Goal: Task Accomplishment & Management: Manage account settings

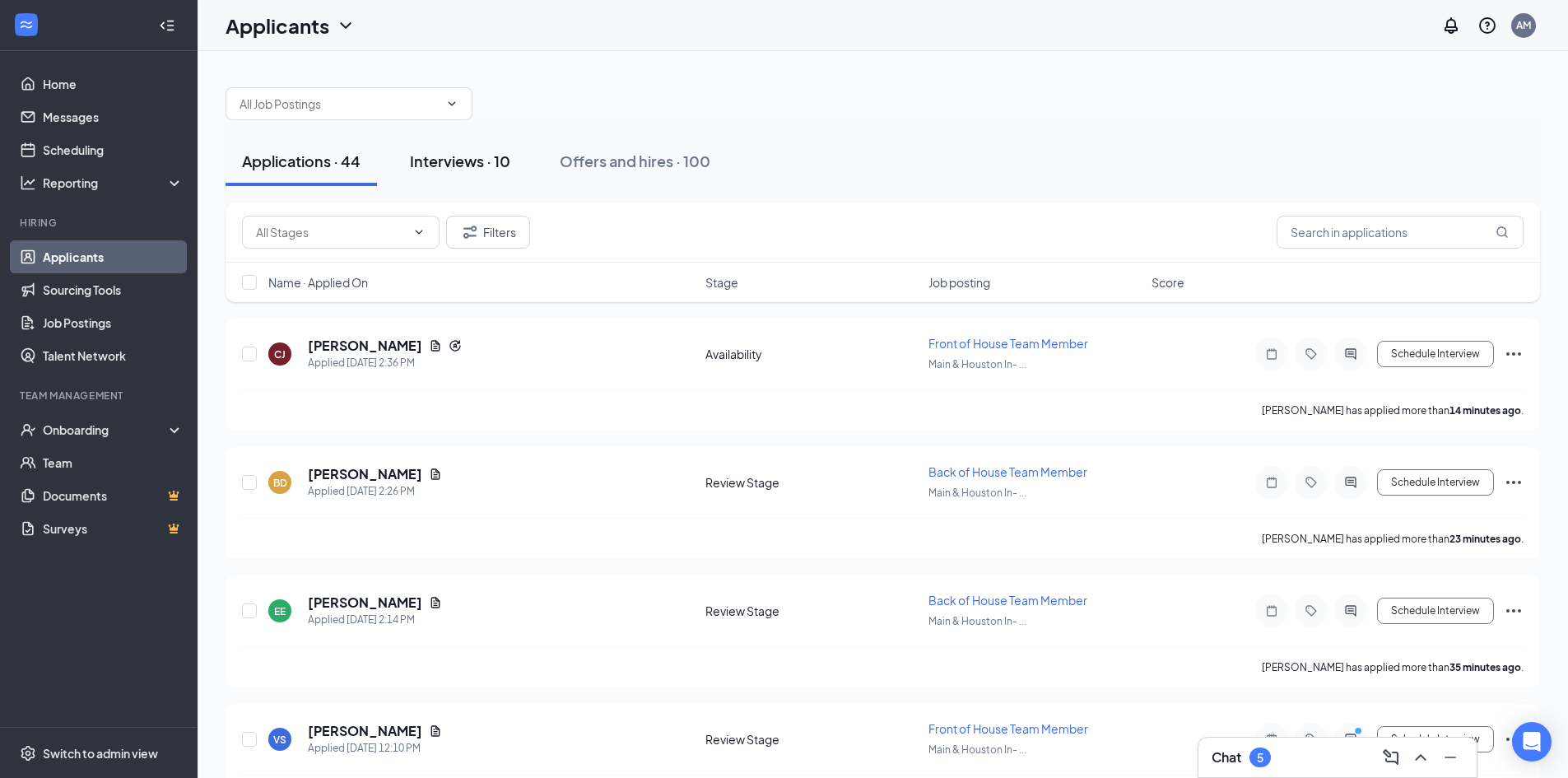
click at [469, 166] on div "Interviews · 10" at bounding box center [460, 160] width 100 height 21
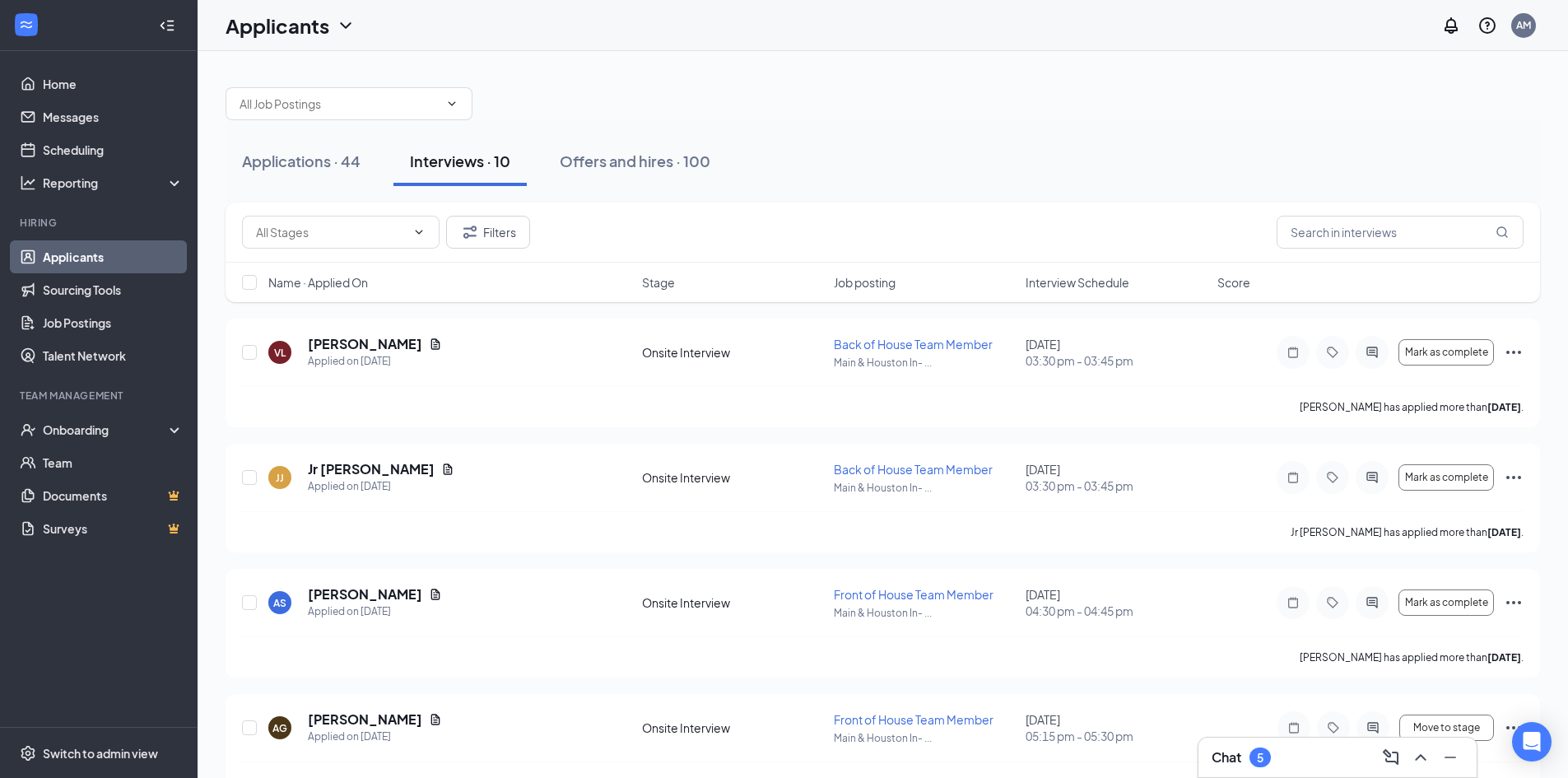
click at [1102, 283] on span "Interview Schedule" at bounding box center [1077, 283] width 104 height 16
click at [247, 352] on input "checkbox" at bounding box center [249, 352] width 14 height 14
checkbox input "true"
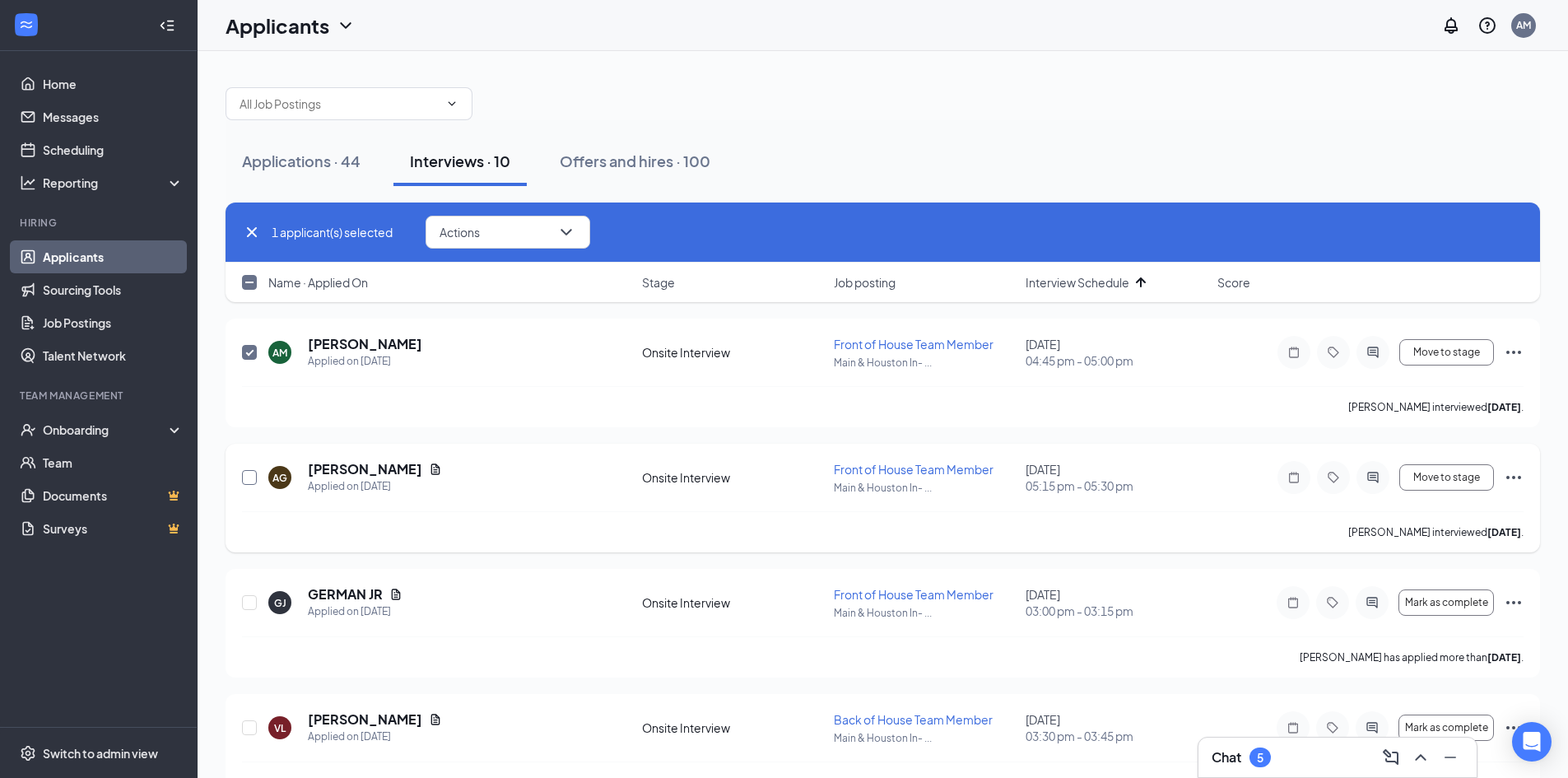
click at [246, 475] on input "checkbox" at bounding box center [249, 477] width 14 height 14
checkbox input "true"
click at [576, 230] on icon "ChevronDown" at bounding box center [567, 232] width 20 height 20
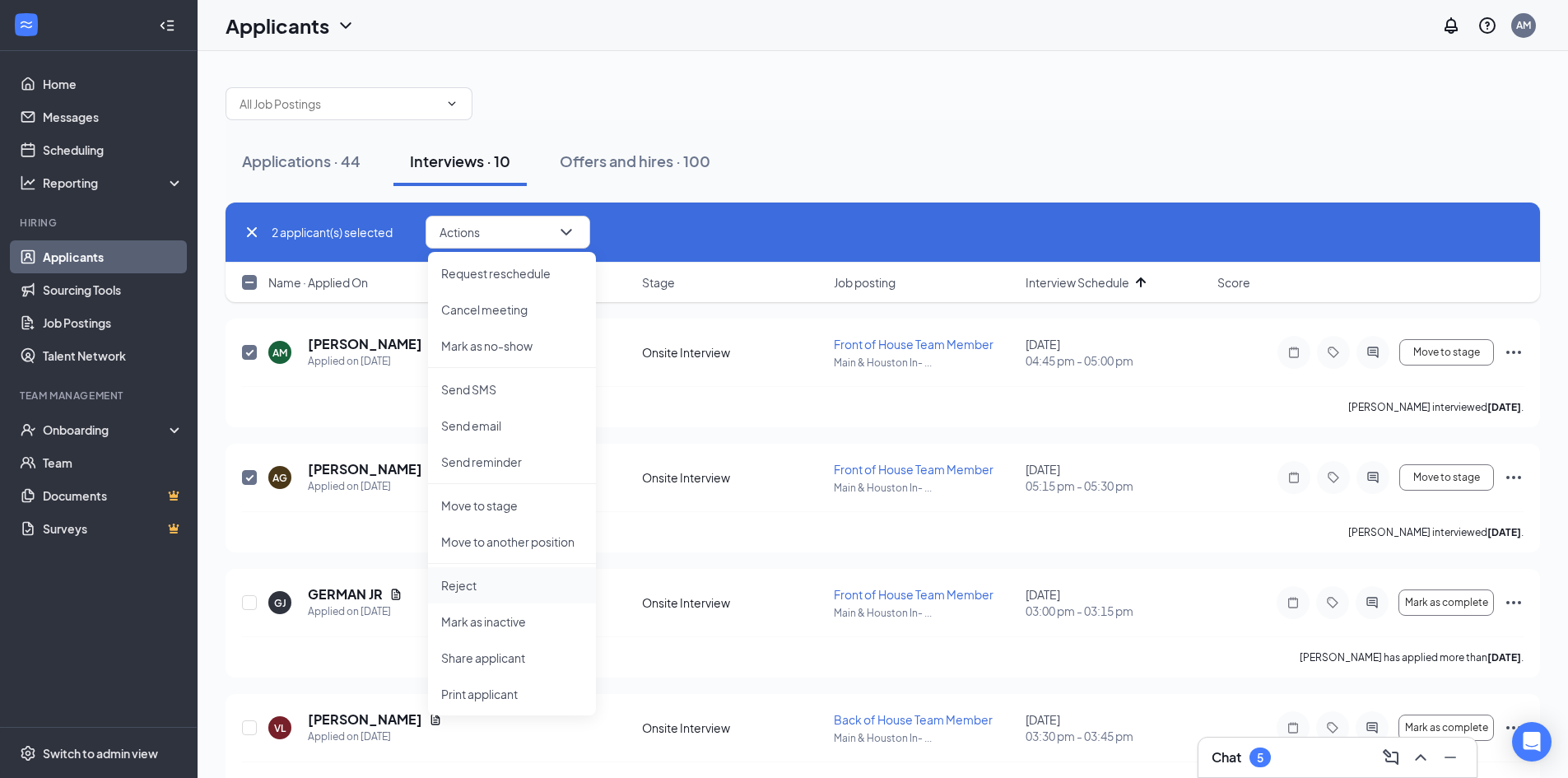
click at [468, 581] on p "Reject" at bounding box center [512, 585] width 141 height 16
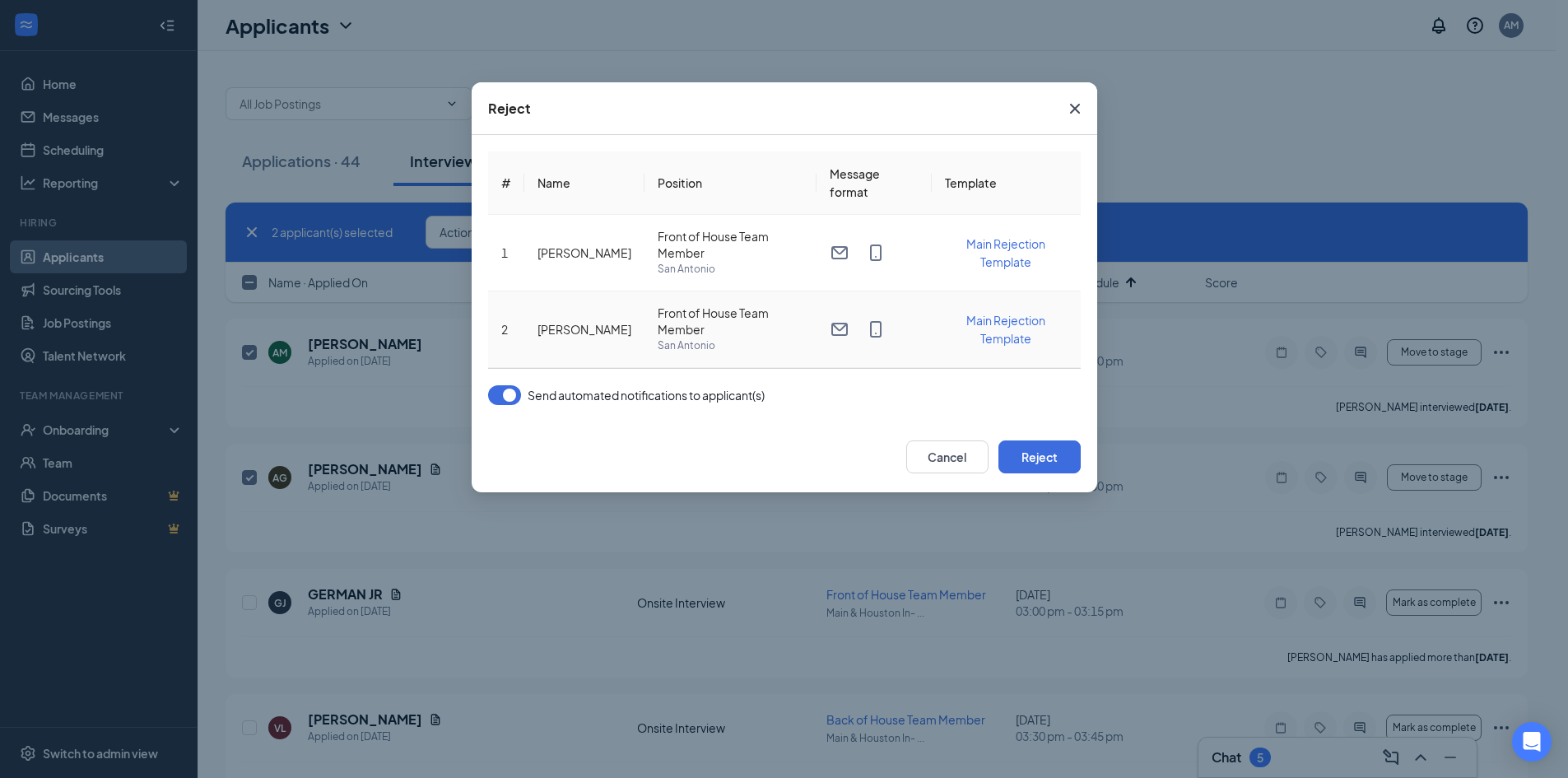
click at [1011, 340] on span "Main Rejection Template" at bounding box center [1005, 329] width 79 height 33
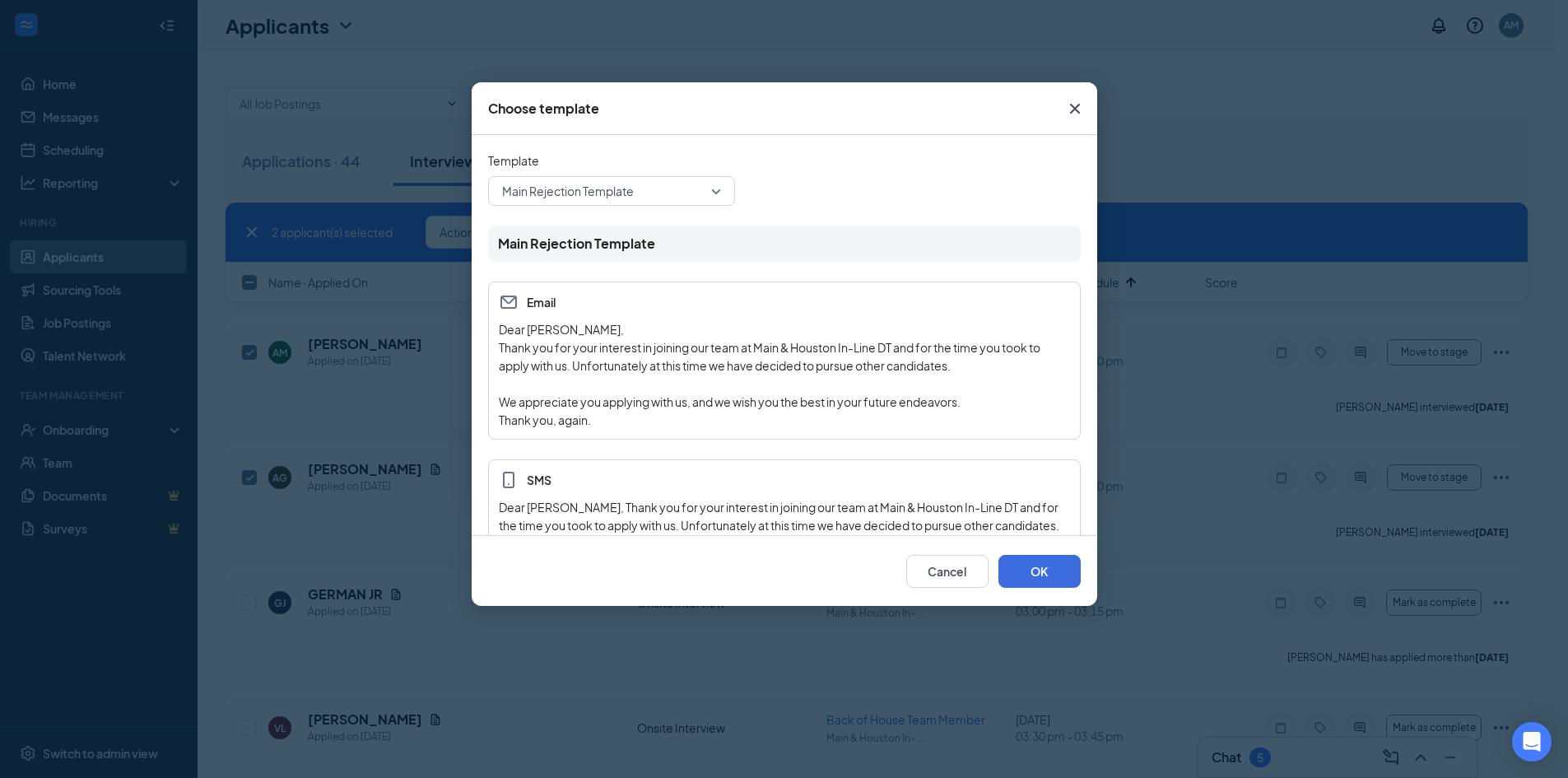
click at [695, 189] on span "Main Rejection Template" at bounding box center [604, 190] width 204 height 24
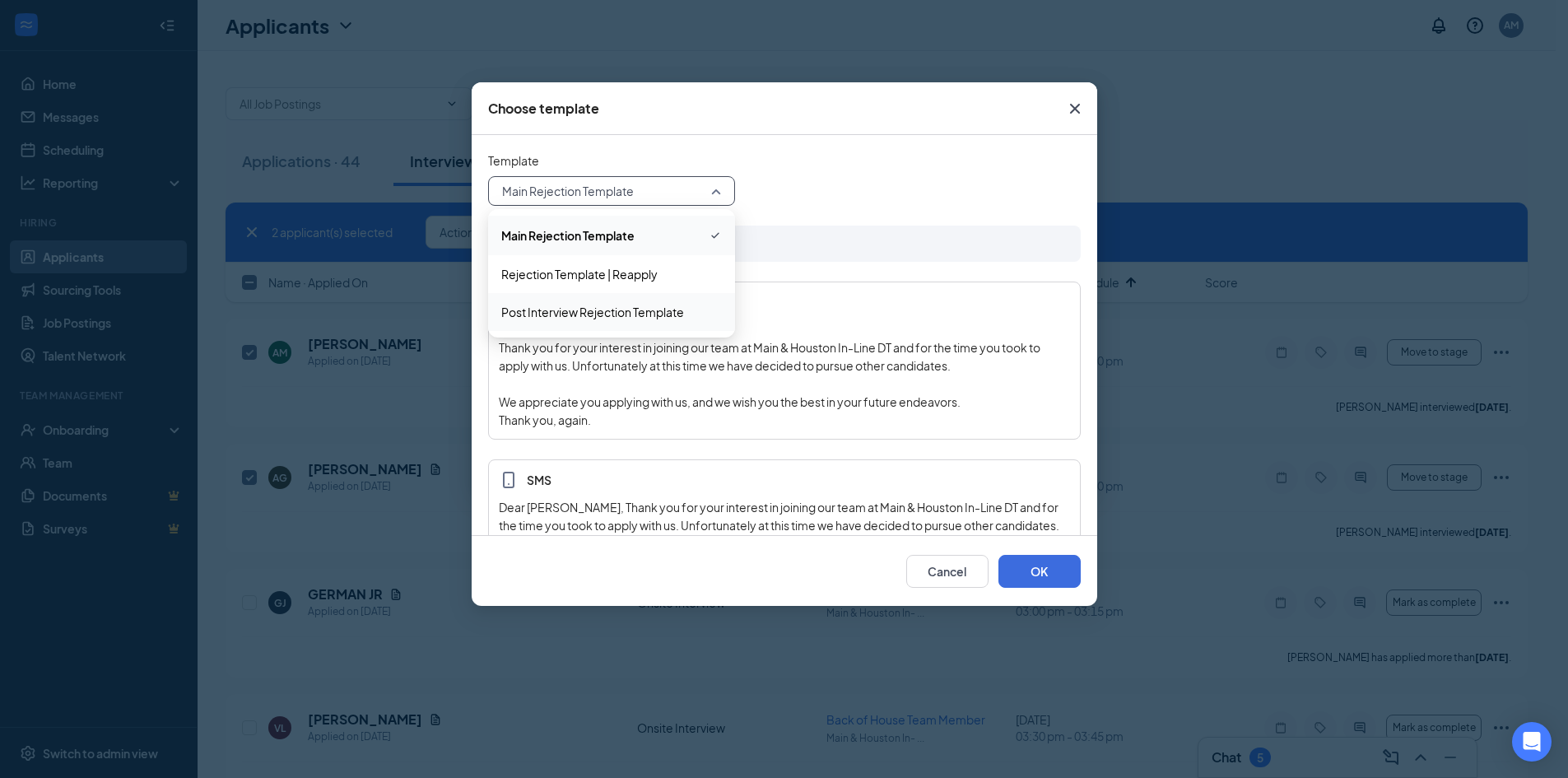
click at [573, 312] on span "Post Interview Rejection Template" at bounding box center [593, 312] width 183 height 18
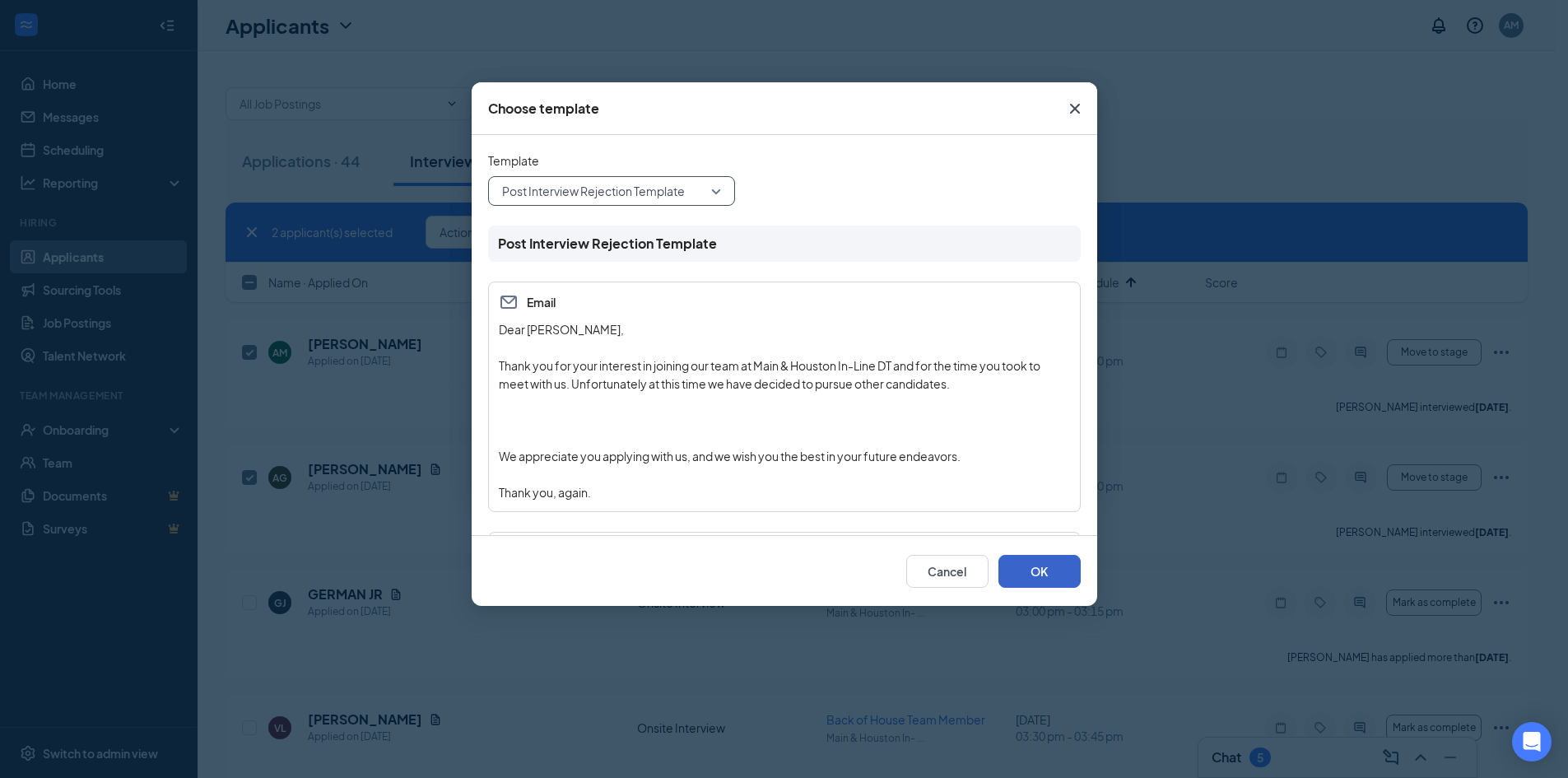
click at [1035, 569] on button "OK" at bounding box center [1039, 571] width 82 height 33
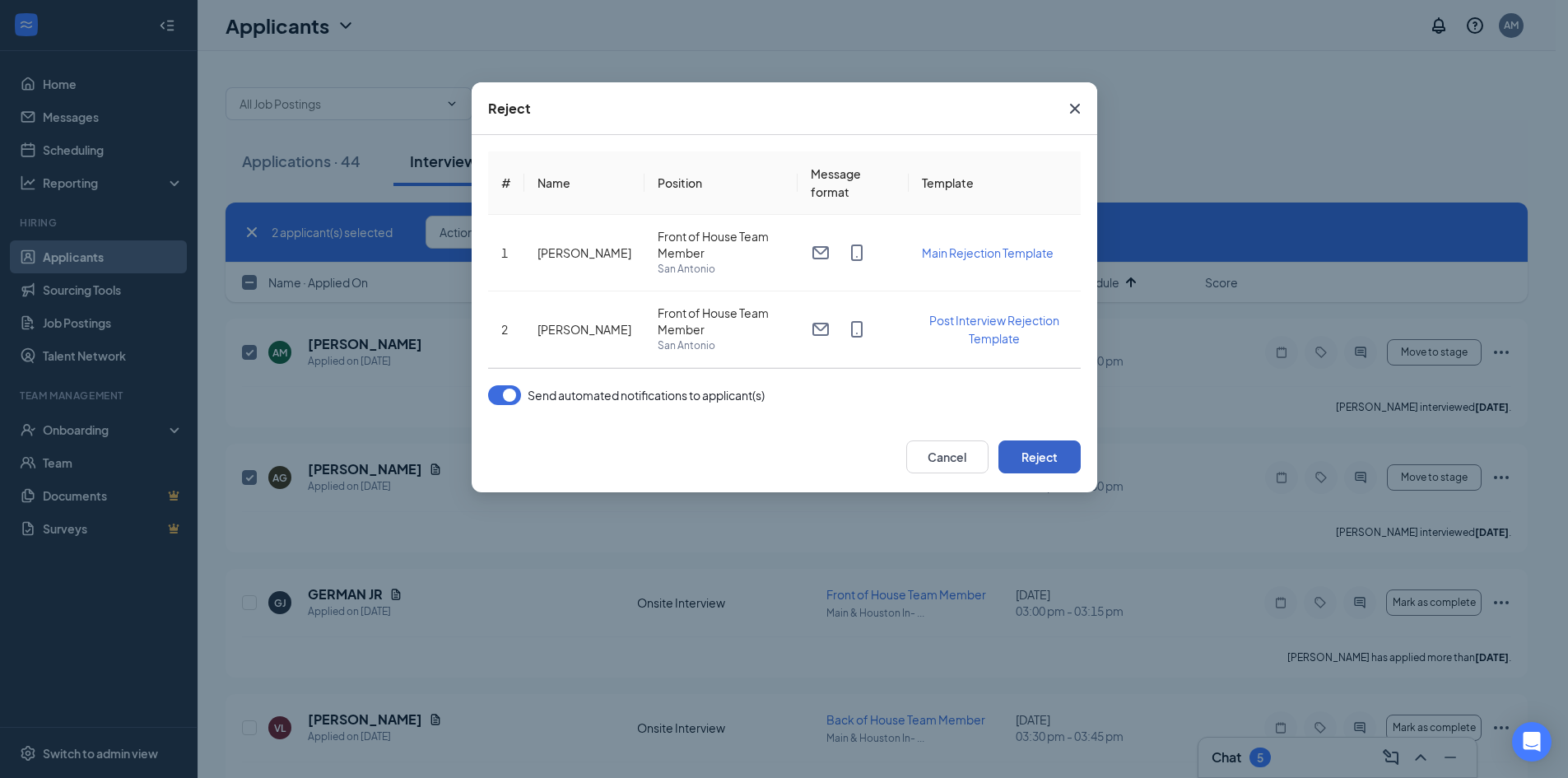
click at [1027, 458] on button "Reject" at bounding box center [1039, 456] width 82 height 33
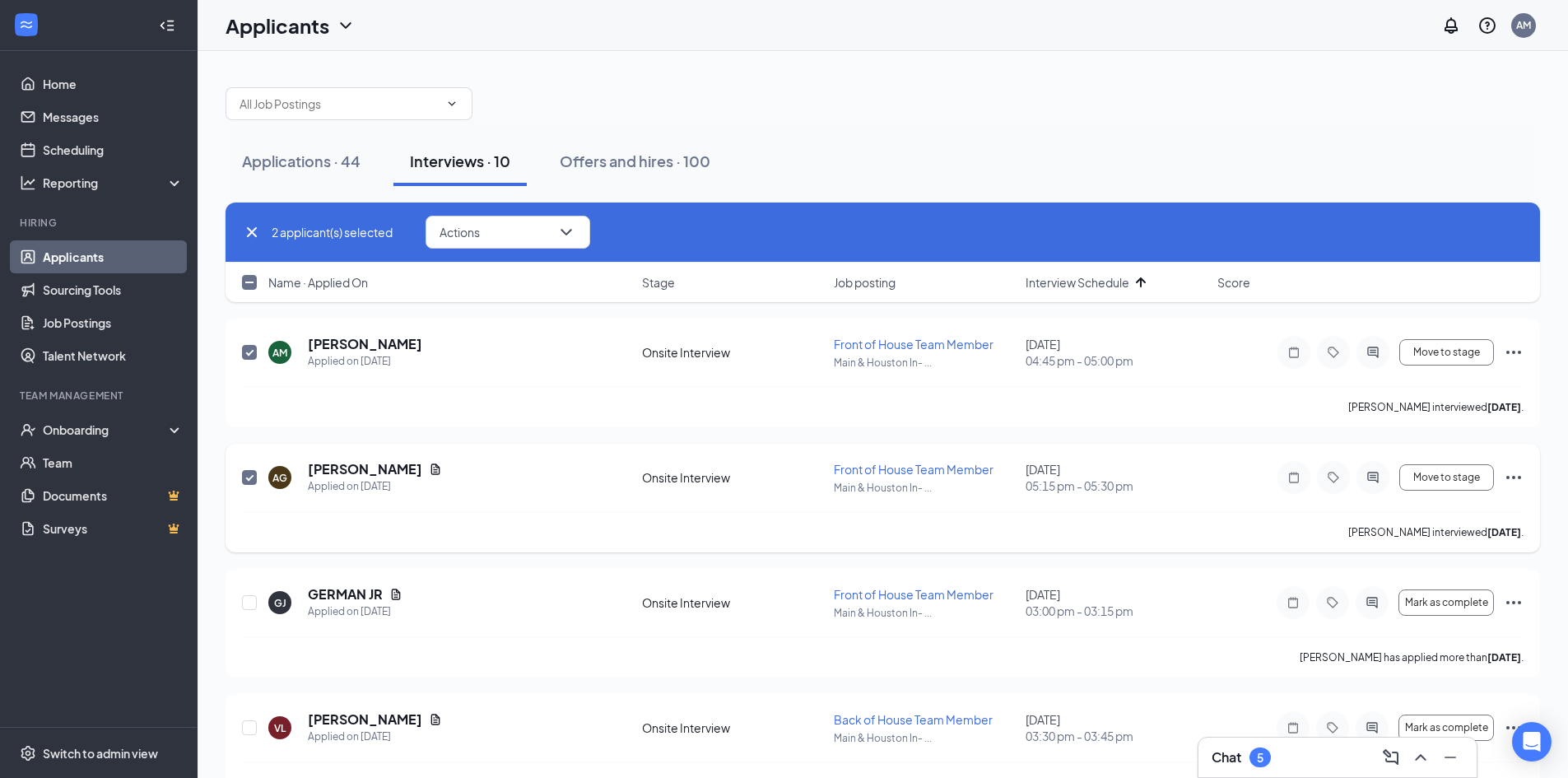
checkbox input "false"
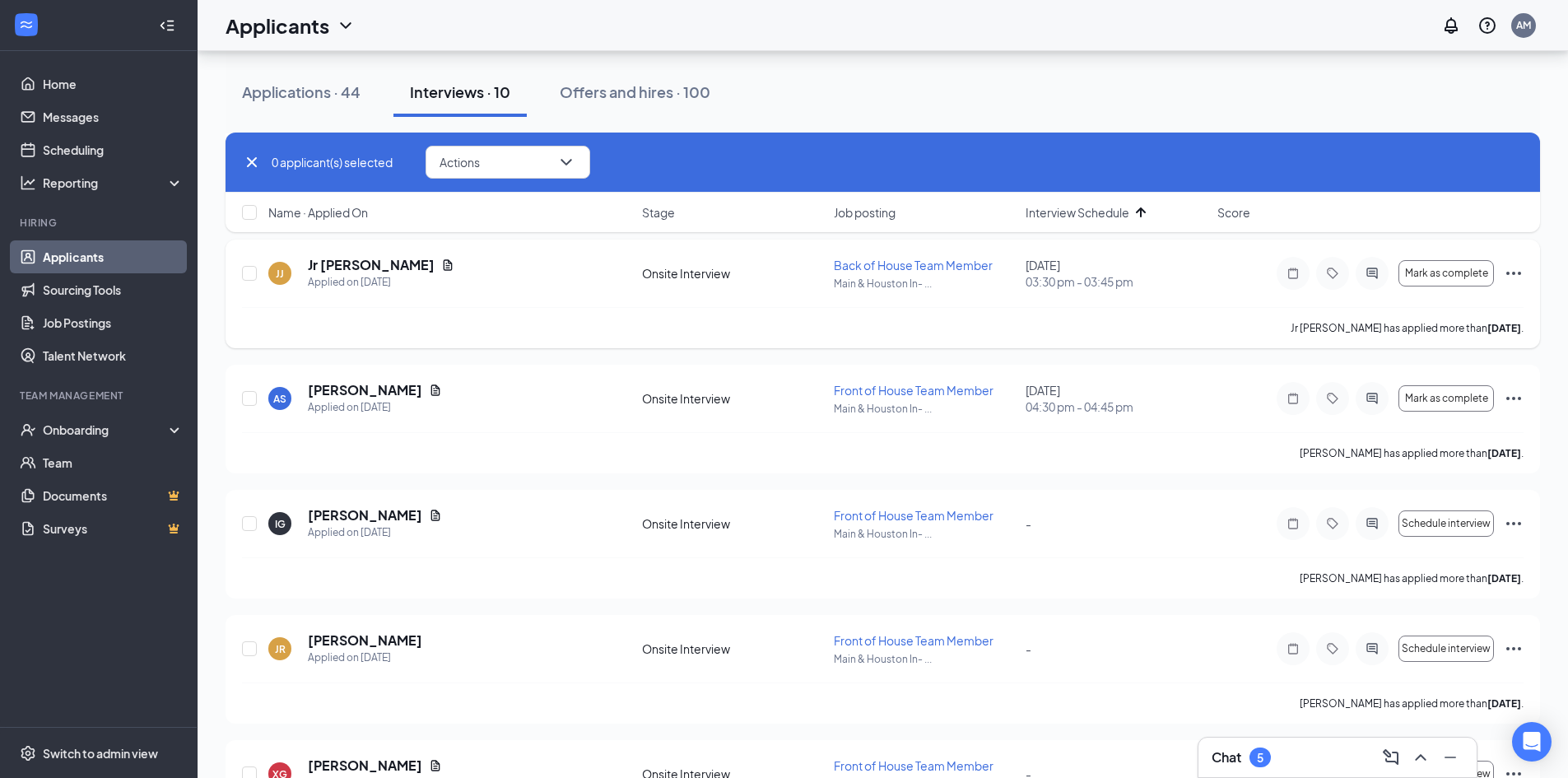
scroll to position [412, 0]
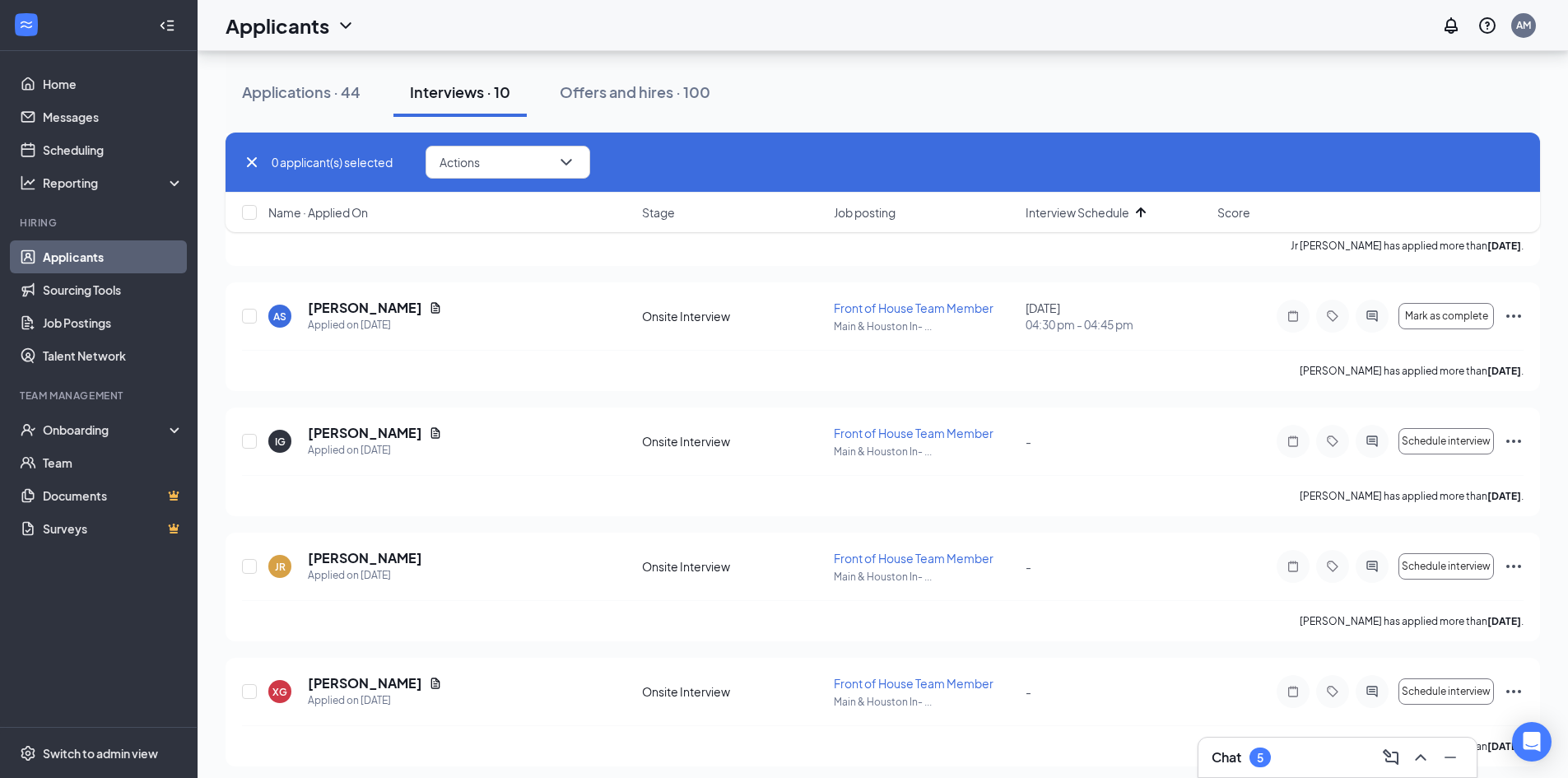
click at [1344, 761] on div "Chat 5" at bounding box center [1337, 757] width 252 height 26
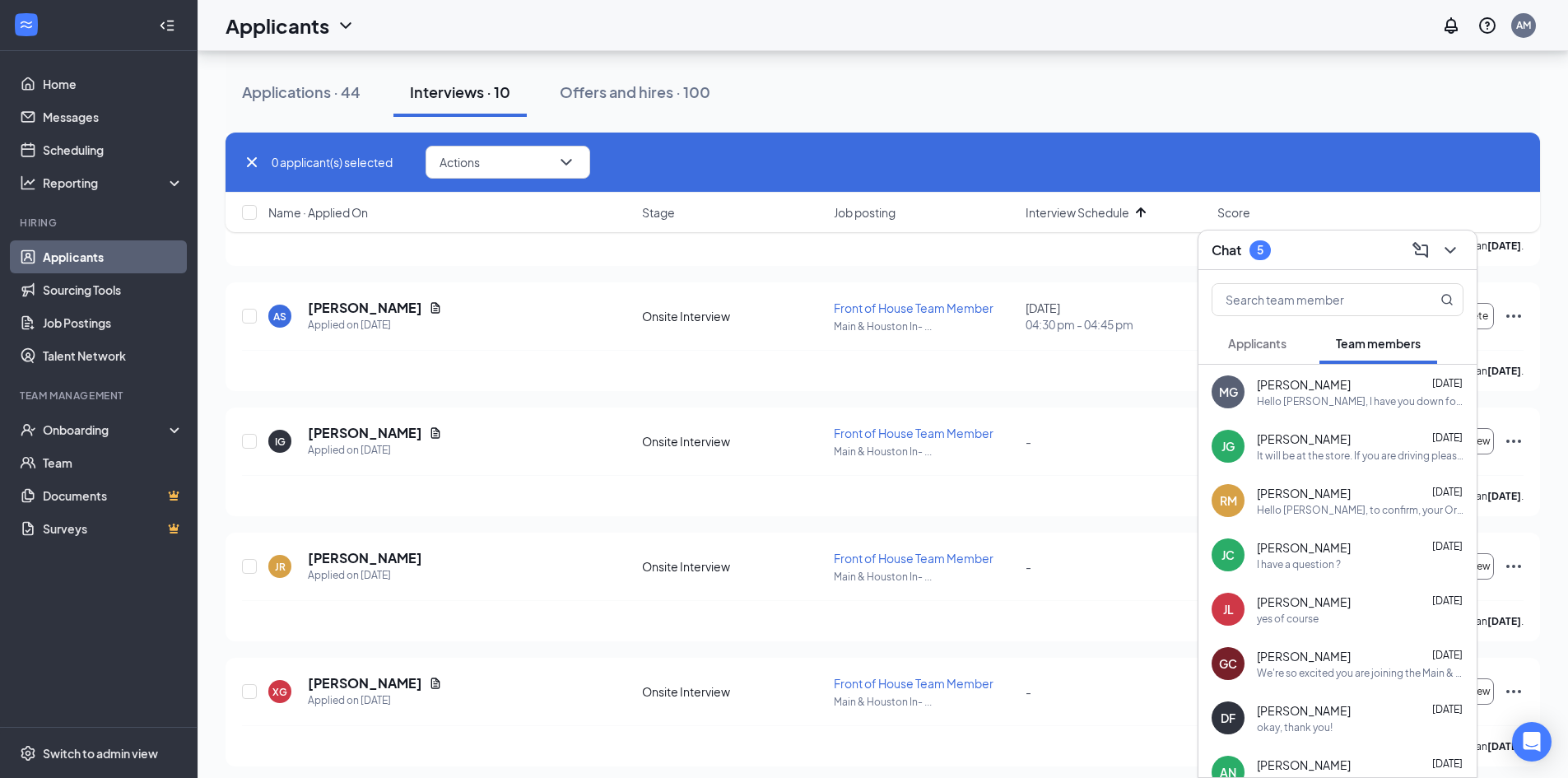
click at [1248, 345] on span "Applicants" at bounding box center [1257, 343] width 59 height 14
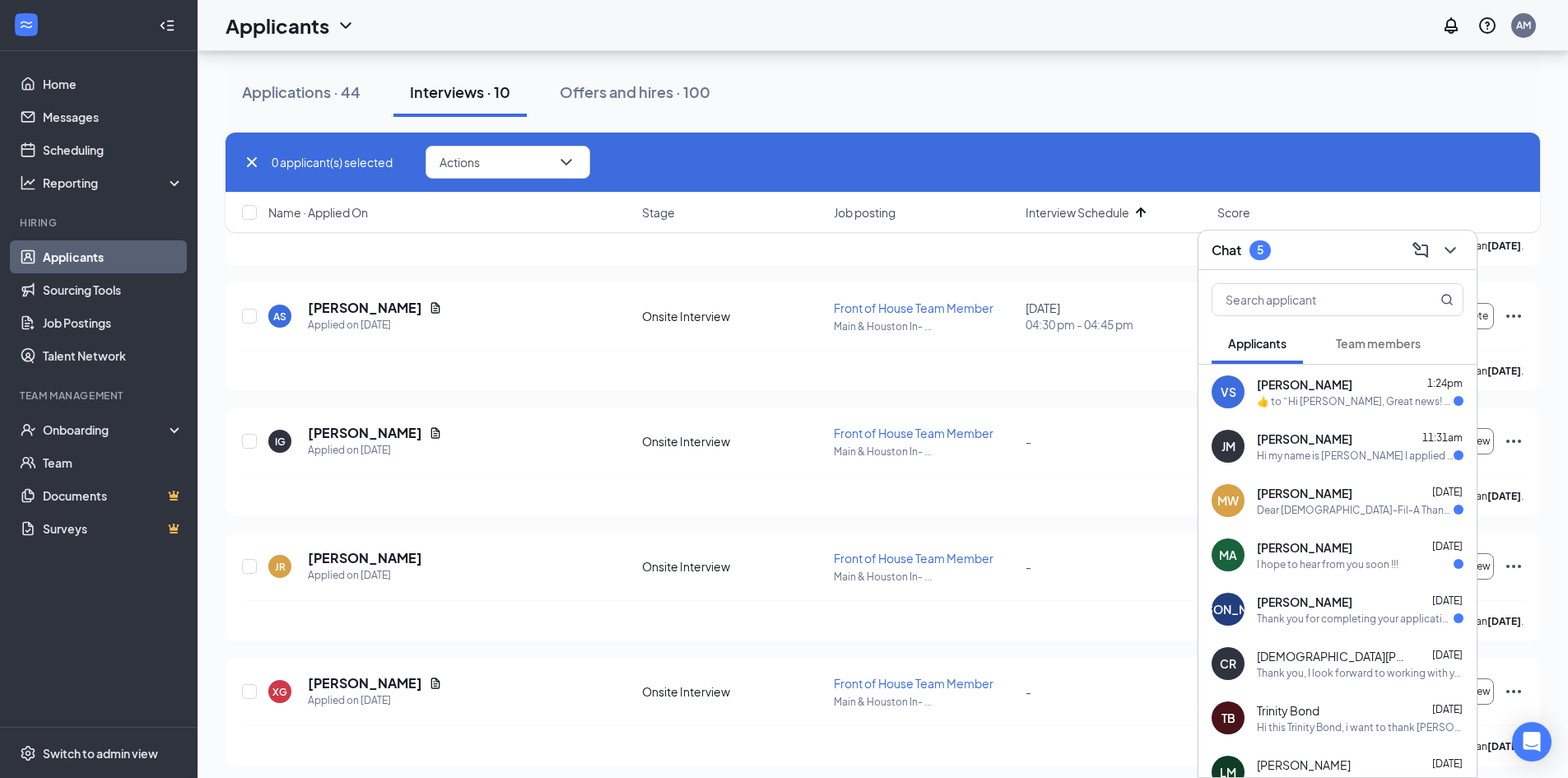
click at [1314, 492] on span "[PERSON_NAME]" at bounding box center [1304, 493] width 95 height 16
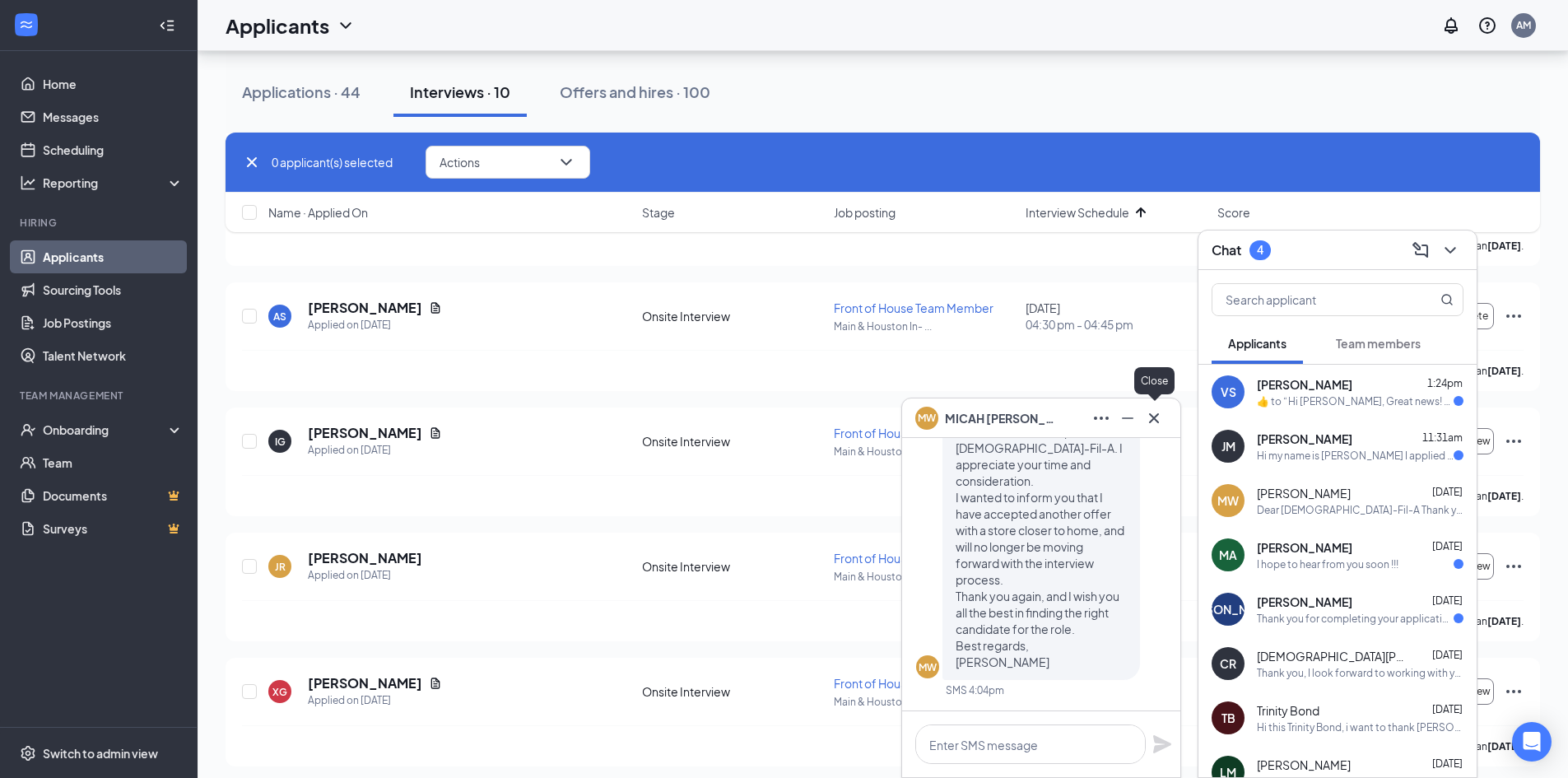
click at [1159, 418] on icon "Cross" at bounding box center [1154, 418] width 20 height 20
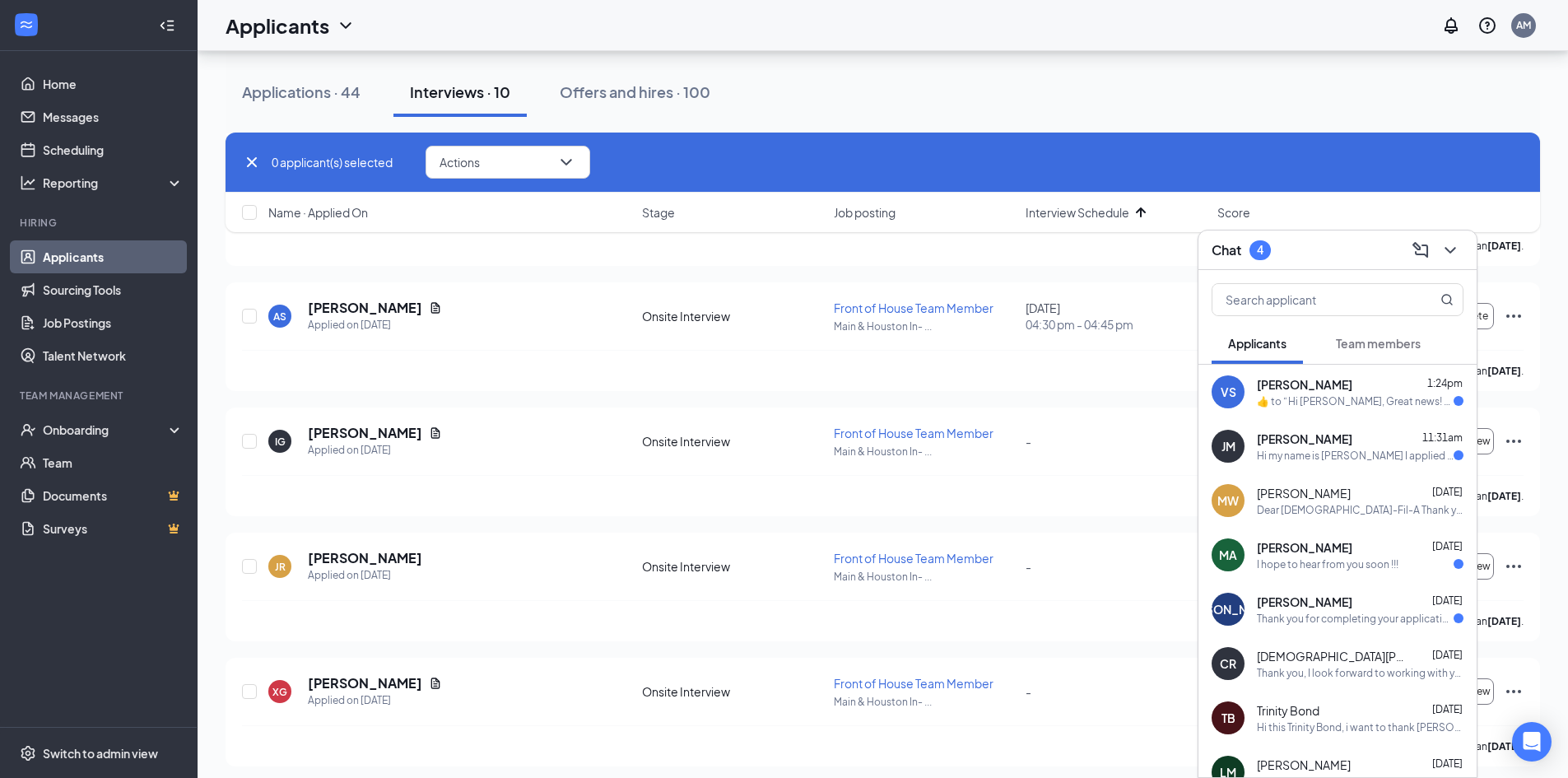
click at [1350, 391] on div "[PERSON_NAME] 1:24pm" at bounding box center [1360, 384] width 206 height 16
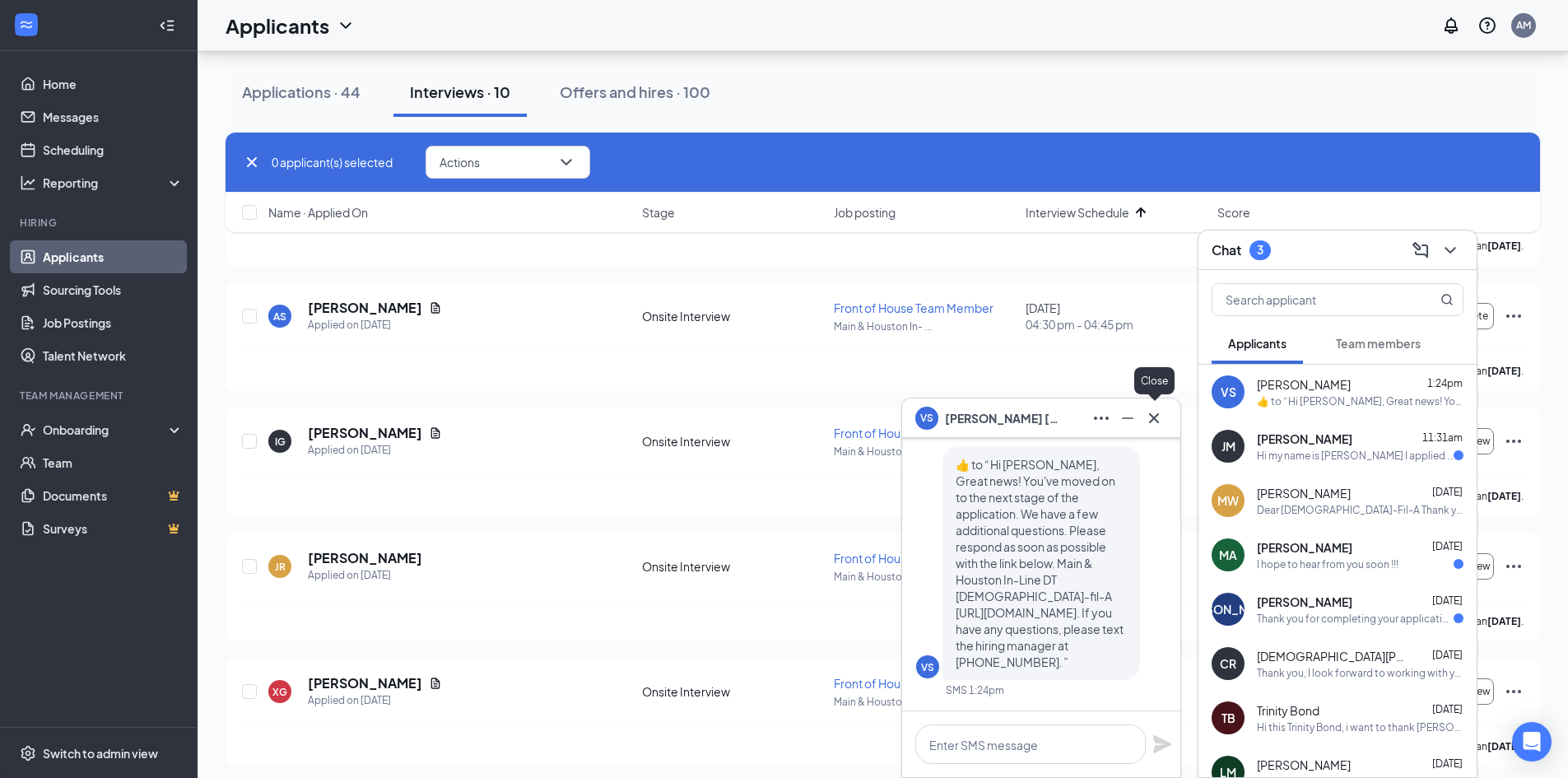
click at [1154, 421] on icon "Cross" at bounding box center [1154, 418] width 20 height 20
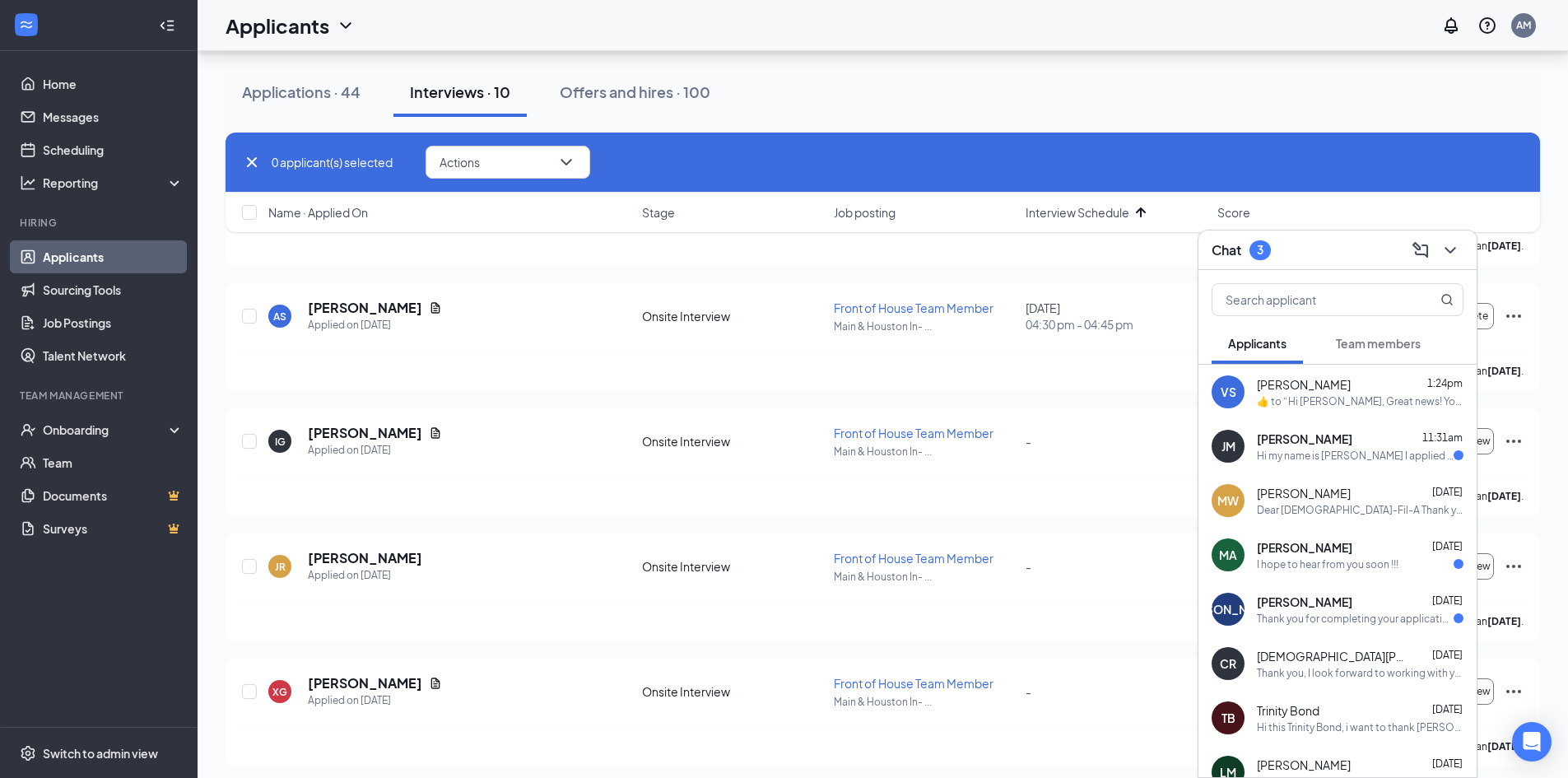
click at [1309, 453] on div "Hi my name is [PERSON_NAME] I applied the other day and I was wondering what my…" at bounding box center [1354, 455] width 196 height 14
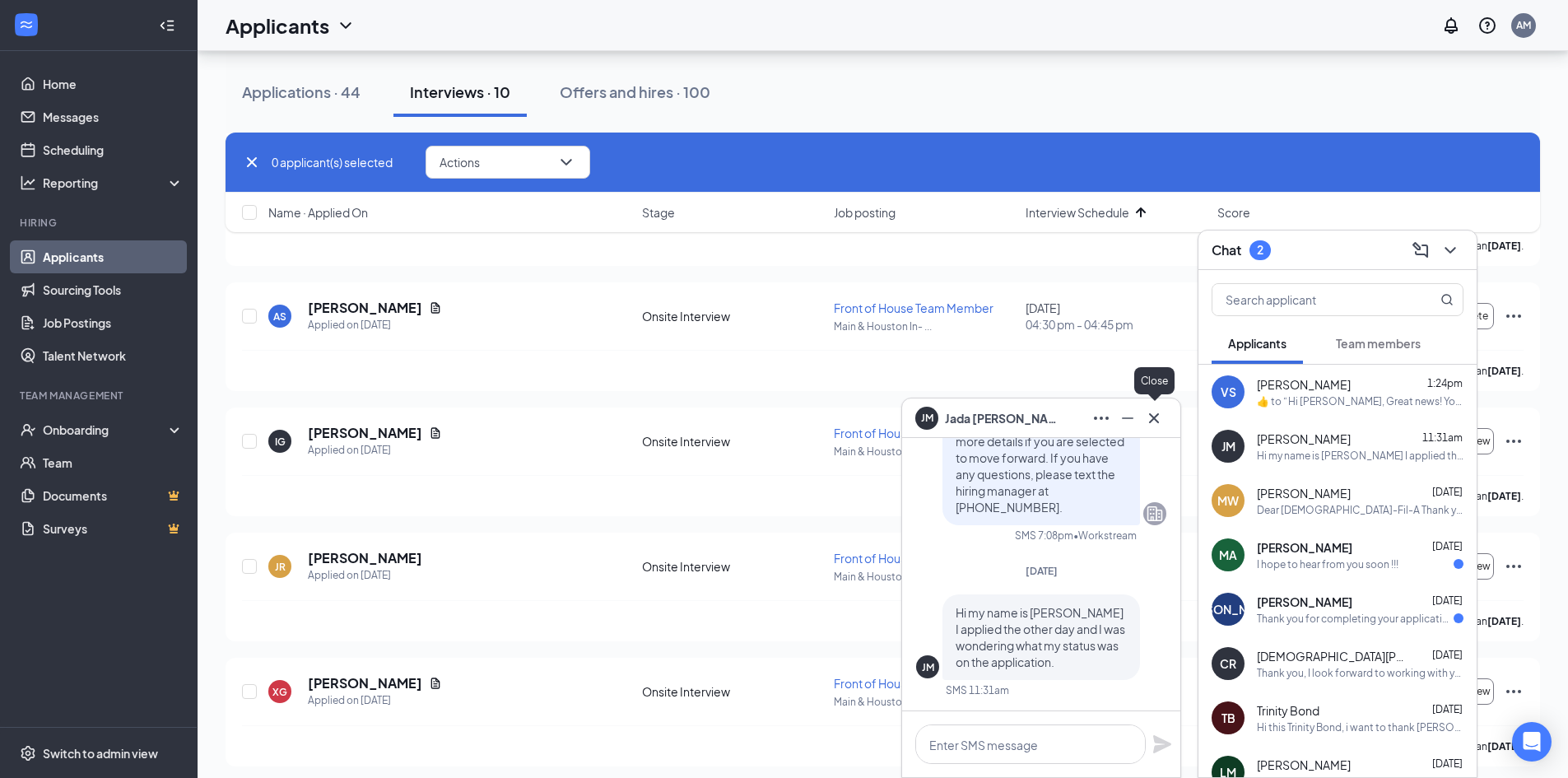
click at [1155, 423] on icon "Cross" at bounding box center [1154, 418] width 20 height 20
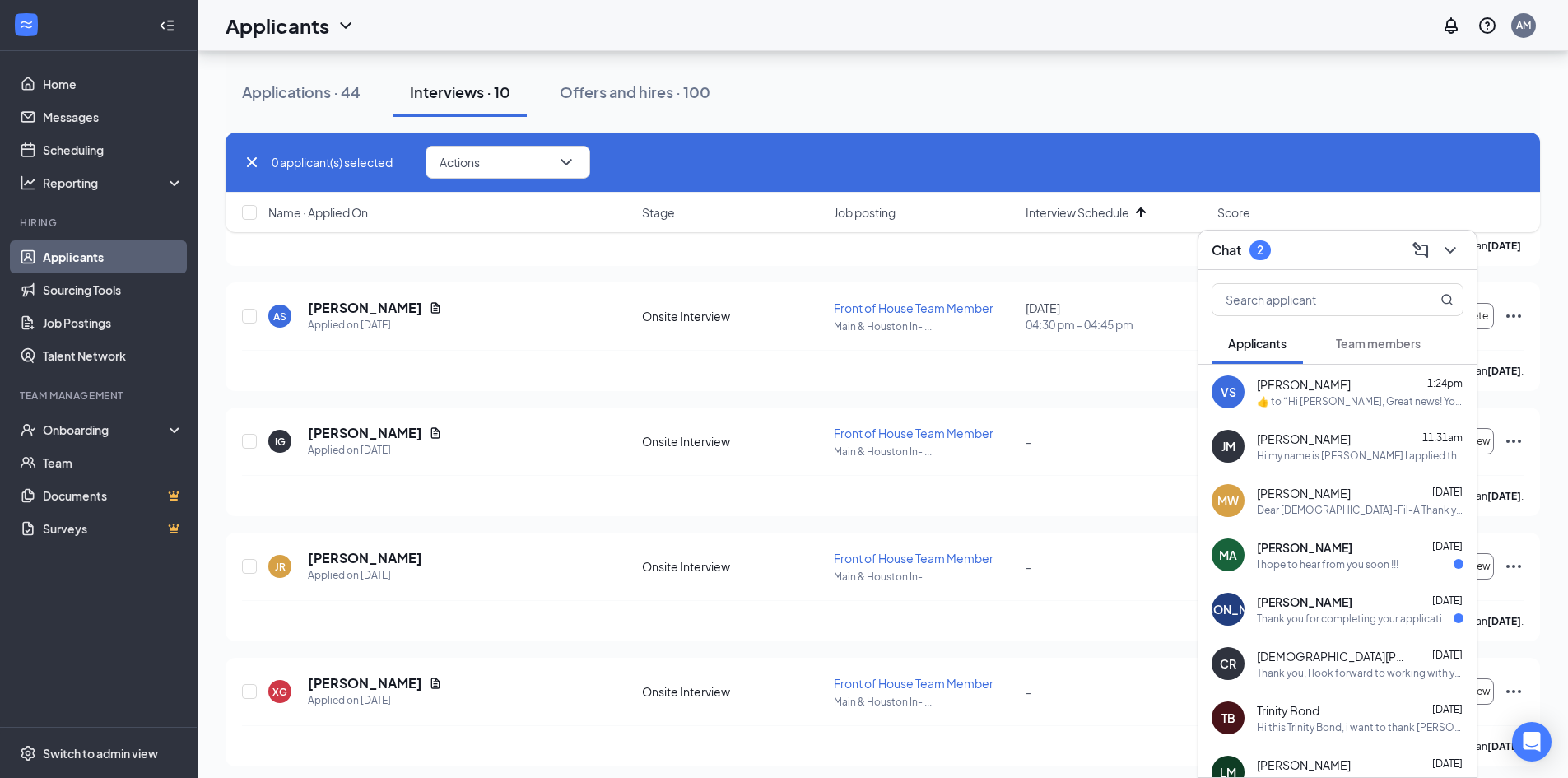
click at [1315, 562] on div "I hope to hear from you soon !!!" at bounding box center [1327, 563] width 141 height 14
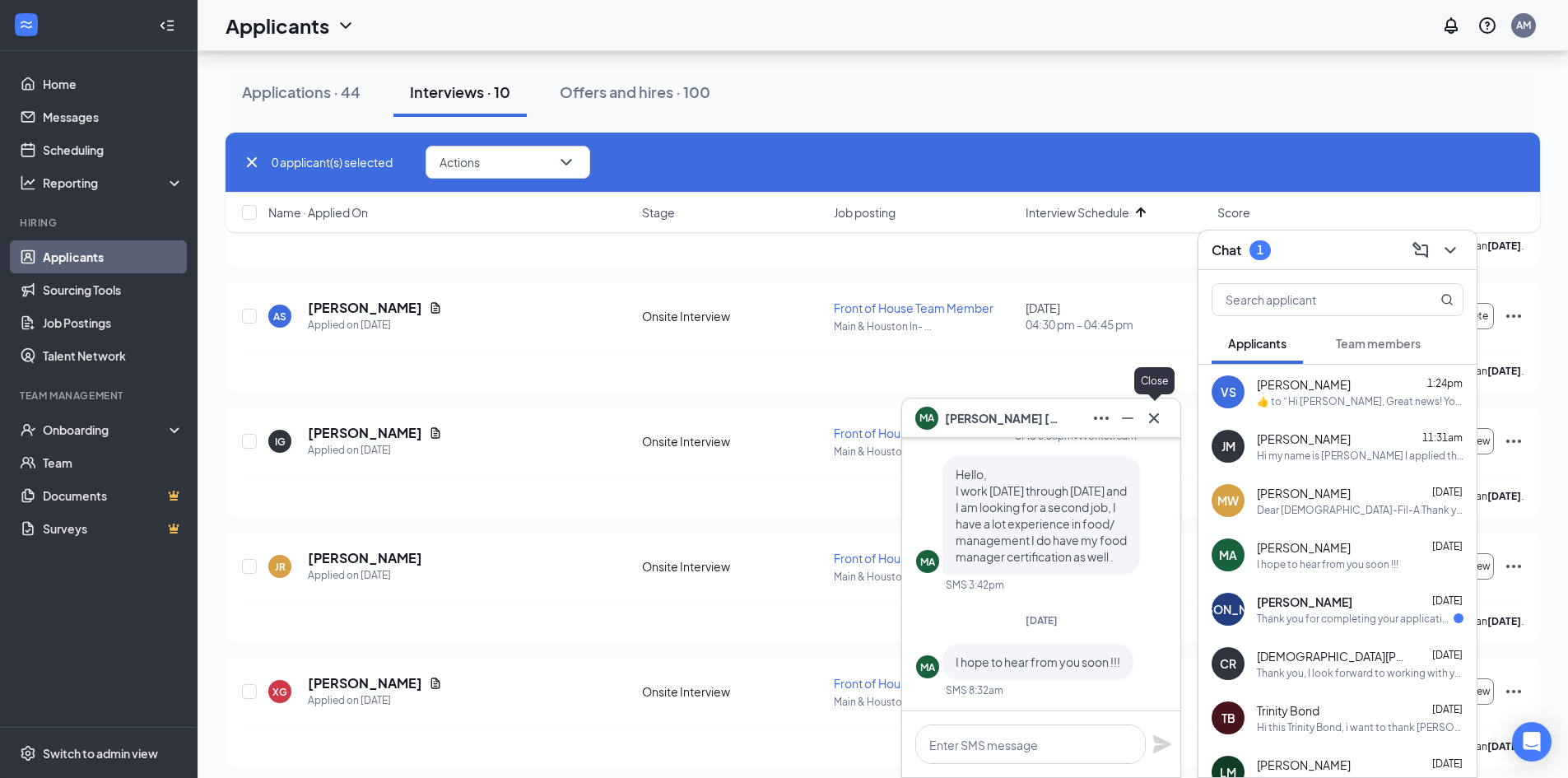
click at [1160, 426] on icon "Cross" at bounding box center [1154, 418] width 20 height 20
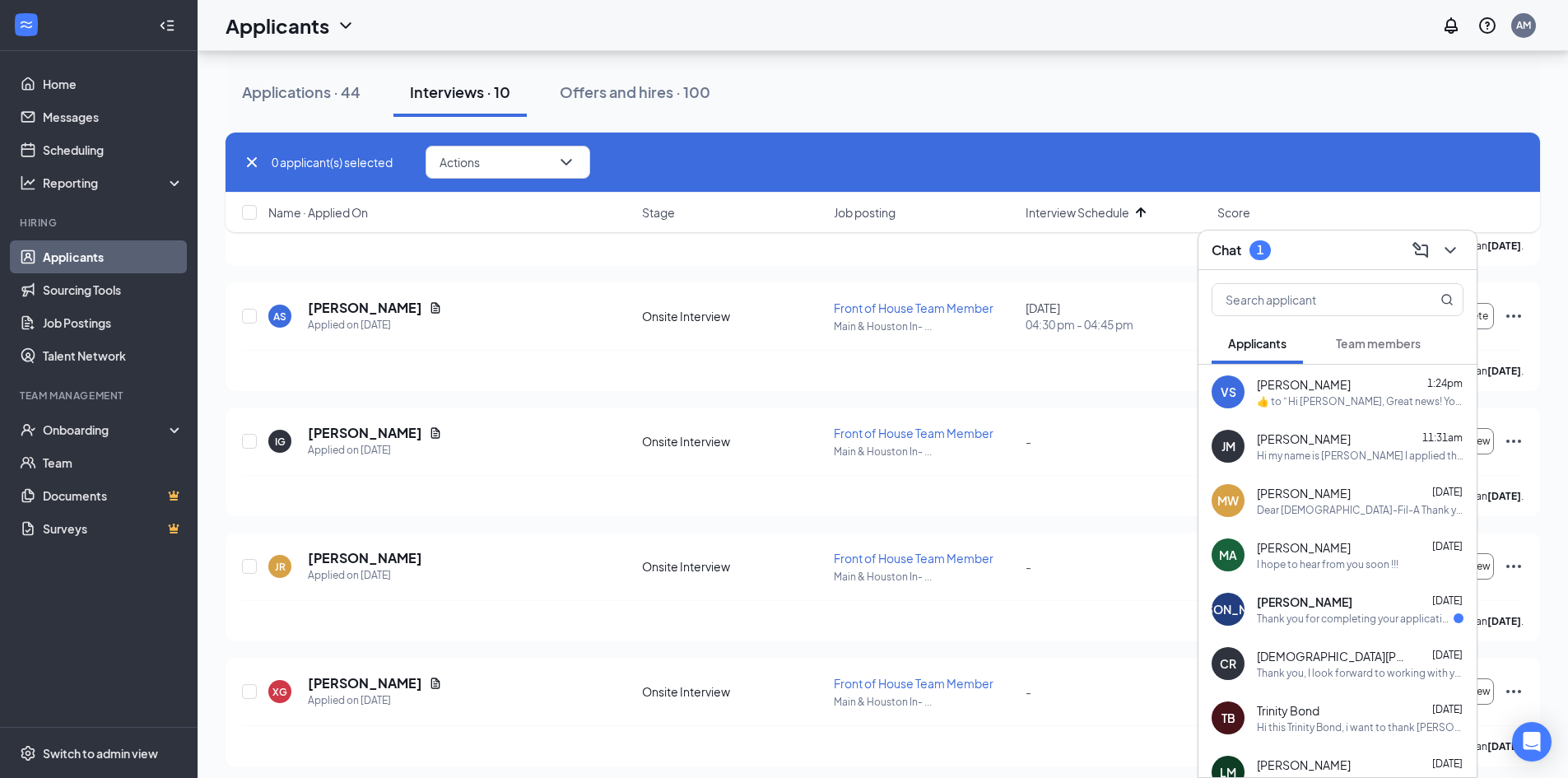
click at [1403, 615] on div "Thank you for completing your application for the Back of House Team Member pos…" at bounding box center [1354, 618] width 196 height 14
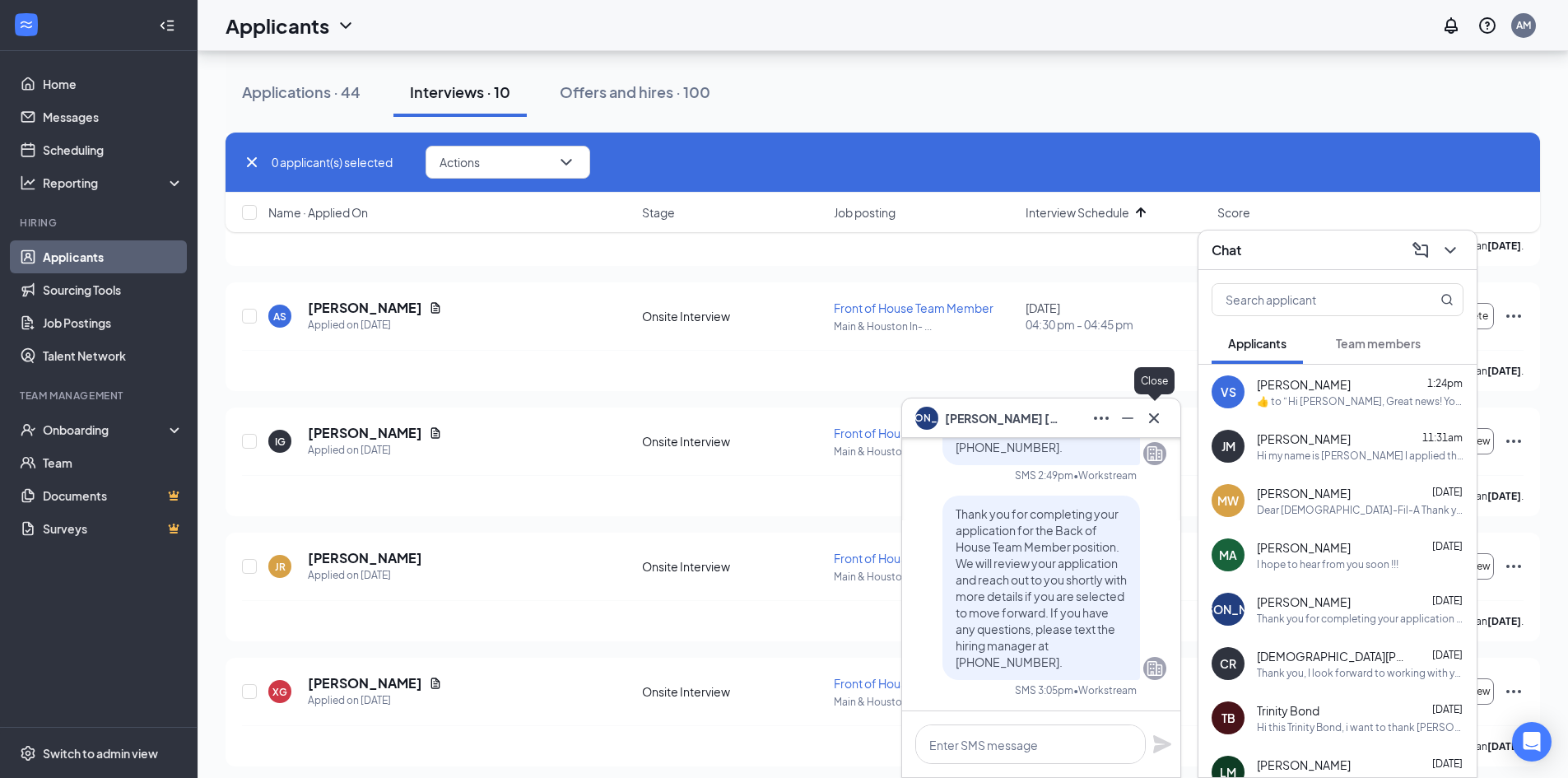
click at [1154, 425] on icon "Cross" at bounding box center [1154, 418] width 20 height 20
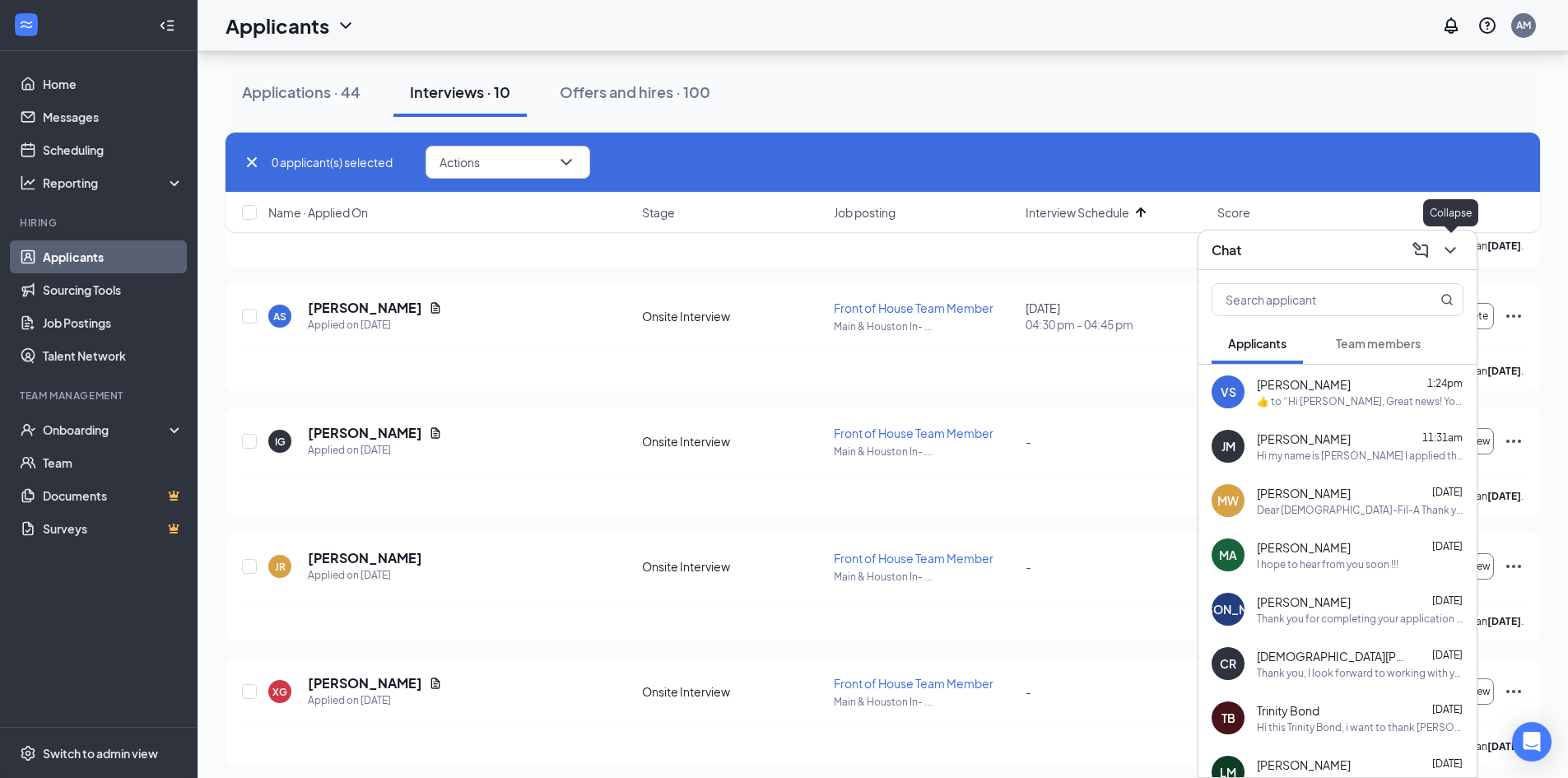
click at [1443, 249] on icon "ChevronDown" at bounding box center [1450, 250] width 20 height 20
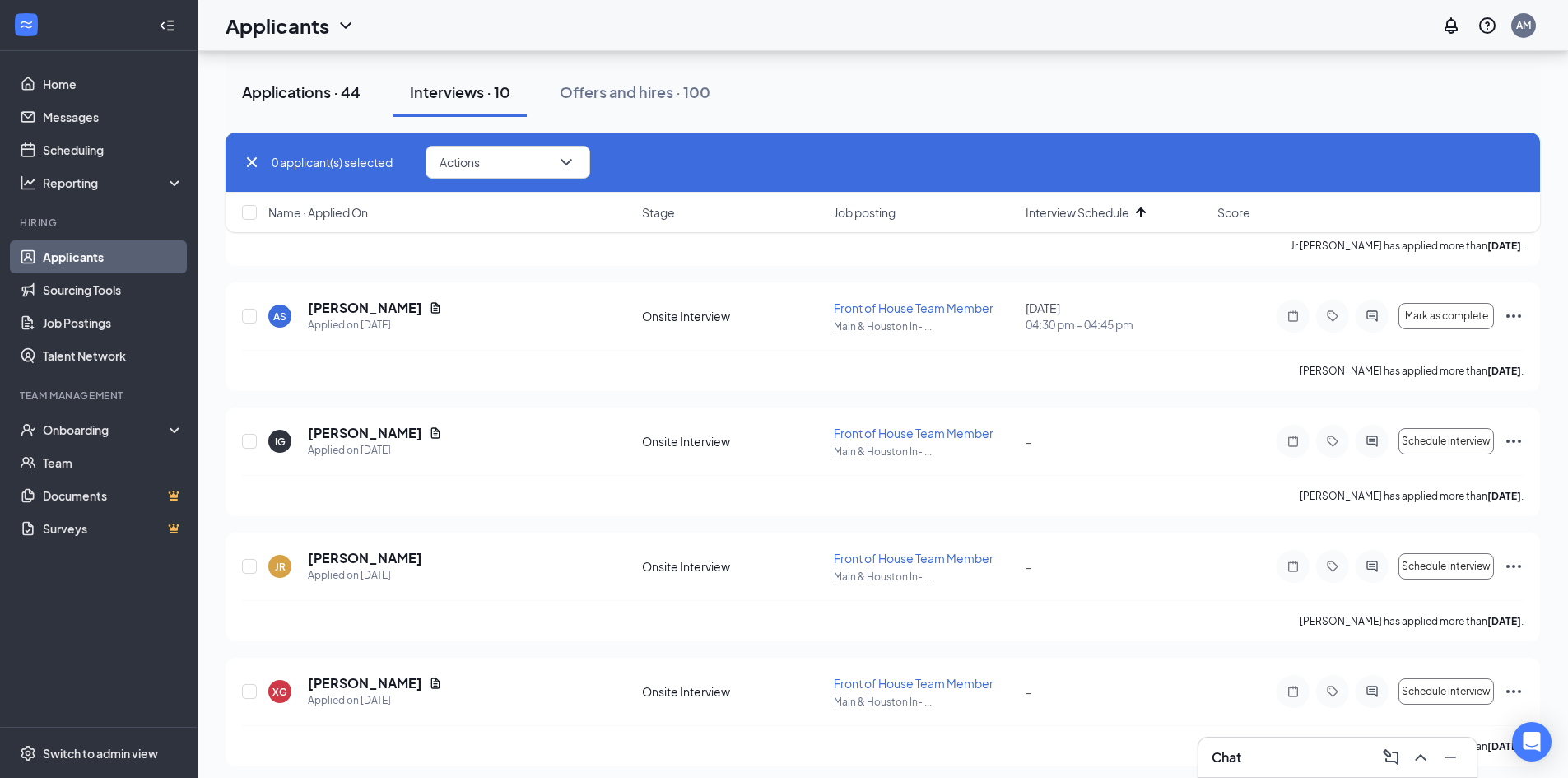
click at [322, 86] on div "Applications · 44" at bounding box center [301, 91] width 119 height 21
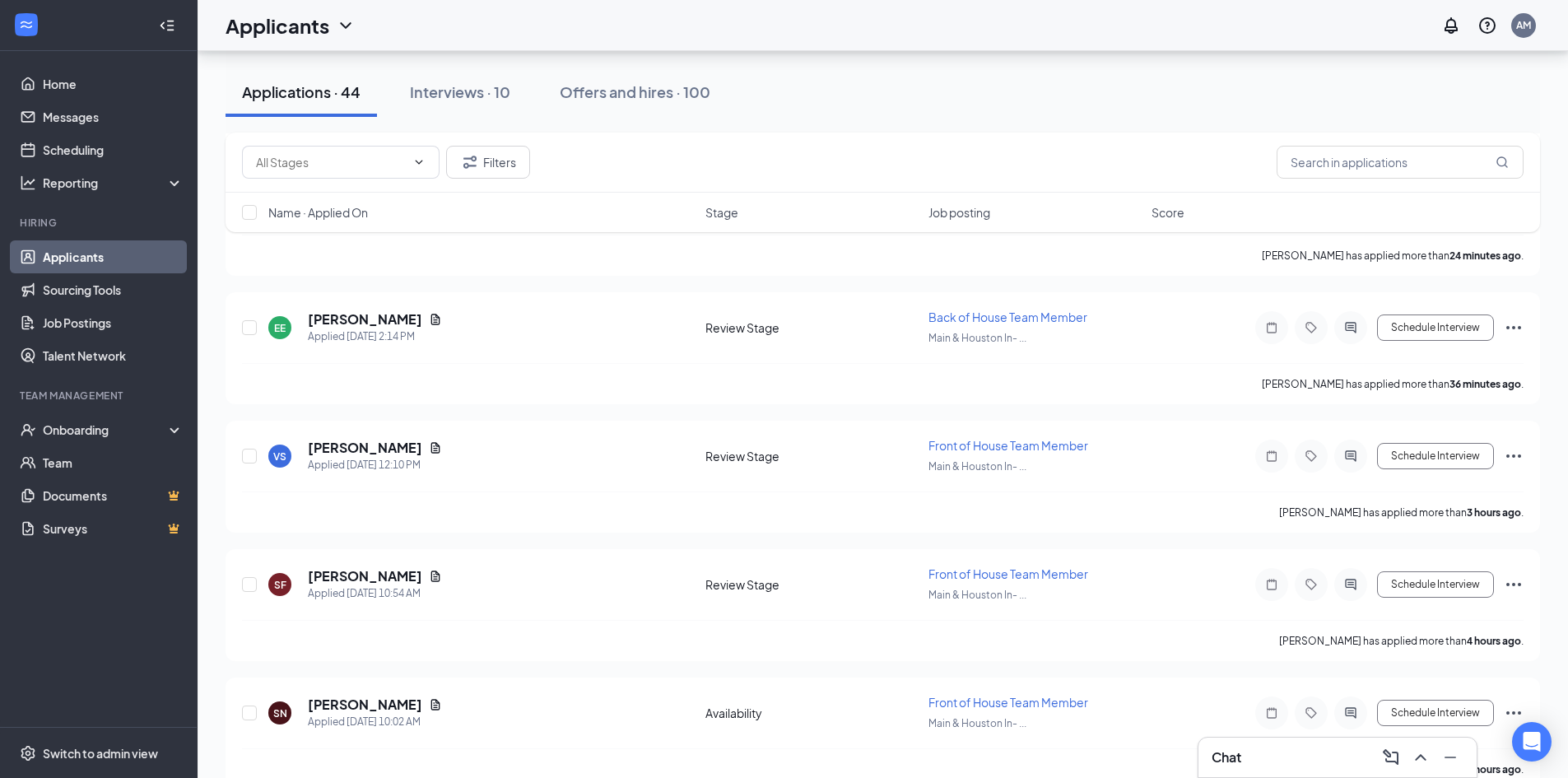
click at [360, 209] on span "Name · Applied On" at bounding box center [318, 212] width 100 height 16
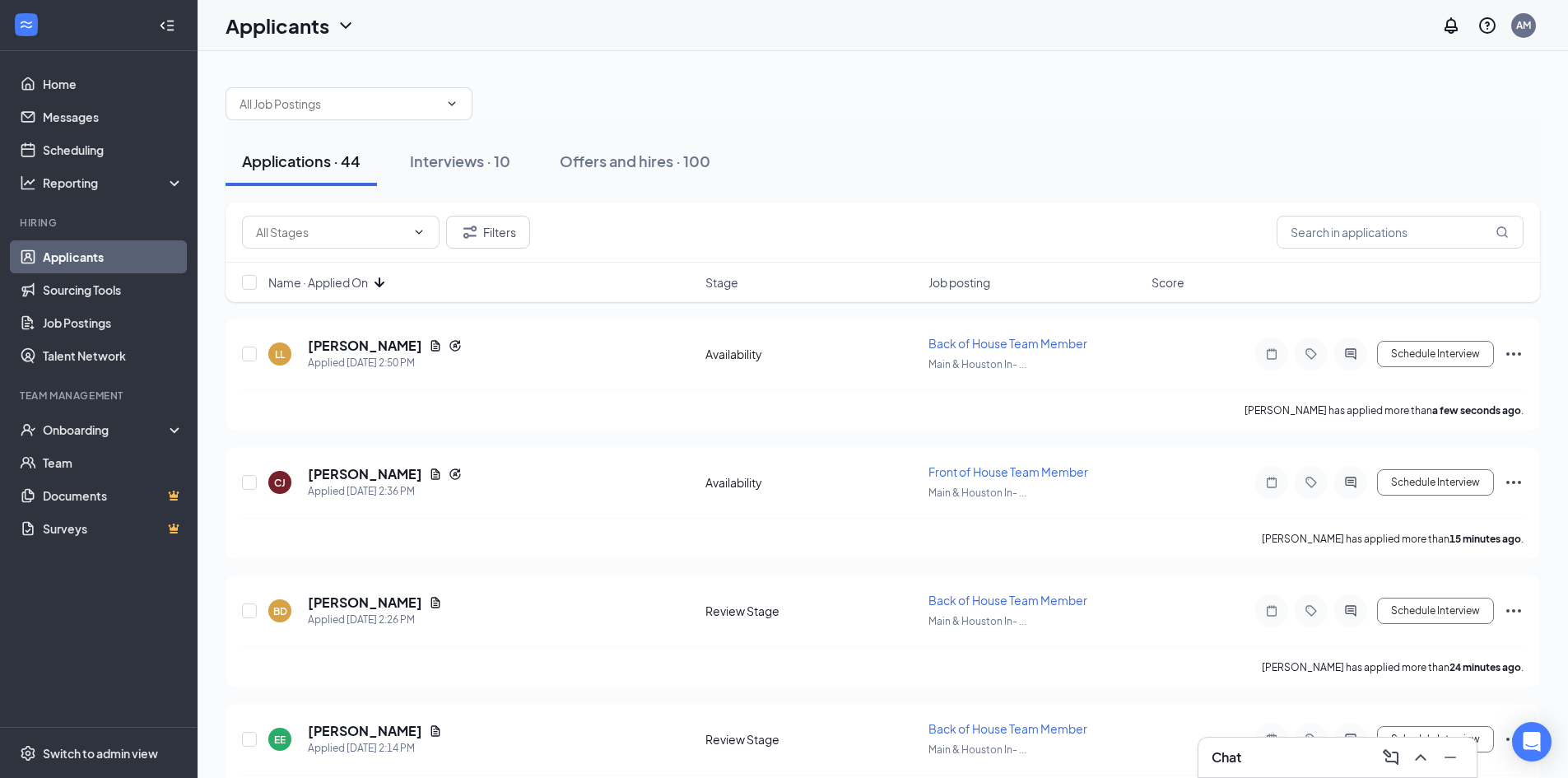
click at [325, 283] on span "Name · Applied On" at bounding box center [318, 283] width 100 height 16
click at [254, 355] on input "checkbox" at bounding box center [249, 354] width 14 height 14
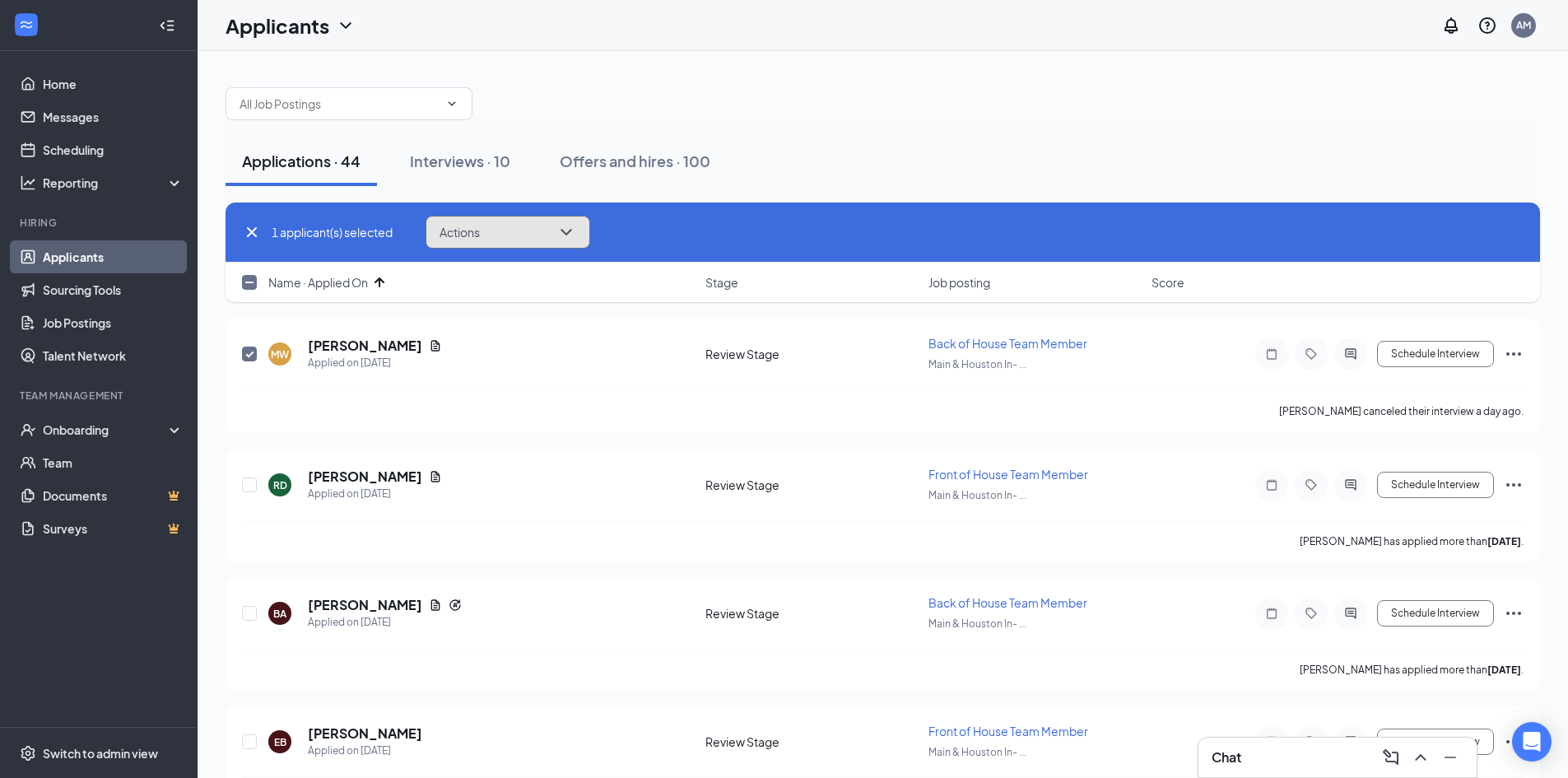
click at [534, 231] on button "Actions" at bounding box center [508, 232] width 165 height 33
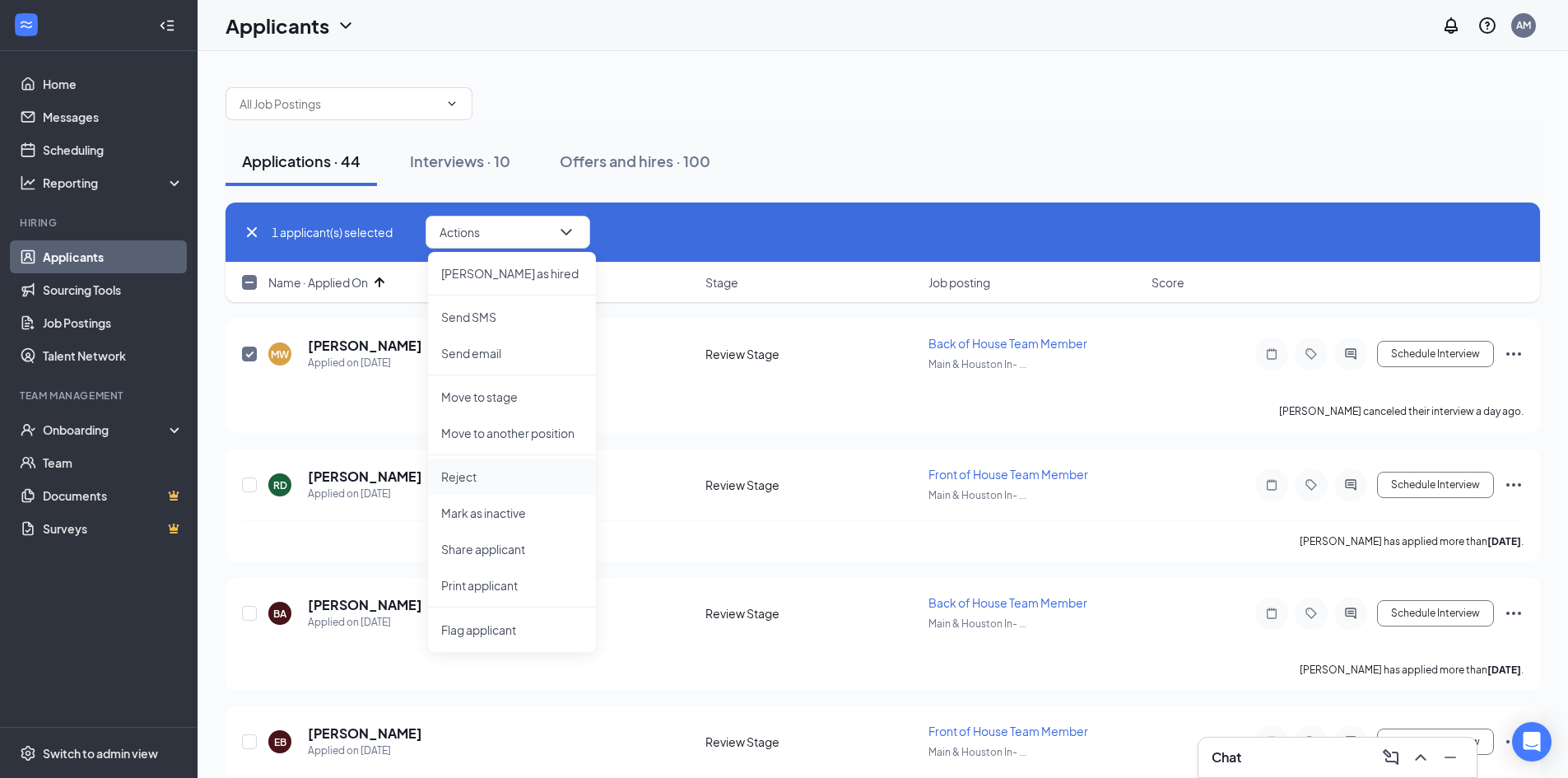
click at [478, 475] on p "Reject" at bounding box center [512, 476] width 141 height 16
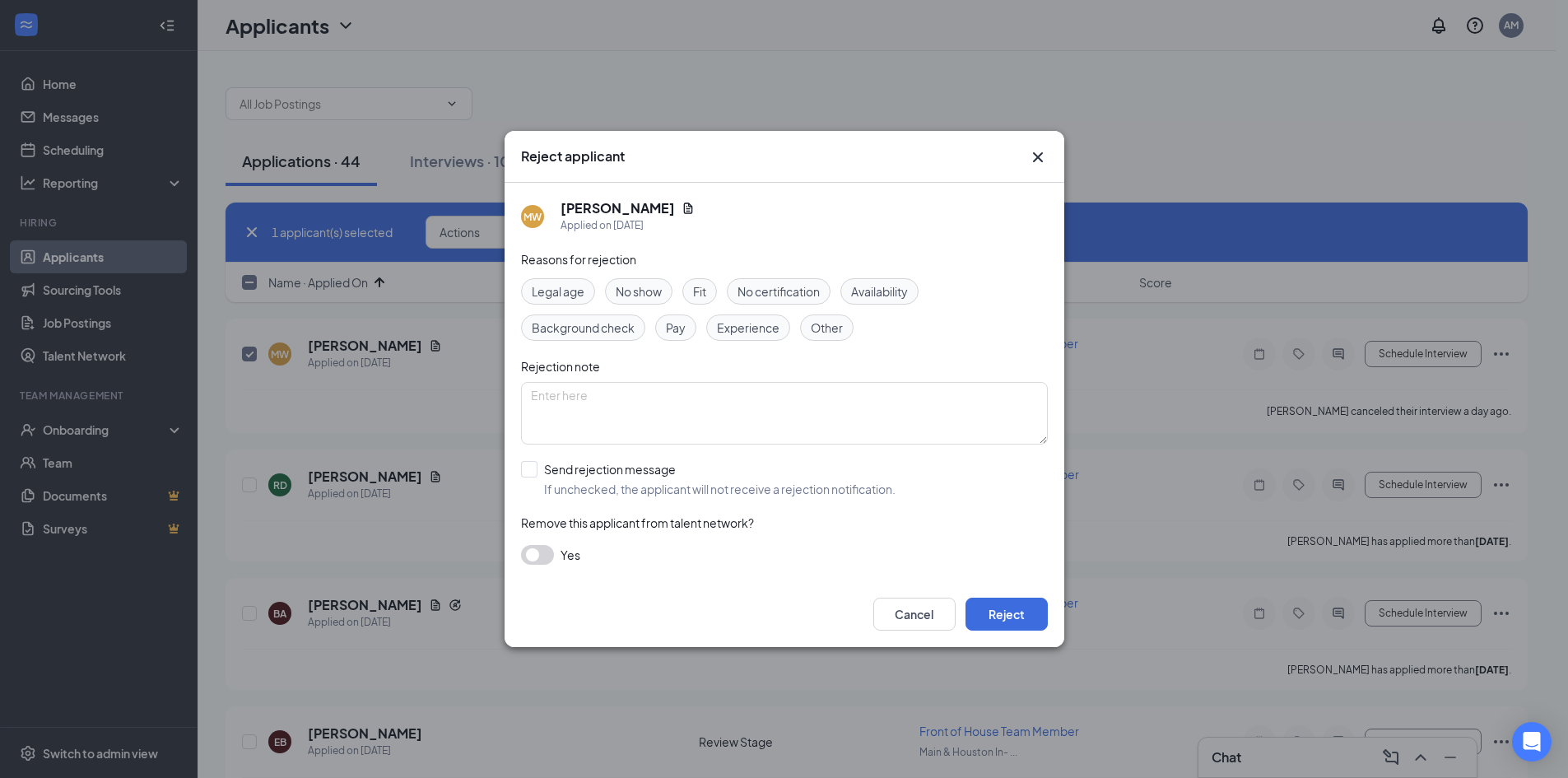
click at [1041, 158] on icon "Cross" at bounding box center [1037, 158] width 20 height 20
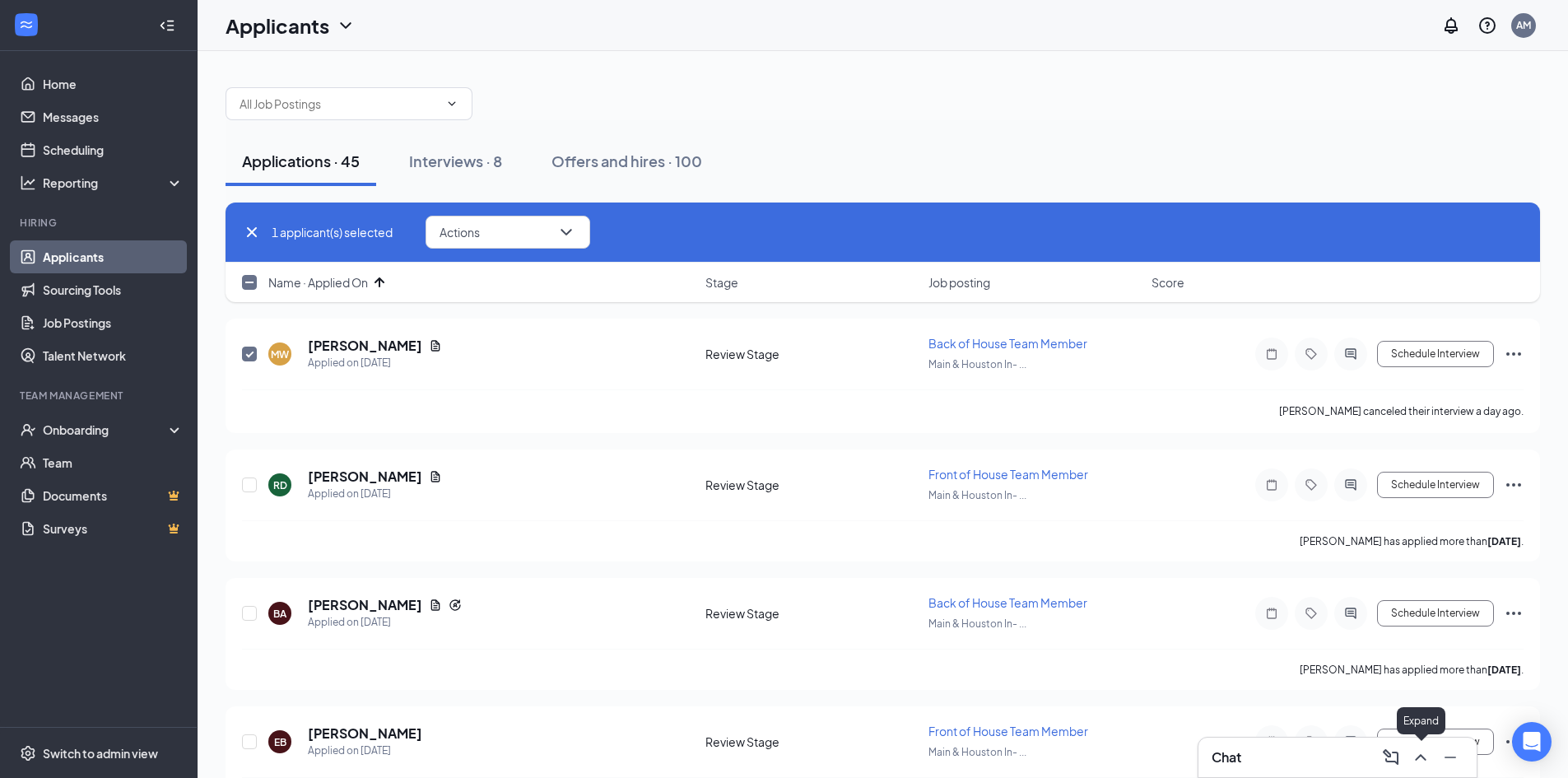
click at [1416, 763] on icon "ChevronUp" at bounding box center [1420, 757] width 20 height 20
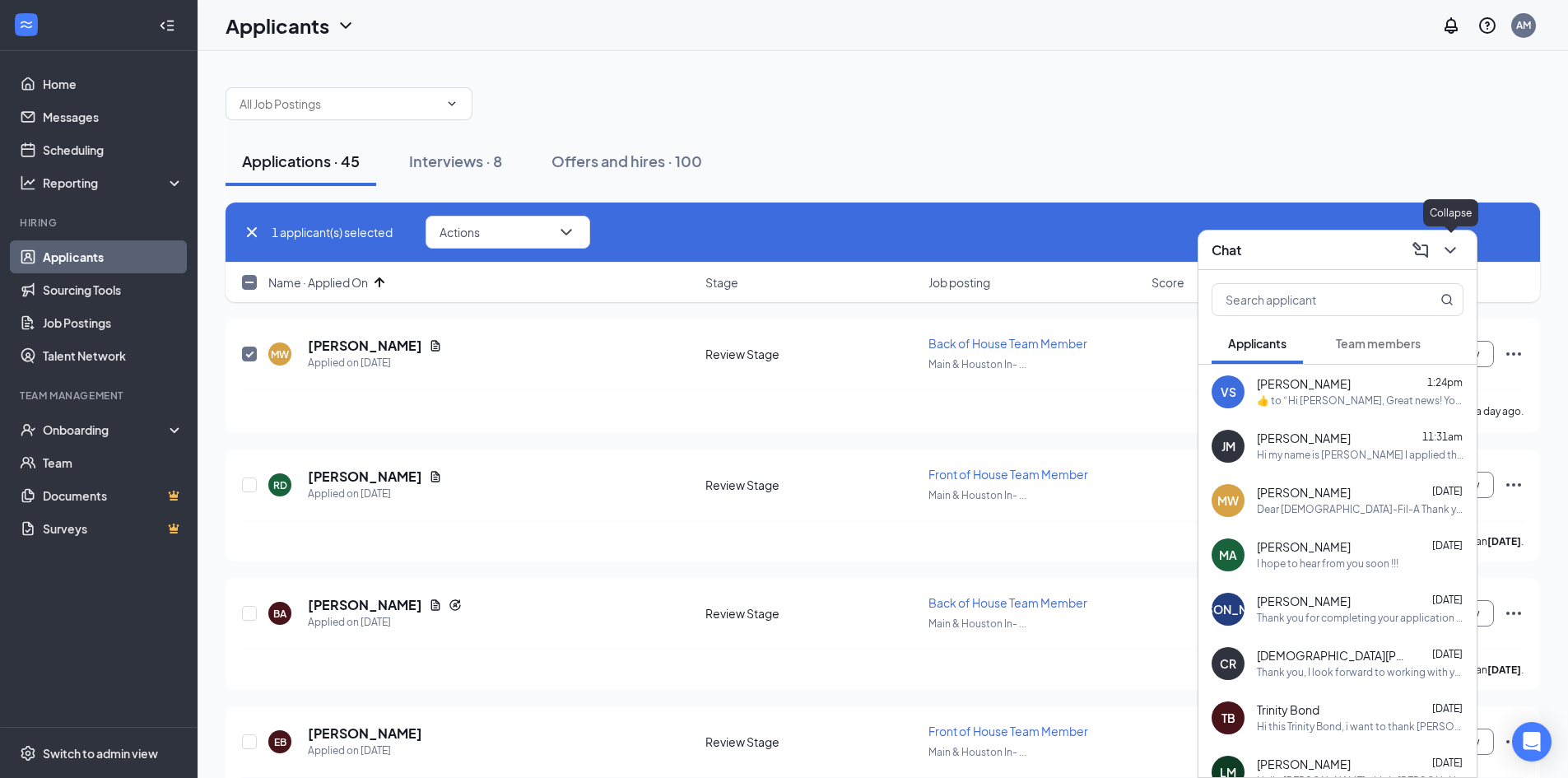
click at [1451, 245] on icon "ChevronDown" at bounding box center [1450, 250] width 20 height 20
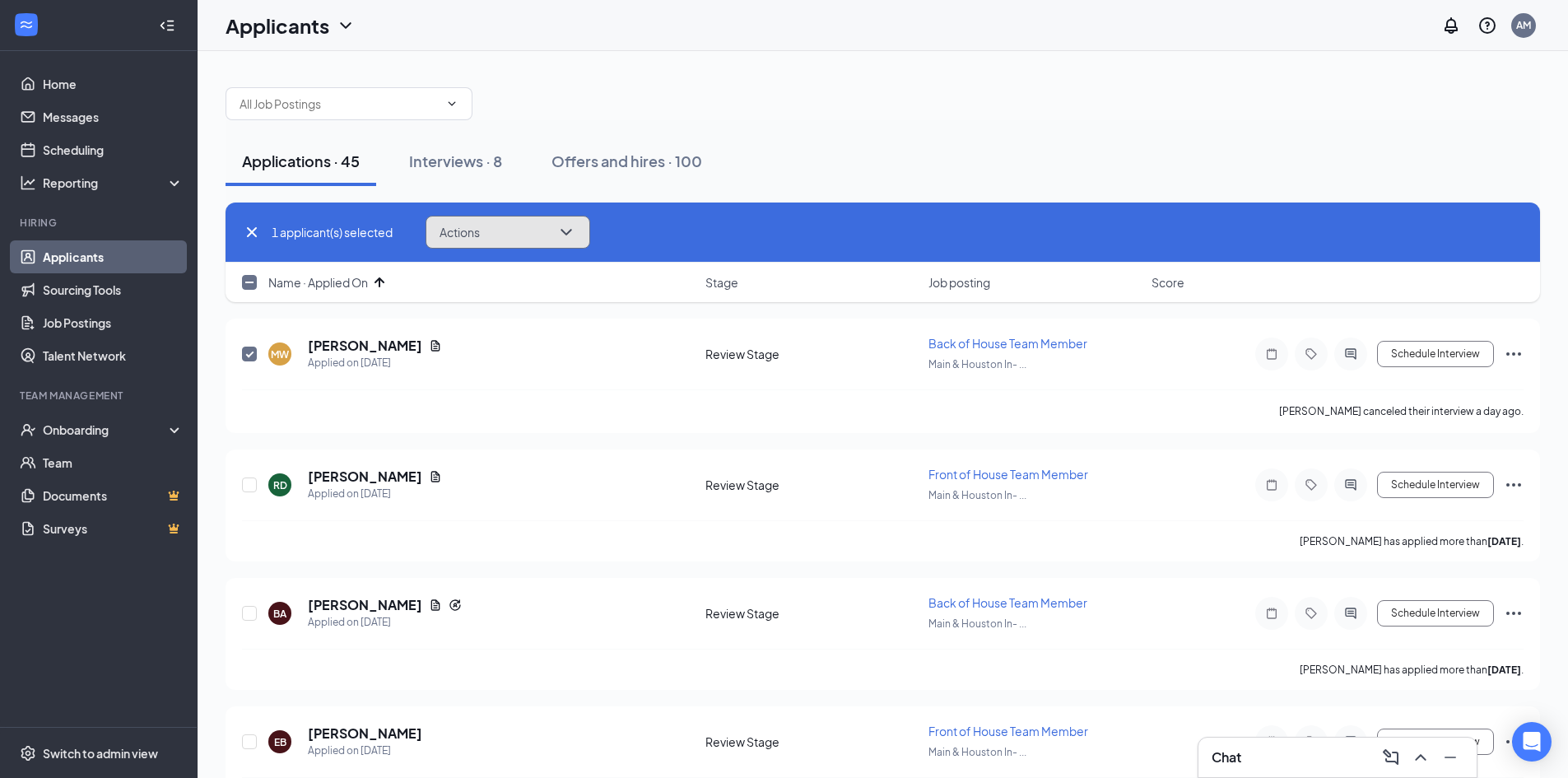
click at [550, 223] on button "Actions" at bounding box center [508, 232] width 165 height 33
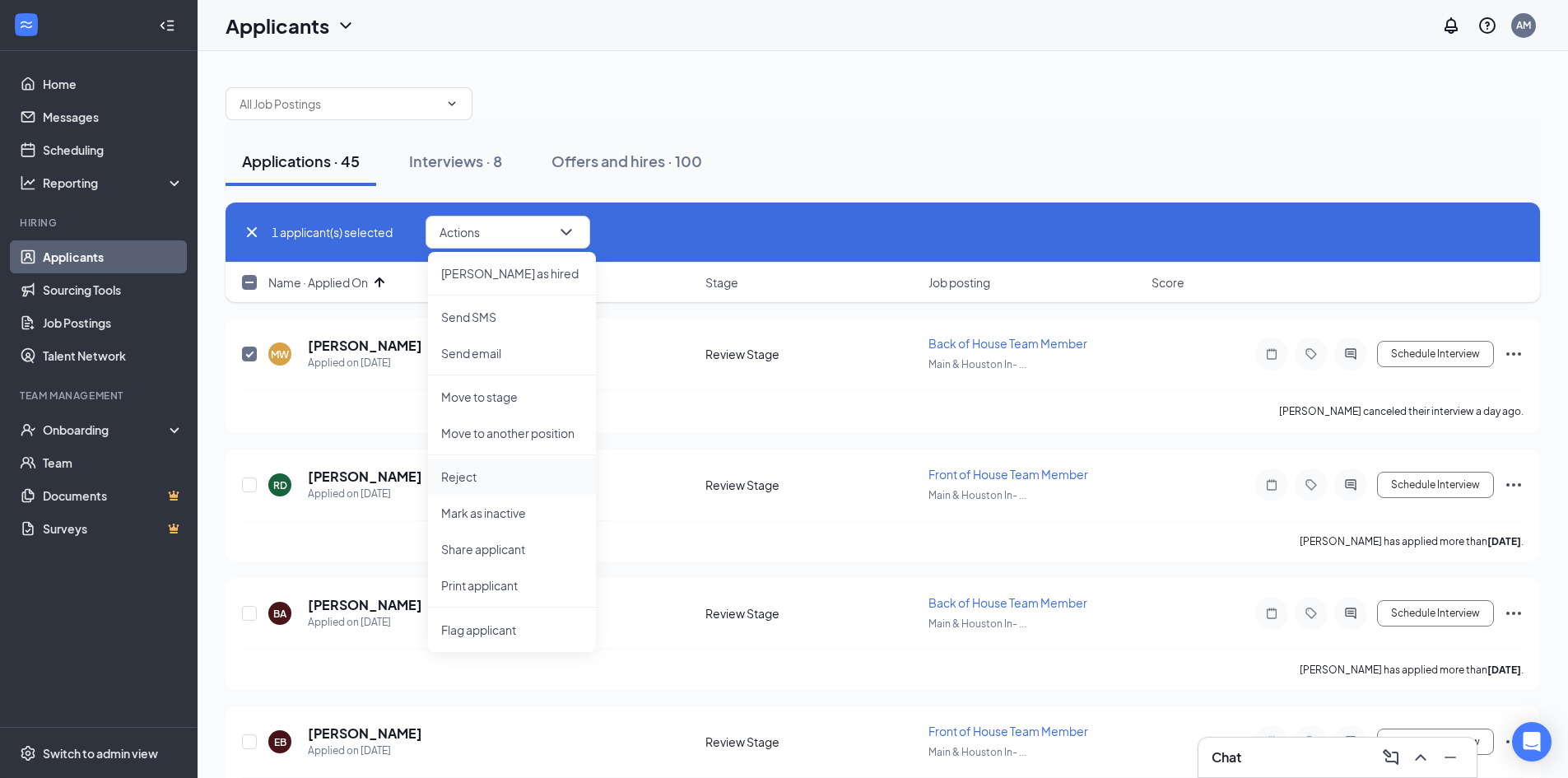
click at [477, 476] on p "Reject" at bounding box center [512, 476] width 141 height 16
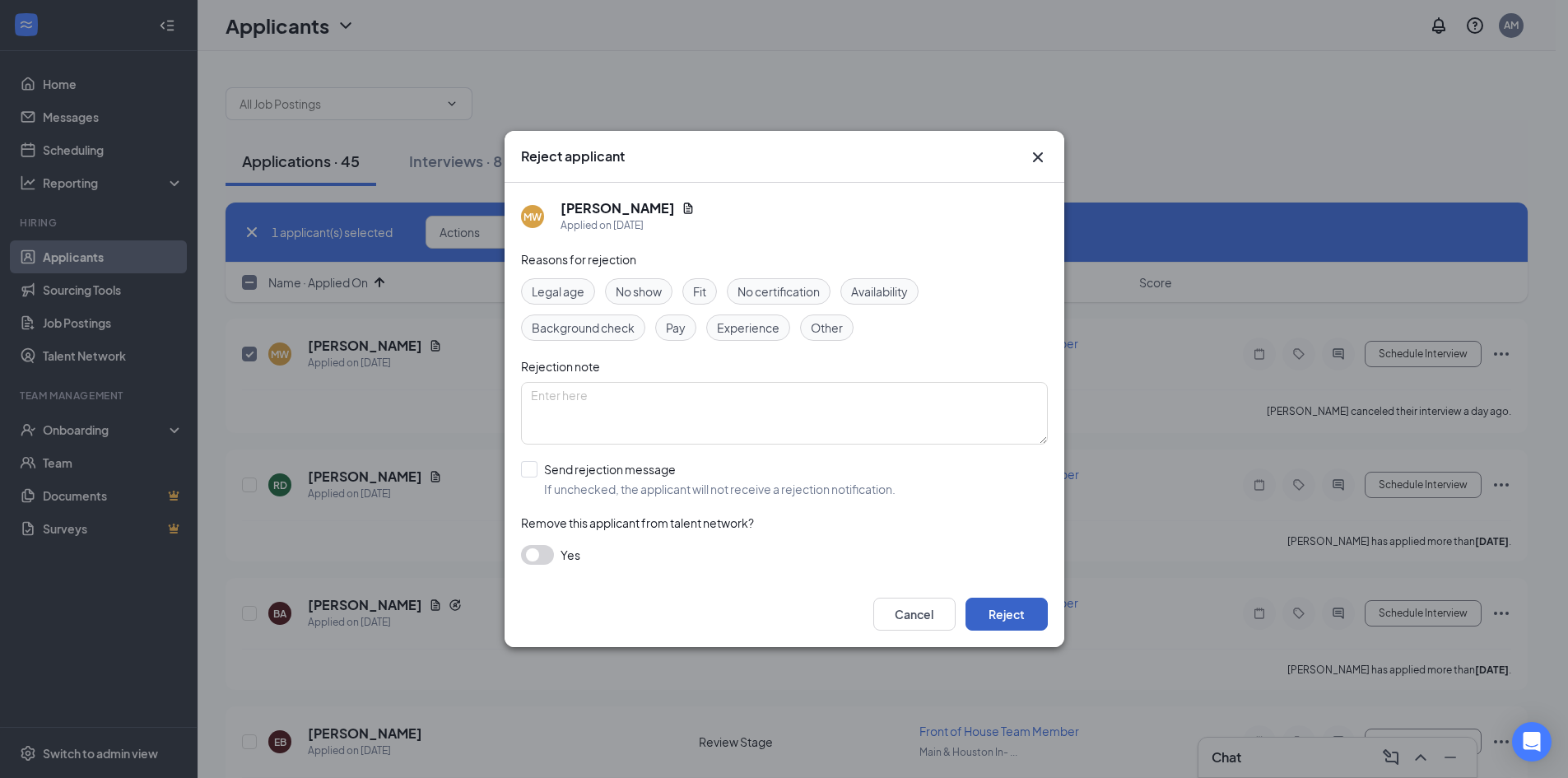
click at [1003, 614] on button "Reject" at bounding box center [1006, 614] width 82 height 33
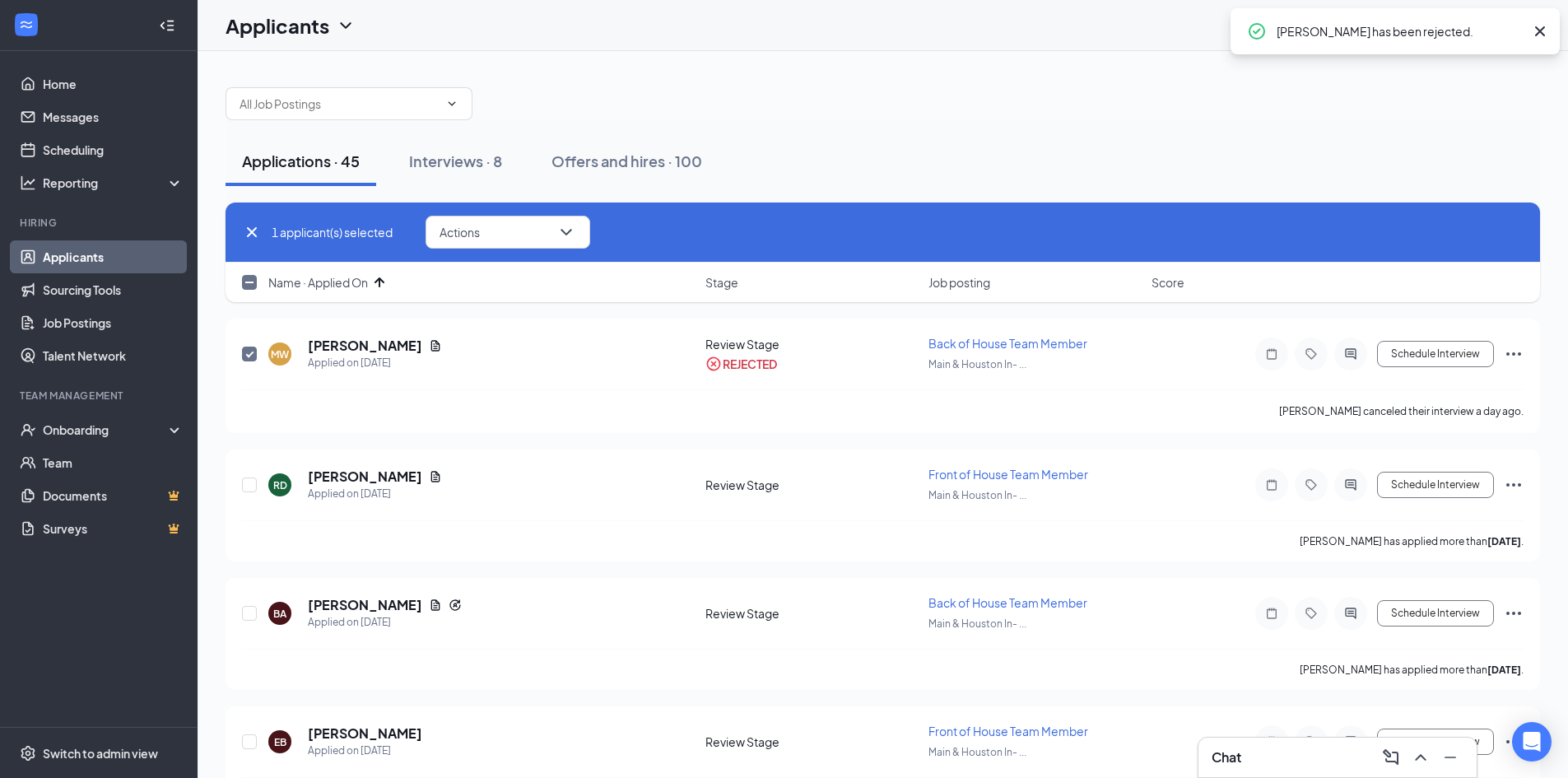
click at [245, 233] on icon "Cross" at bounding box center [252, 232] width 20 height 20
checkbox input "false"
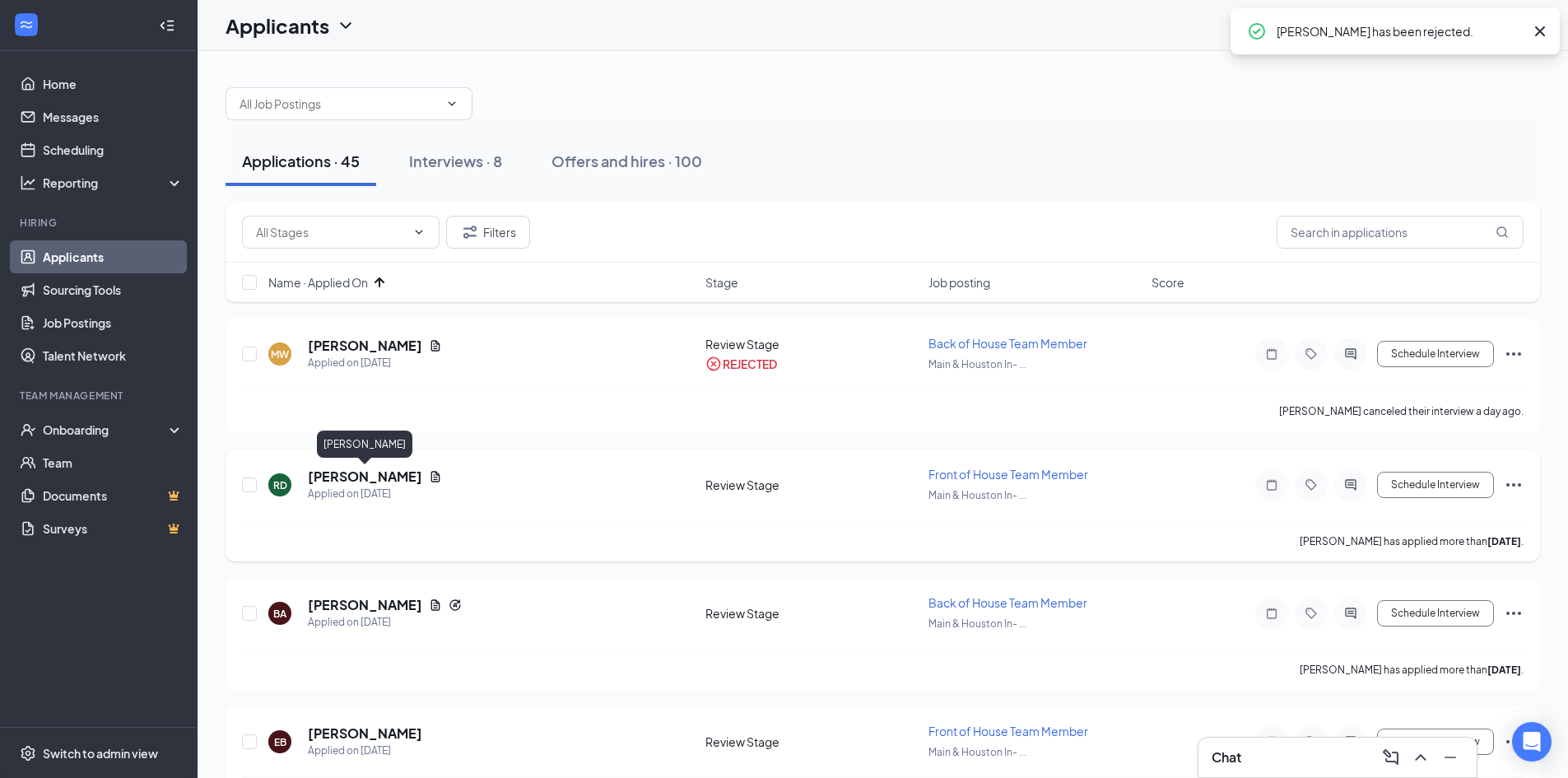
click at [369, 481] on h5 "[PERSON_NAME]" at bounding box center [365, 476] width 114 height 18
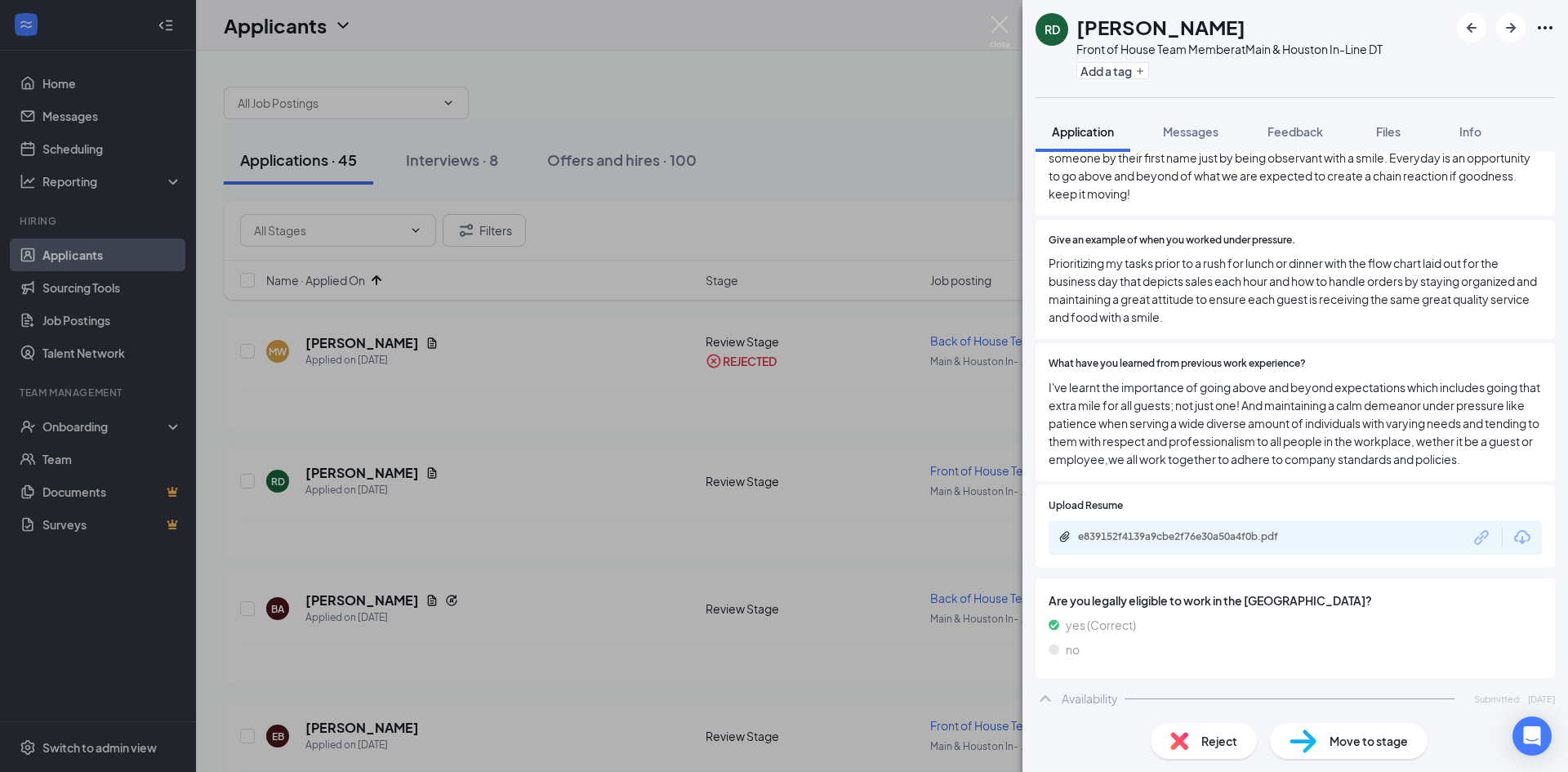
scroll to position [572, 0]
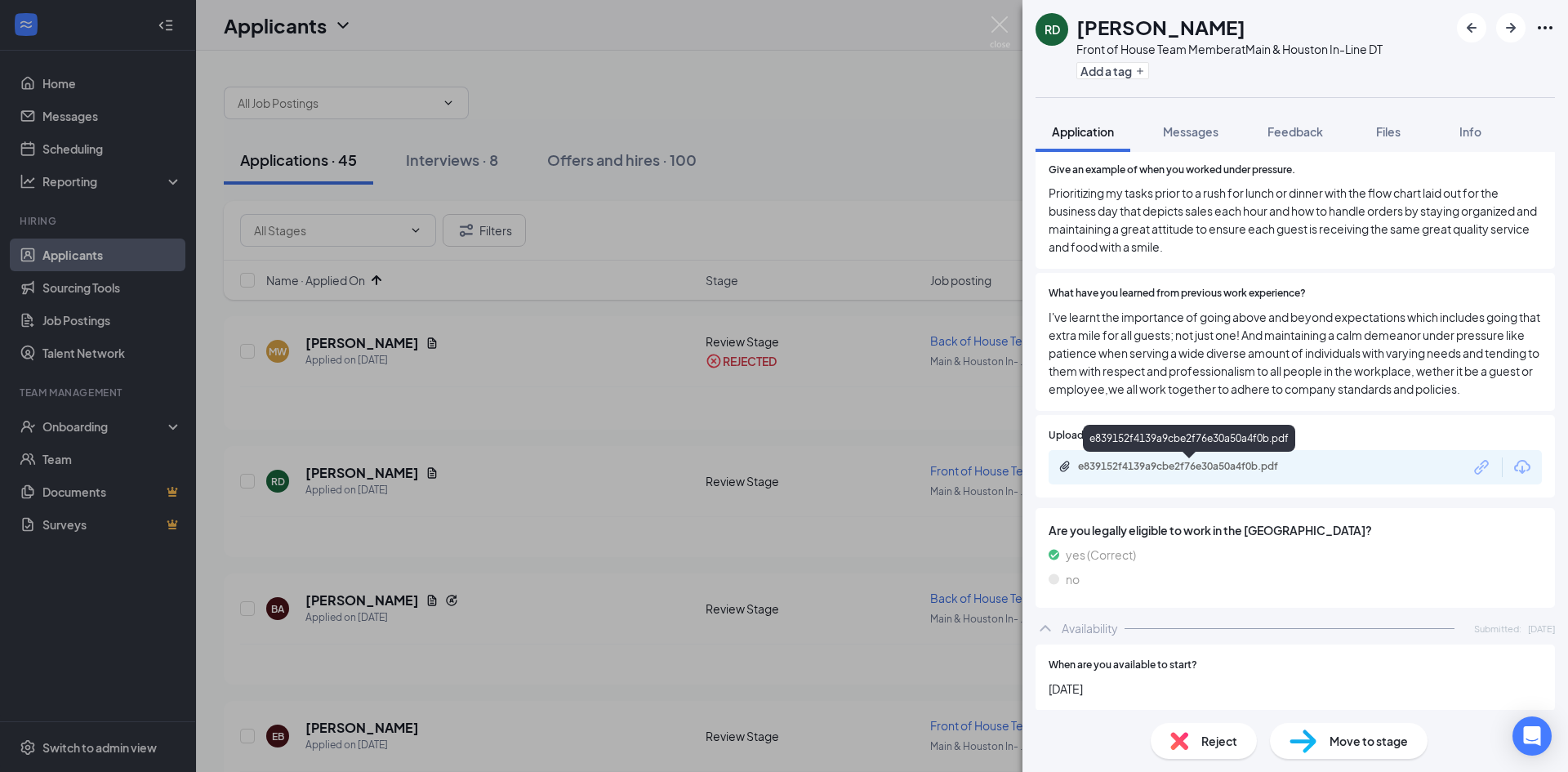
click at [1191, 473] on div "e839152f4139a9cbe2f76e30a50a4f0b.pdf" at bounding box center [1192, 466] width 229 height 13
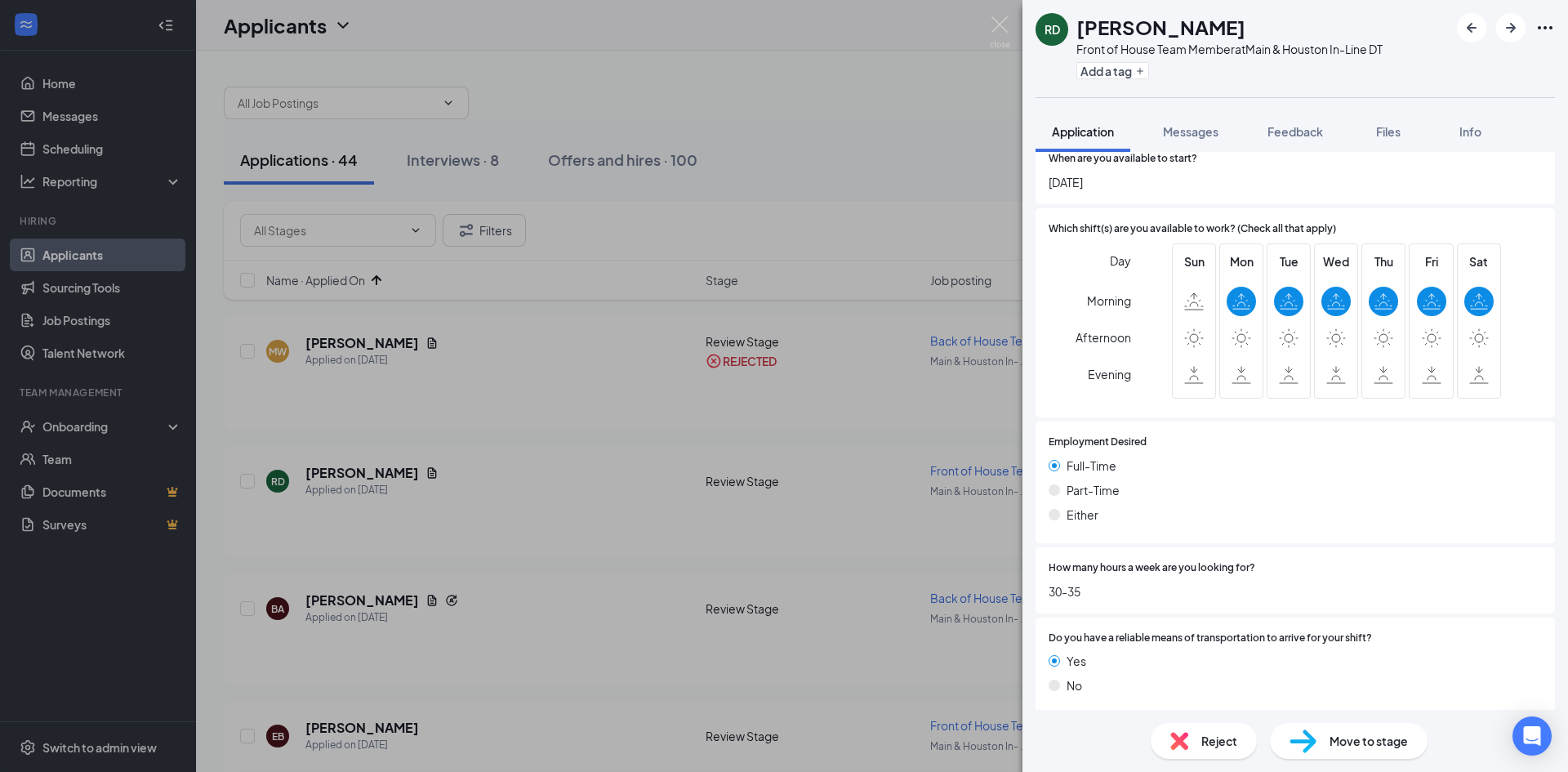
scroll to position [1090, 0]
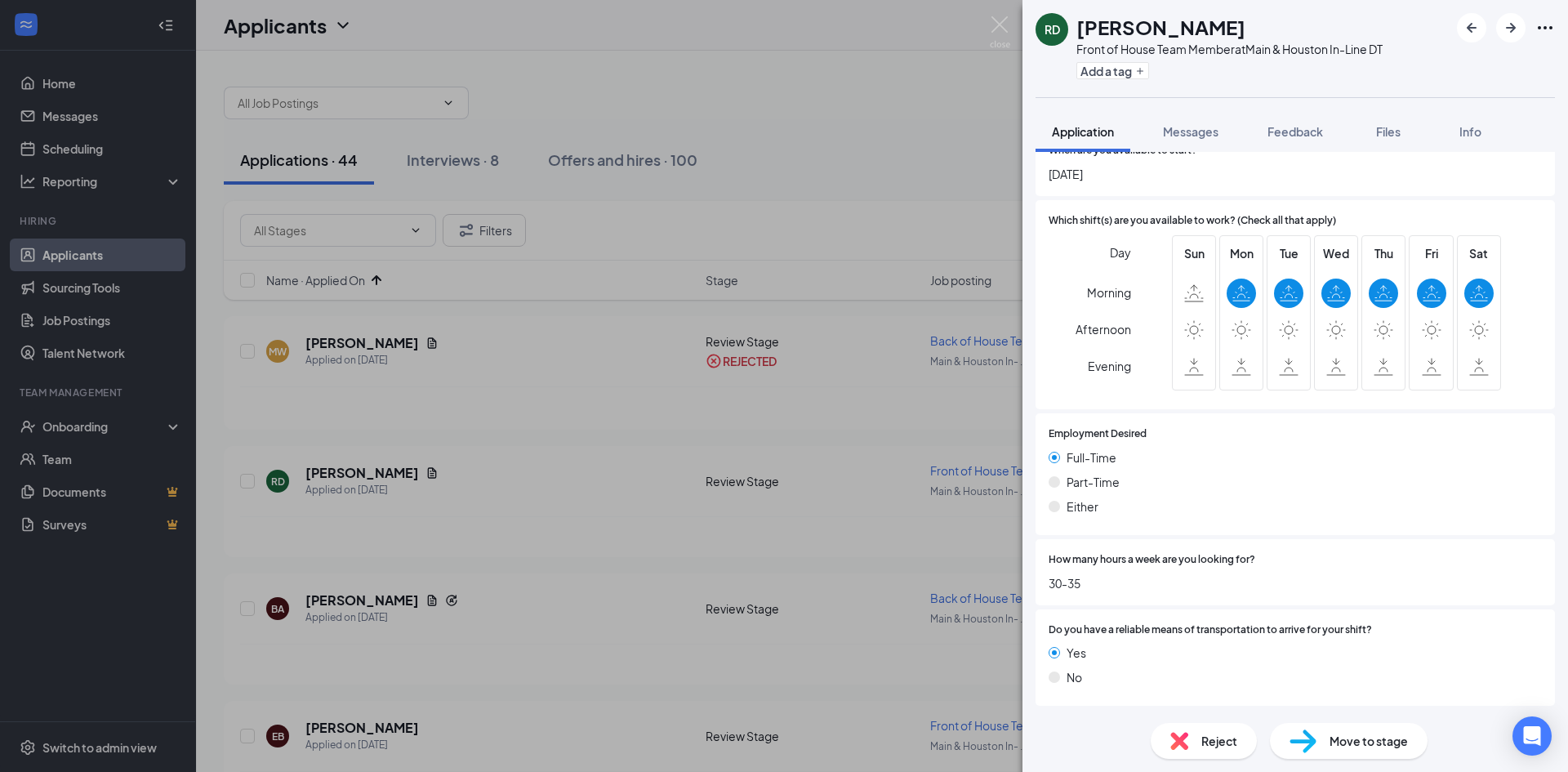
click at [1334, 744] on span "Move to stage" at bounding box center [1369, 741] width 78 height 18
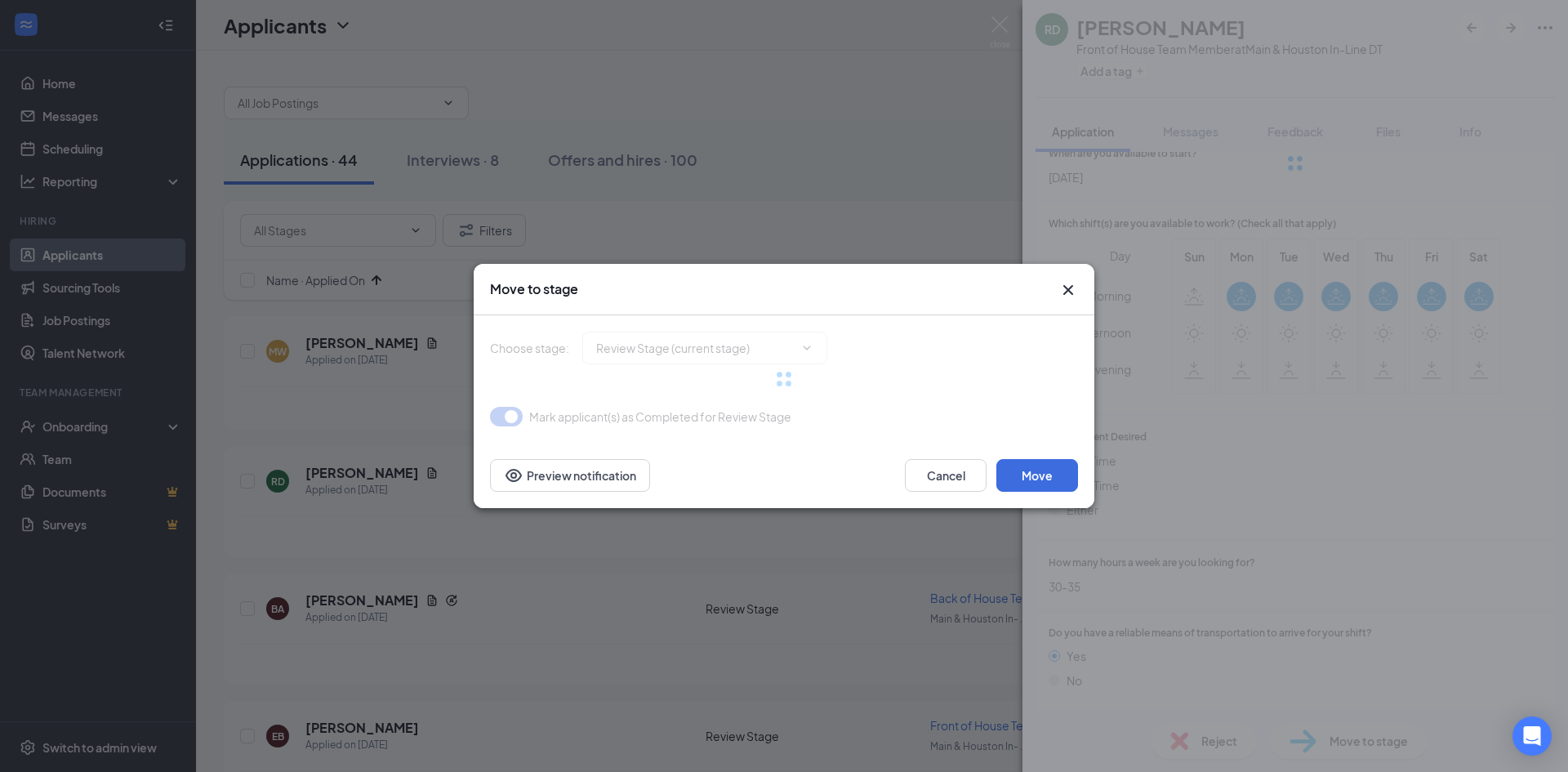
type input "Onsite Interview (next stage)"
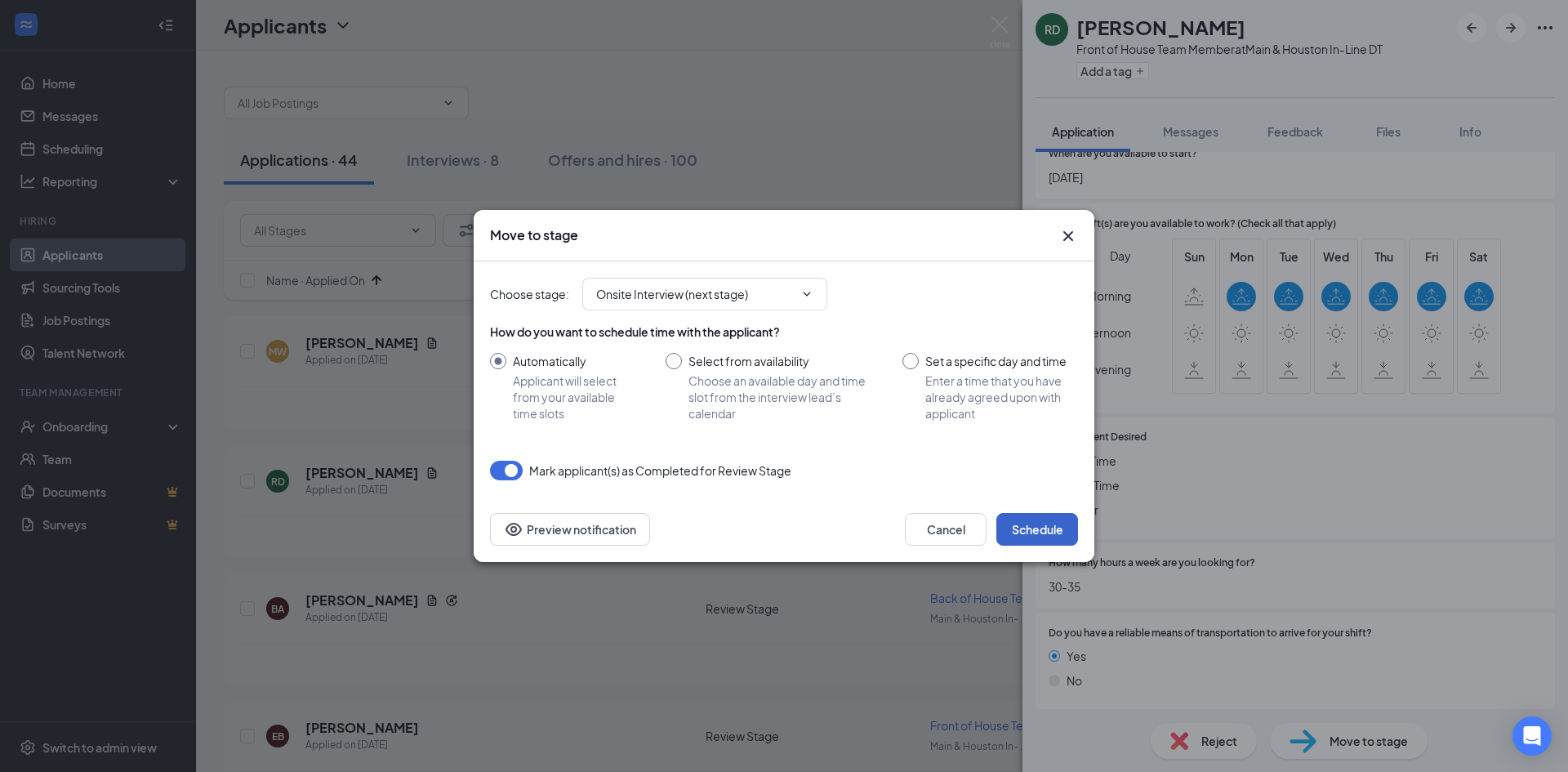
click at [1038, 522] on button "Schedule" at bounding box center [1037, 529] width 82 height 32
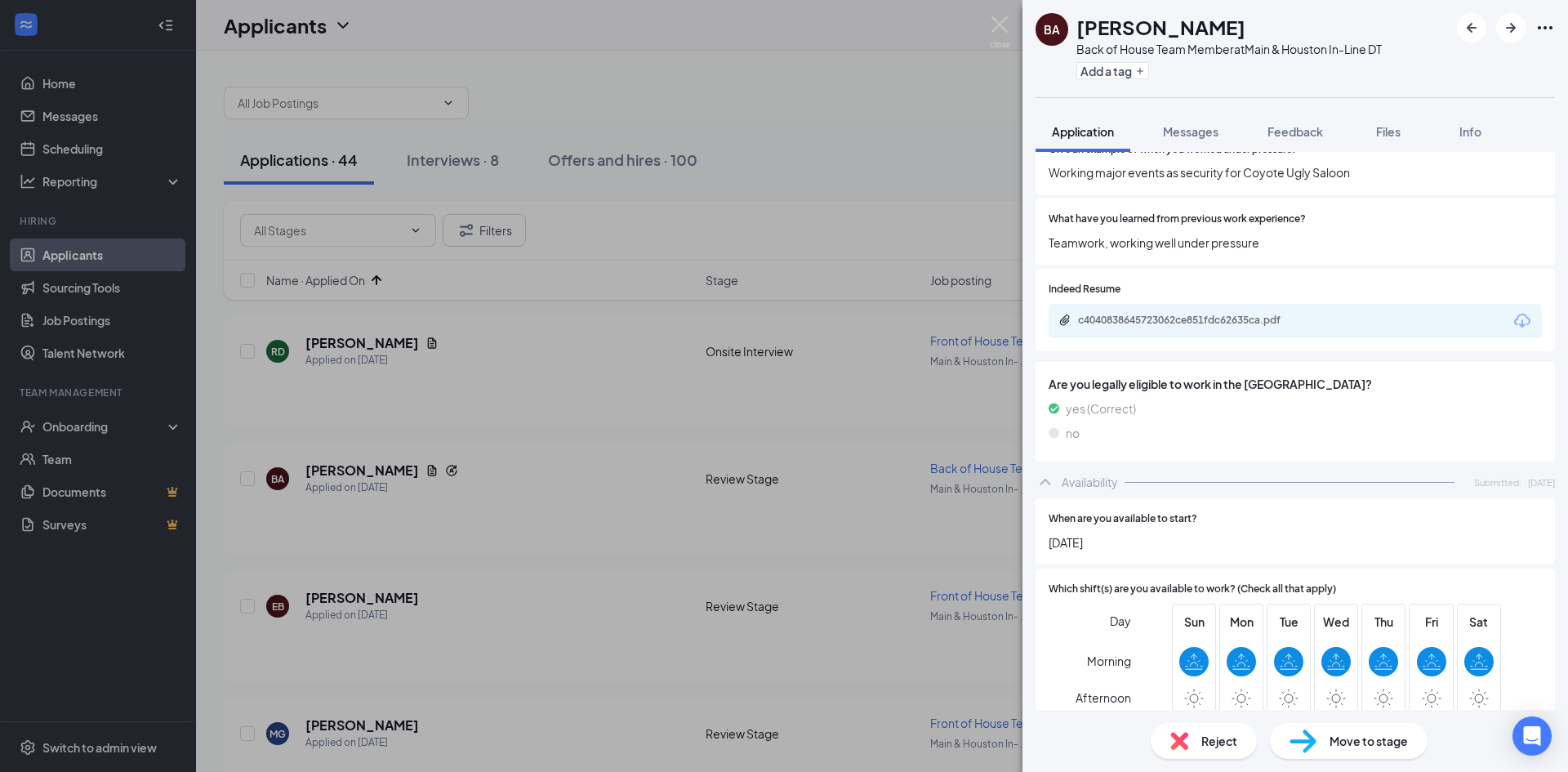
scroll to position [511, 0]
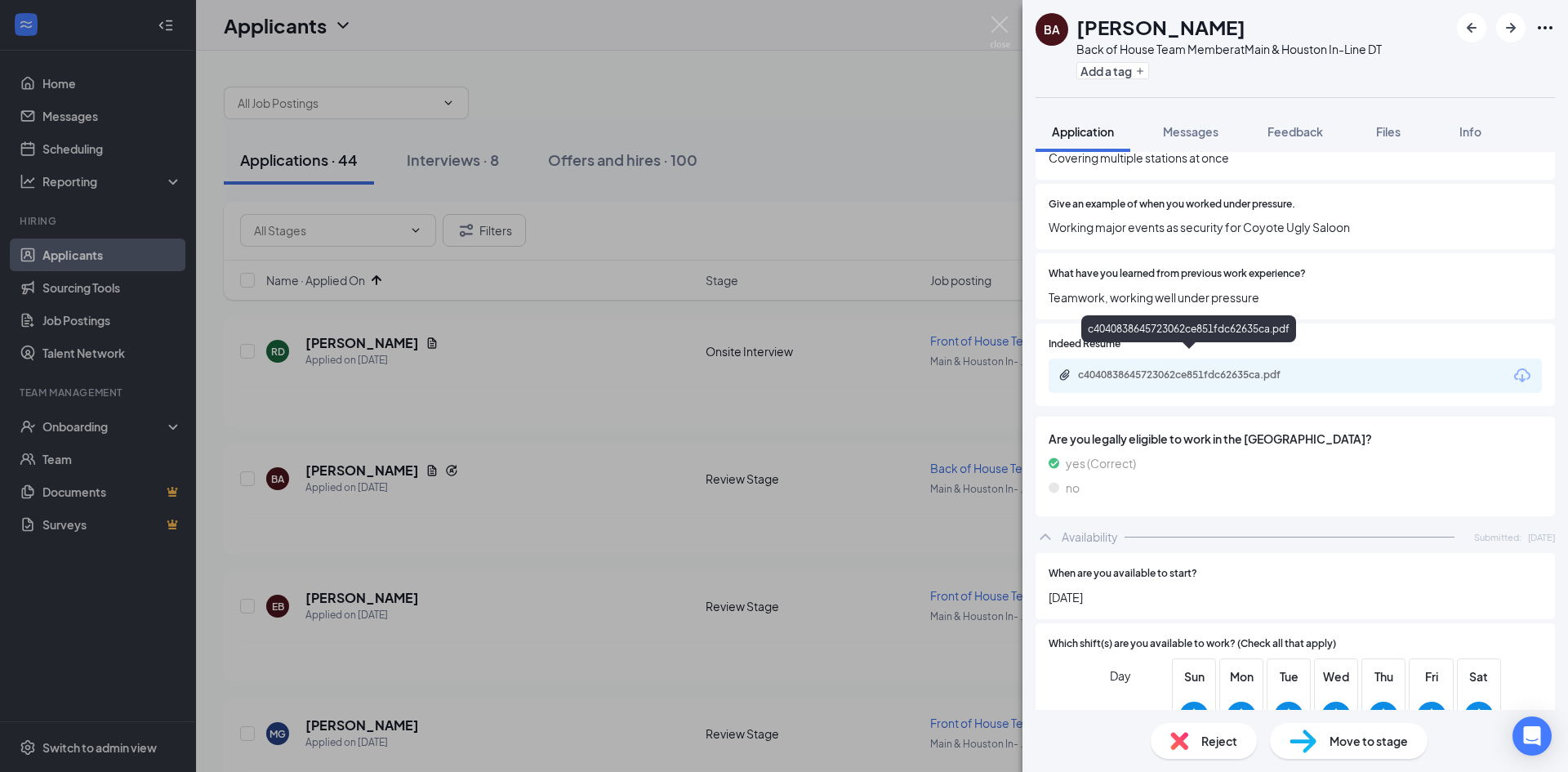
click at [1187, 368] on div "c4040838645723062ce851fdc62635ca.pdf" at bounding box center [1192, 375] width 229 height 13
click at [1211, 749] on span "Reject" at bounding box center [1219, 741] width 36 height 18
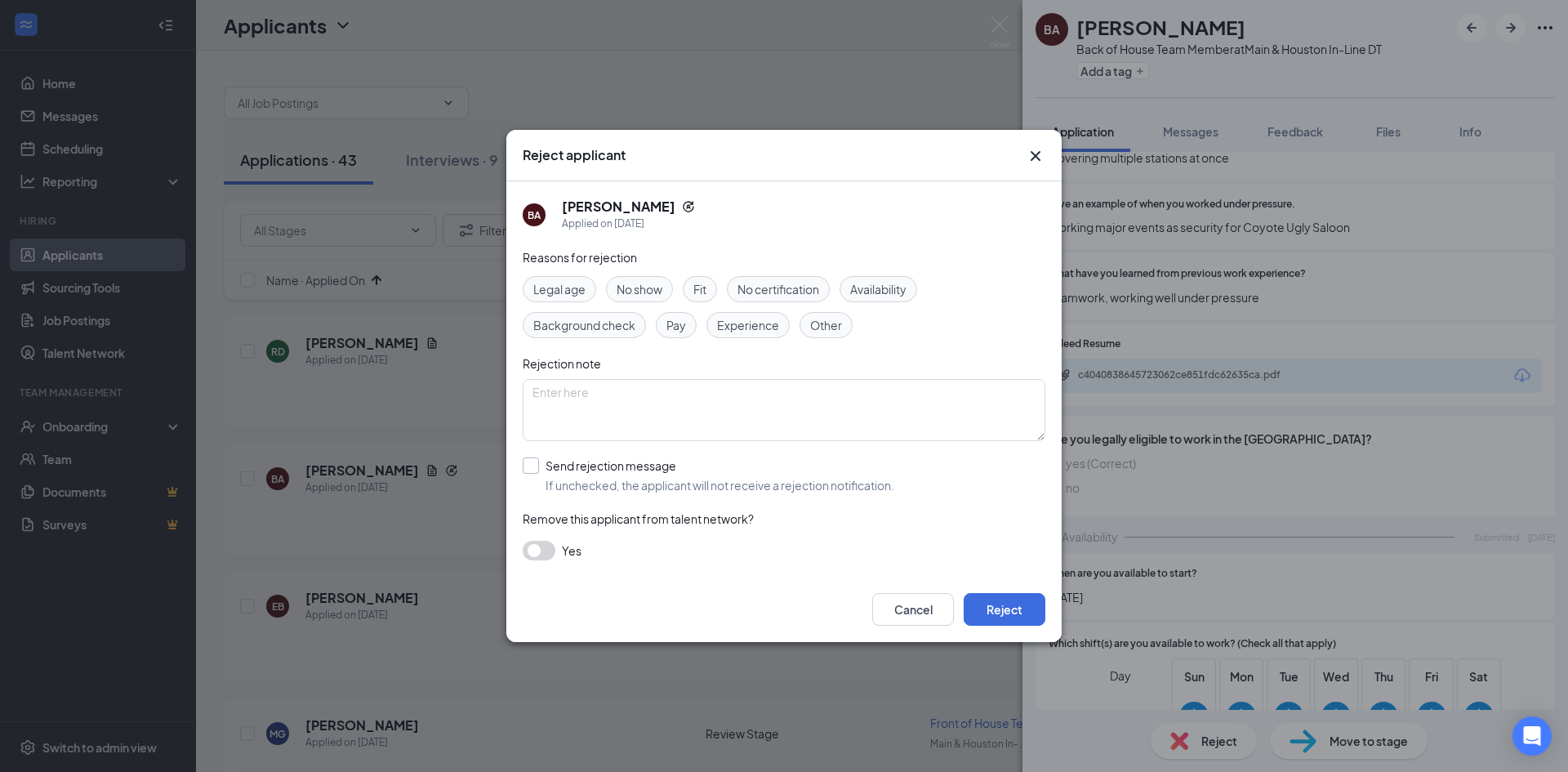
click at [535, 471] on input "Send rejection message If unchecked, the applicant will not receive a rejection…" at bounding box center [709, 475] width 372 height 36
checkbox input "true"
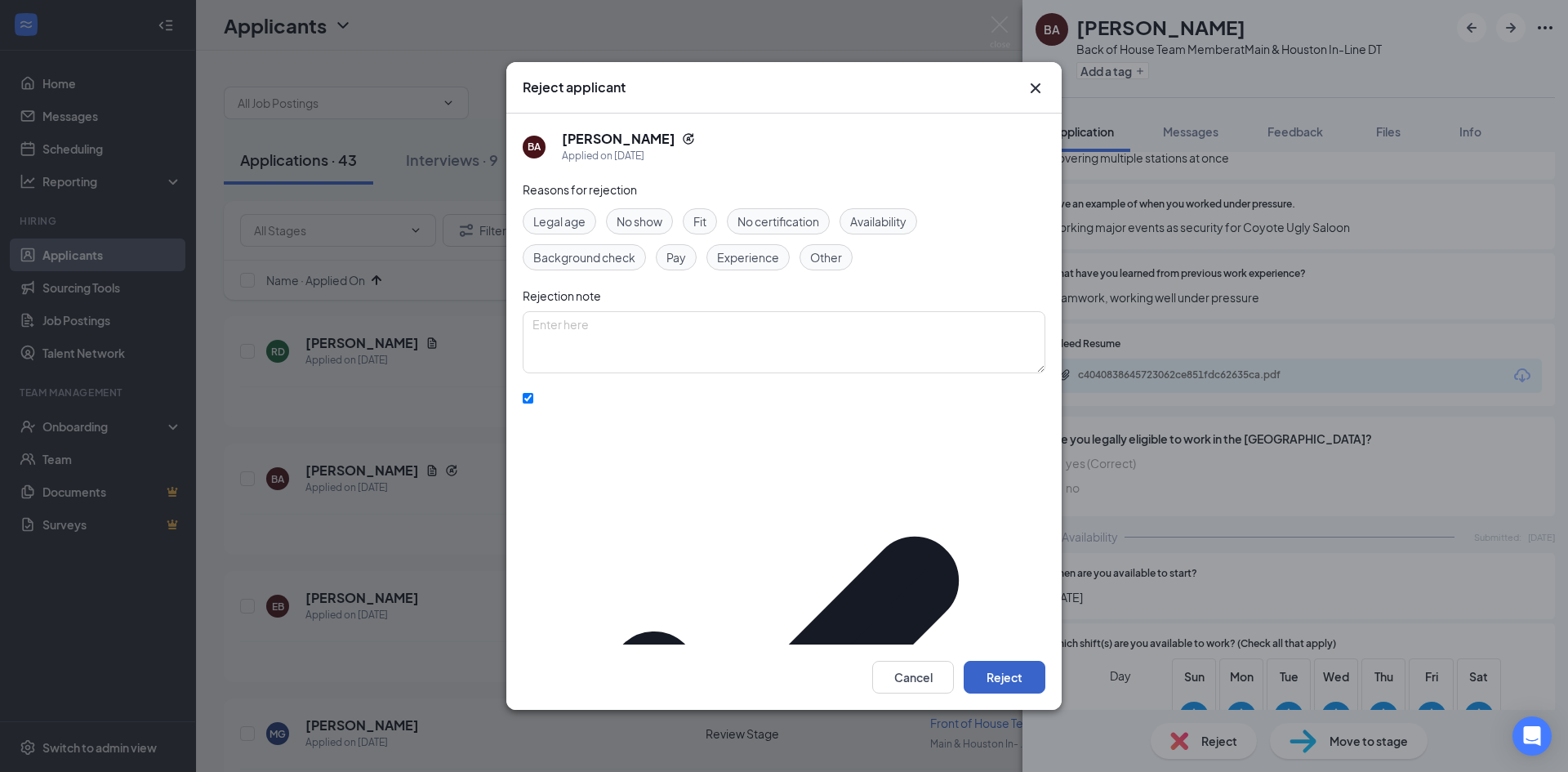
click at [1026, 661] on button "Reject" at bounding box center [1005, 677] width 82 height 32
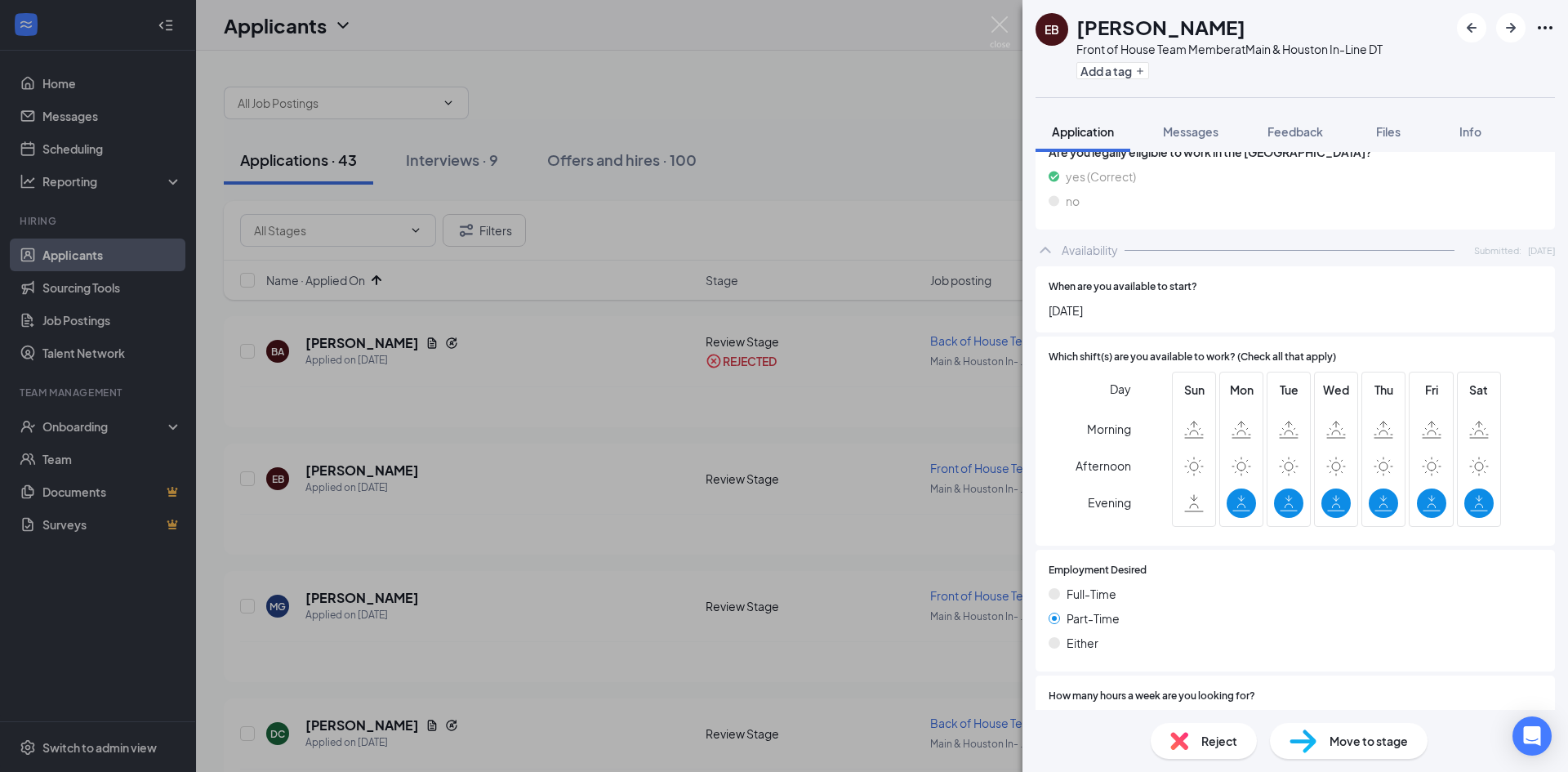
scroll to position [735, 0]
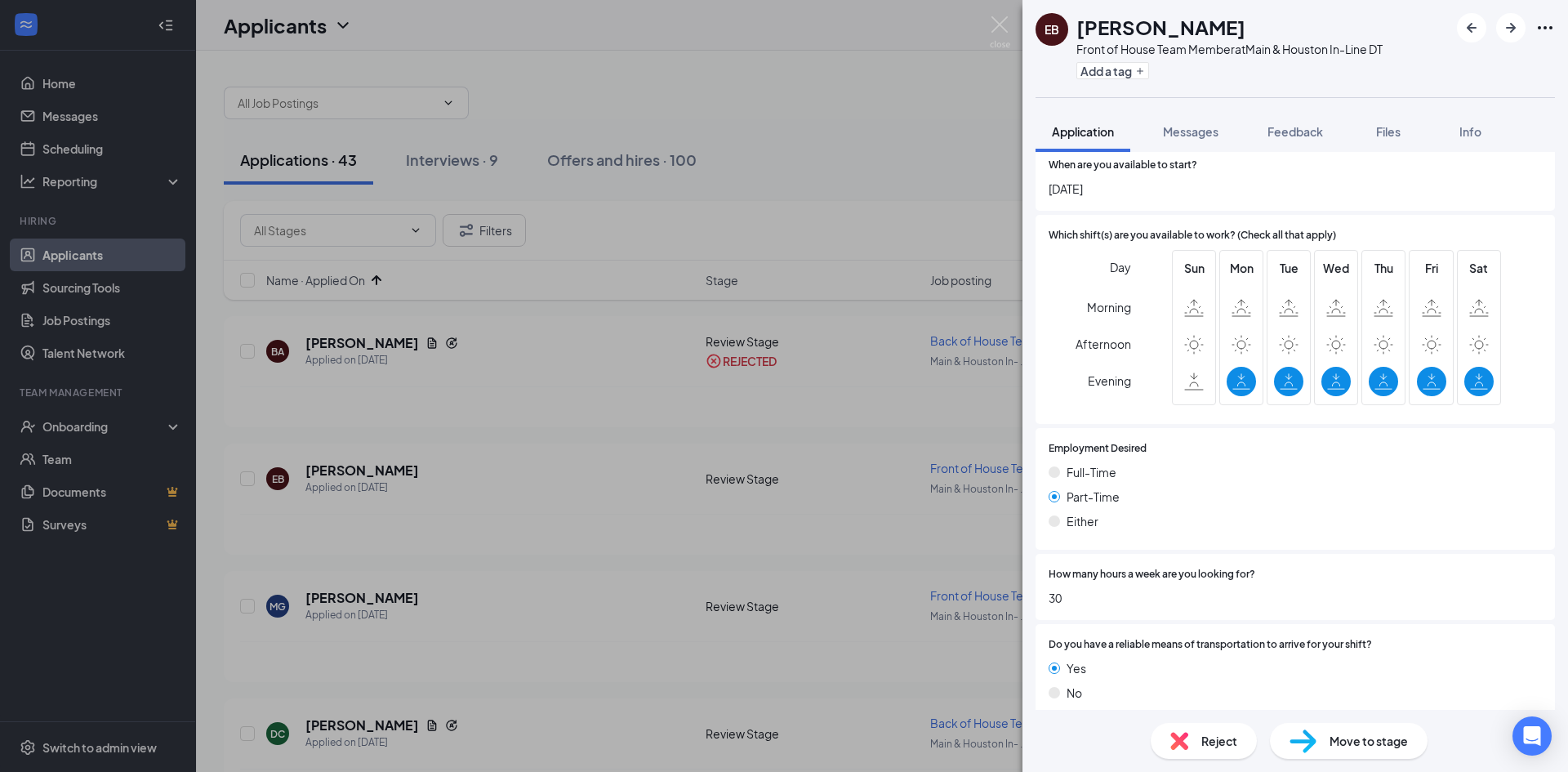
click at [1337, 742] on span "Move to stage" at bounding box center [1369, 741] width 78 height 18
type input "Onsite Interview (next stage)"
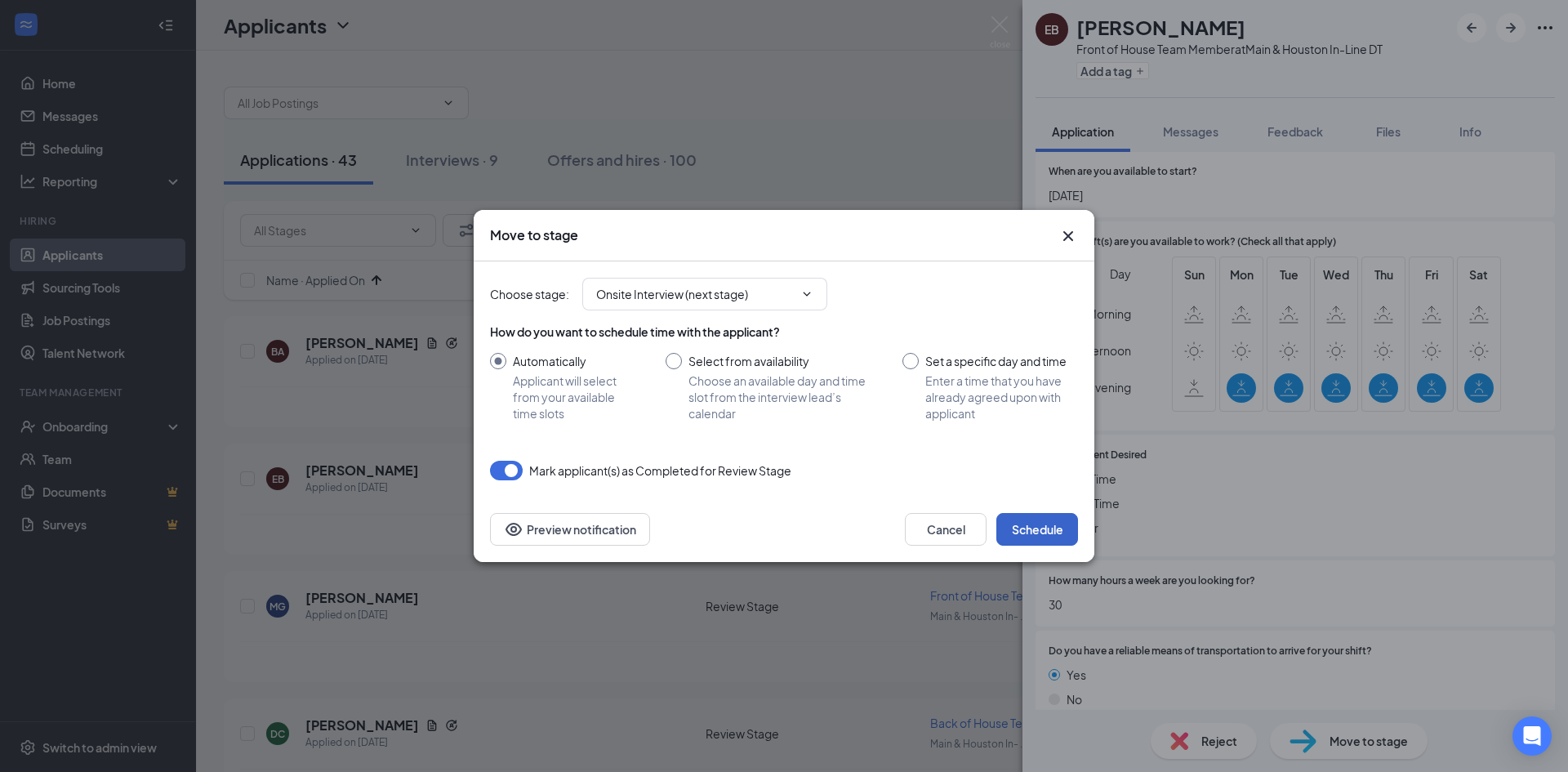
click at [1050, 540] on button "Schedule" at bounding box center [1037, 529] width 82 height 32
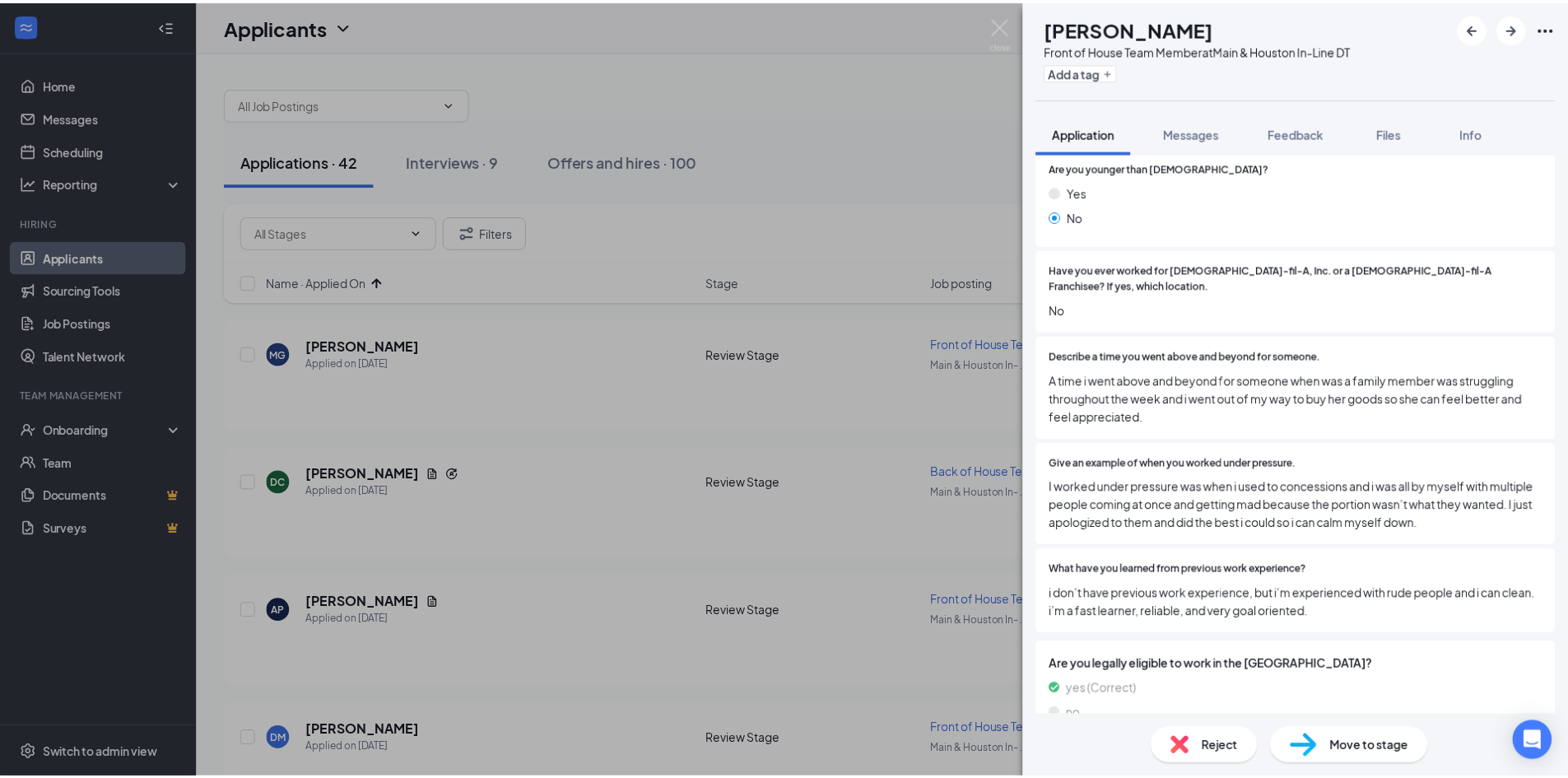
scroll to position [247, 0]
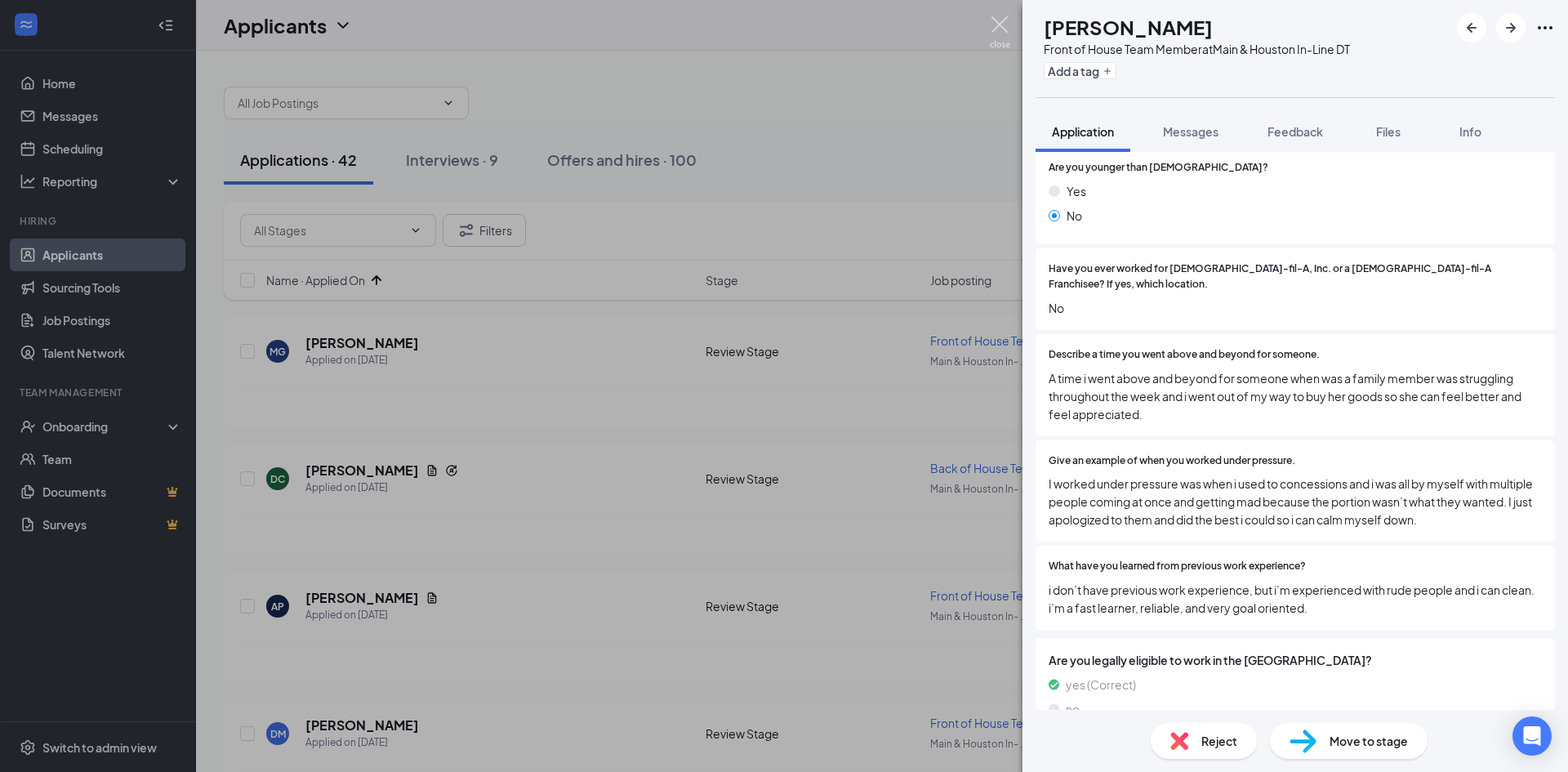
drag, startPoint x: 1008, startPoint y: 22, endPoint x: 1000, endPoint y: 25, distance: 8.5
click at [1008, 23] on img at bounding box center [1000, 31] width 21 height 31
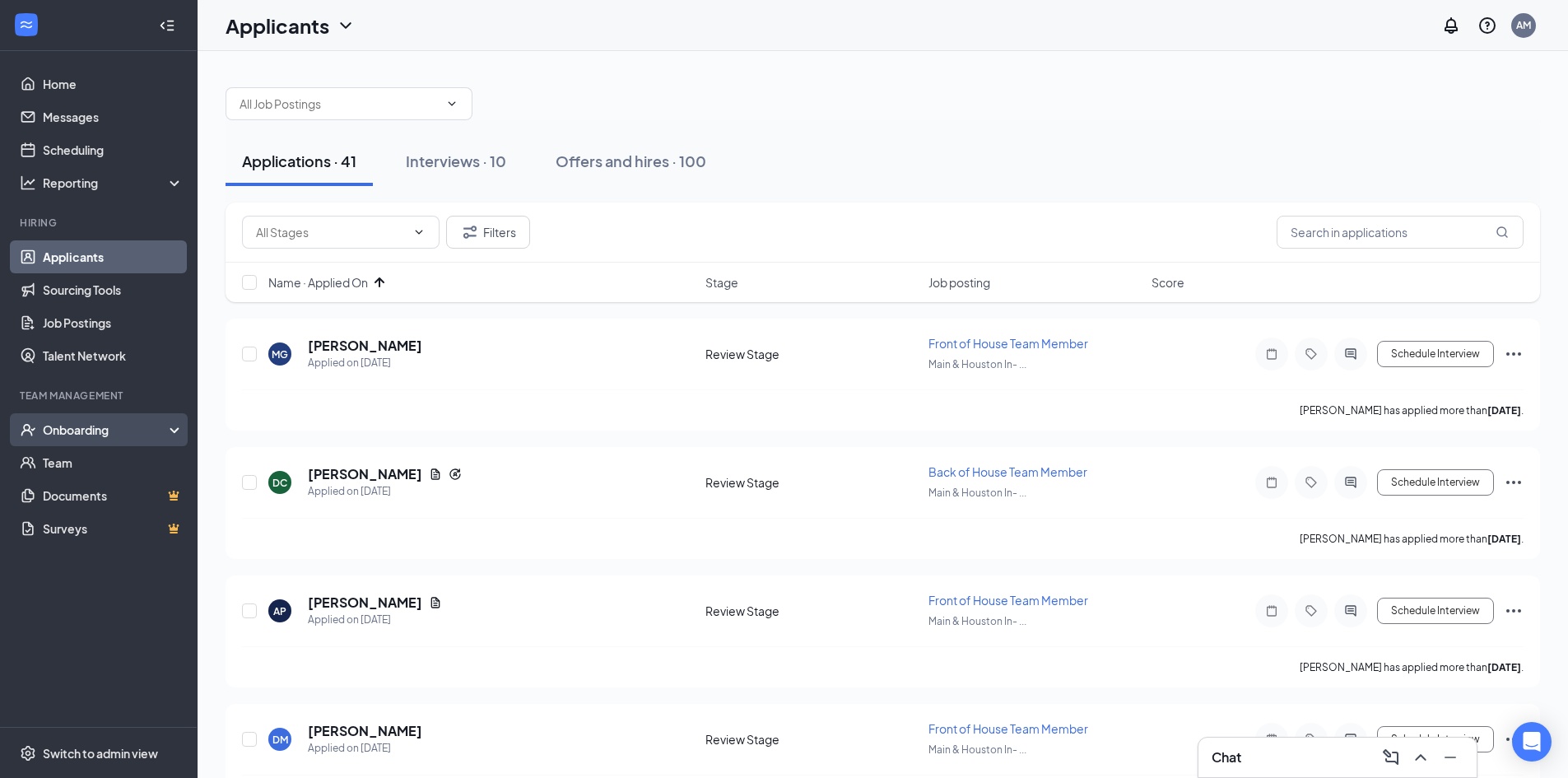
click at [91, 429] on div "Onboarding" at bounding box center [106, 429] width 127 height 16
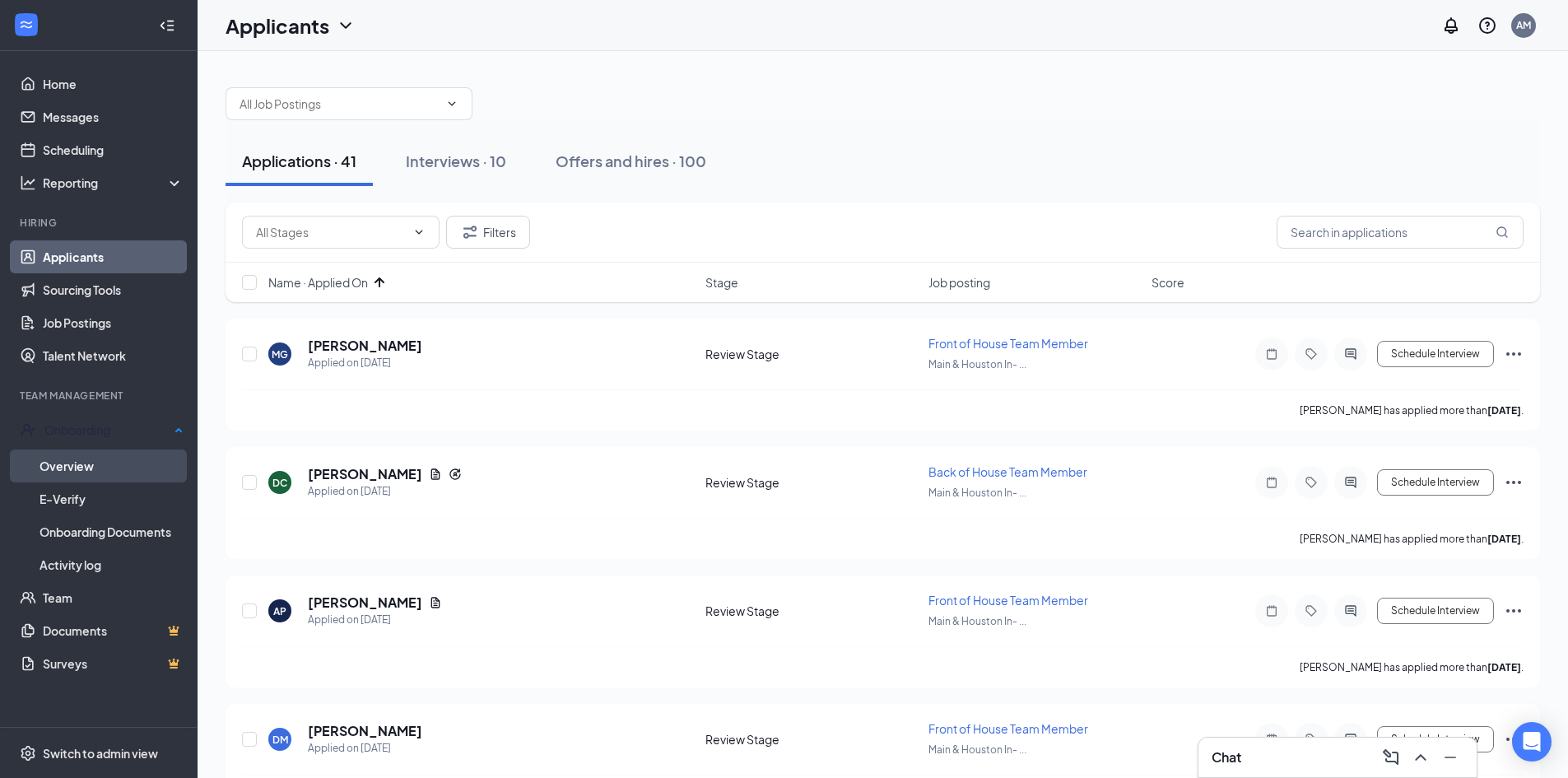
click at [77, 464] on link "Overview" at bounding box center [111, 466] width 144 height 33
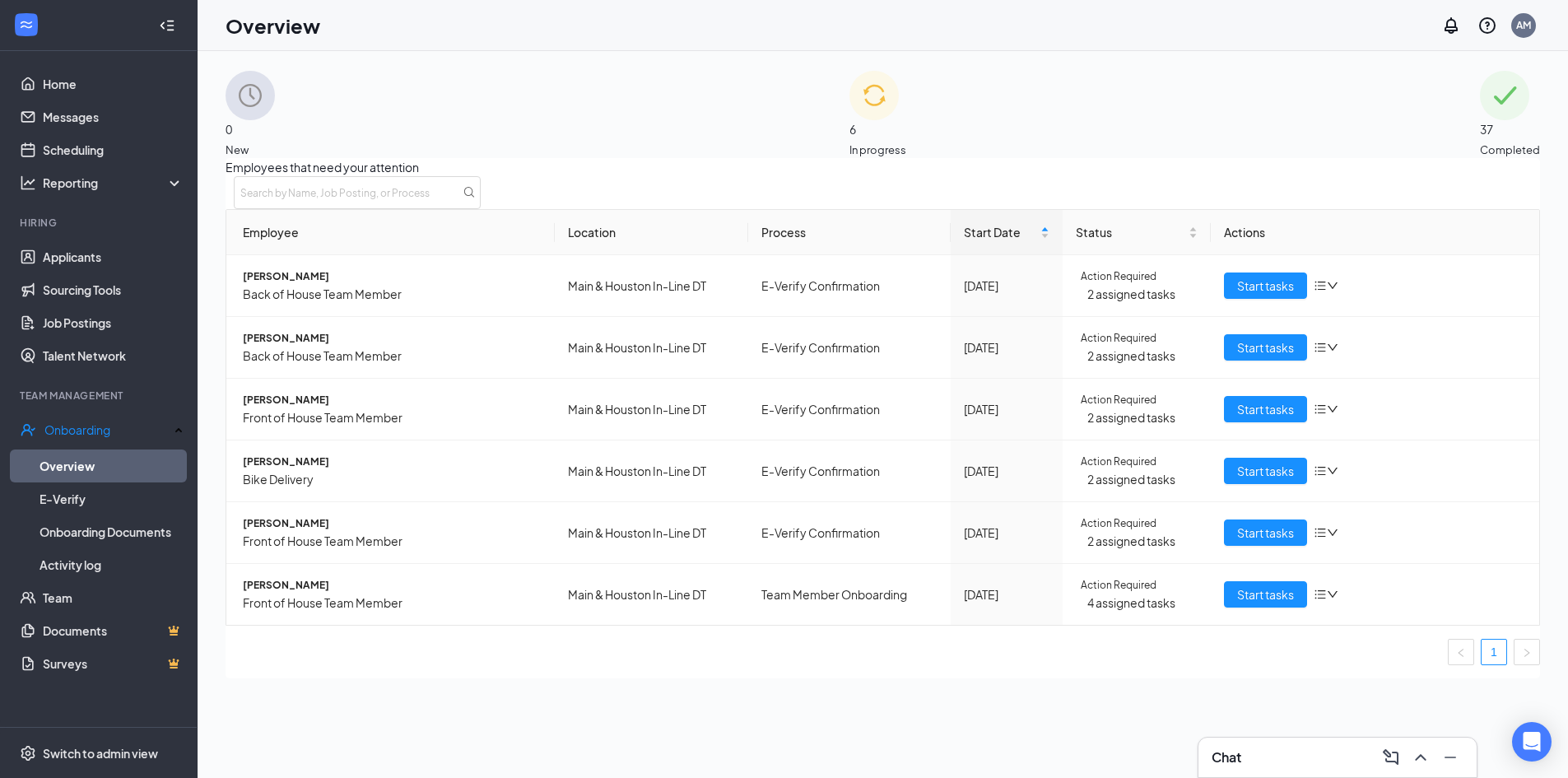
click at [849, 117] on div "6 In progress" at bounding box center [877, 114] width 57 height 87
click at [1242, 603] on span "Start tasks" at bounding box center [1265, 594] width 57 height 18
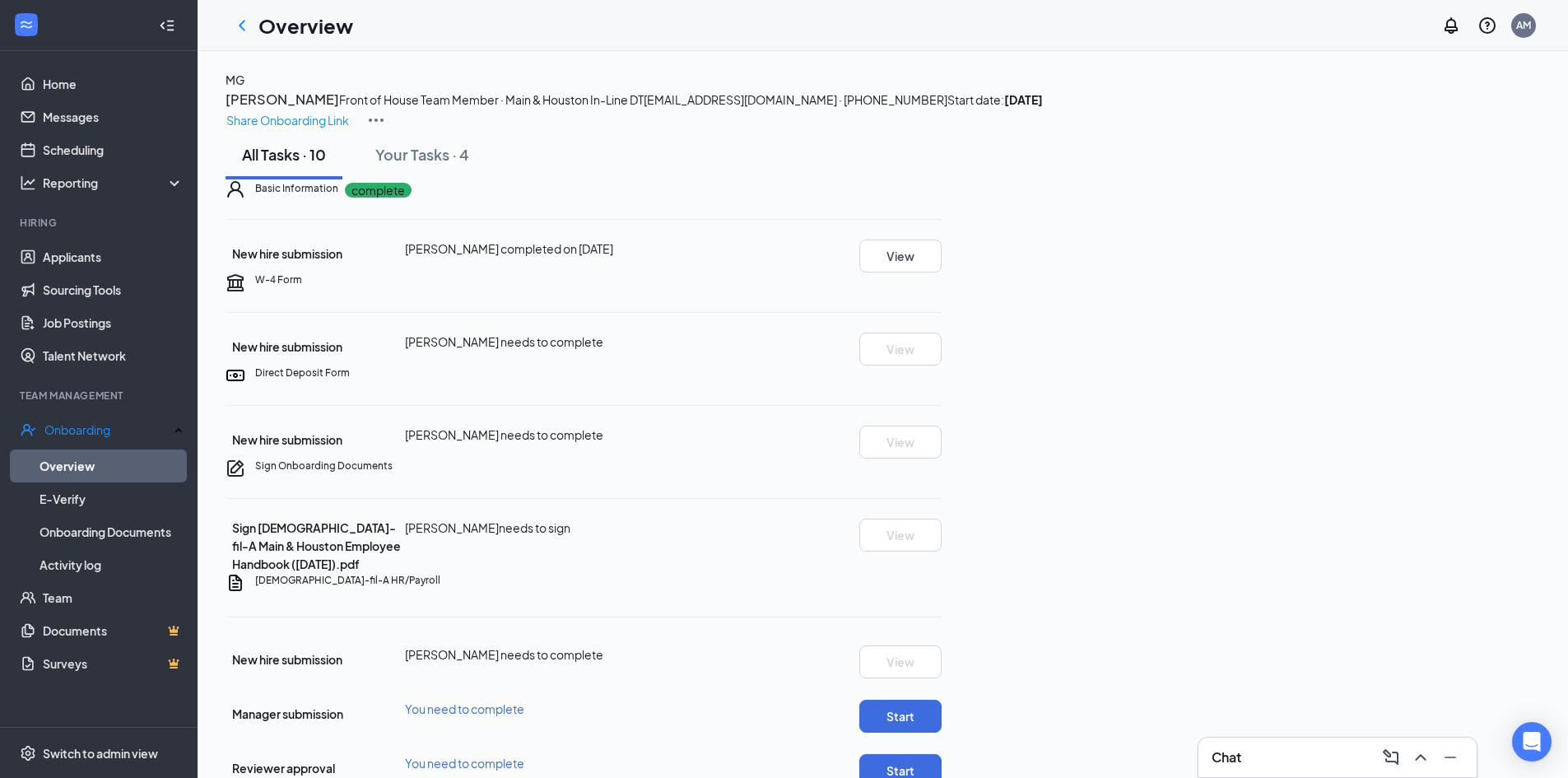
click at [386, 110] on img at bounding box center [377, 120] width 20 height 20
click at [1356, 130] on div "Share Onboarding Link" at bounding box center [883, 120] width 1315 height 20
click at [68, 260] on link "Applicants" at bounding box center [112, 256] width 140 height 33
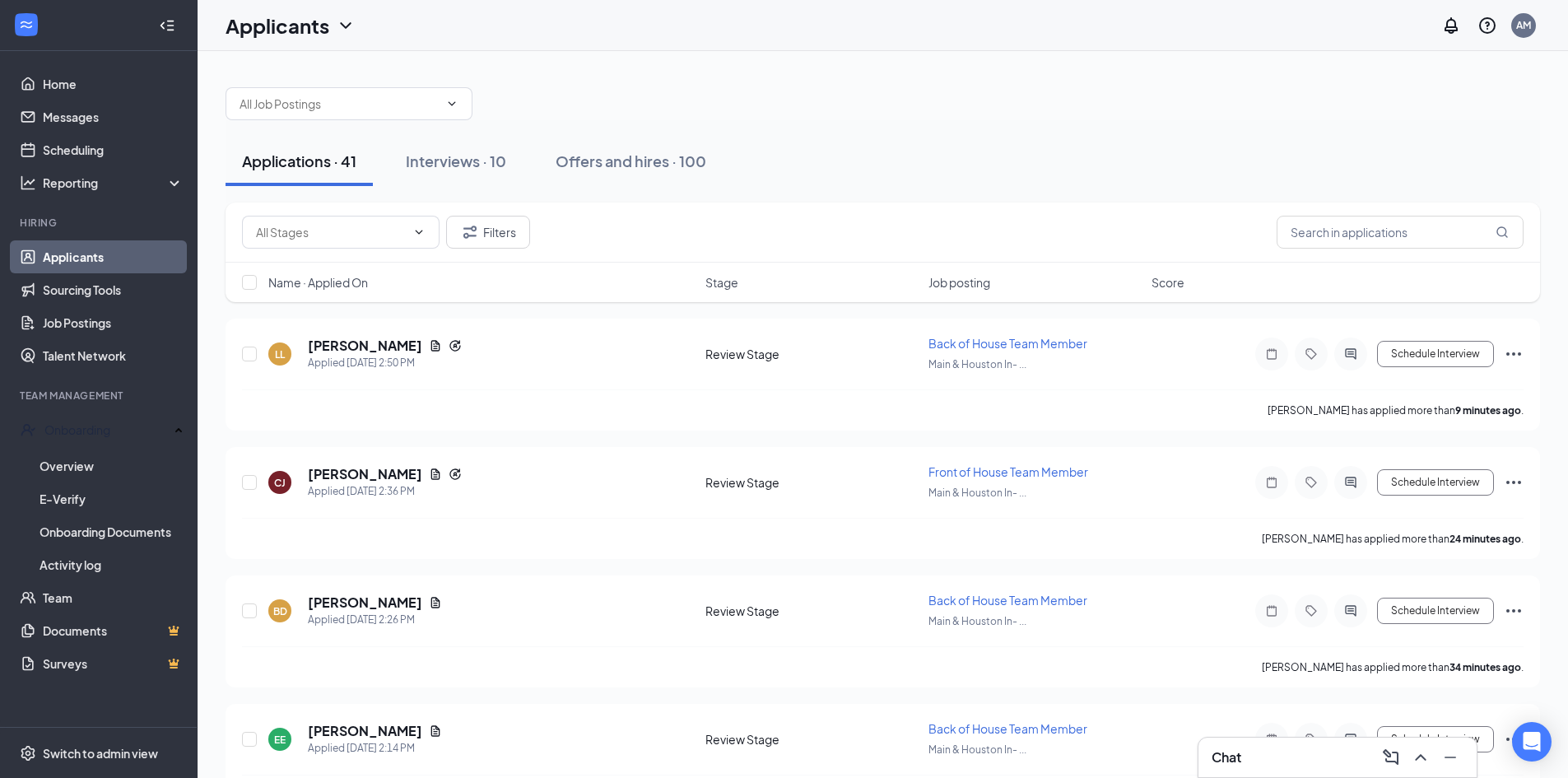
click at [361, 278] on span "Name · Applied On" at bounding box center [318, 283] width 100 height 16
click at [358, 342] on h5 "[PERSON_NAME]" at bounding box center [365, 346] width 114 height 18
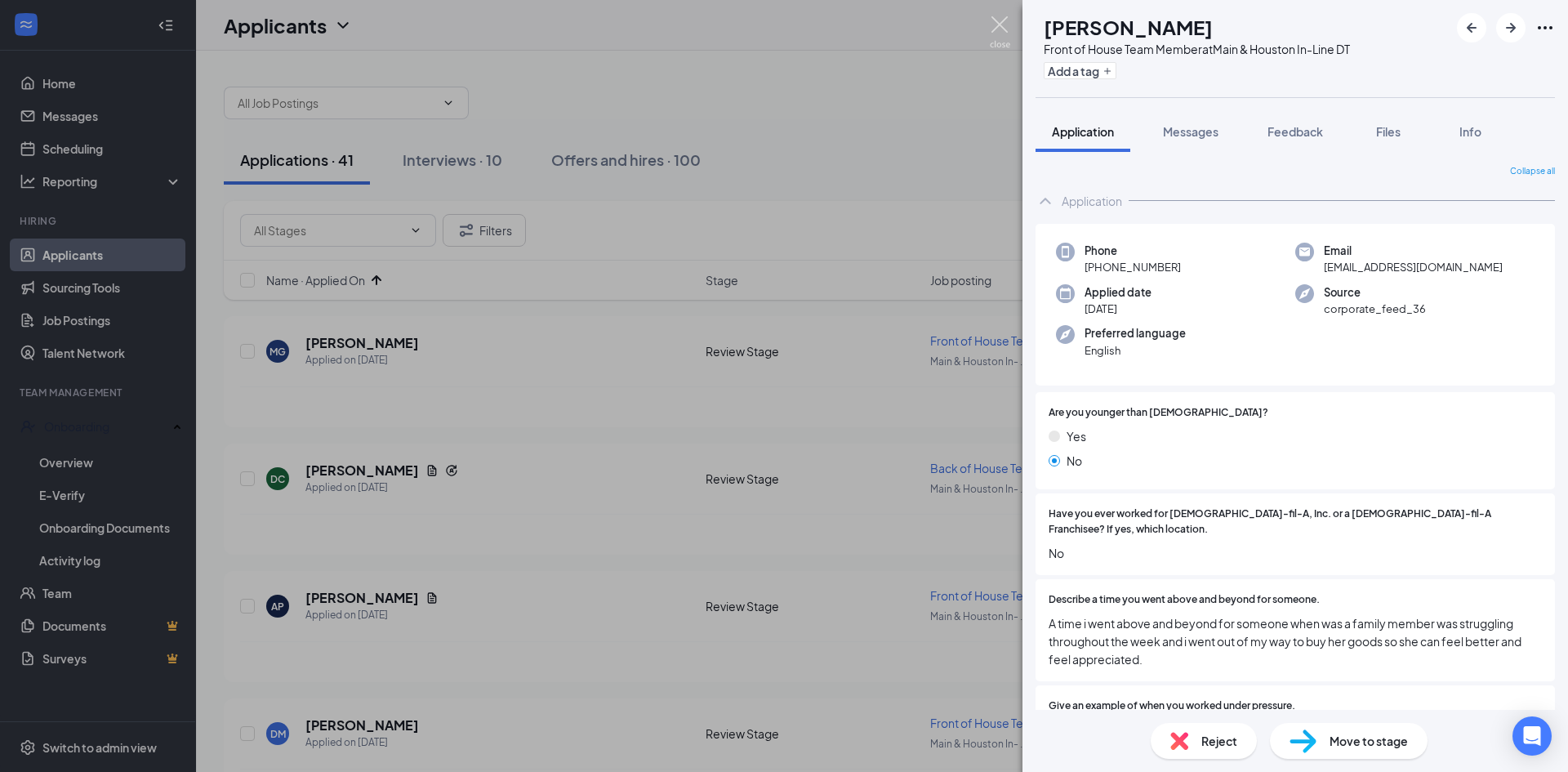
click at [1006, 34] on img at bounding box center [1000, 31] width 21 height 31
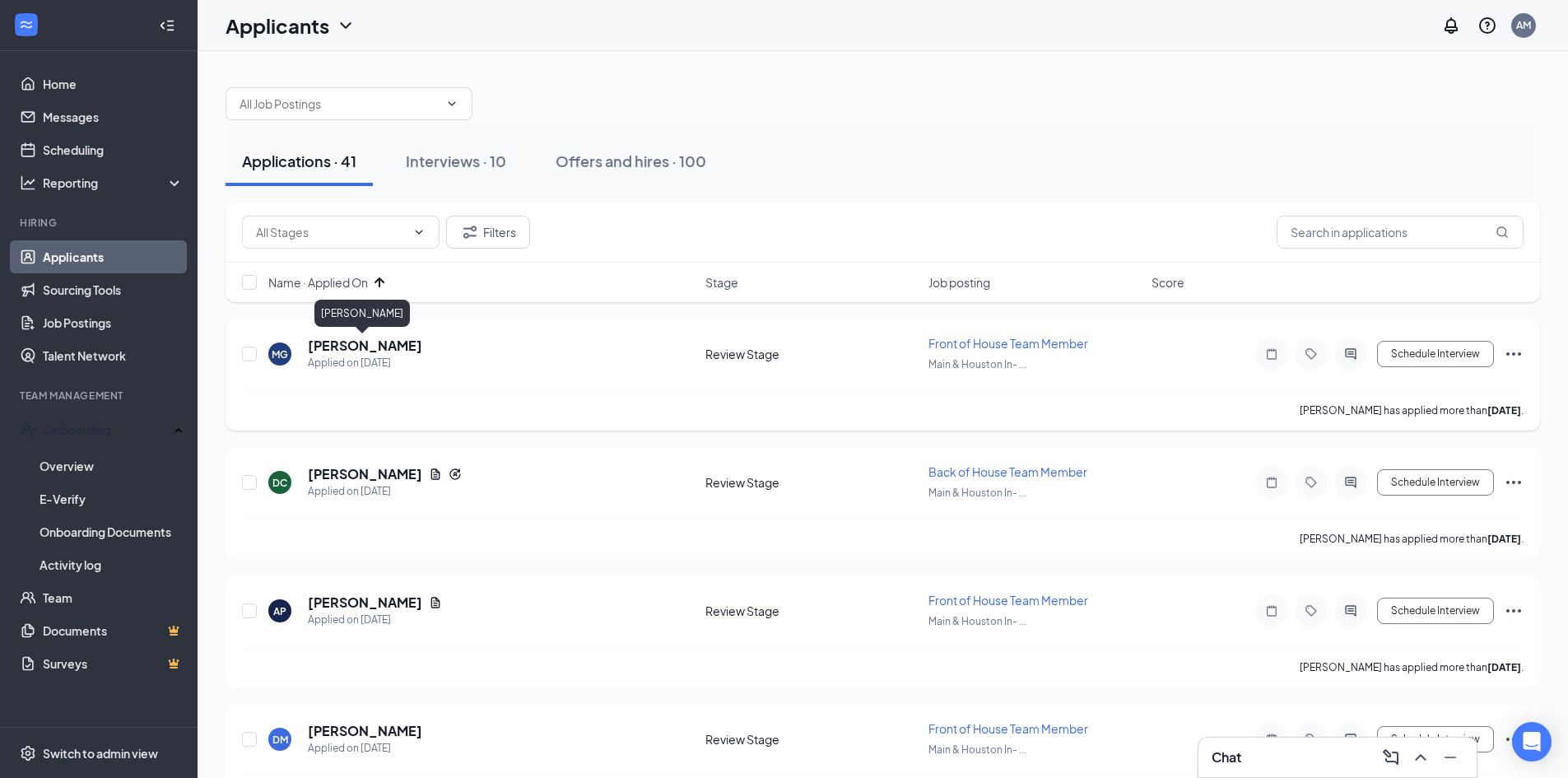
click at [330, 344] on h5 "[PERSON_NAME]" at bounding box center [365, 346] width 114 height 18
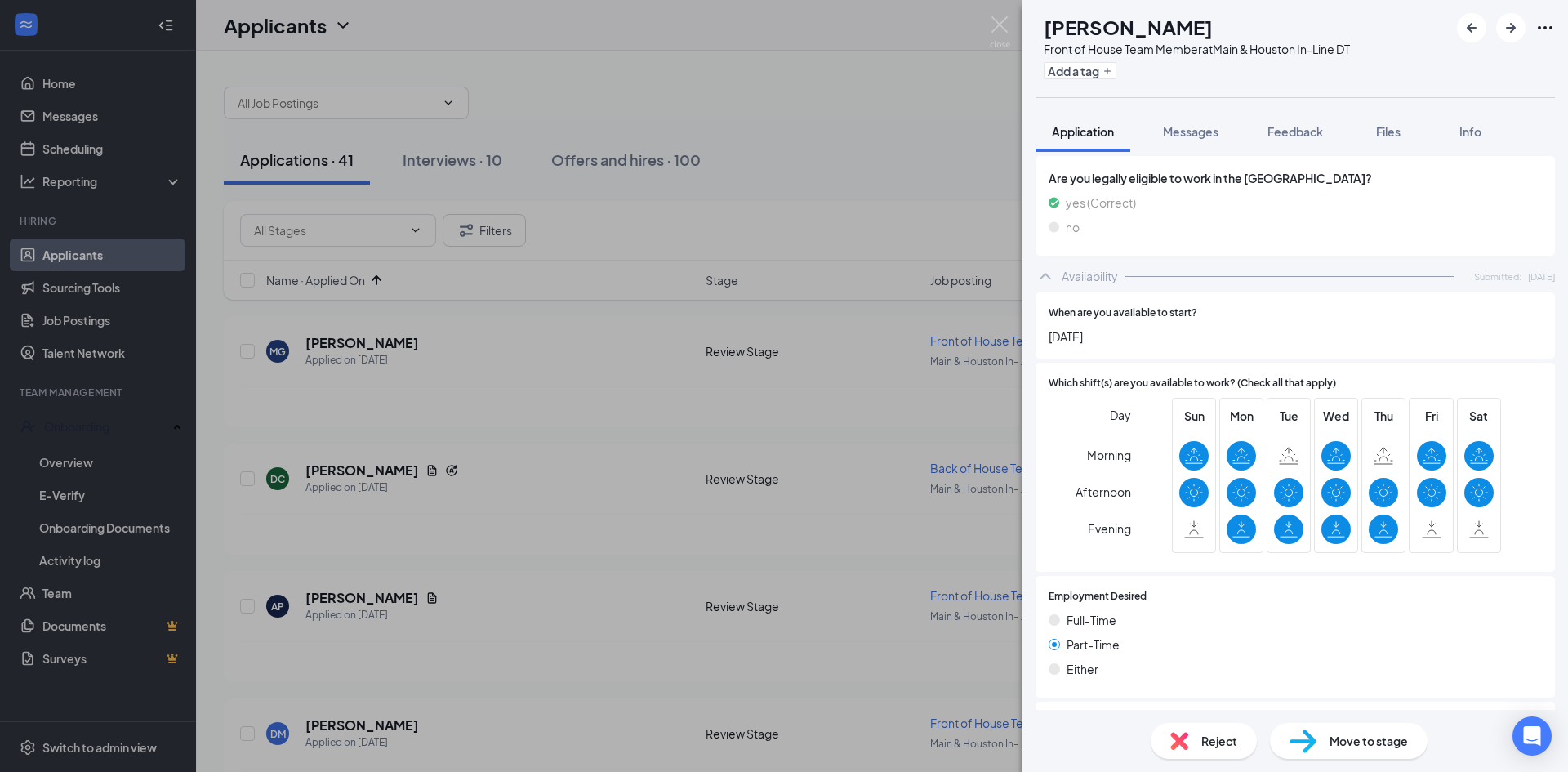
scroll to position [794, 0]
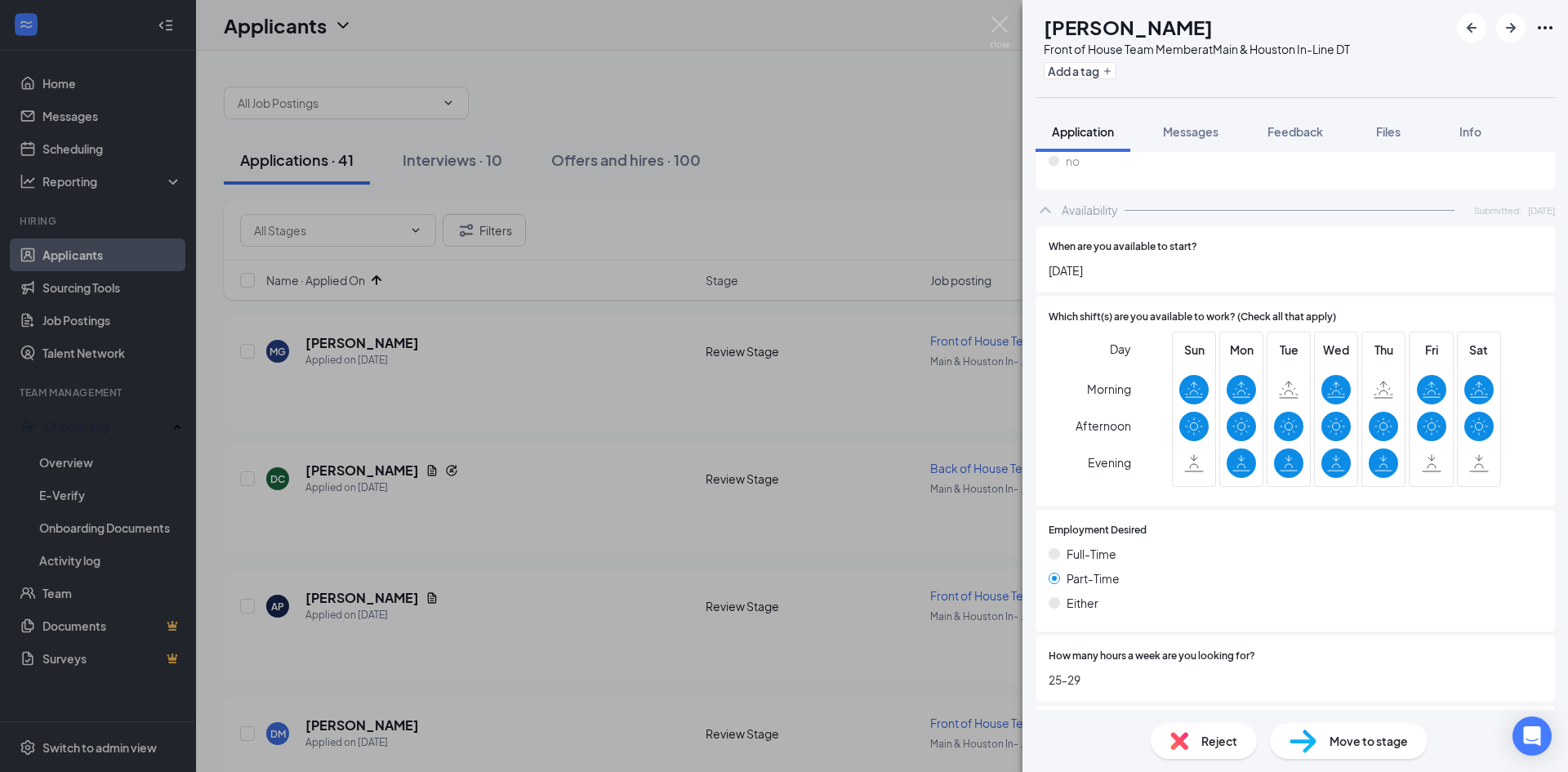
click at [1194, 746] on div "Reject" at bounding box center [1204, 741] width 106 height 36
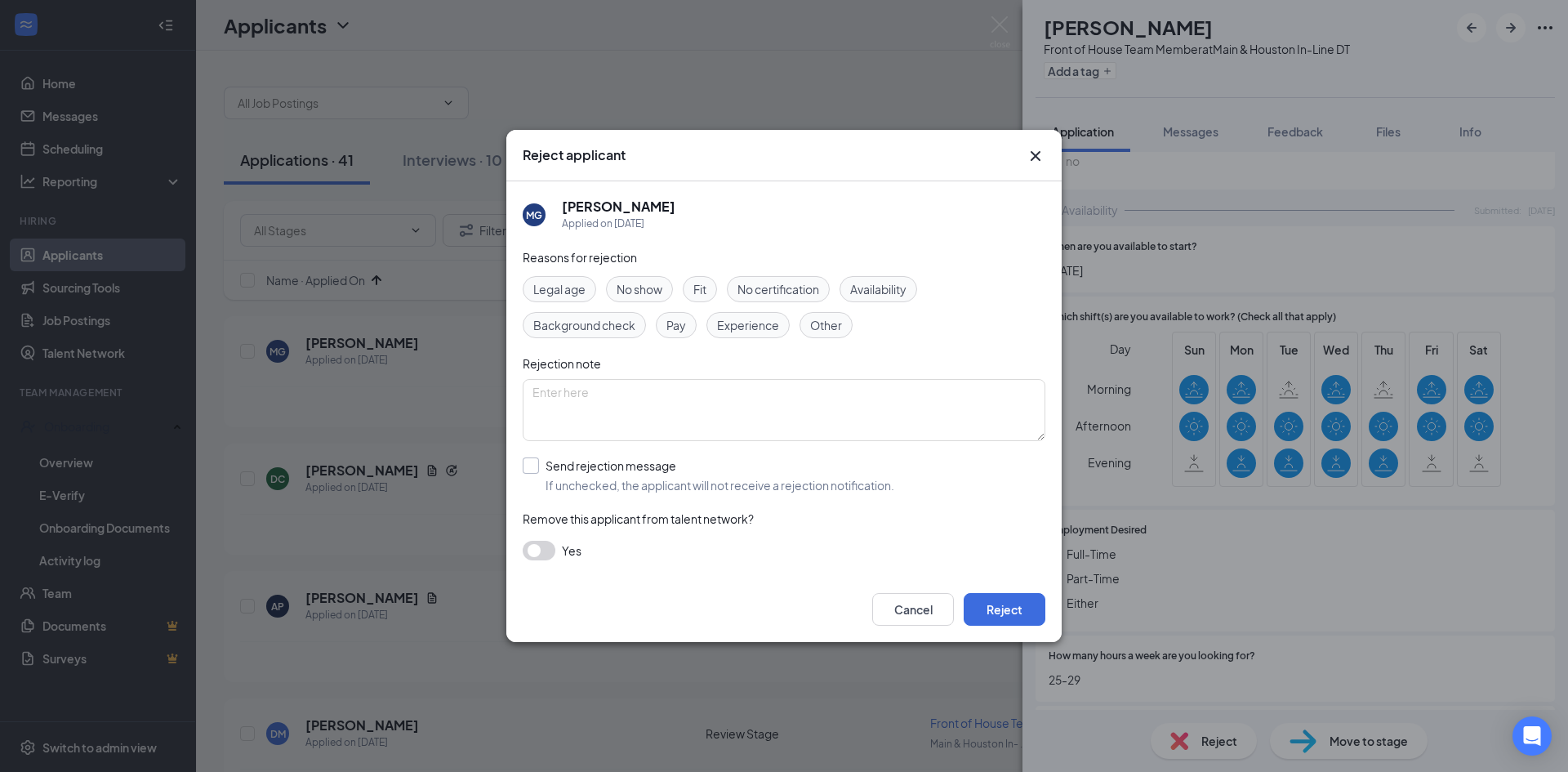
click at [523, 466] on input "Send rejection message If unchecked, the applicant will not receive a rejection…" at bounding box center [709, 475] width 372 height 36
checkbox input "true"
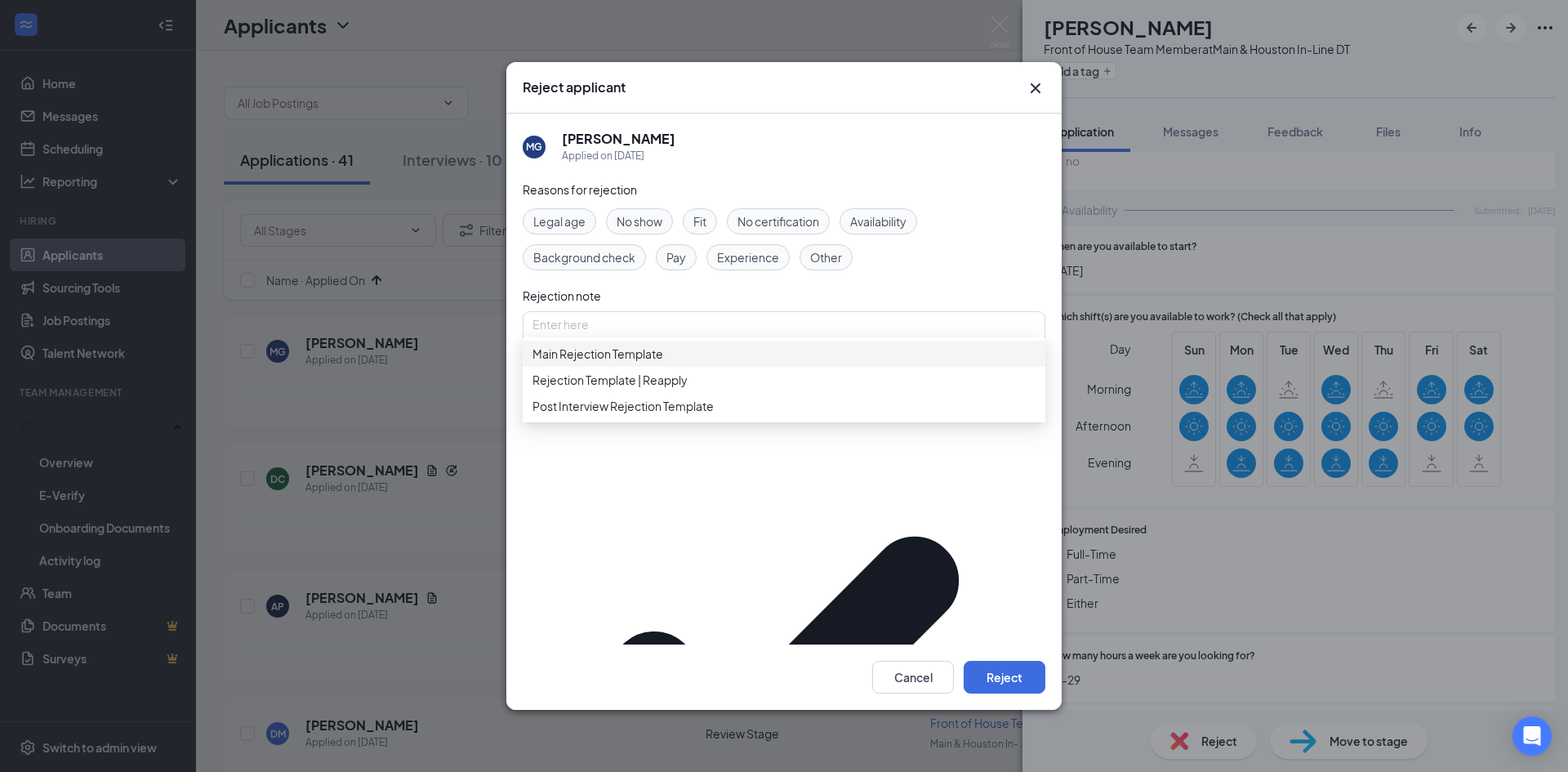
click at [646, 363] on span "Main Rejection Template" at bounding box center [598, 354] width 130 height 18
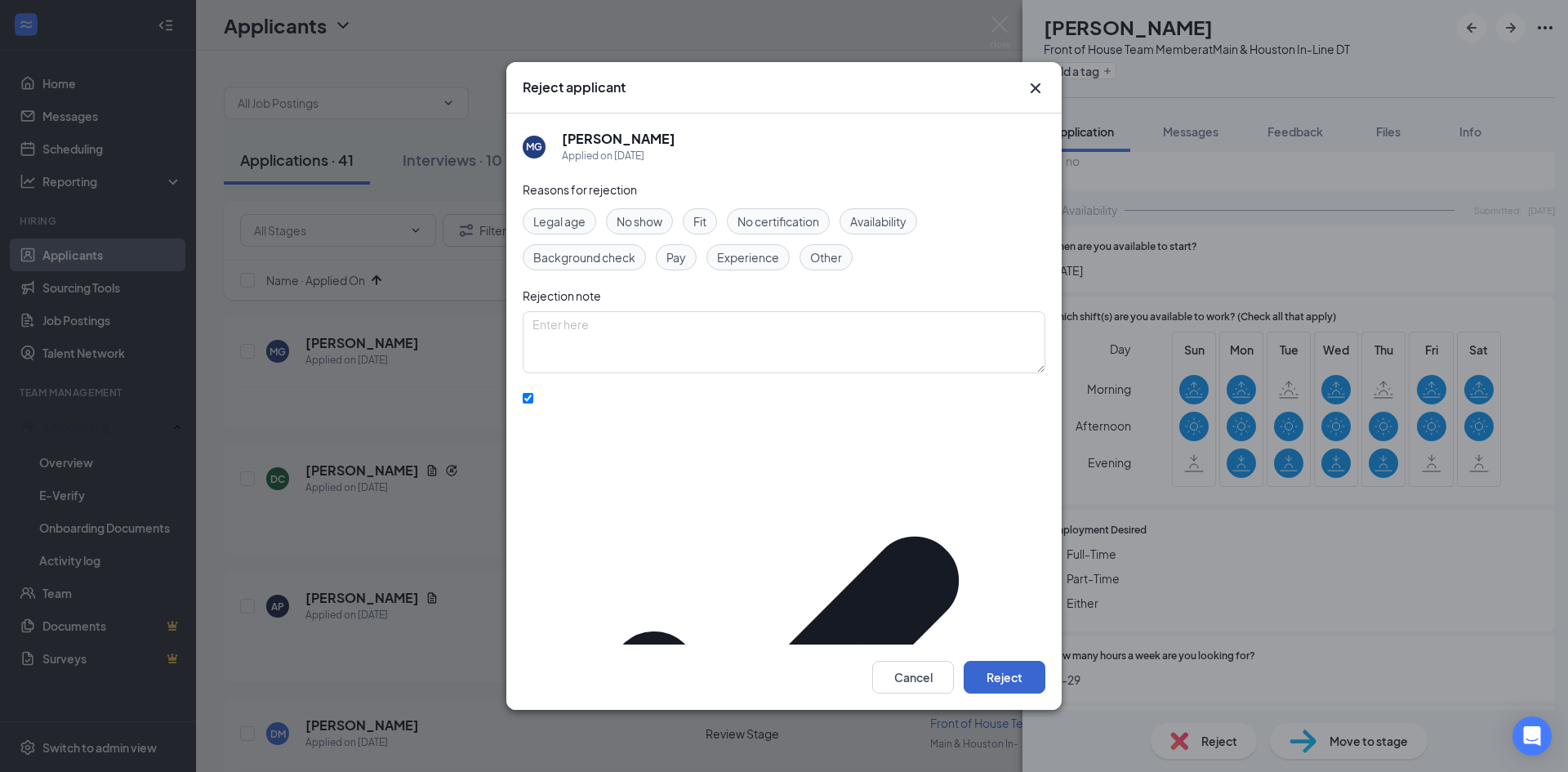
click at [1011, 672] on div "Cancel Reject" at bounding box center [784, 677] width 555 height 66
click at [1005, 661] on button "Reject" at bounding box center [1005, 677] width 82 height 32
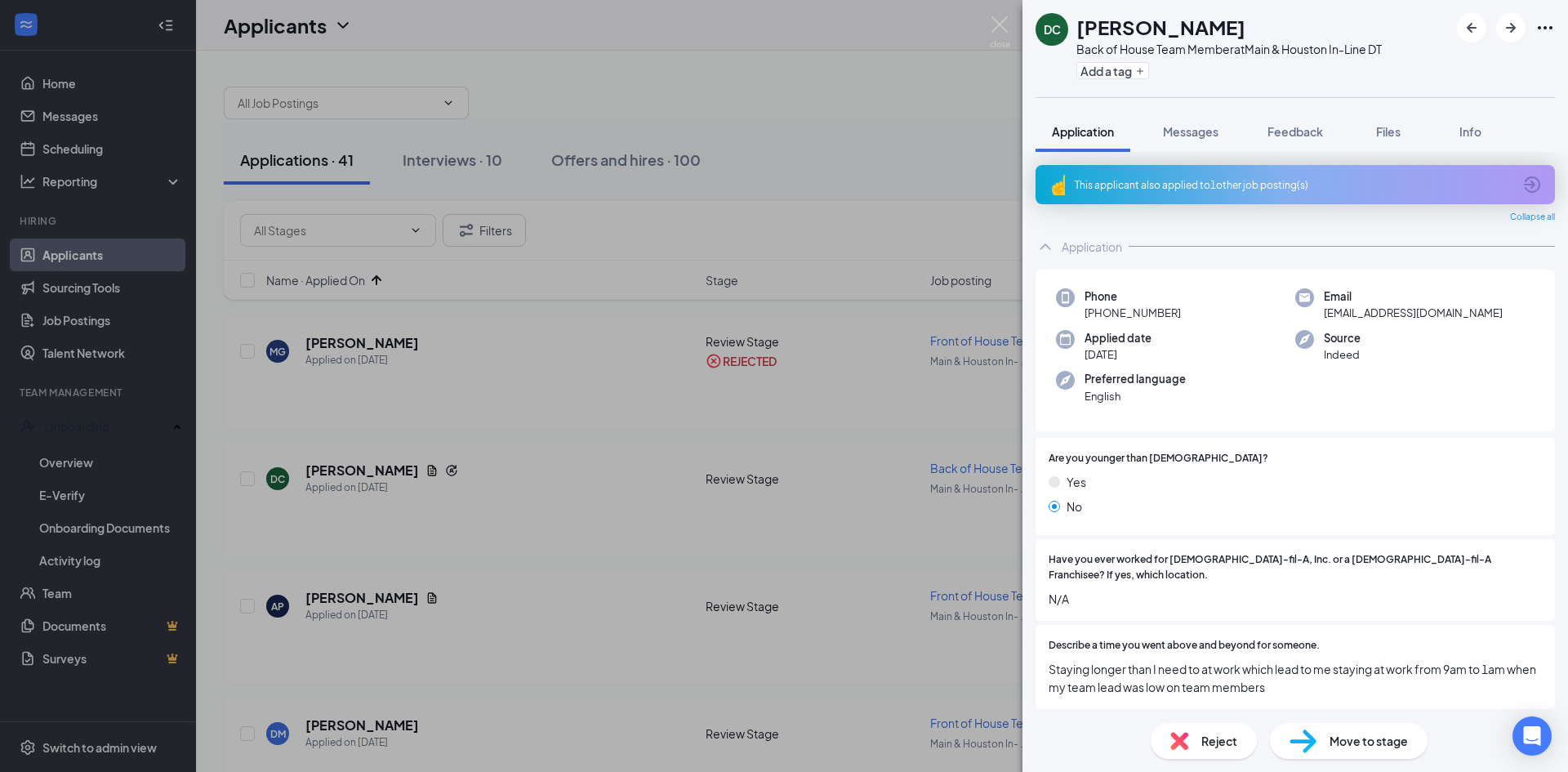
click at [1522, 186] on icon "ArrowCircle" at bounding box center [1532, 185] width 20 height 20
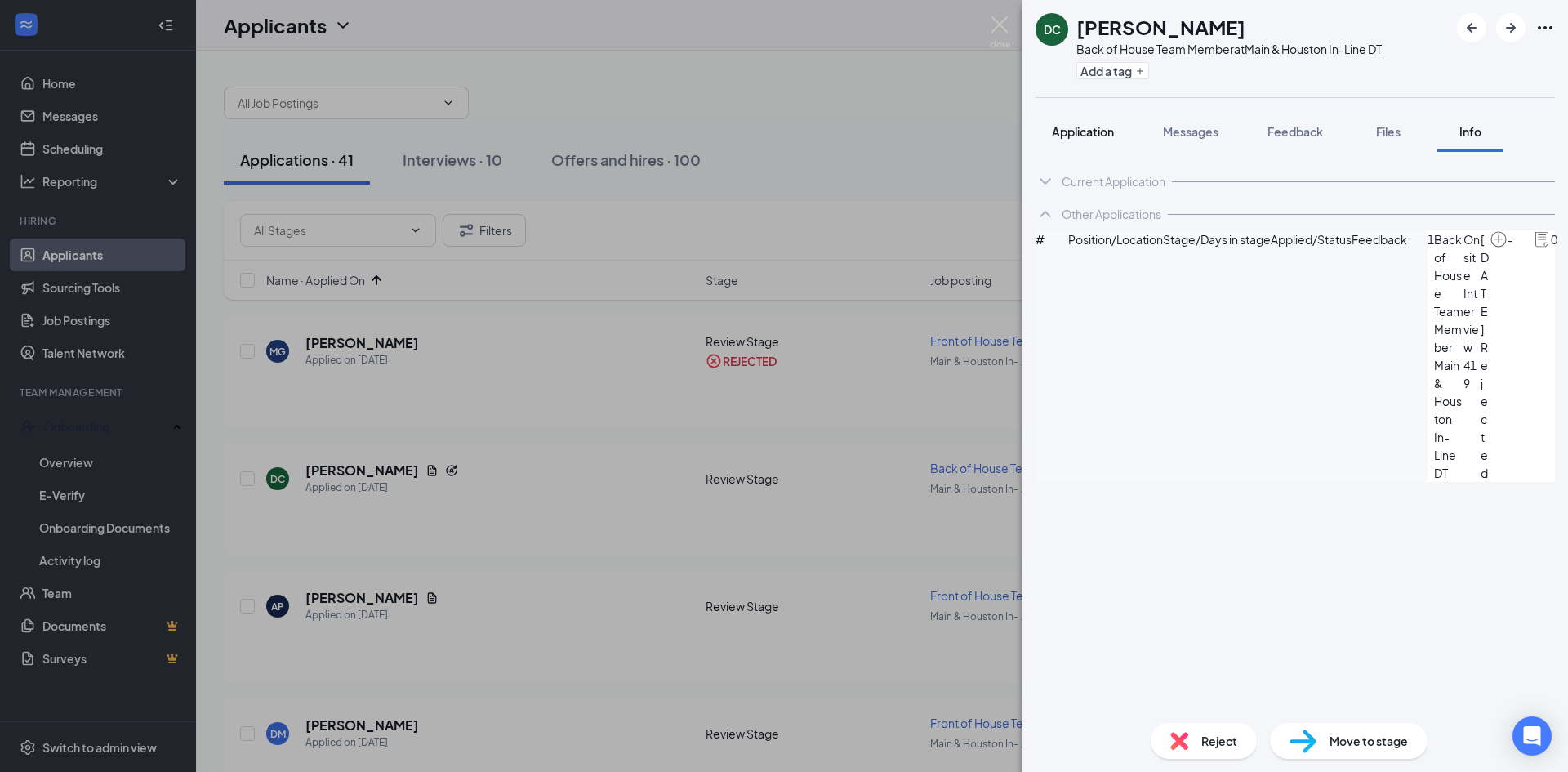
click at [1107, 133] on span "Application" at bounding box center [1083, 131] width 62 height 14
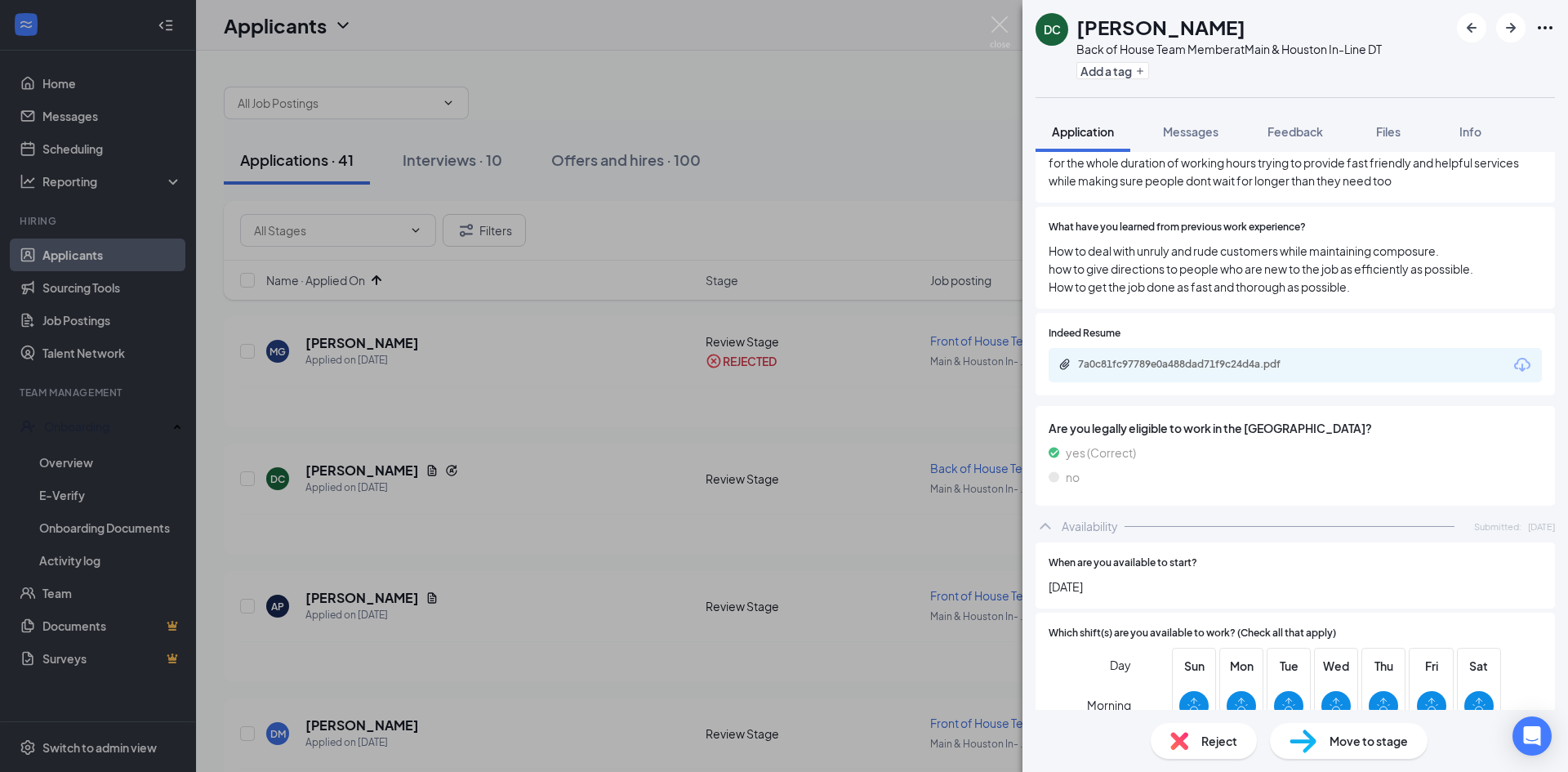
scroll to position [601, 0]
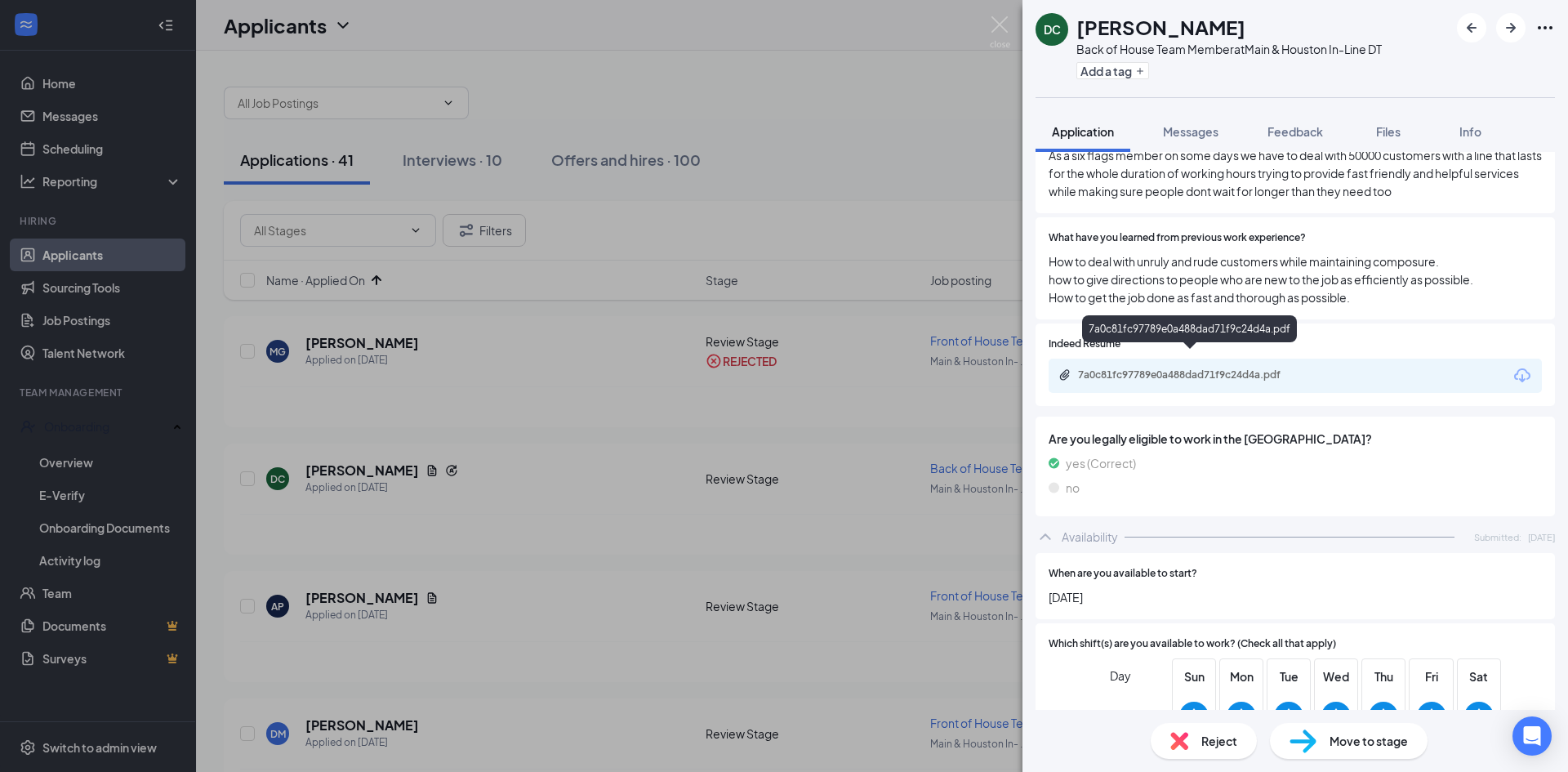
click at [1176, 368] on div "7a0c81fc97789e0a488dad71f9c24d4a.pdf" at bounding box center [1192, 375] width 229 height 13
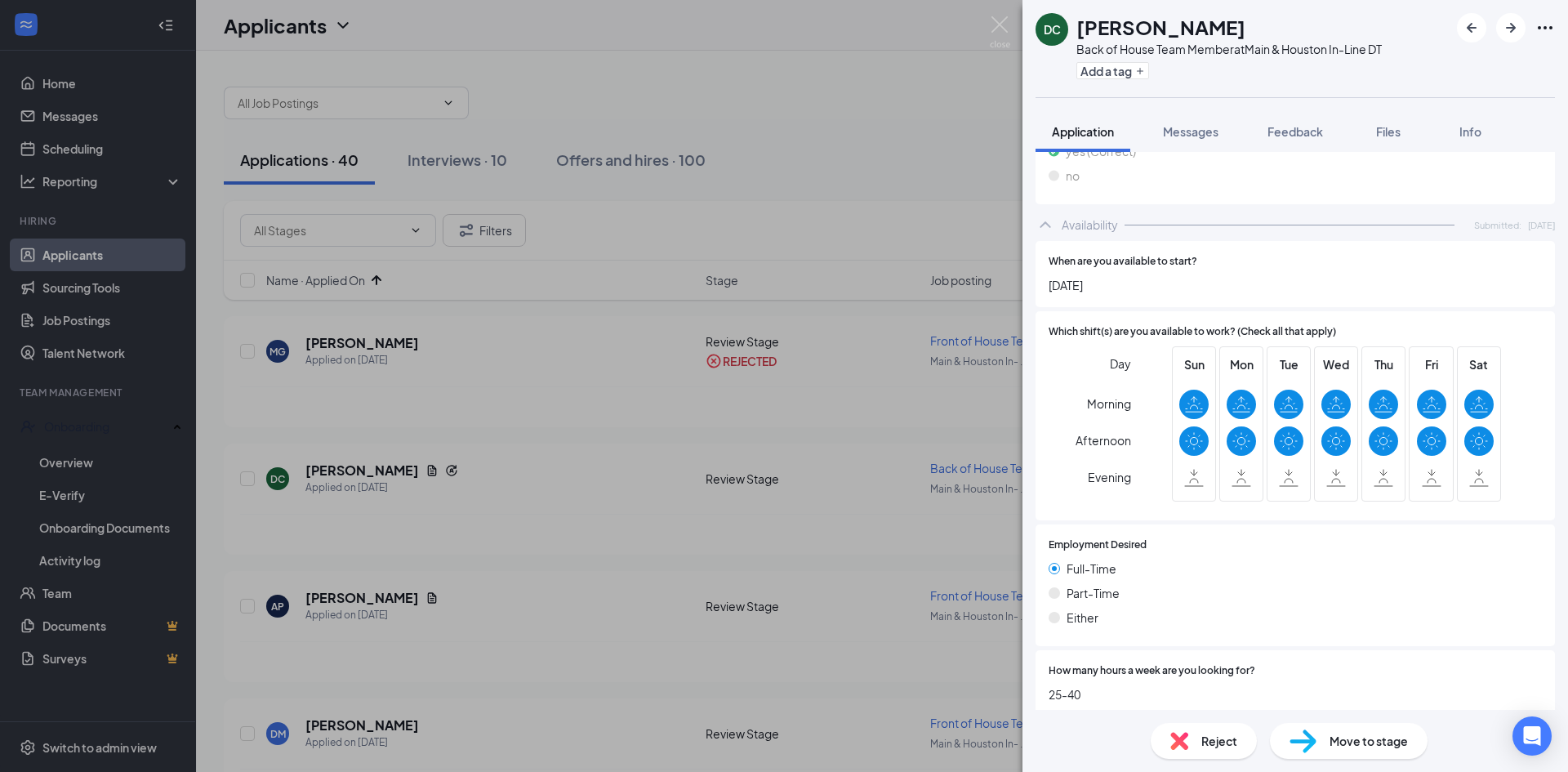
scroll to position [928, 0]
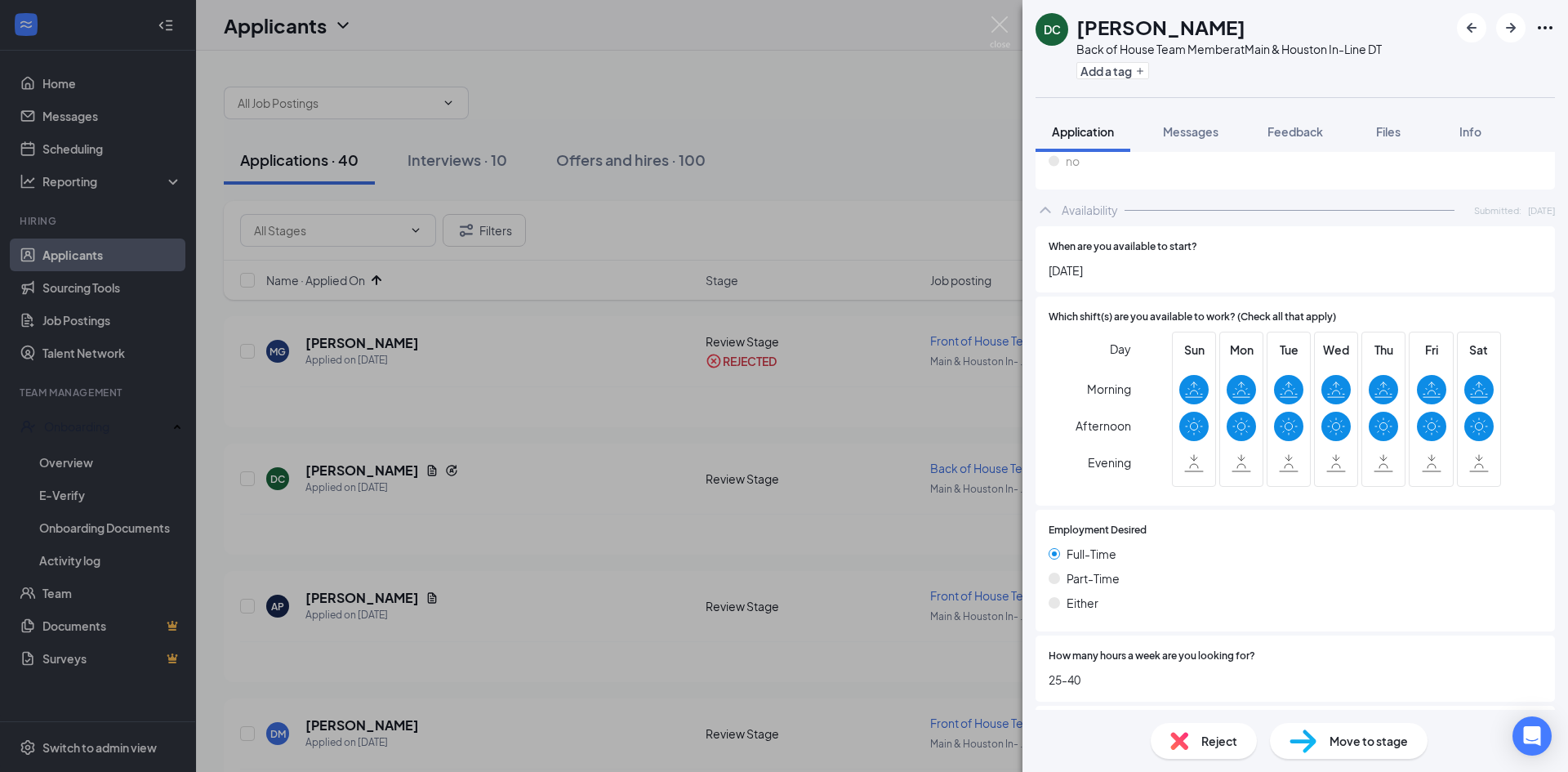
click at [1315, 744] on img at bounding box center [1303, 741] width 27 height 23
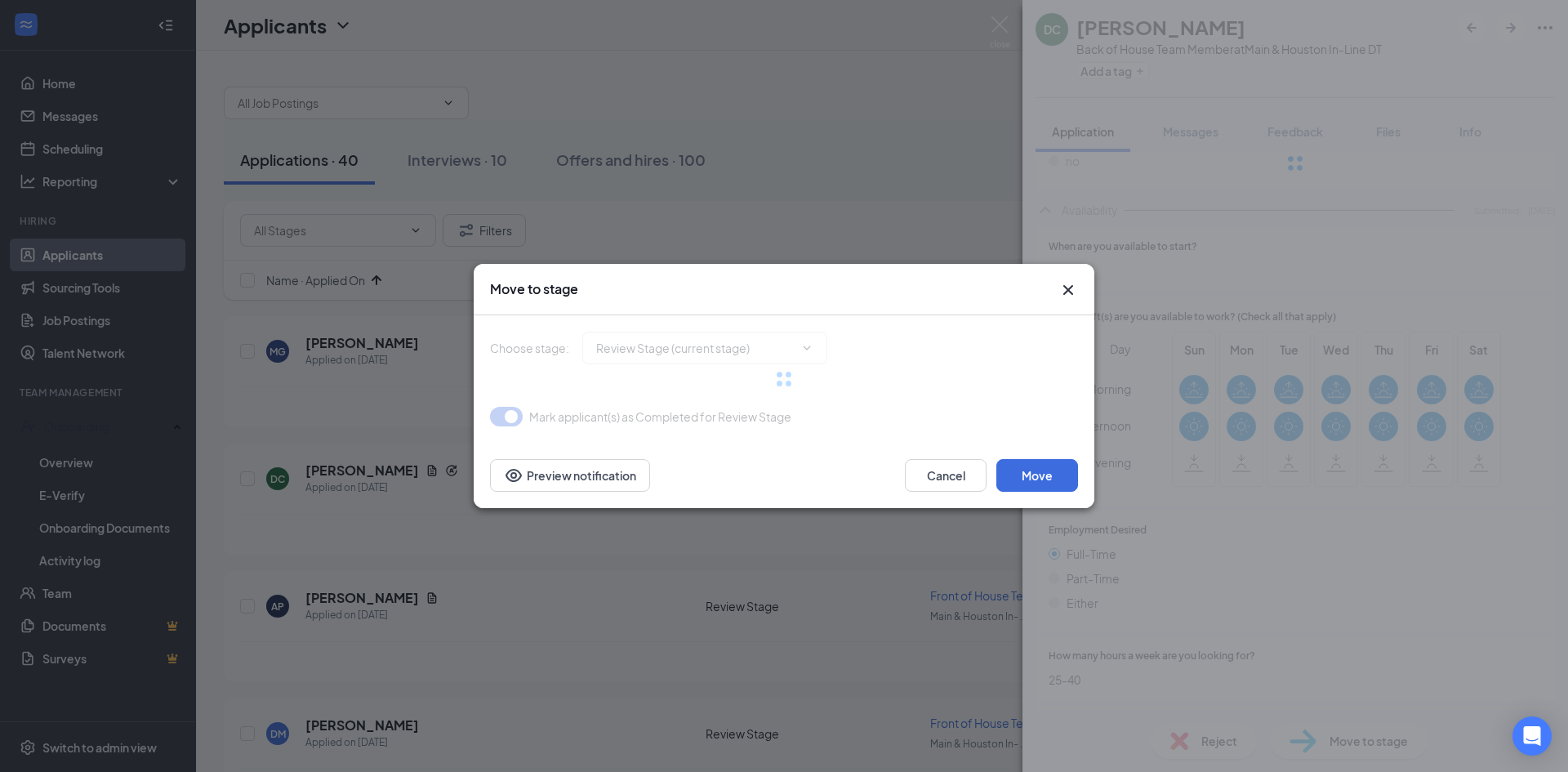
type input "Onsite Interview (next stage)"
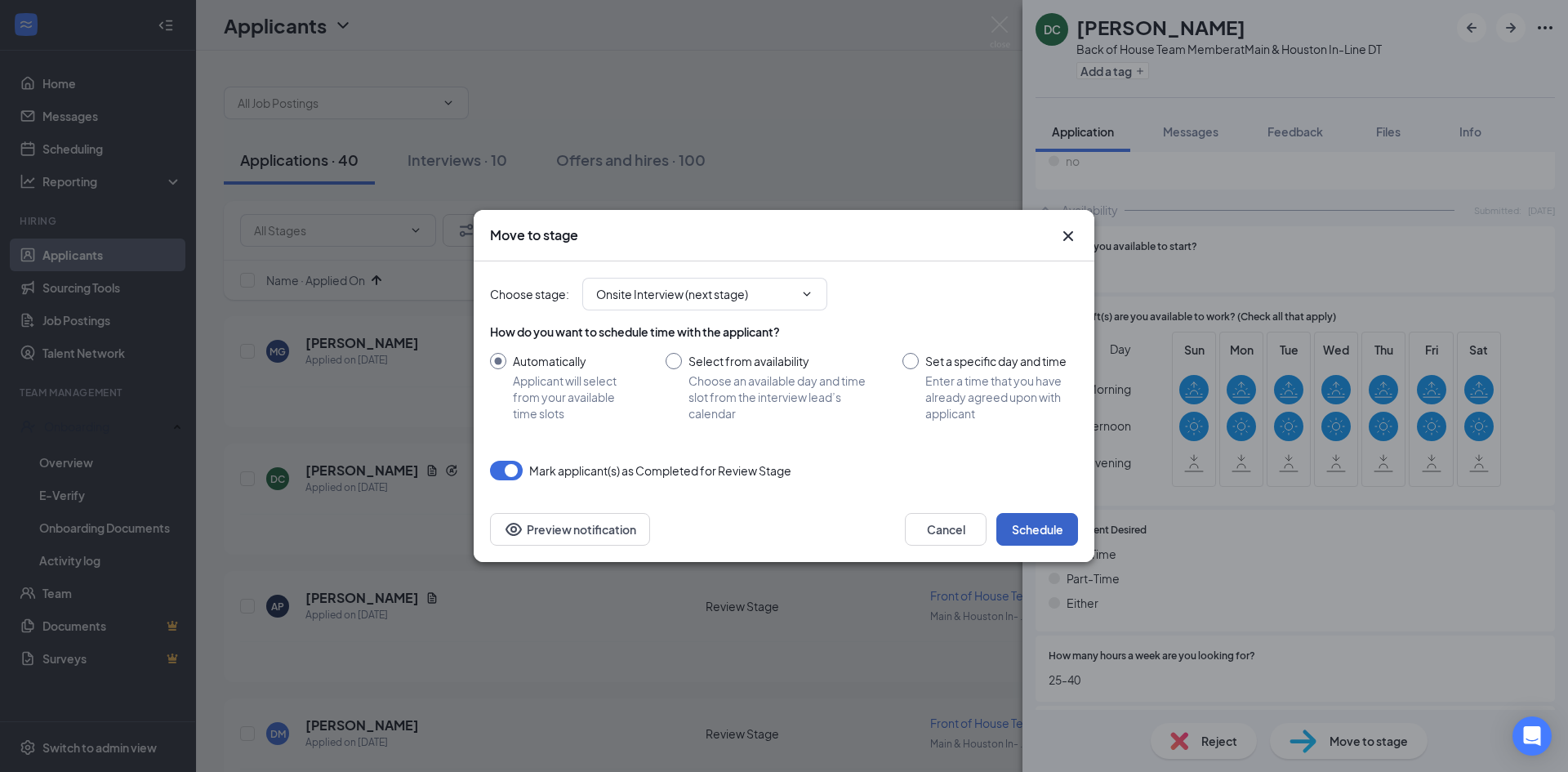
click at [1023, 523] on button "Schedule" at bounding box center [1037, 529] width 82 height 32
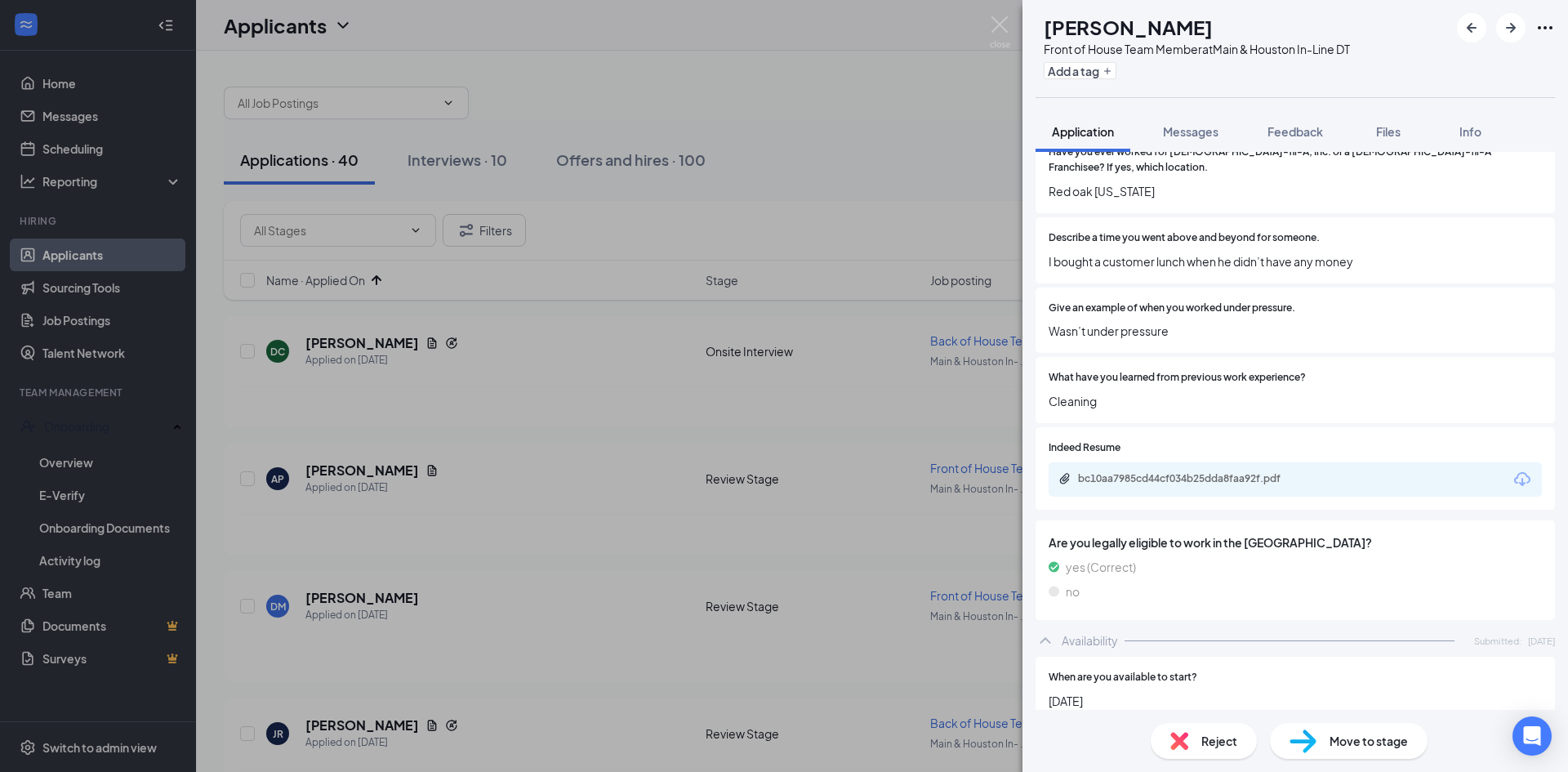
scroll to position [409, 0]
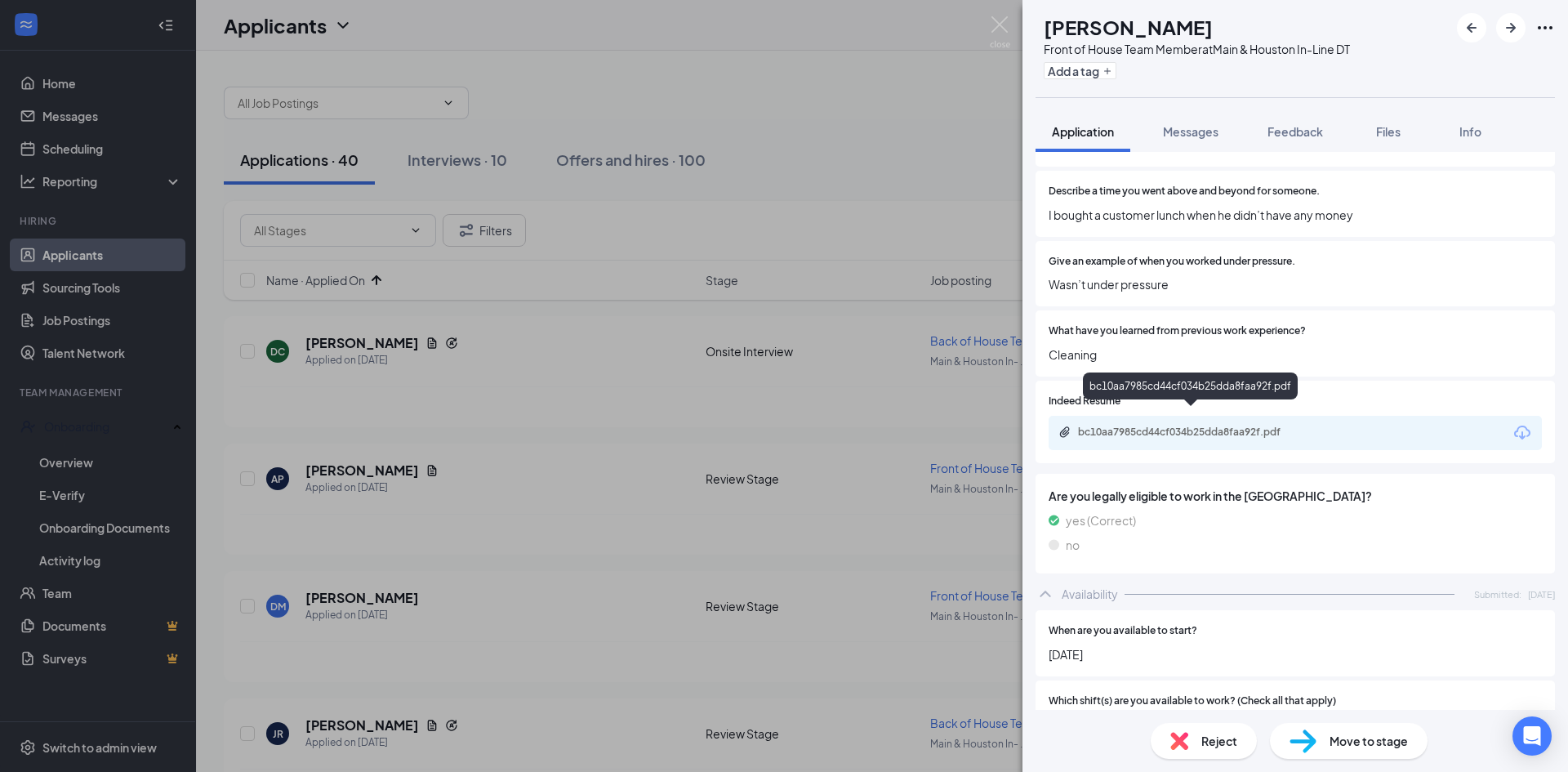
click at [1220, 426] on div "bc10aa7985cd44cf034b25dda8faa92f.pdf" at bounding box center [1192, 432] width 229 height 13
click at [1197, 741] on div "Reject" at bounding box center [1204, 741] width 106 height 36
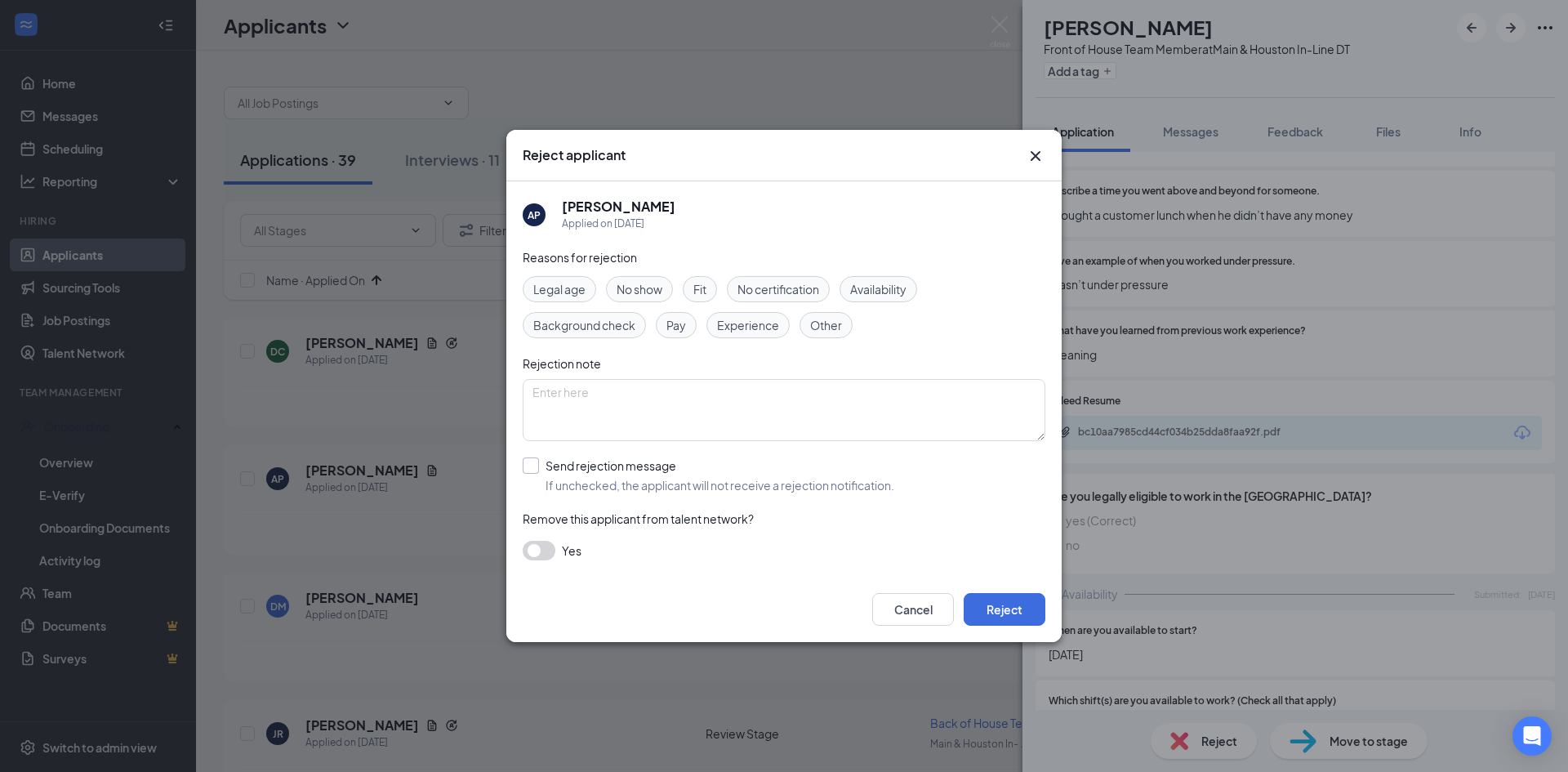
click at [531, 466] on input "Send rejection message If unchecked, the applicant will not receive a rejection…" at bounding box center [709, 475] width 372 height 36
checkbox input "true"
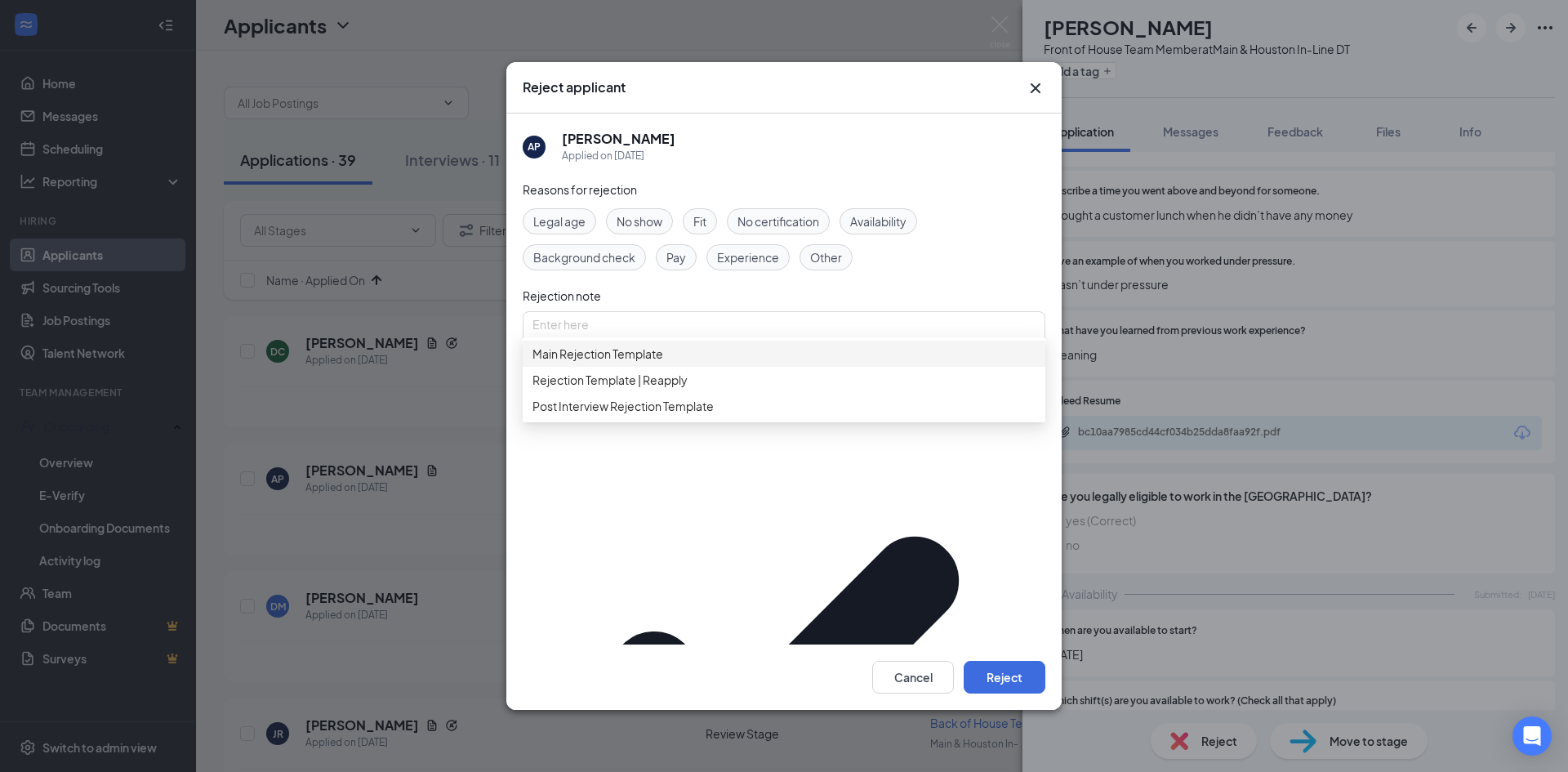
click at [597, 367] on div "Main Rejection Template" at bounding box center [784, 353] width 523 height 26
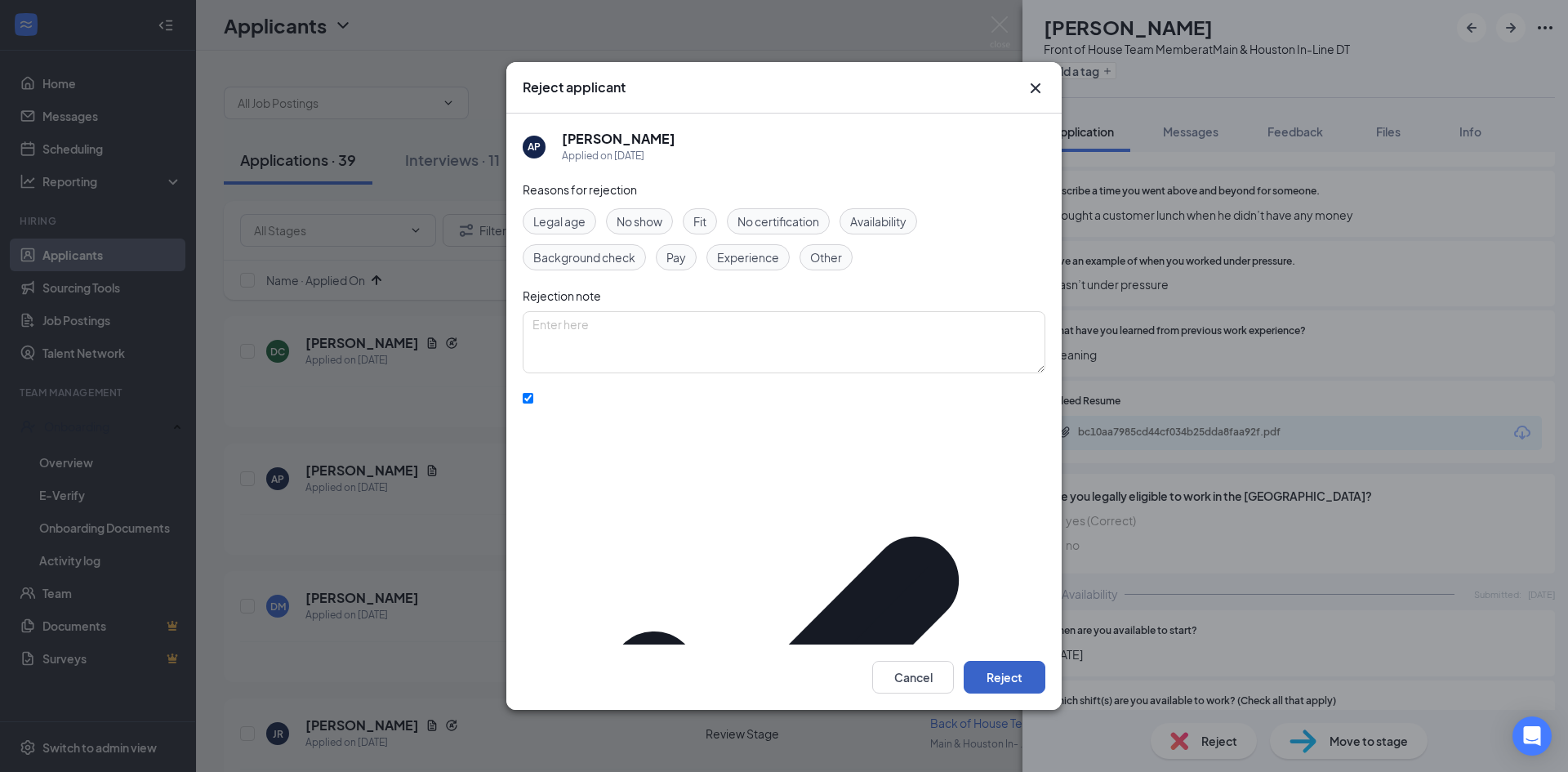
click at [1001, 661] on button "Reject" at bounding box center [1005, 677] width 82 height 32
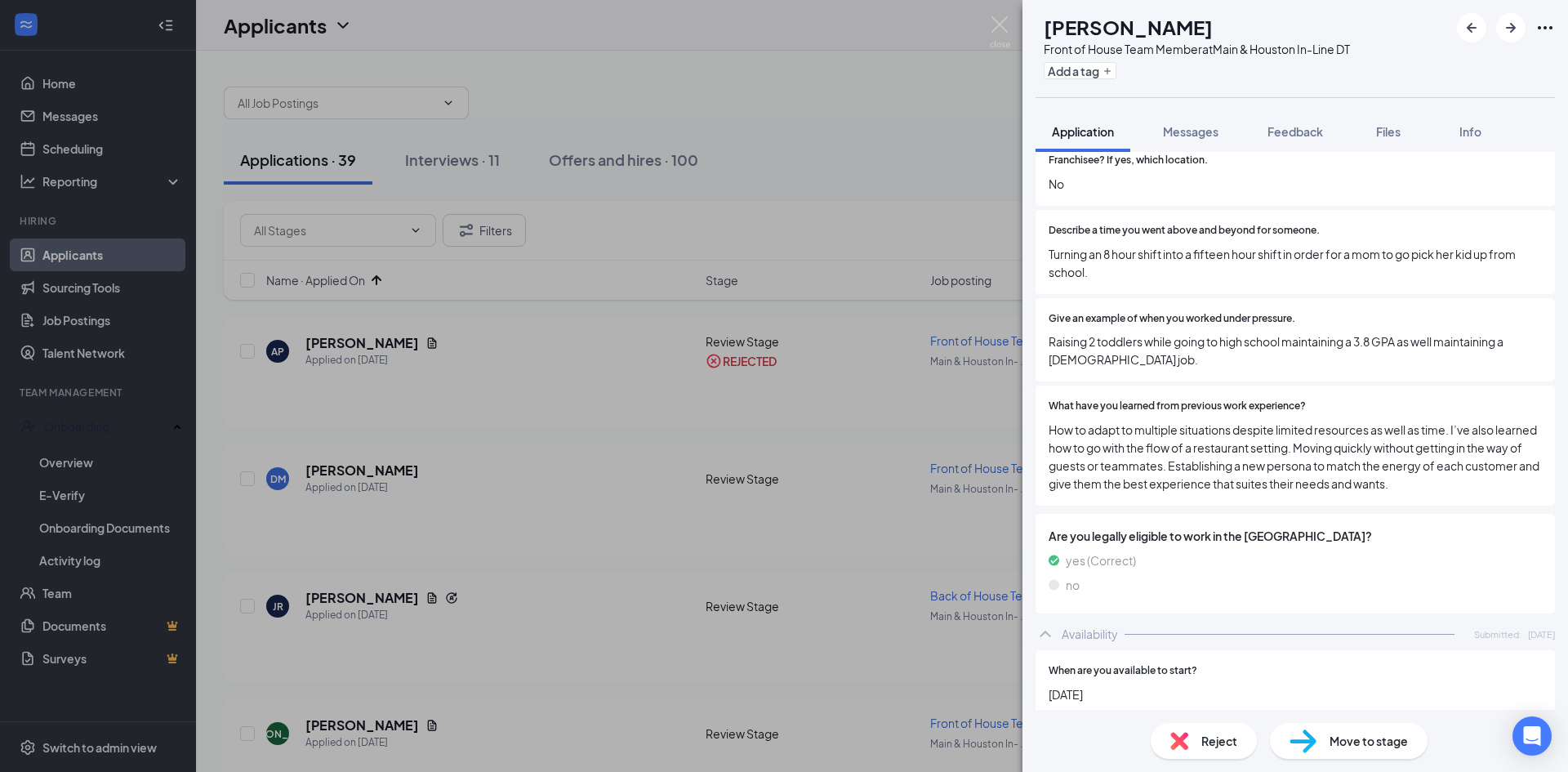
scroll to position [303, 0]
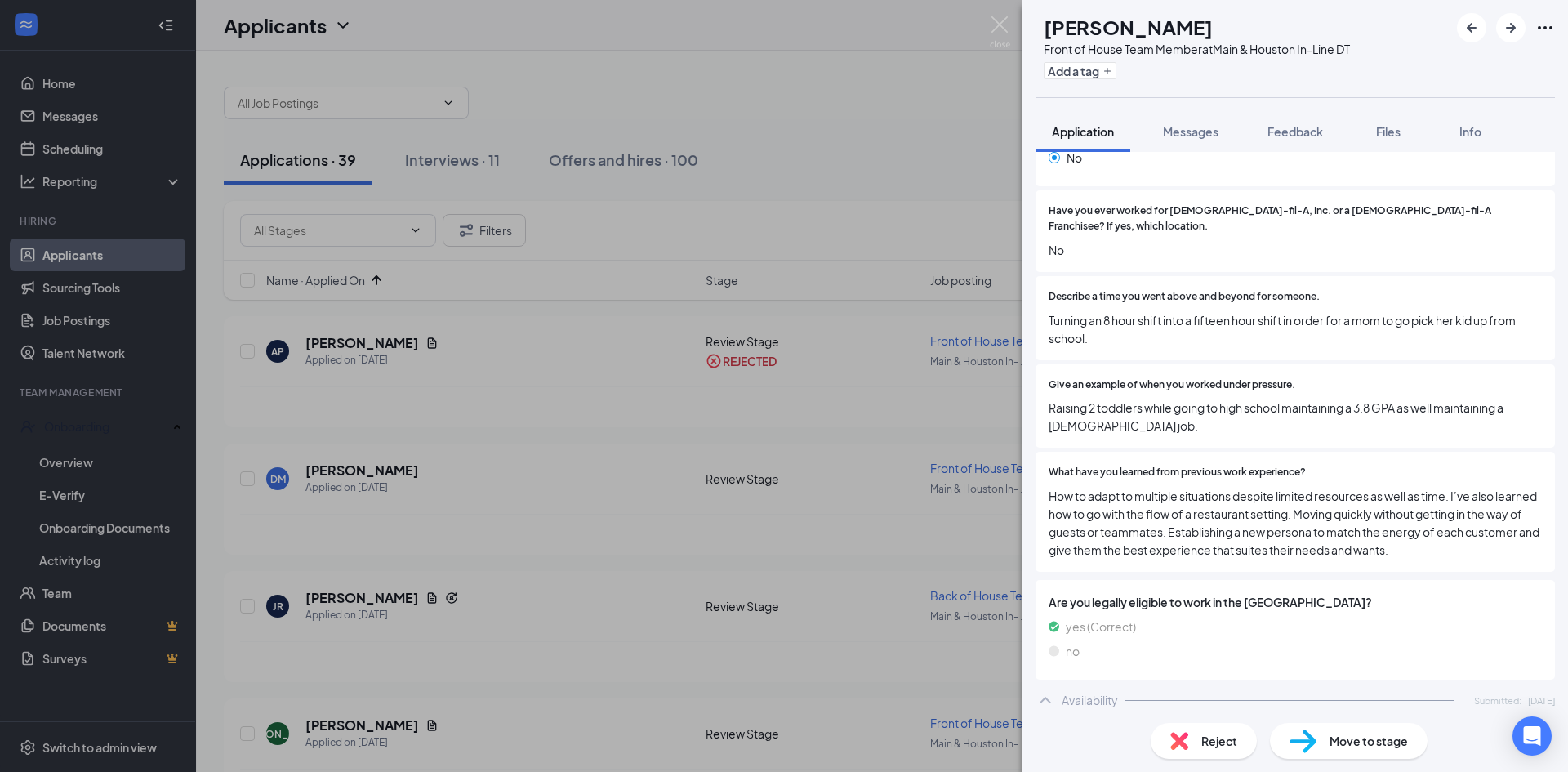
click at [1199, 745] on div "Reject" at bounding box center [1204, 741] width 106 height 36
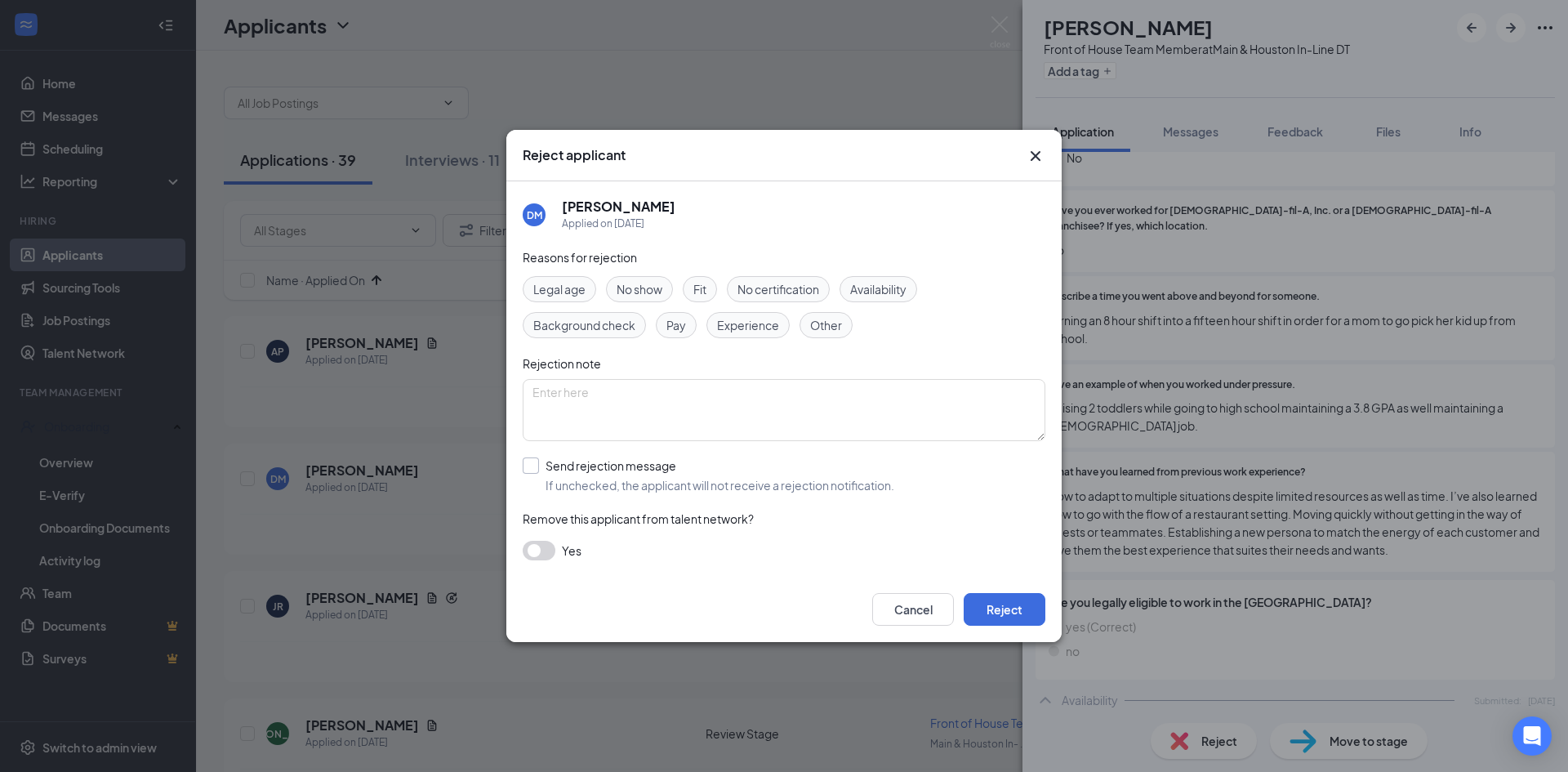
click at [533, 464] on input "Send rejection message If unchecked, the applicant will not receive a rejection…" at bounding box center [709, 475] width 372 height 36
checkbox input "true"
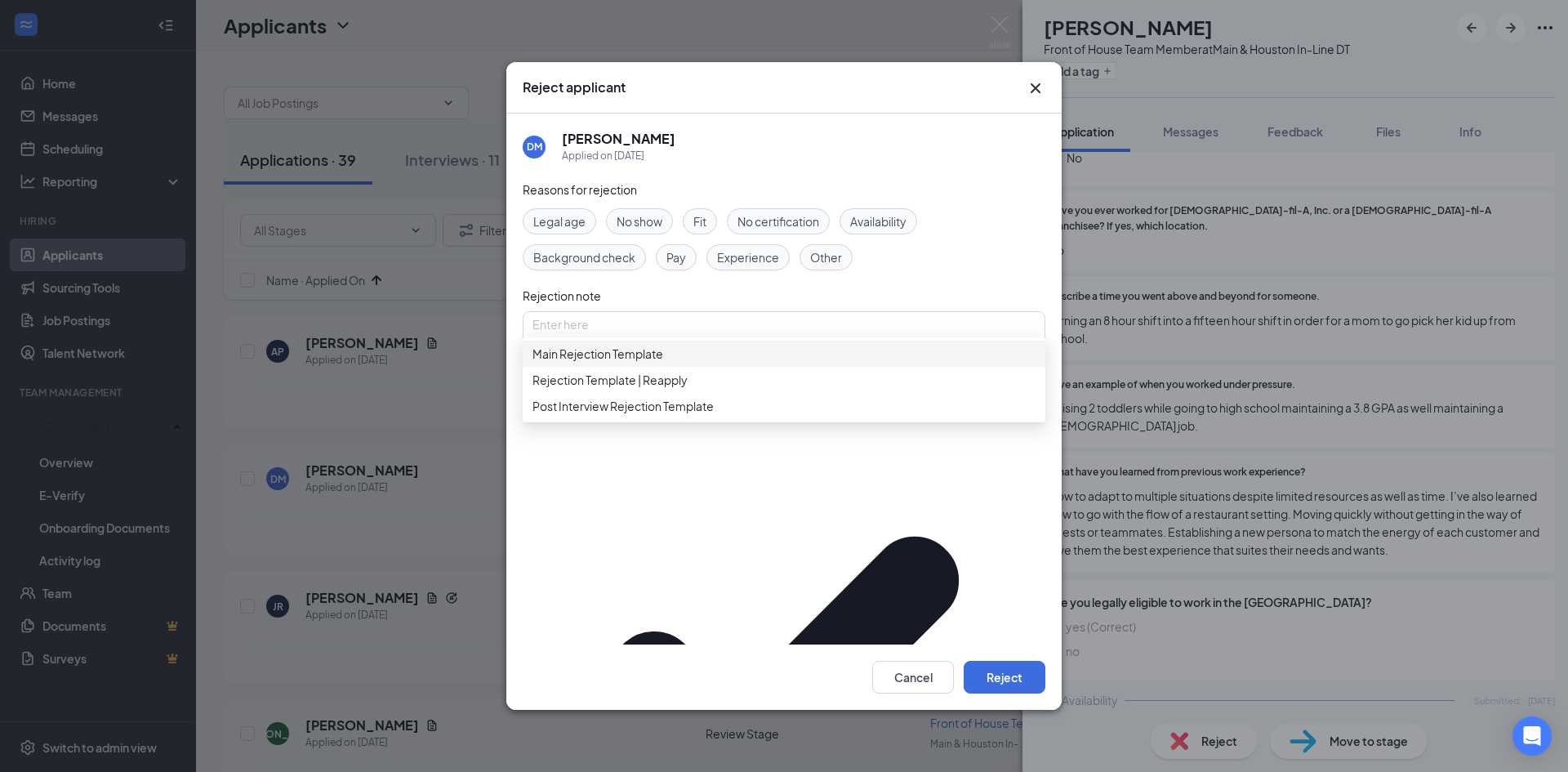
click at [616, 367] on div "Main Rejection Template" at bounding box center [784, 353] width 523 height 26
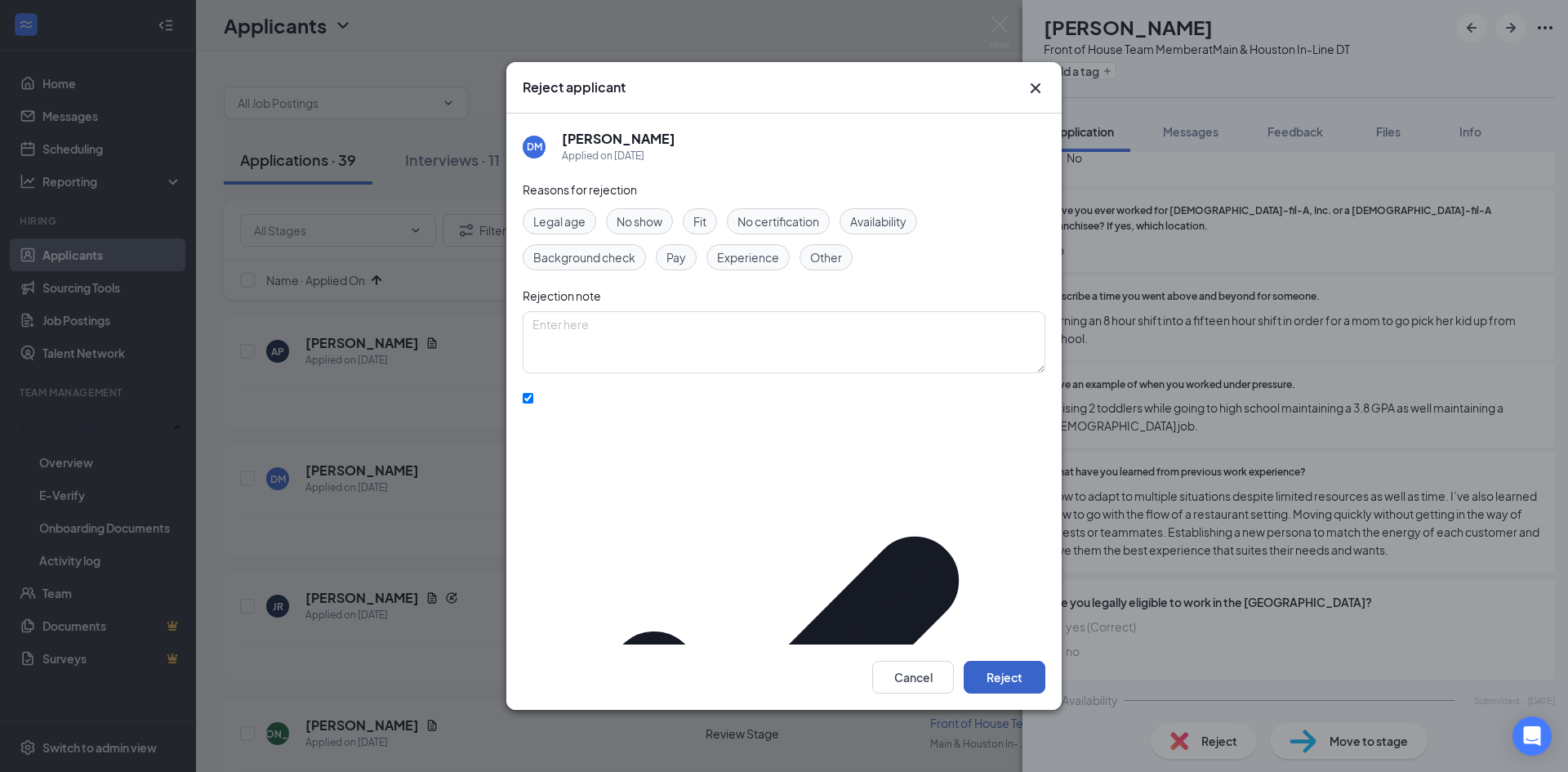
click at [1014, 665] on button "Reject" at bounding box center [1005, 677] width 82 height 32
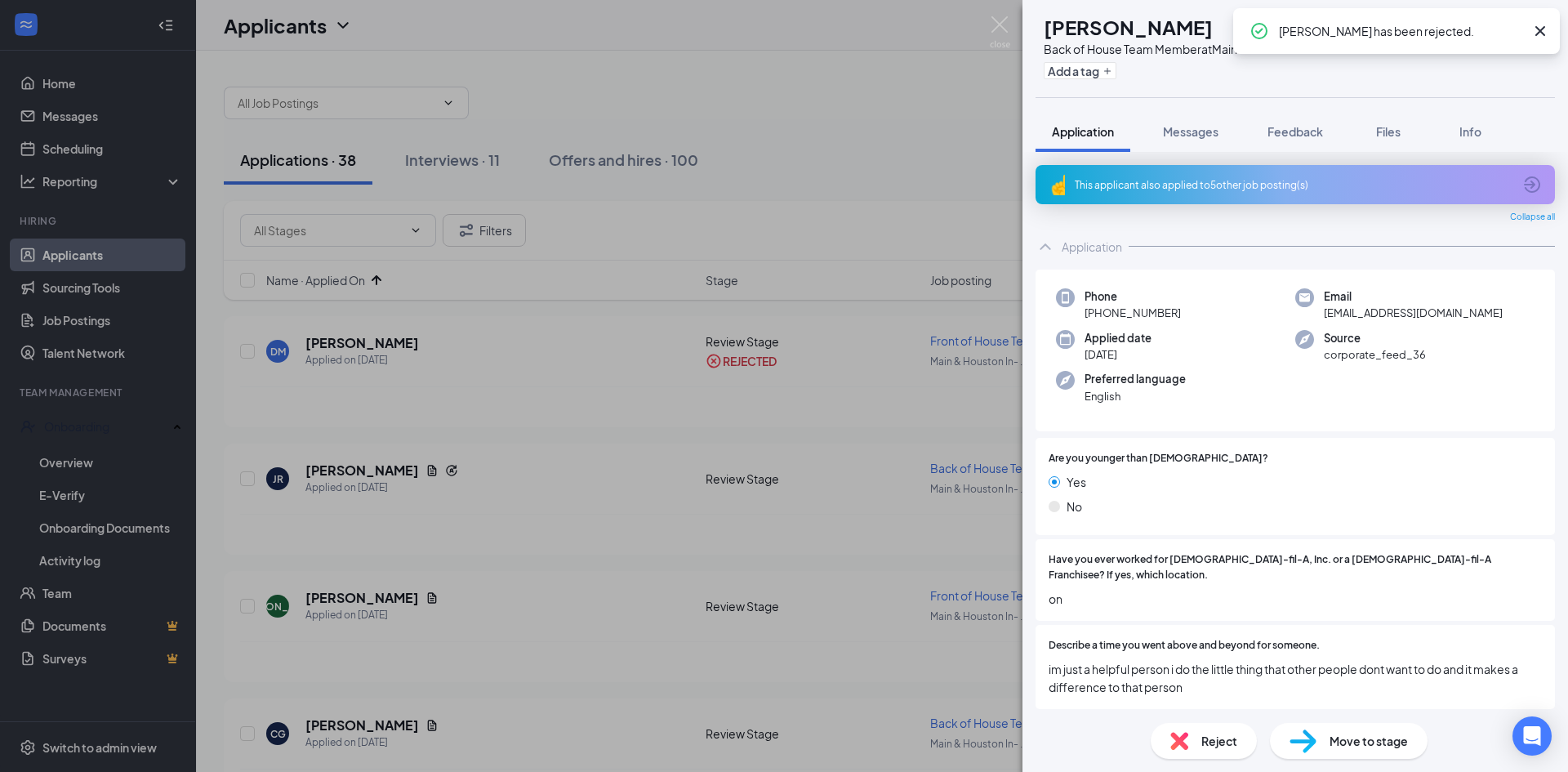
click at [1304, 182] on div "This applicant also applied to 5 other job posting(s)" at bounding box center [1293, 184] width 438 height 13
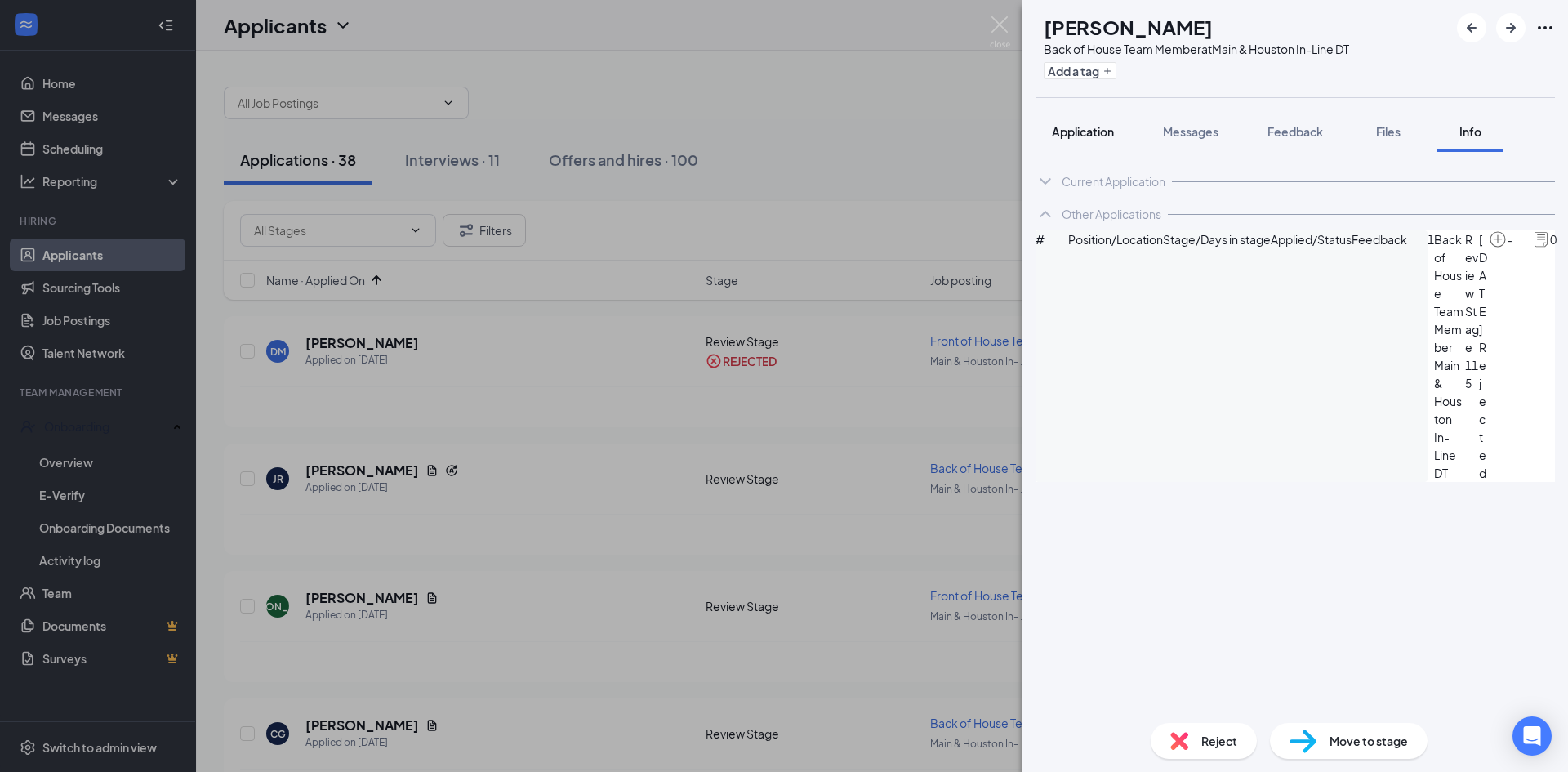
click at [1096, 136] on span "Application" at bounding box center [1083, 131] width 62 height 14
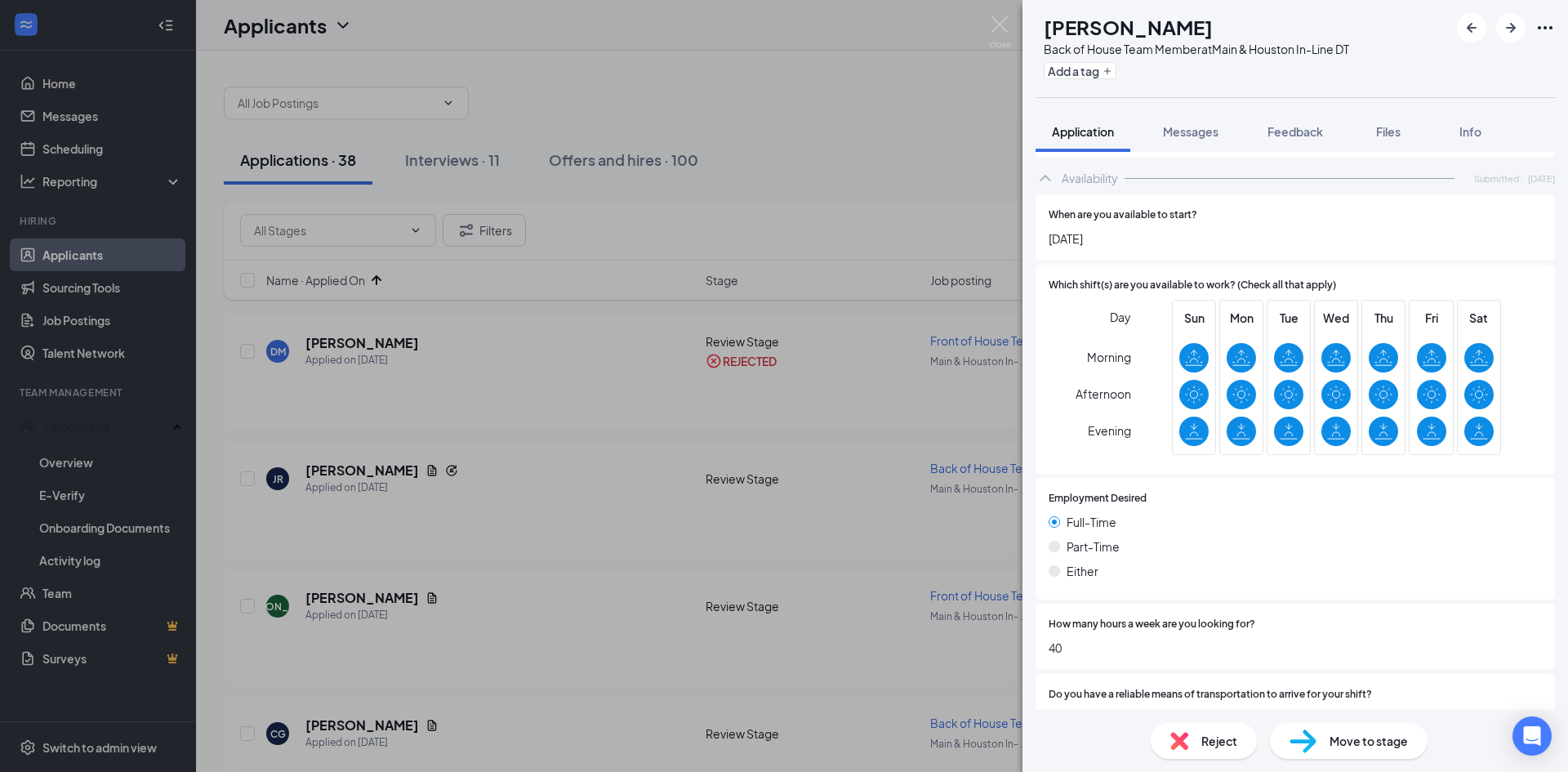
scroll to position [981, 0]
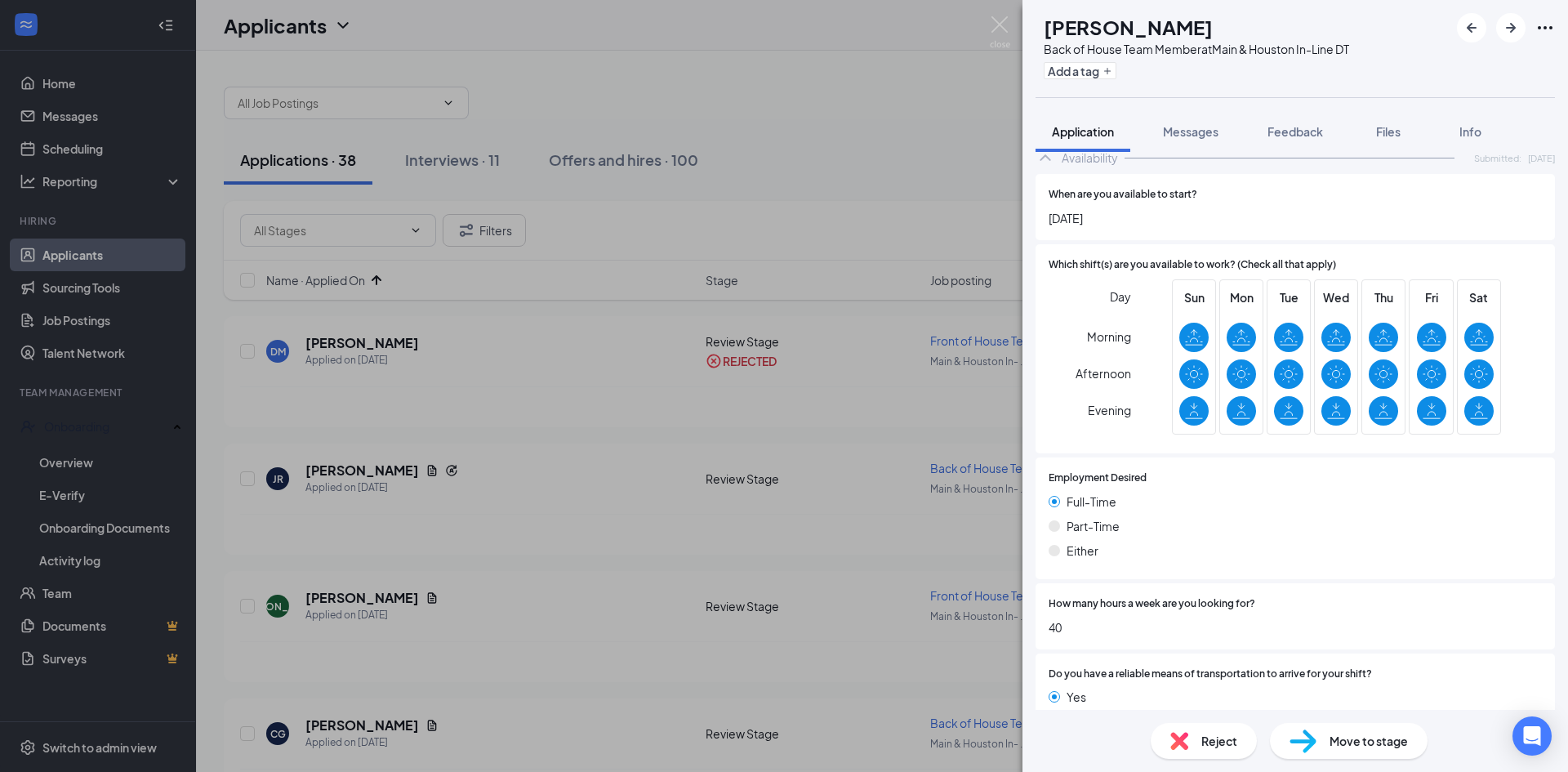
click at [1214, 738] on span "Reject" at bounding box center [1219, 741] width 36 height 18
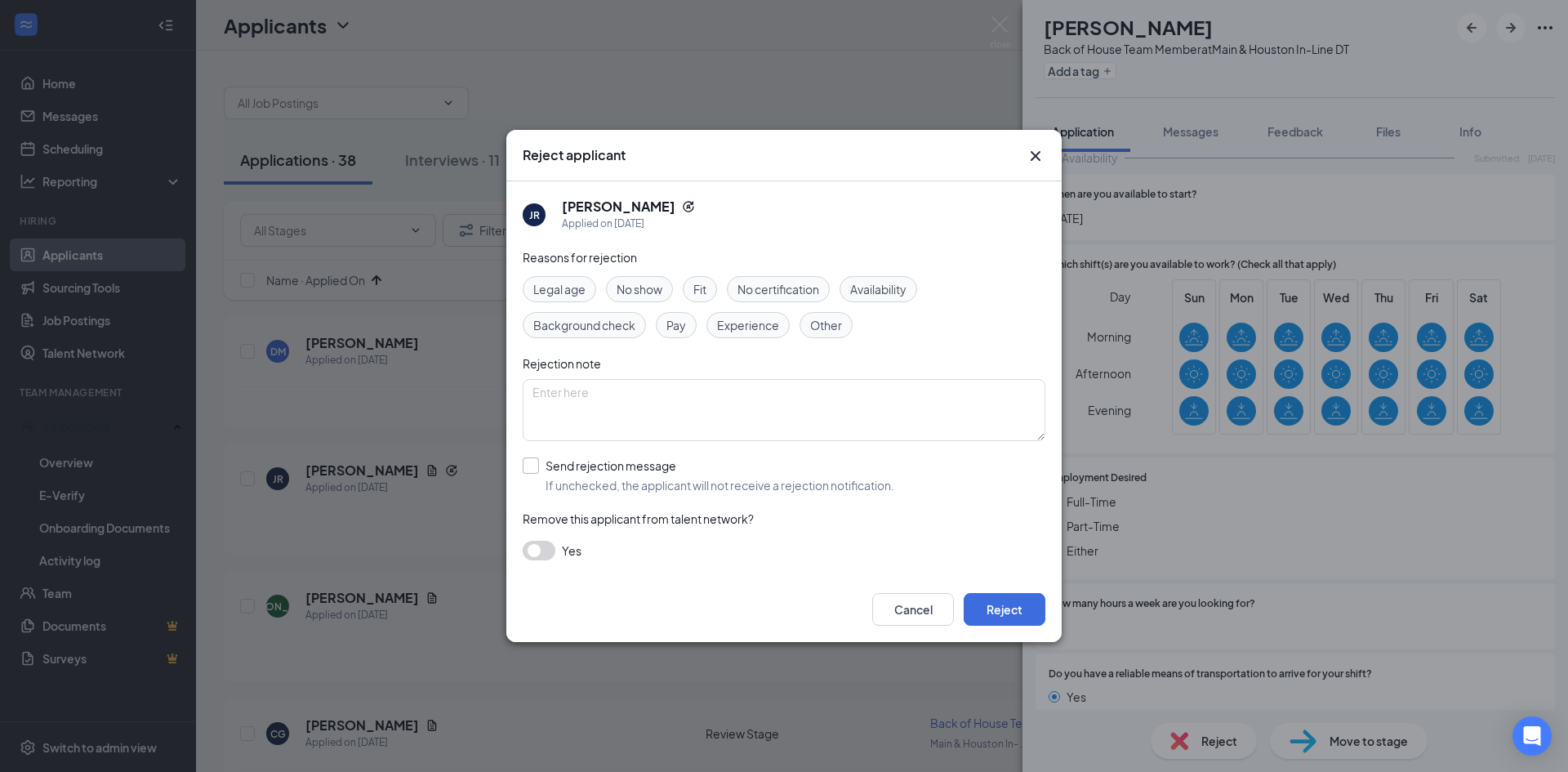
click at [528, 464] on input "Send rejection message If unchecked, the applicant will not receive a rejection…" at bounding box center [709, 475] width 372 height 36
checkbox input "true"
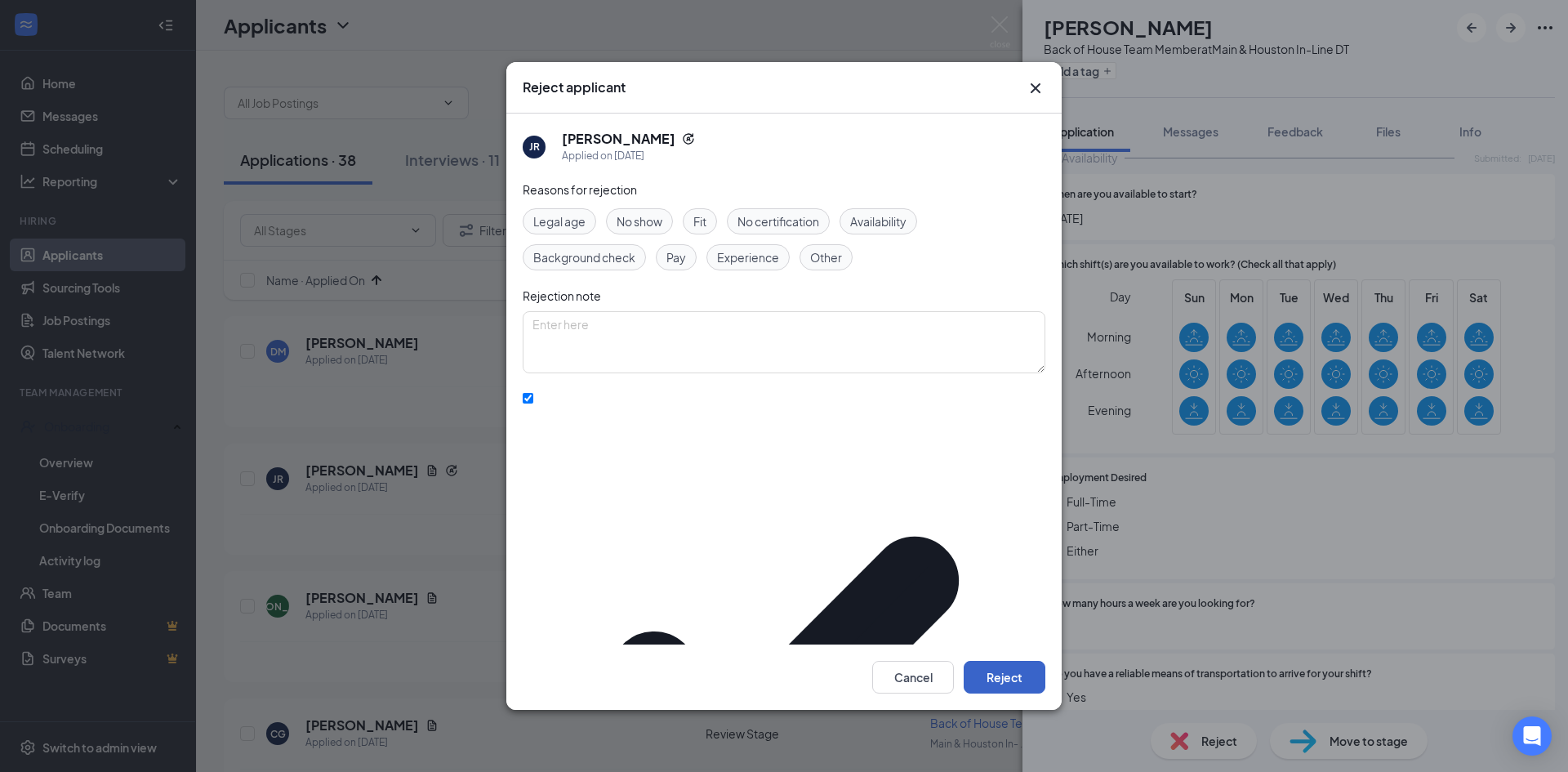
click at [1014, 661] on button "Reject" at bounding box center [1005, 677] width 82 height 32
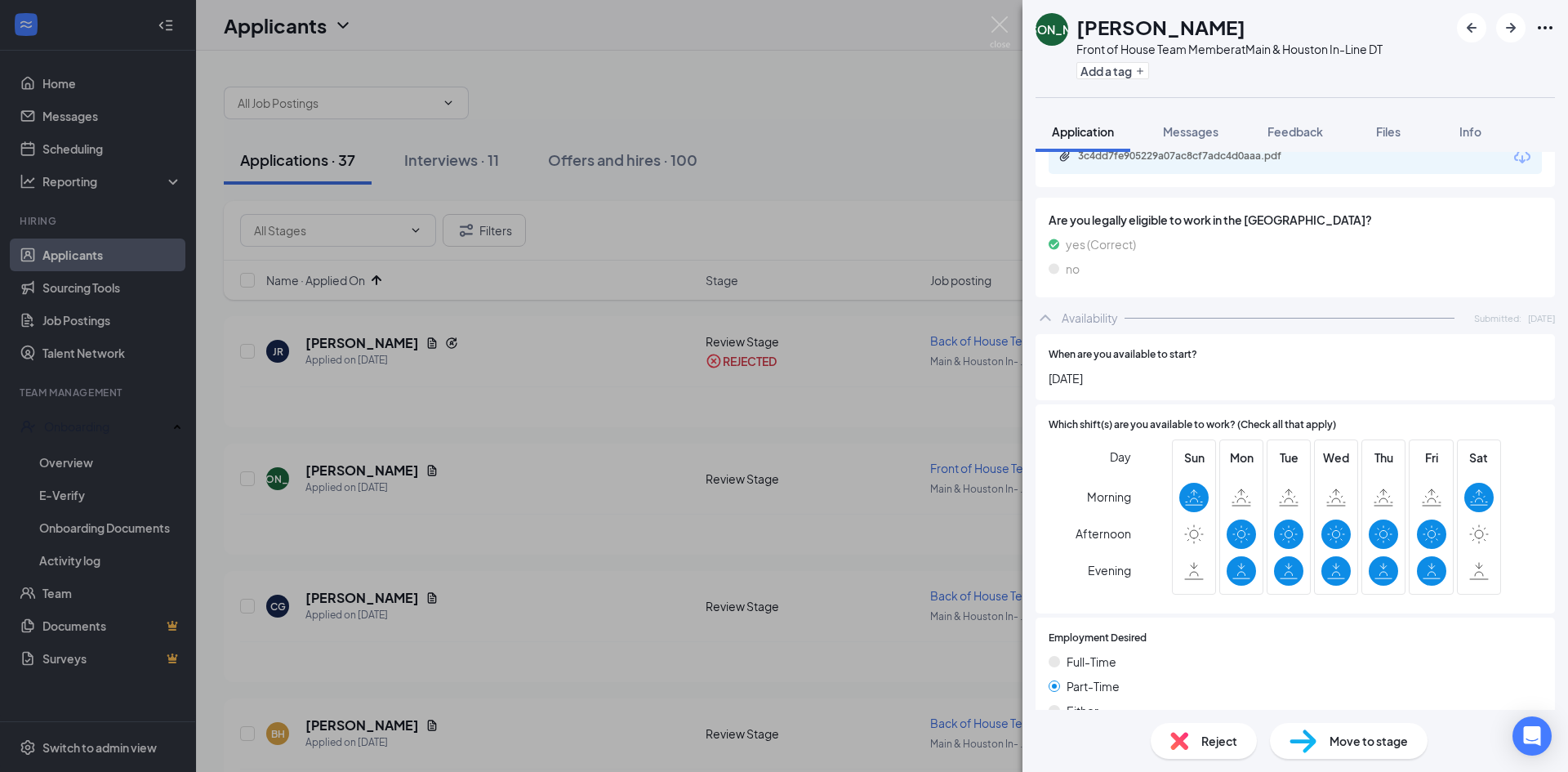
scroll to position [573, 0]
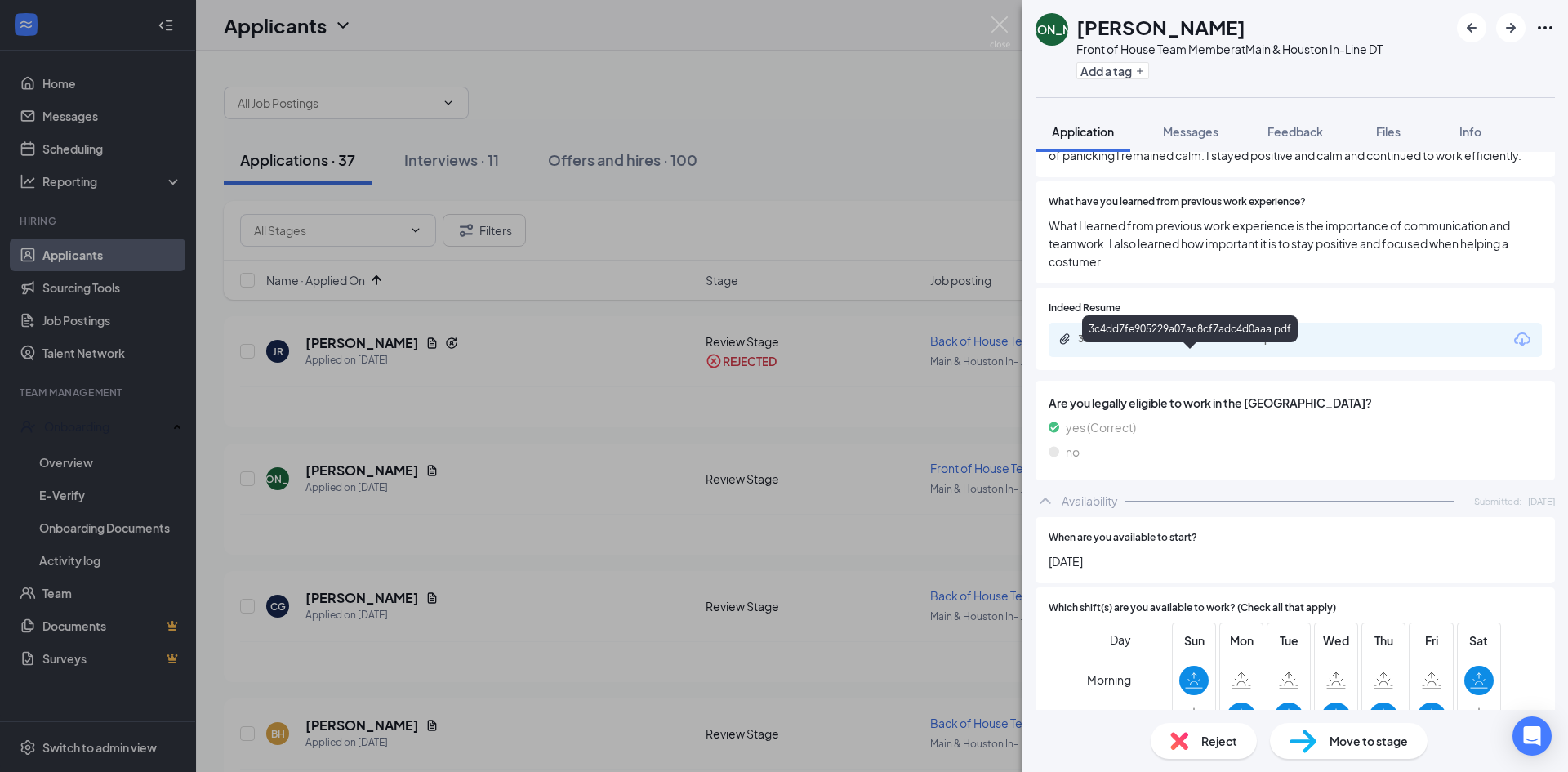
click at [1163, 346] on div "3c4dd7fe905229a07ac8cf7adc4d0aaa.pdf" at bounding box center [1192, 339] width 229 height 13
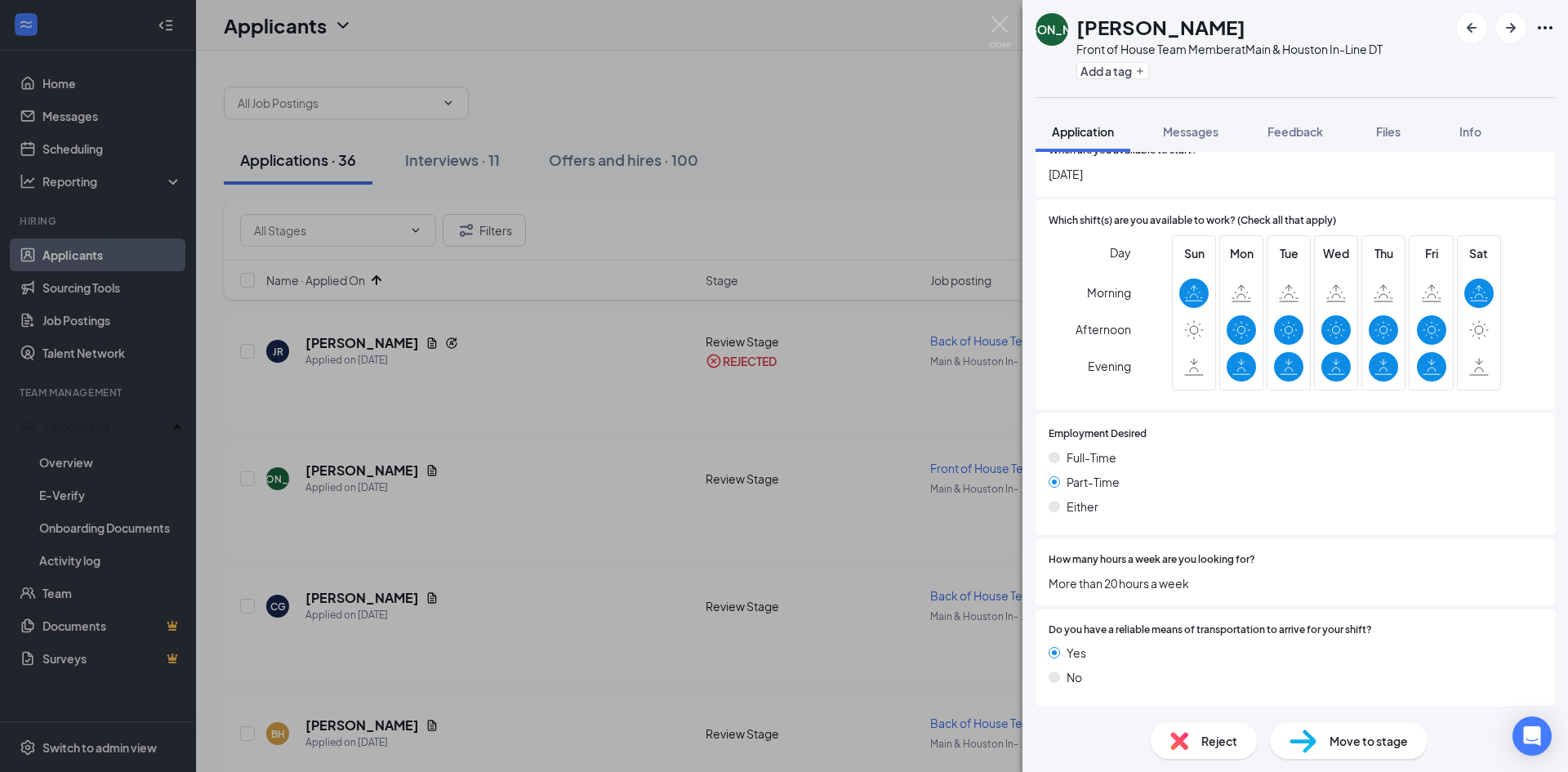
scroll to position [982, 0]
click at [1316, 734] on img at bounding box center [1303, 741] width 27 height 23
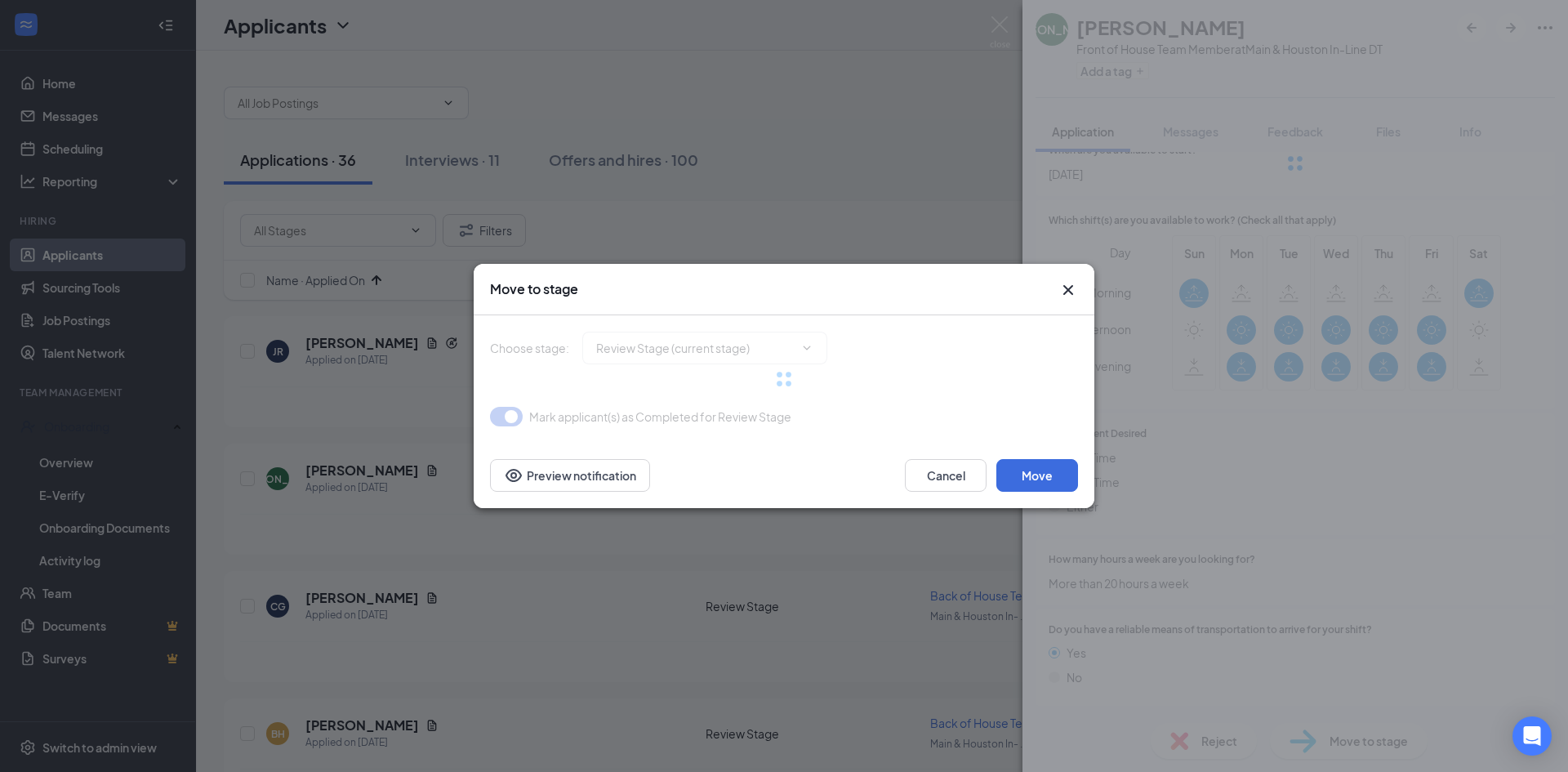
type input "Onsite Interview (next stage)"
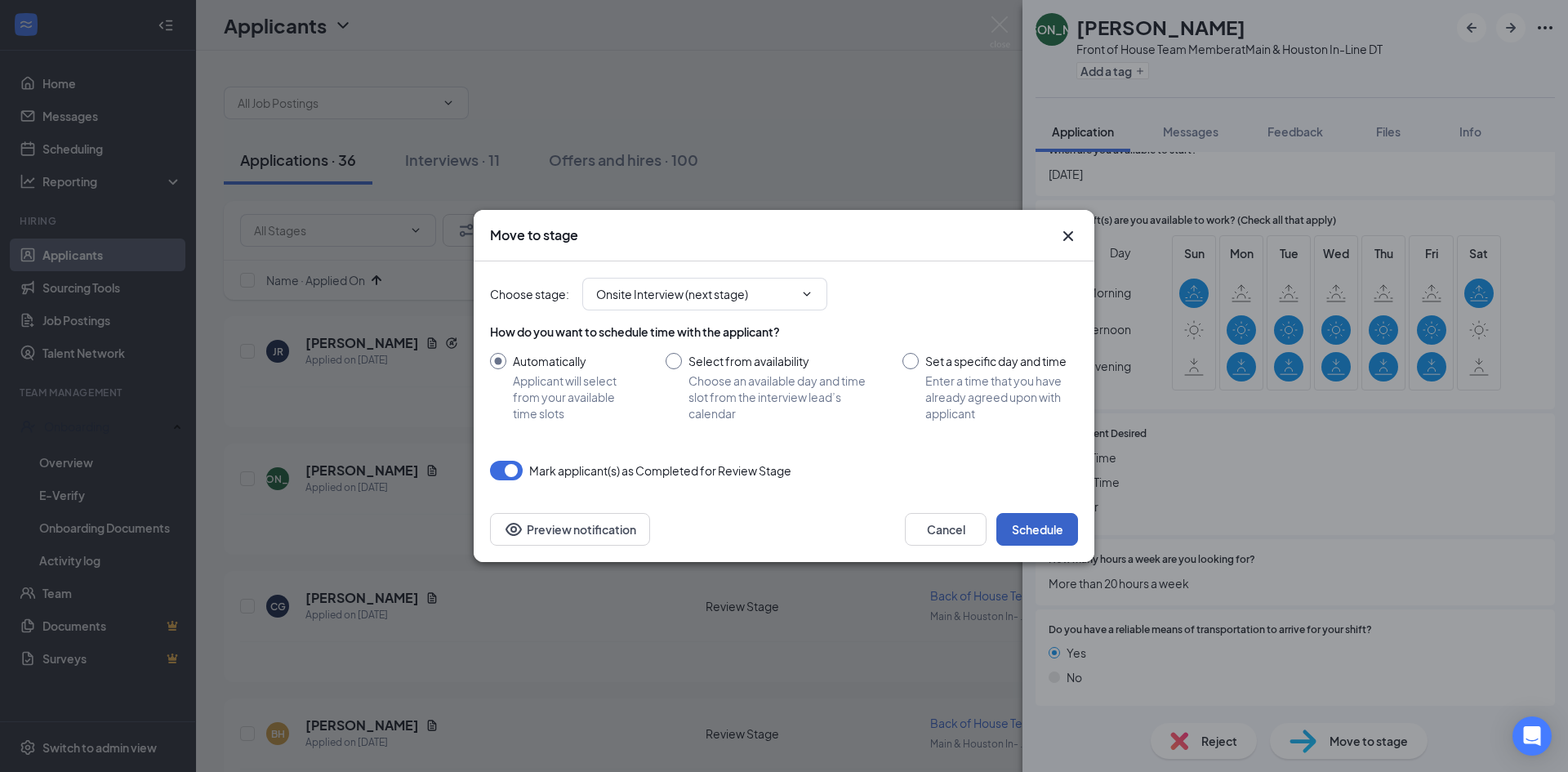
click at [1045, 530] on button "Schedule" at bounding box center [1037, 529] width 82 height 32
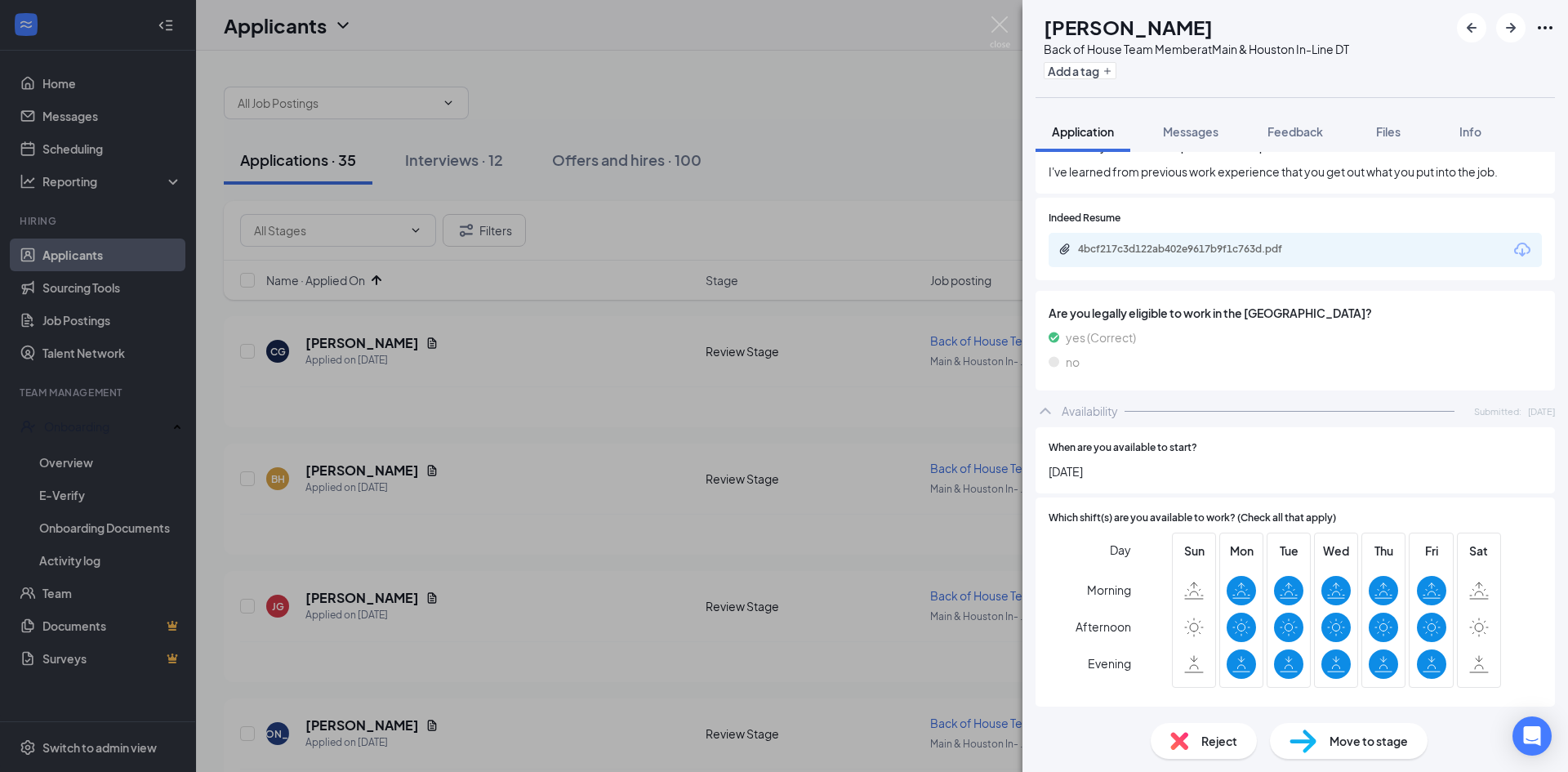
scroll to position [572, 0]
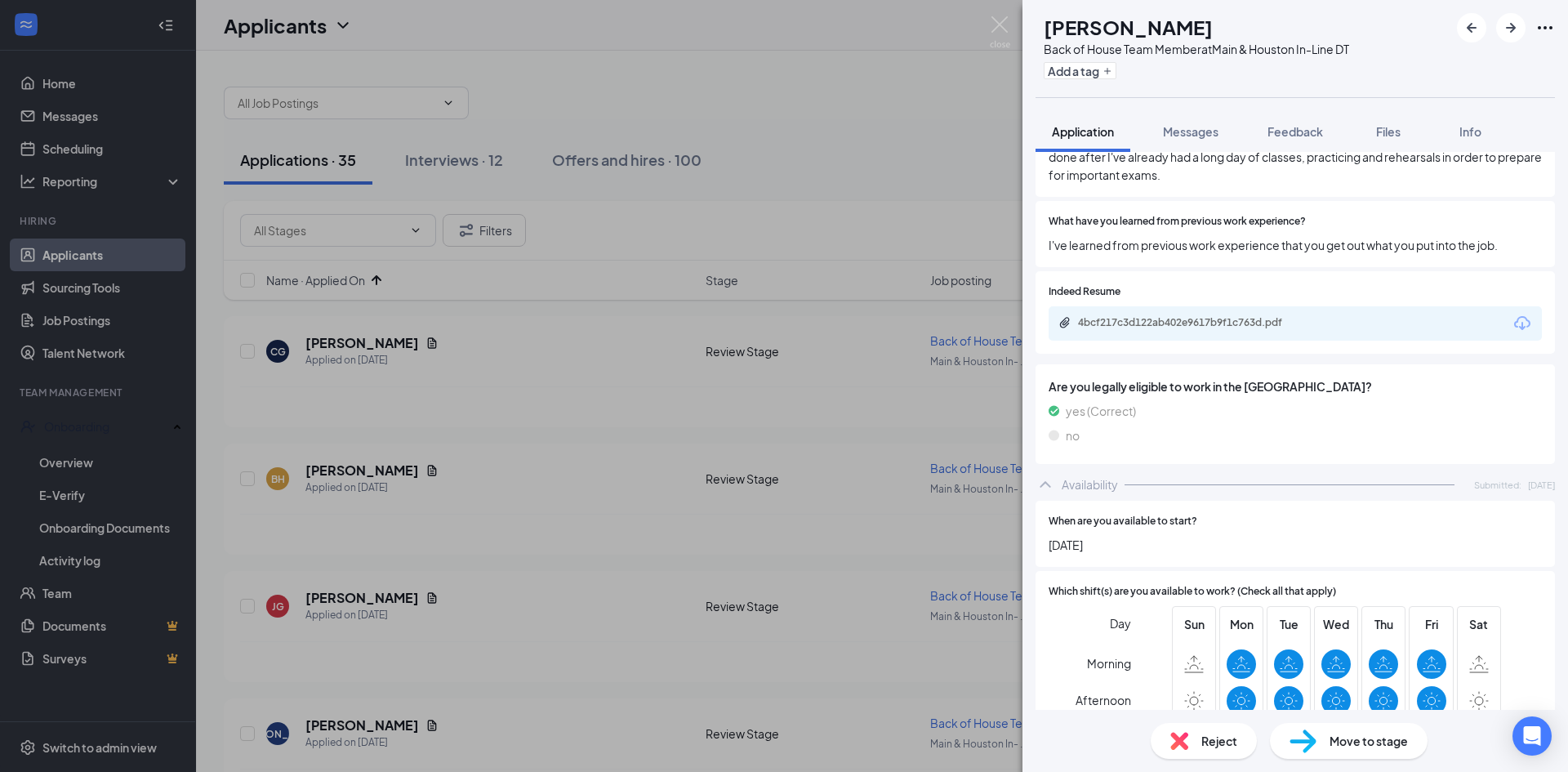
click at [1152, 316] on div "4bcf217c3d122ab402e9617b9f1c763d.pdf" at bounding box center [1192, 323] width 229 height 13
click at [1212, 733] on div "Reject" at bounding box center [1204, 741] width 106 height 36
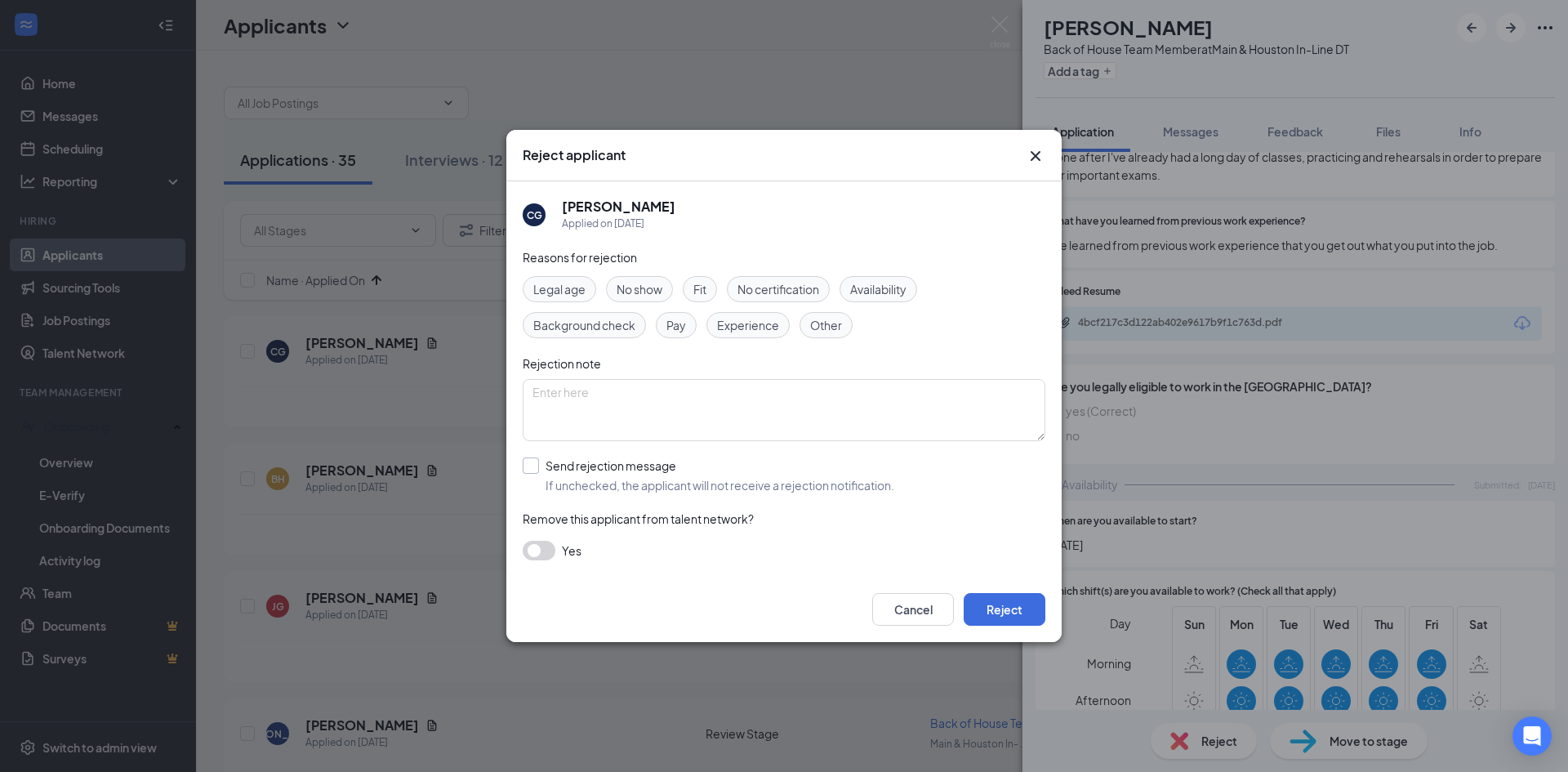
click at [524, 466] on input "Send rejection message If unchecked, the applicant will not receive a rejection…" at bounding box center [709, 475] width 372 height 36
checkbox input "true"
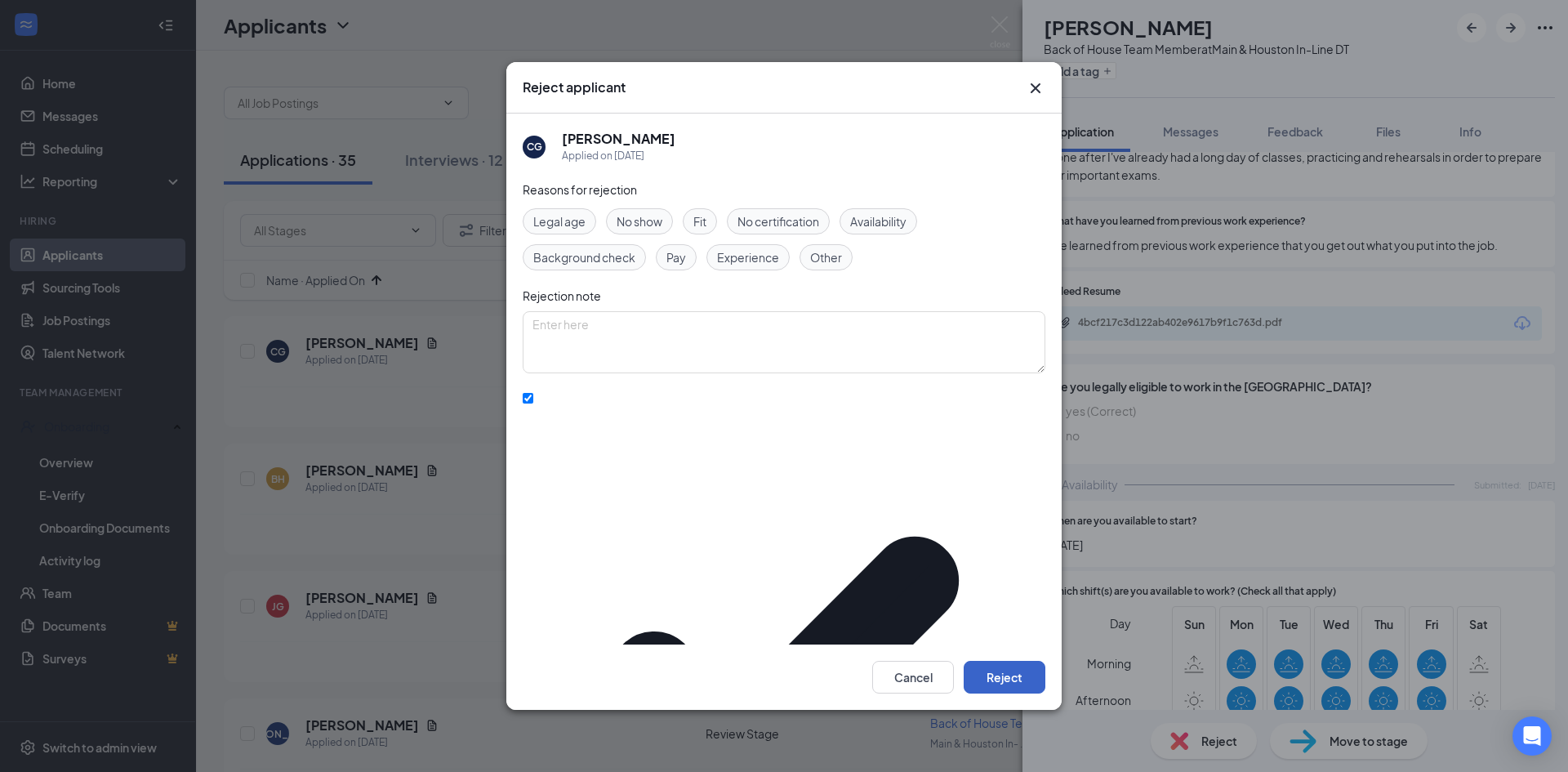
click at [1019, 661] on button "Reject" at bounding box center [1005, 677] width 82 height 32
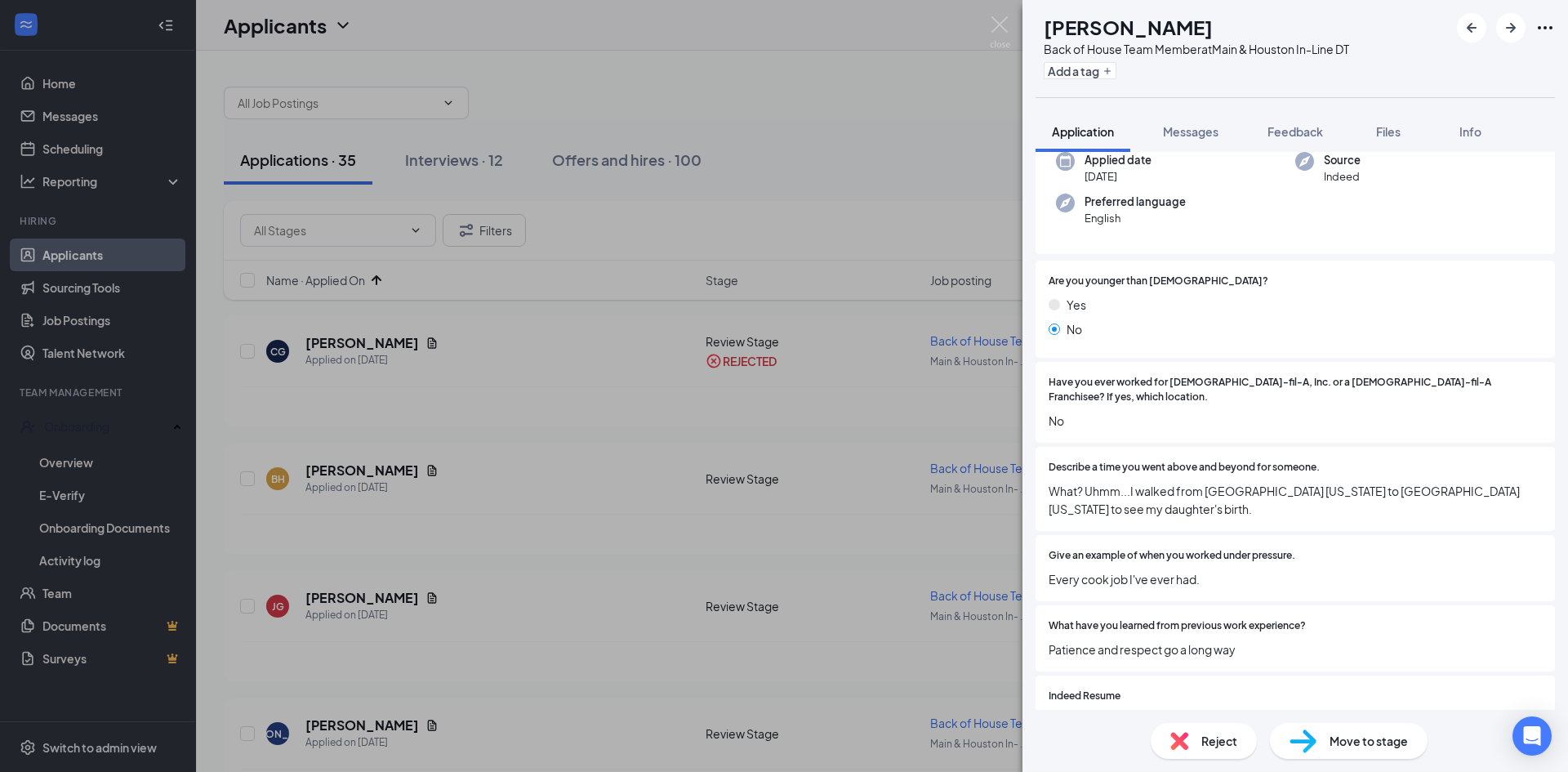
scroll to position [245, 0]
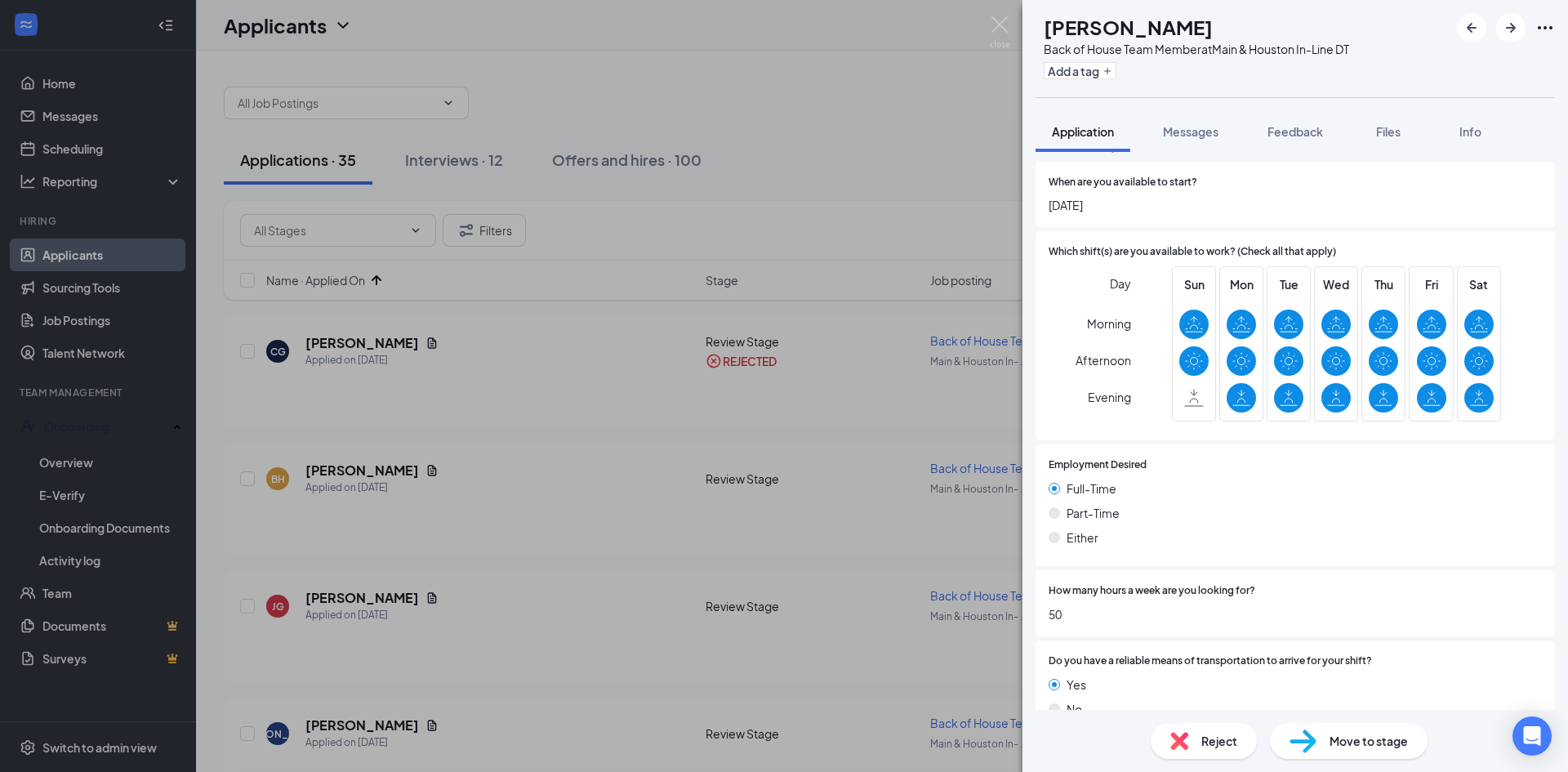
click at [1212, 741] on span "Reject" at bounding box center [1219, 741] width 36 height 18
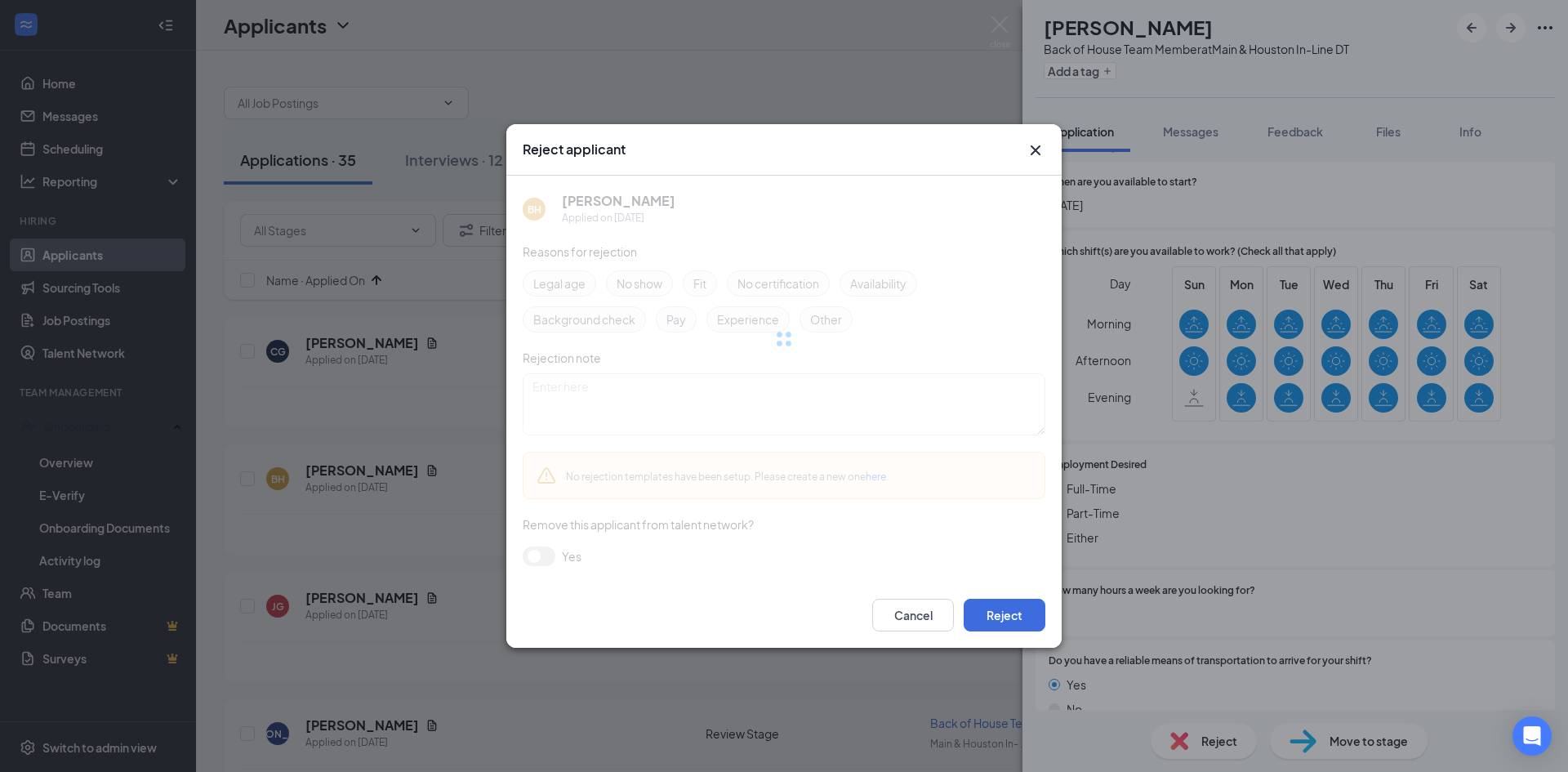
scroll to position [885, 0]
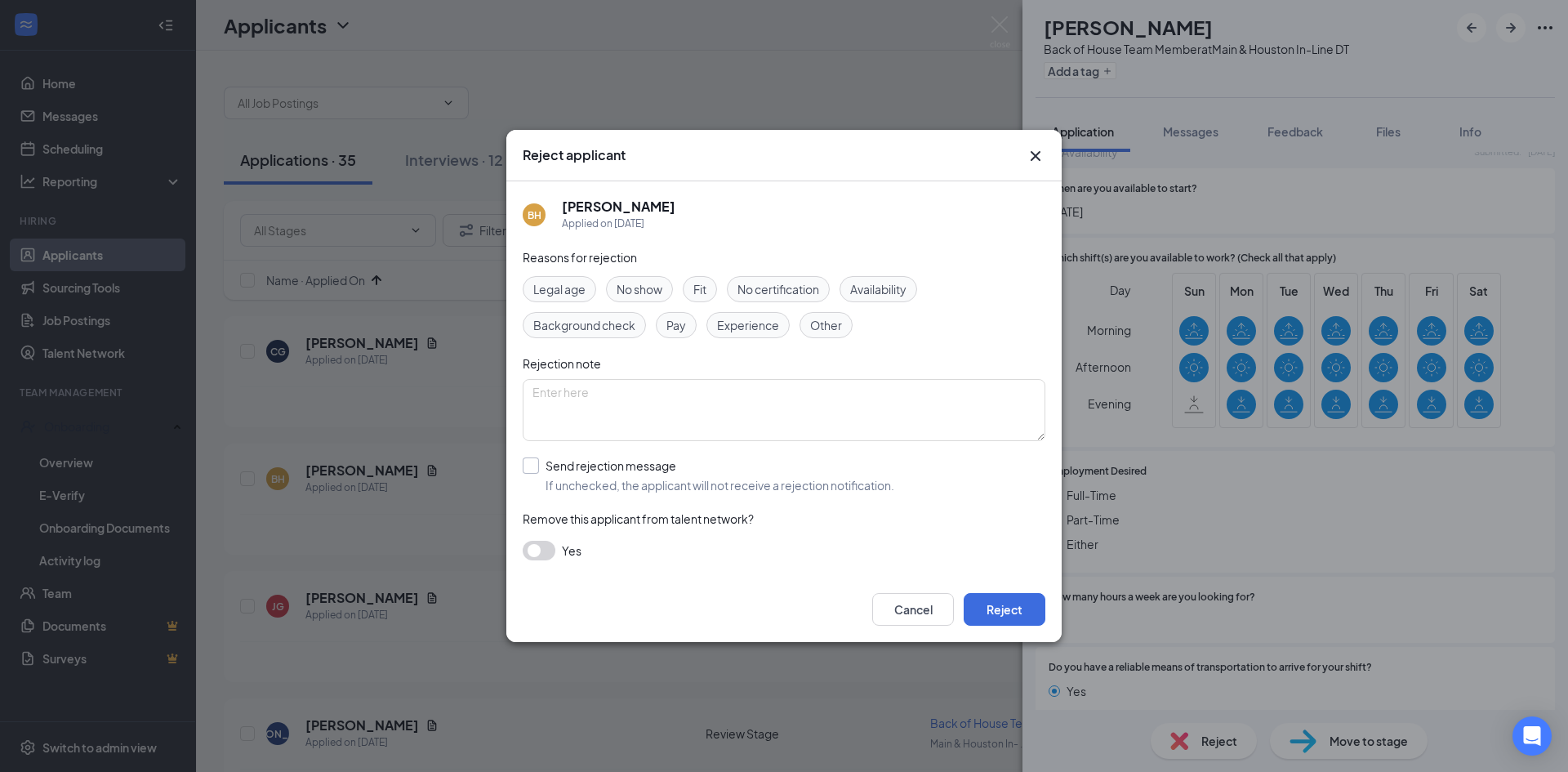
click at [534, 469] on input "Send rejection message If unchecked, the applicant will not receive a rejection…" at bounding box center [709, 475] width 372 height 36
checkbox input "true"
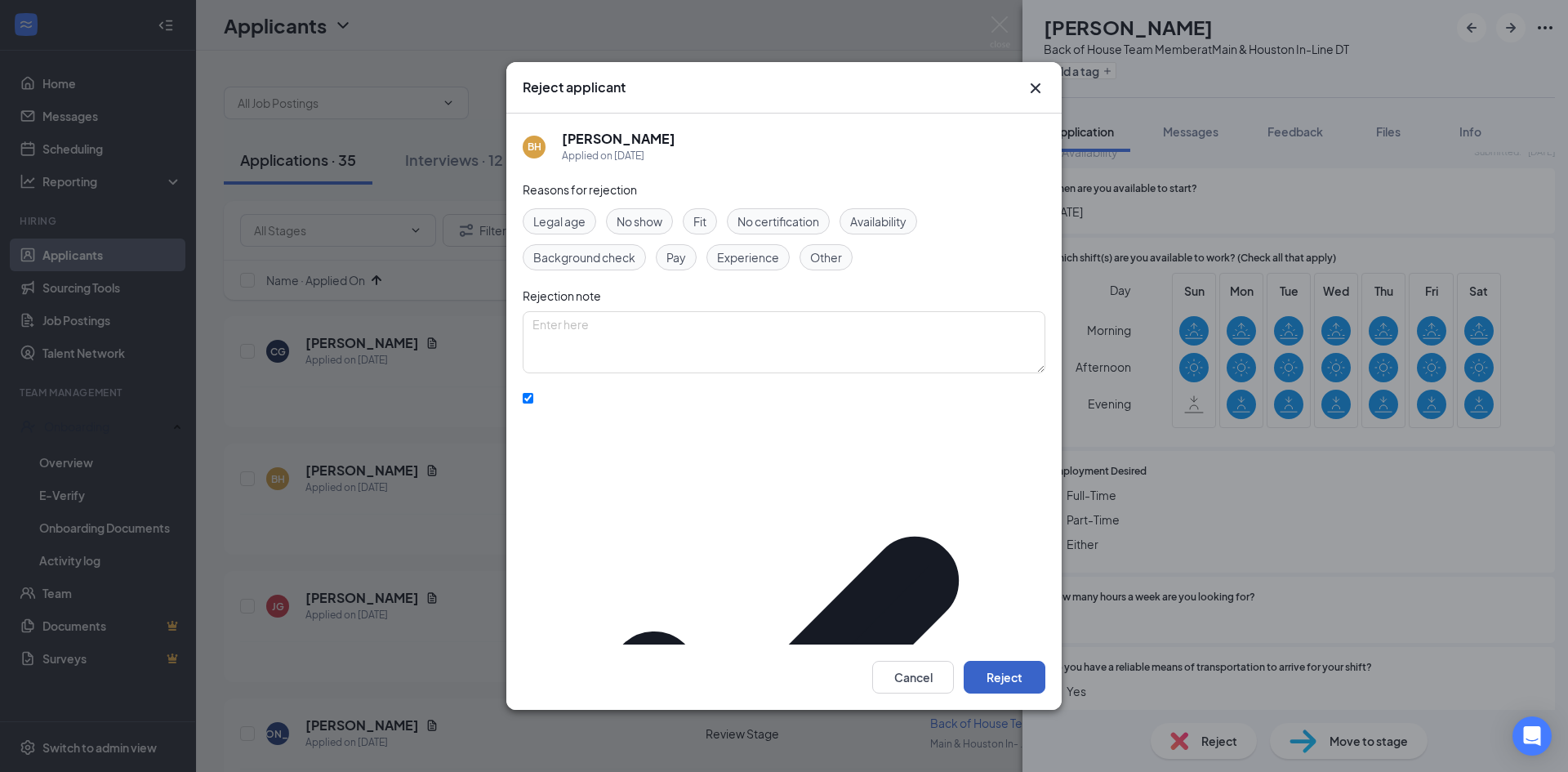
click at [1010, 661] on button "Reject" at bounding box center [1005, 677] width 82 height 32
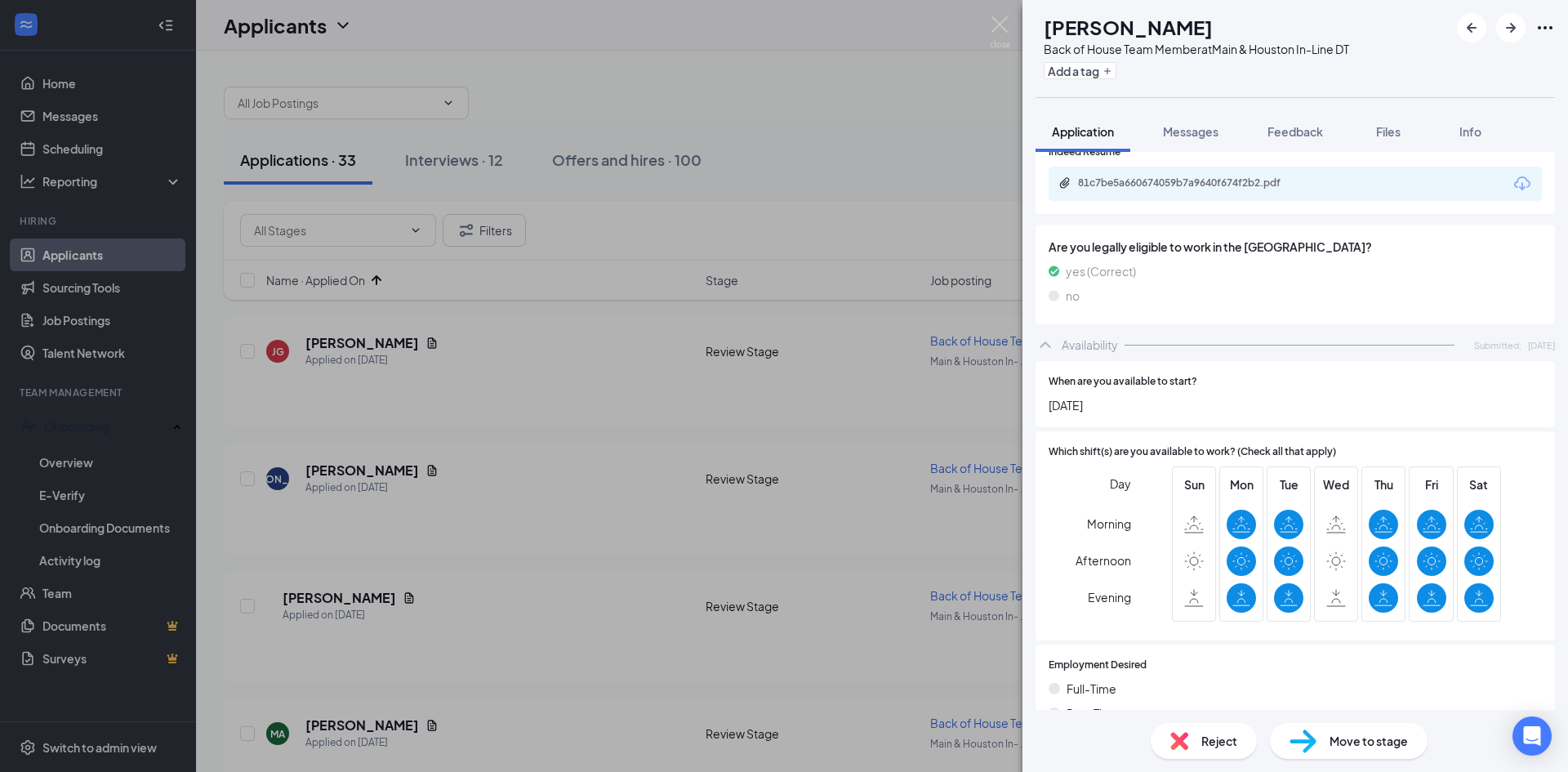
scroll to position [691, 0]
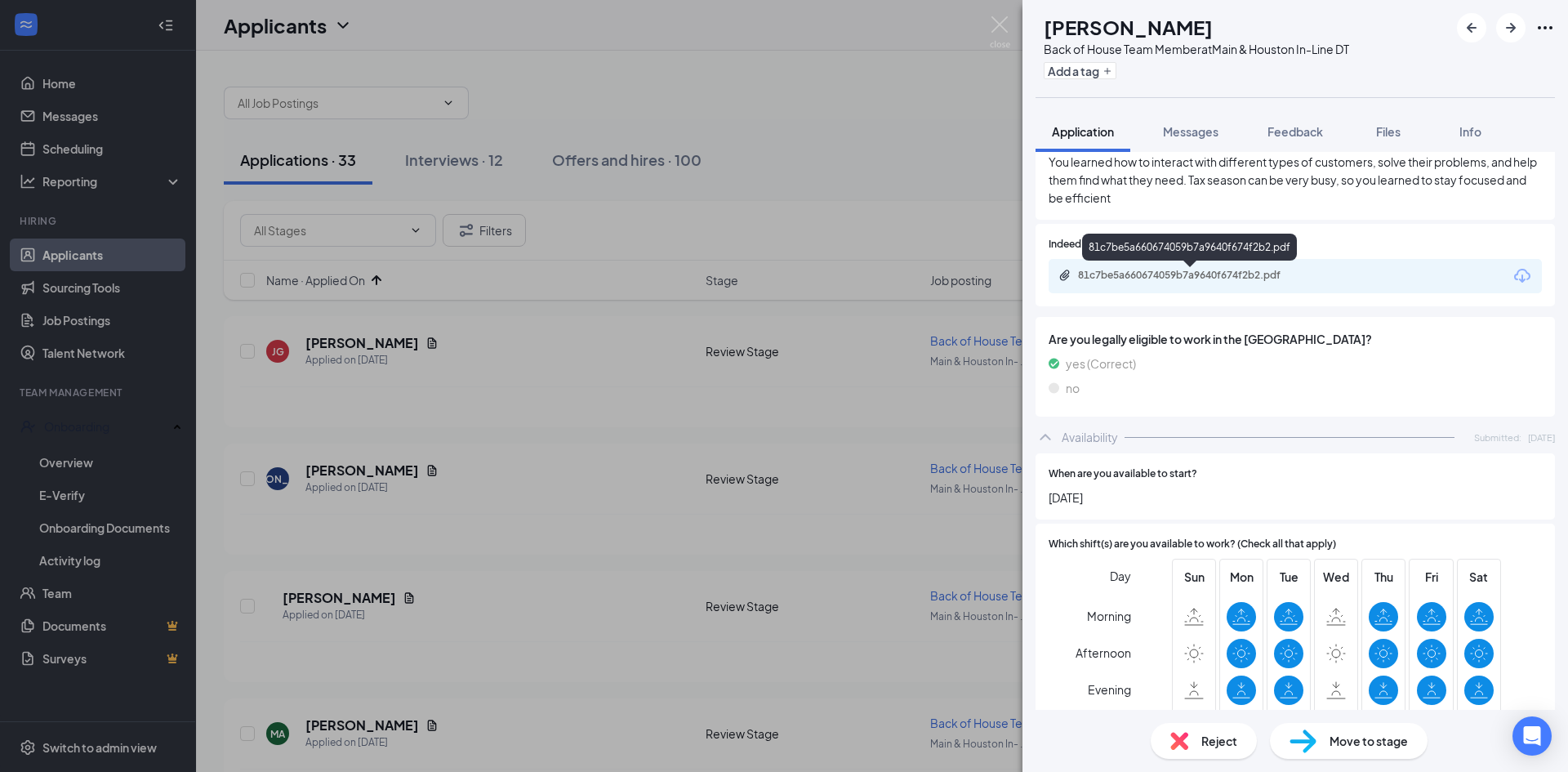
click at [1174, 284] on div "81c7be5a660674059b7a9640f674f2b2.pdf" at bounding box center [1191, 276] width 265 height 15
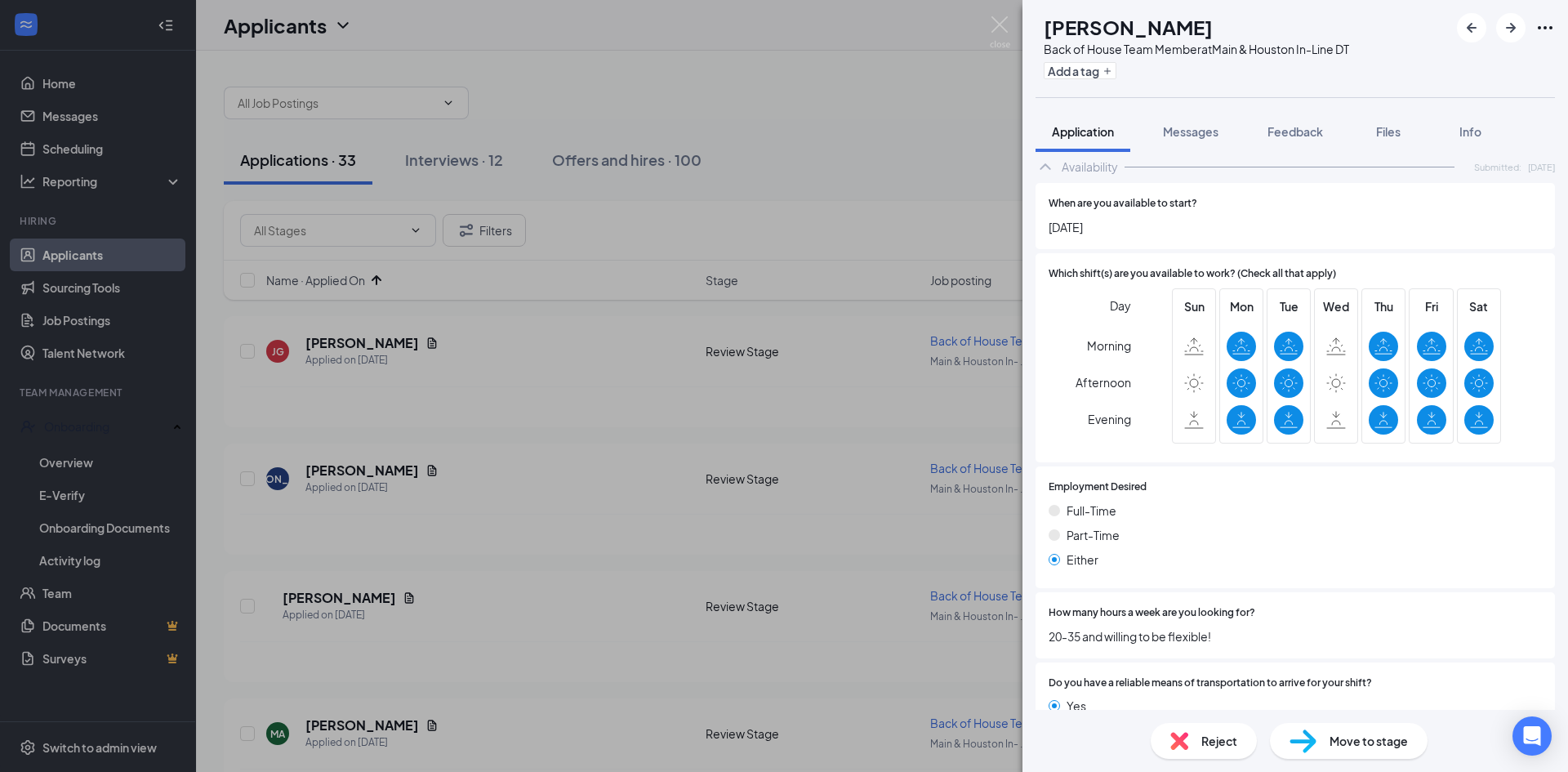
scroll to position [1018, 0]
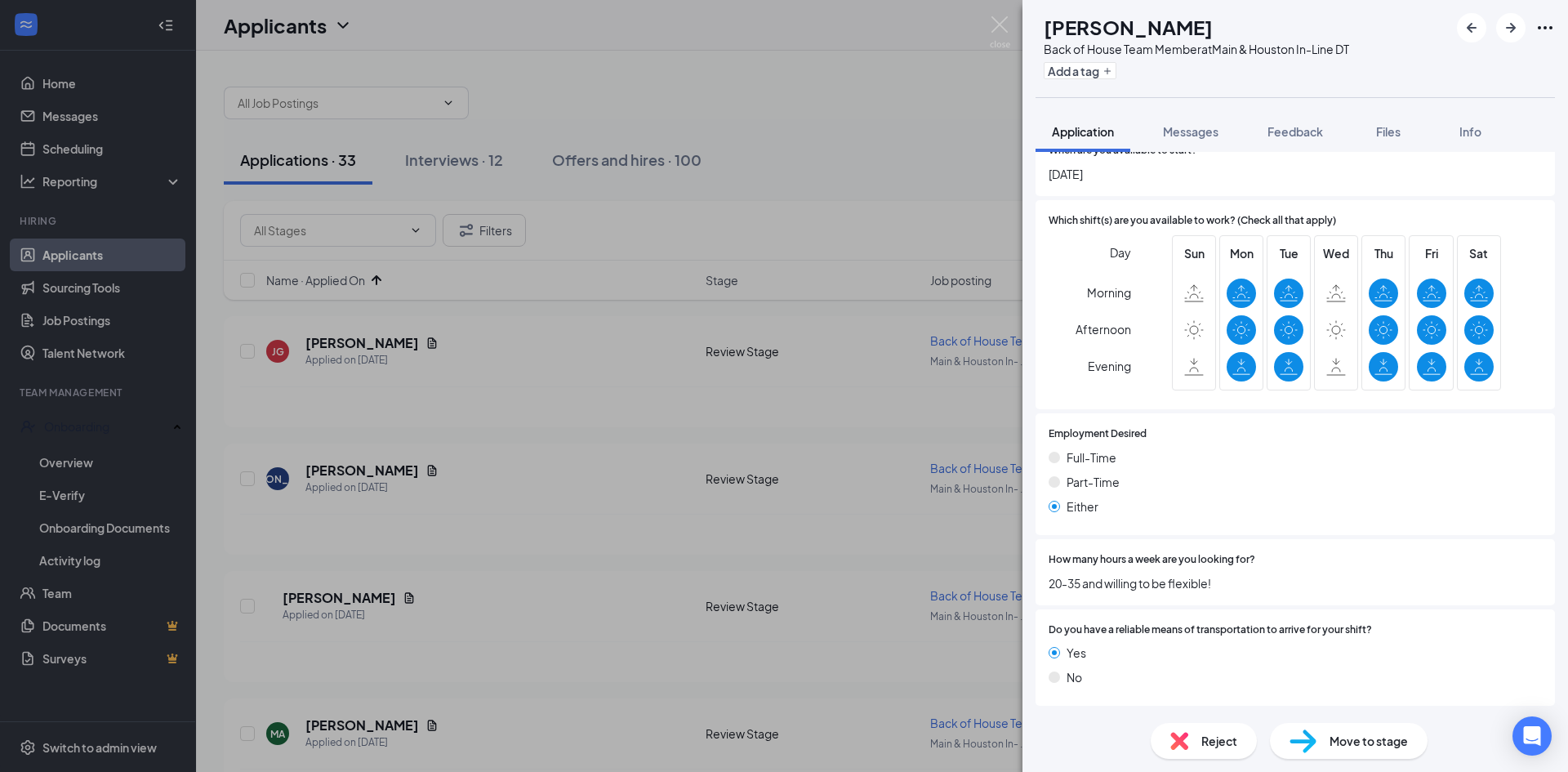
click at [1306, 741] on img at bounding box center [1303, 741] width 27 height 23
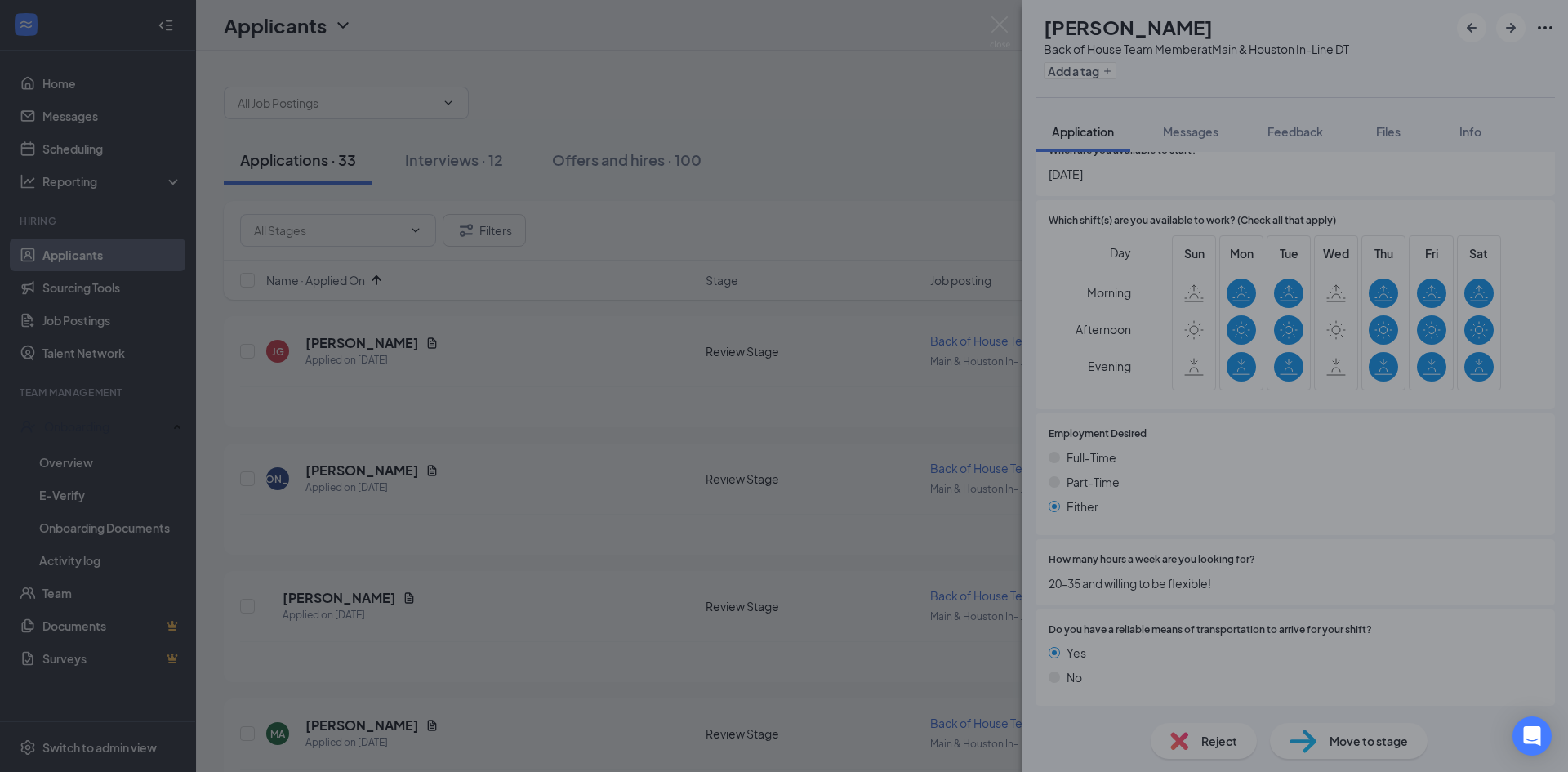
scroll to position [1011, 0]
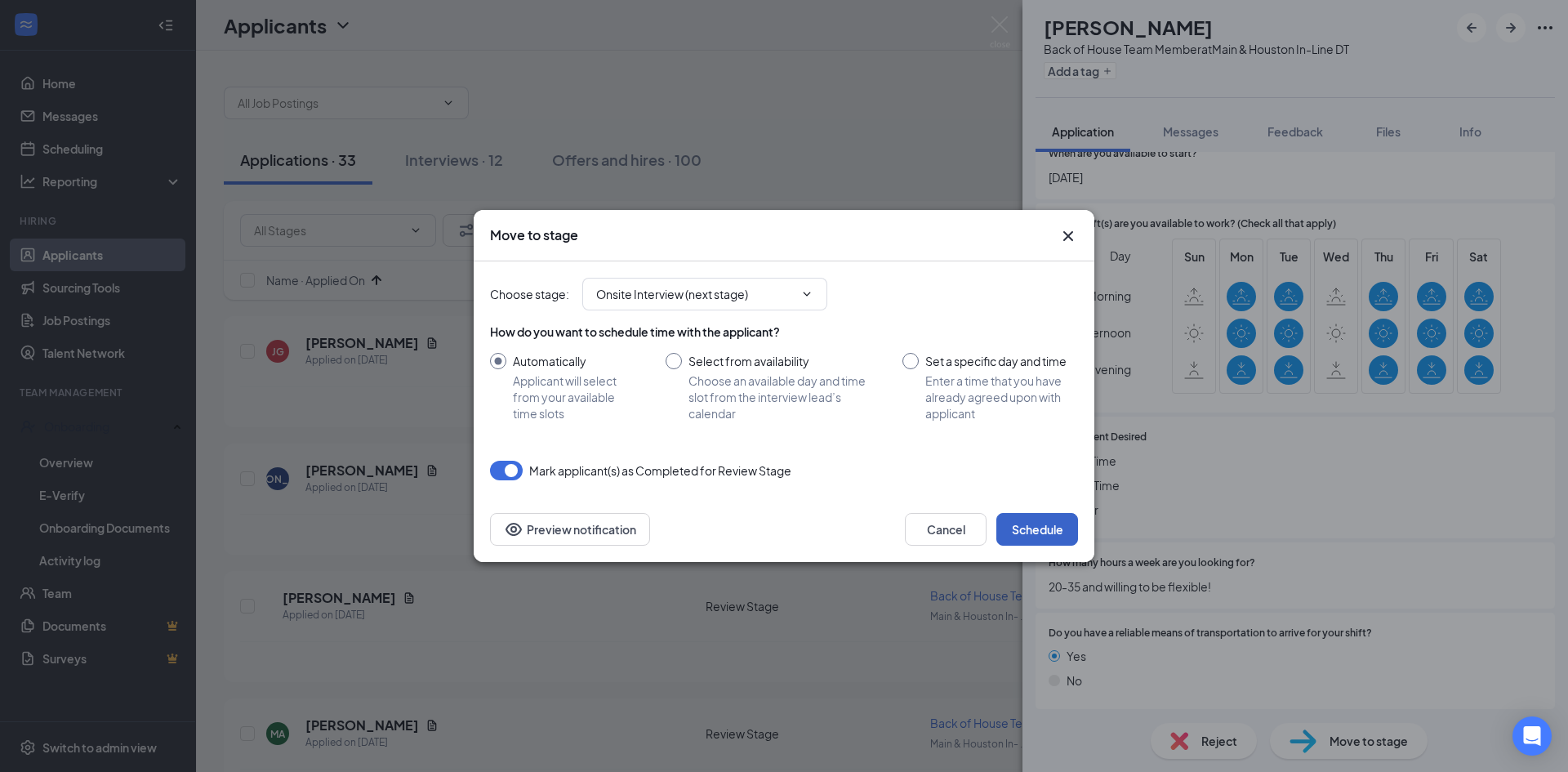
click at [1038, 526] on button "Schedule" at bounding box center [1037, 529] width 82 height 32
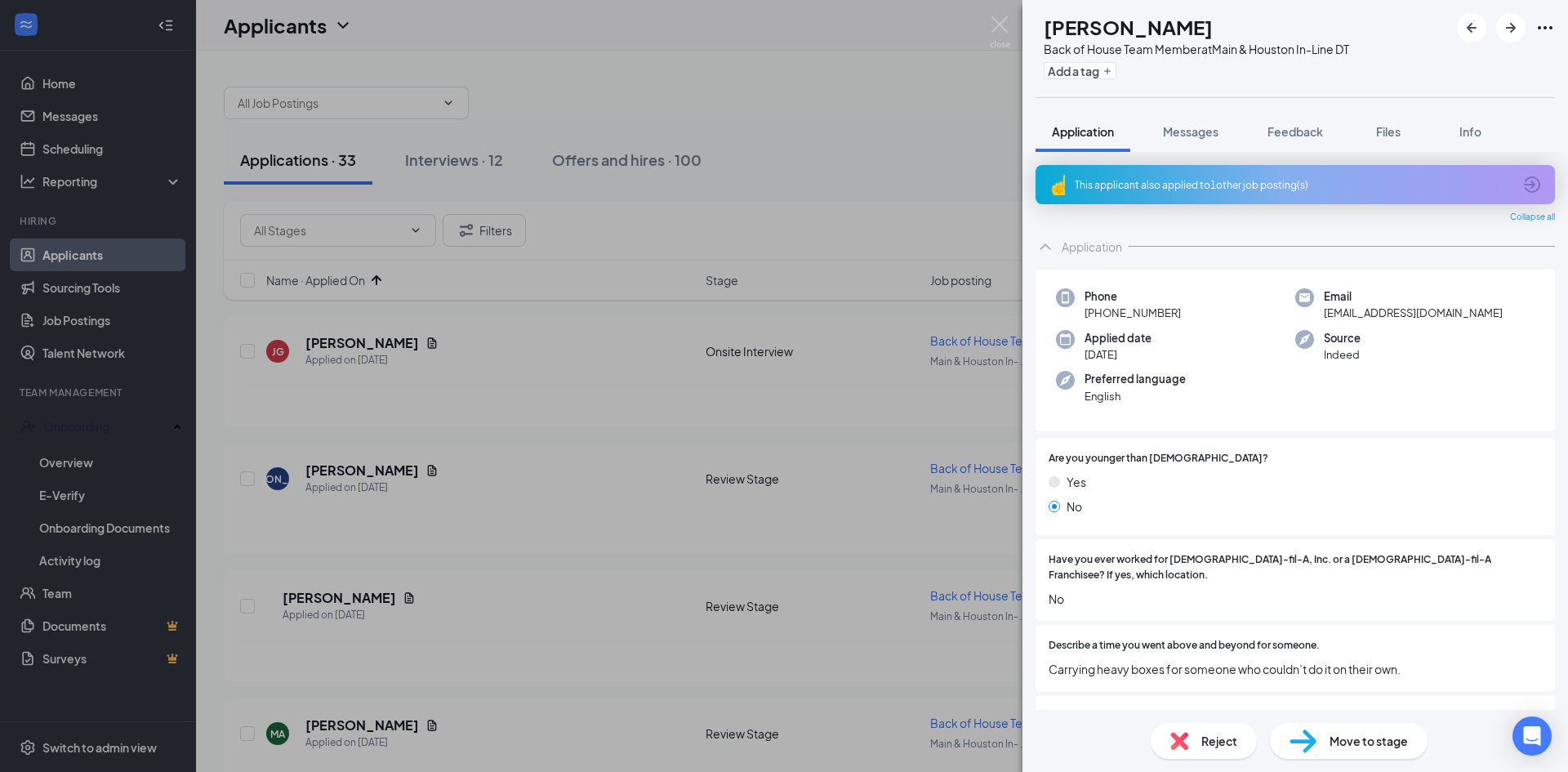
click at [1524, 184] on icon "ArrowCircle" at bounding box center [1532, 184] width 16 height 16
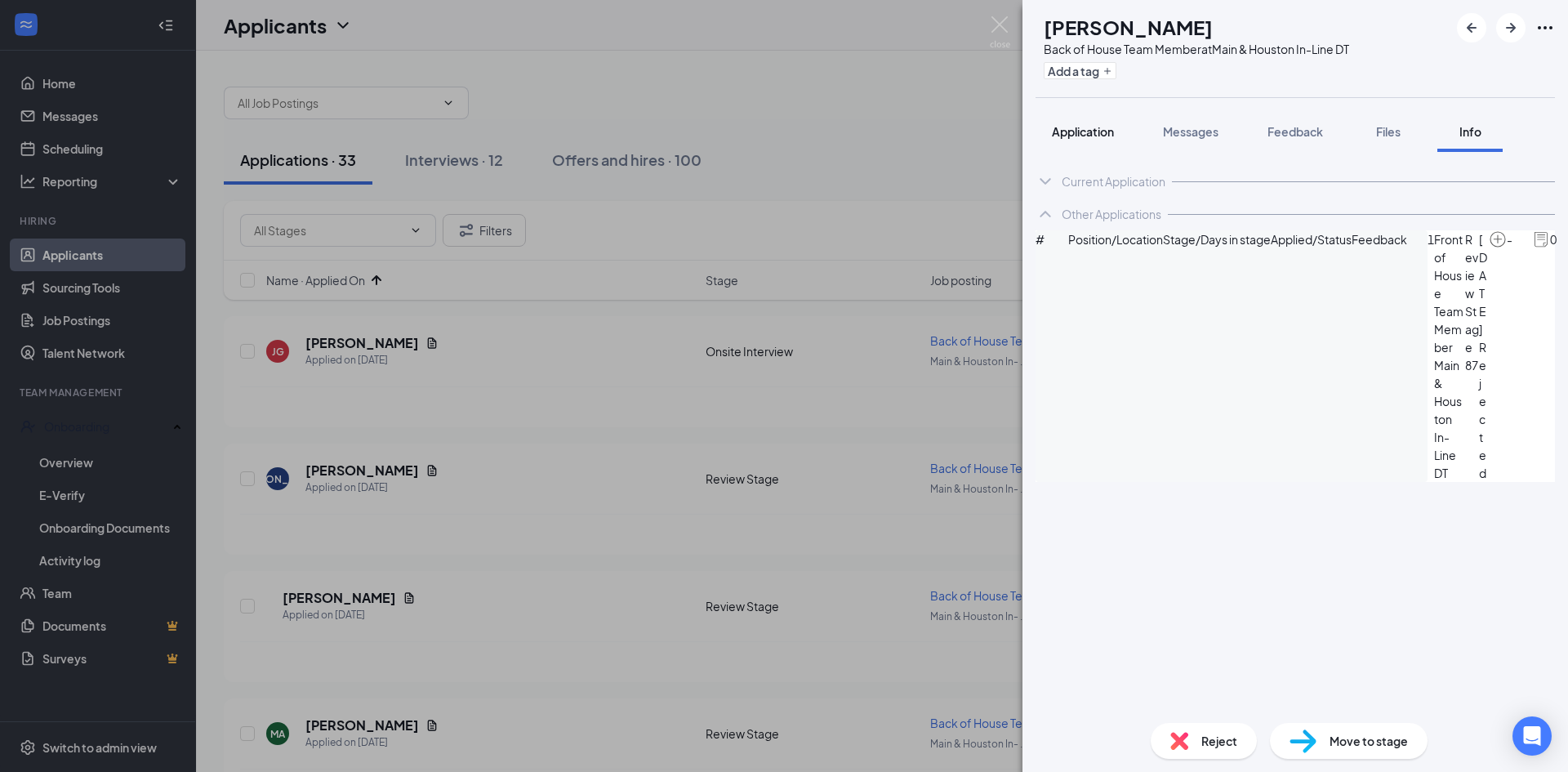
click at [1075, 130] on span "Application" at bounding box center [1083, 131] width 62 height 14
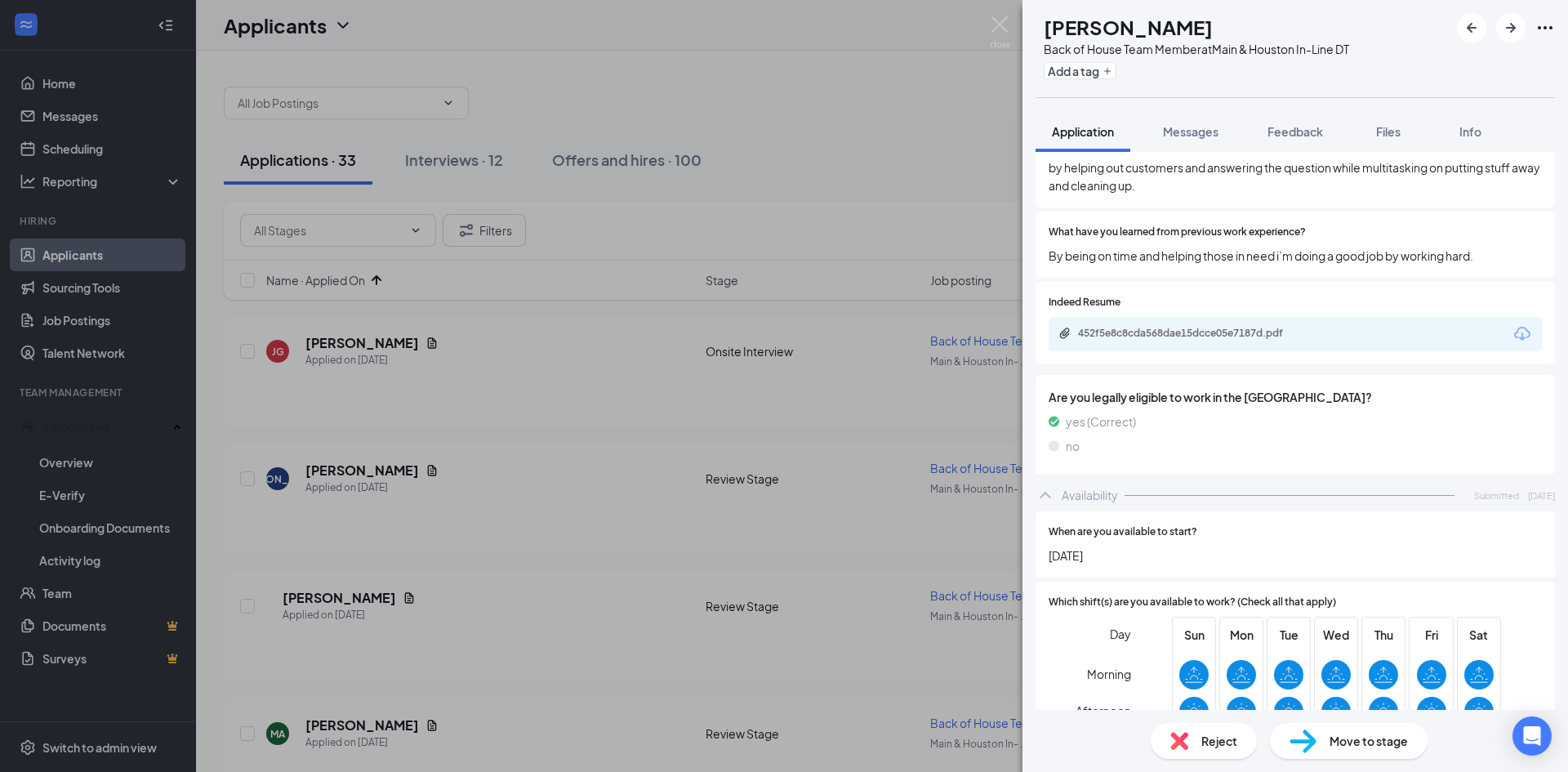
scroll to position [529, 0]
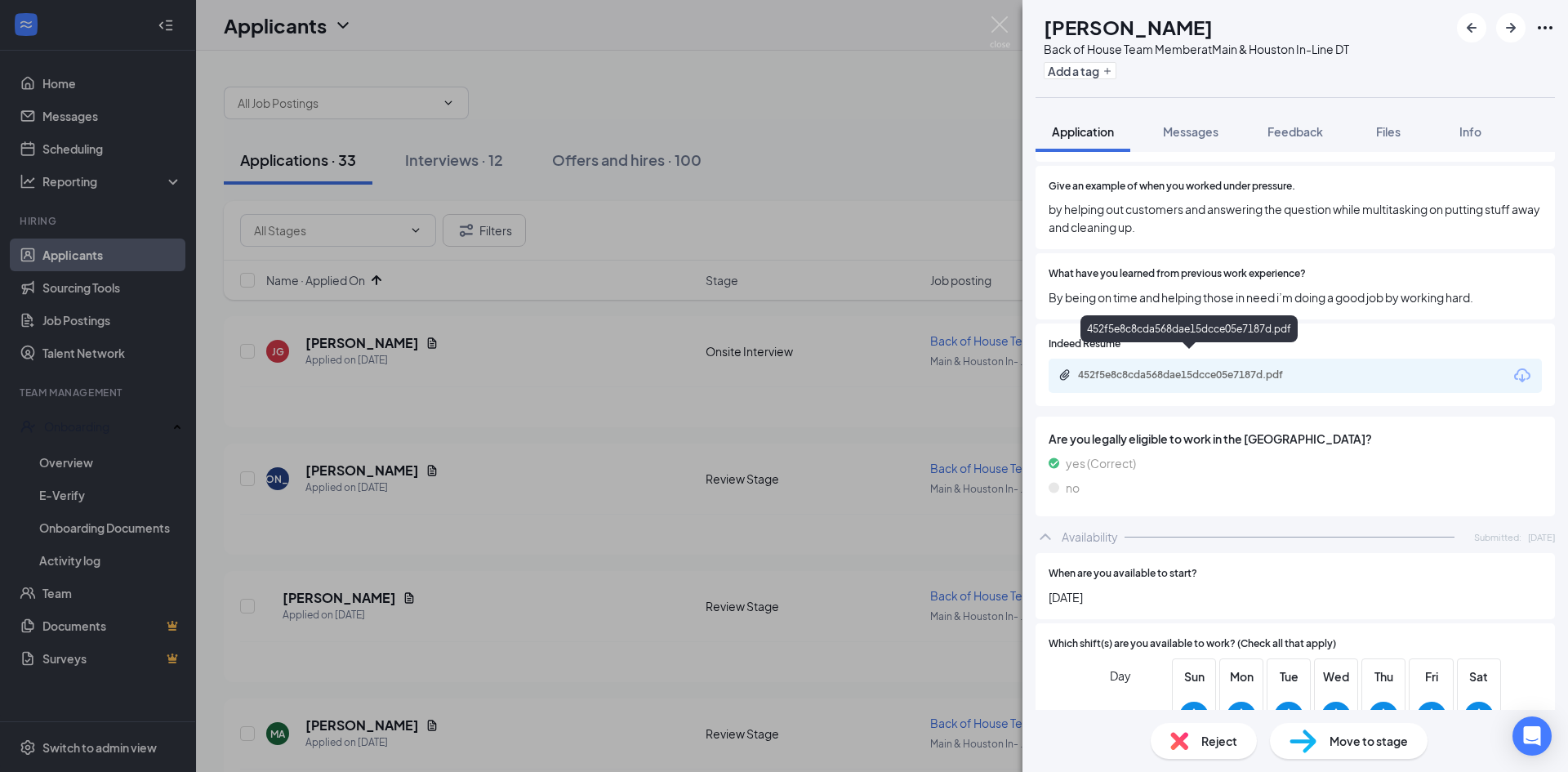
click at [1241, 368] on div "452f5e8c8cda568dae15dcce05e7187d.pdf" at bounding box center [1192, 375] width 229 height 13
click at [1302, 741] on img at bounding box center [1303, 741] width 27 height 23
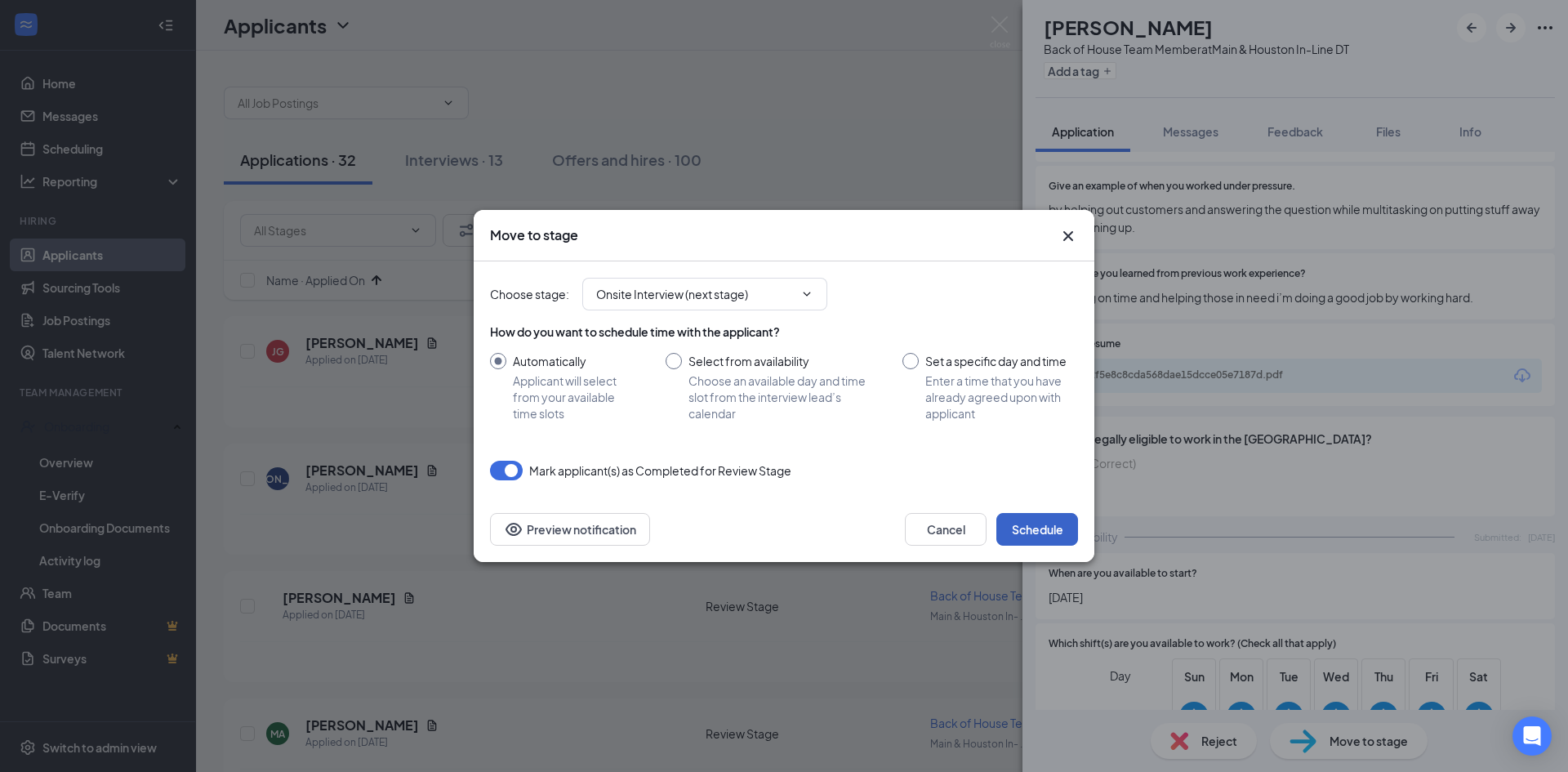
click at [1028, 537] on button "Schedule" at bounding box center [1037, 529] width 82 height 32
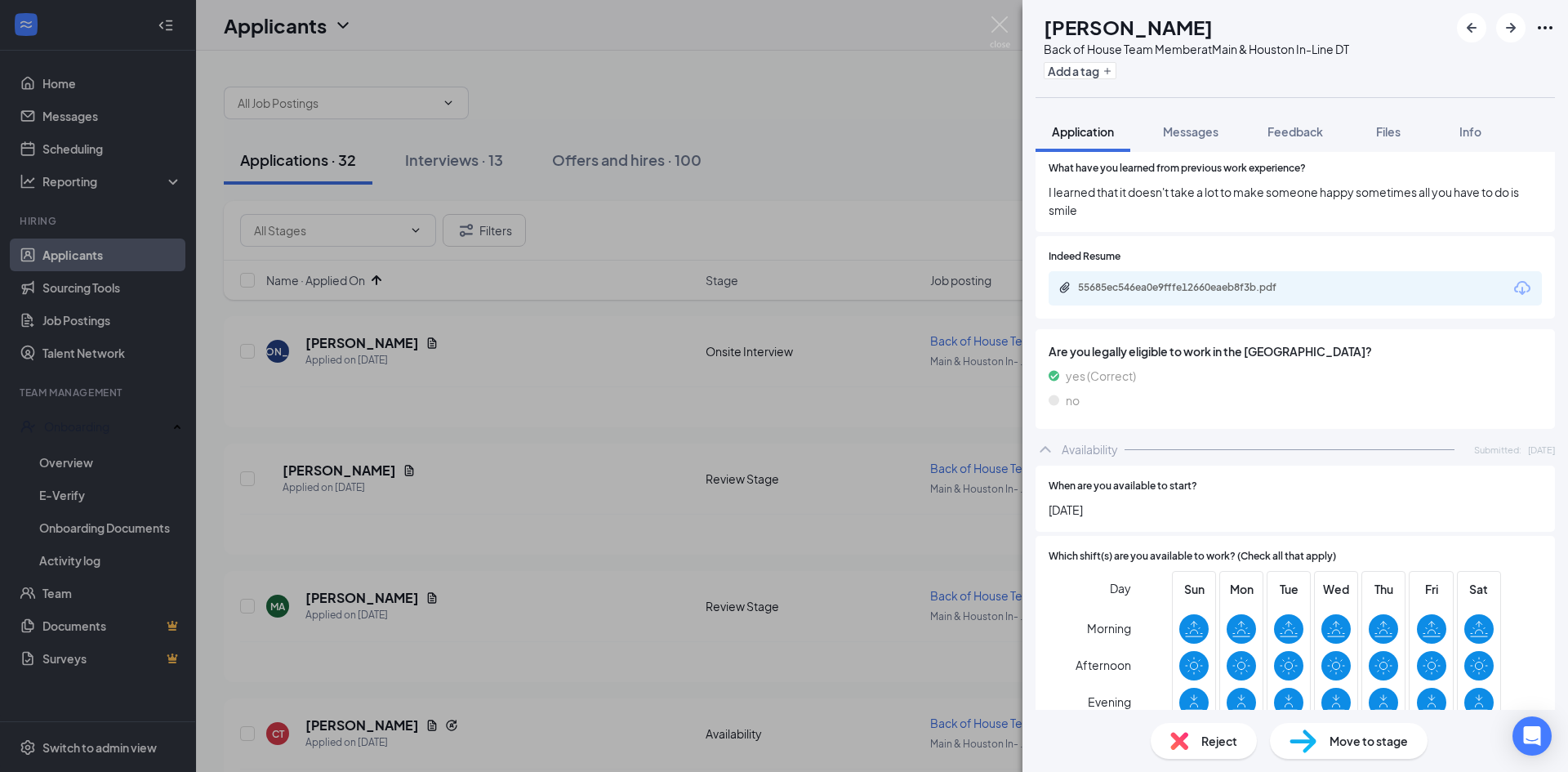
scroll to position [583, 0]
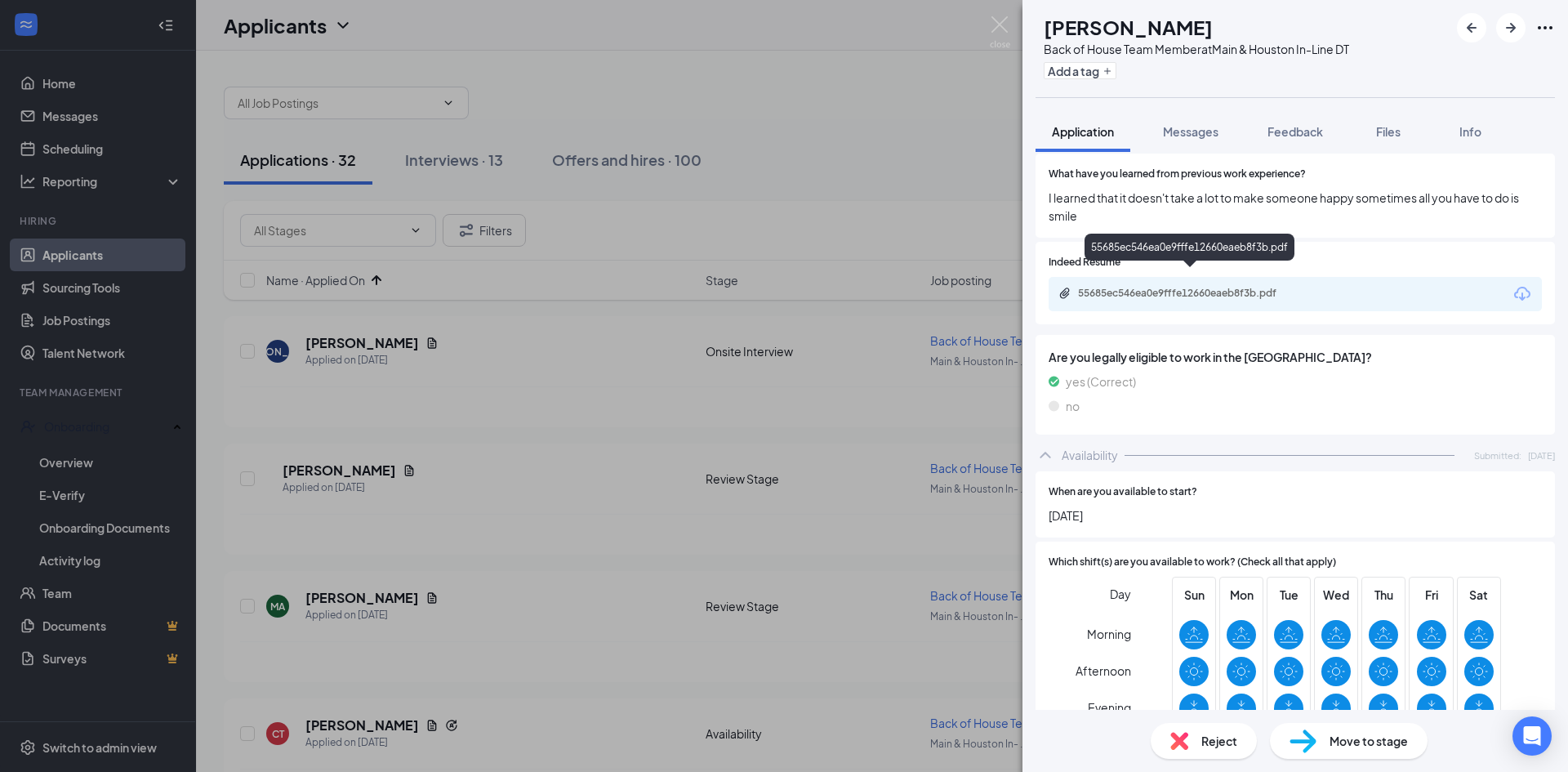
click at [1171, 287] on div "55685ec546ea0e9fffe12660eaeb8f3b.pdf" at bounding box center [1192, 293] width 229 height 13
click at [1213, 744] on span "Reject" at bounding box center [1219, 741] width 36 height 18
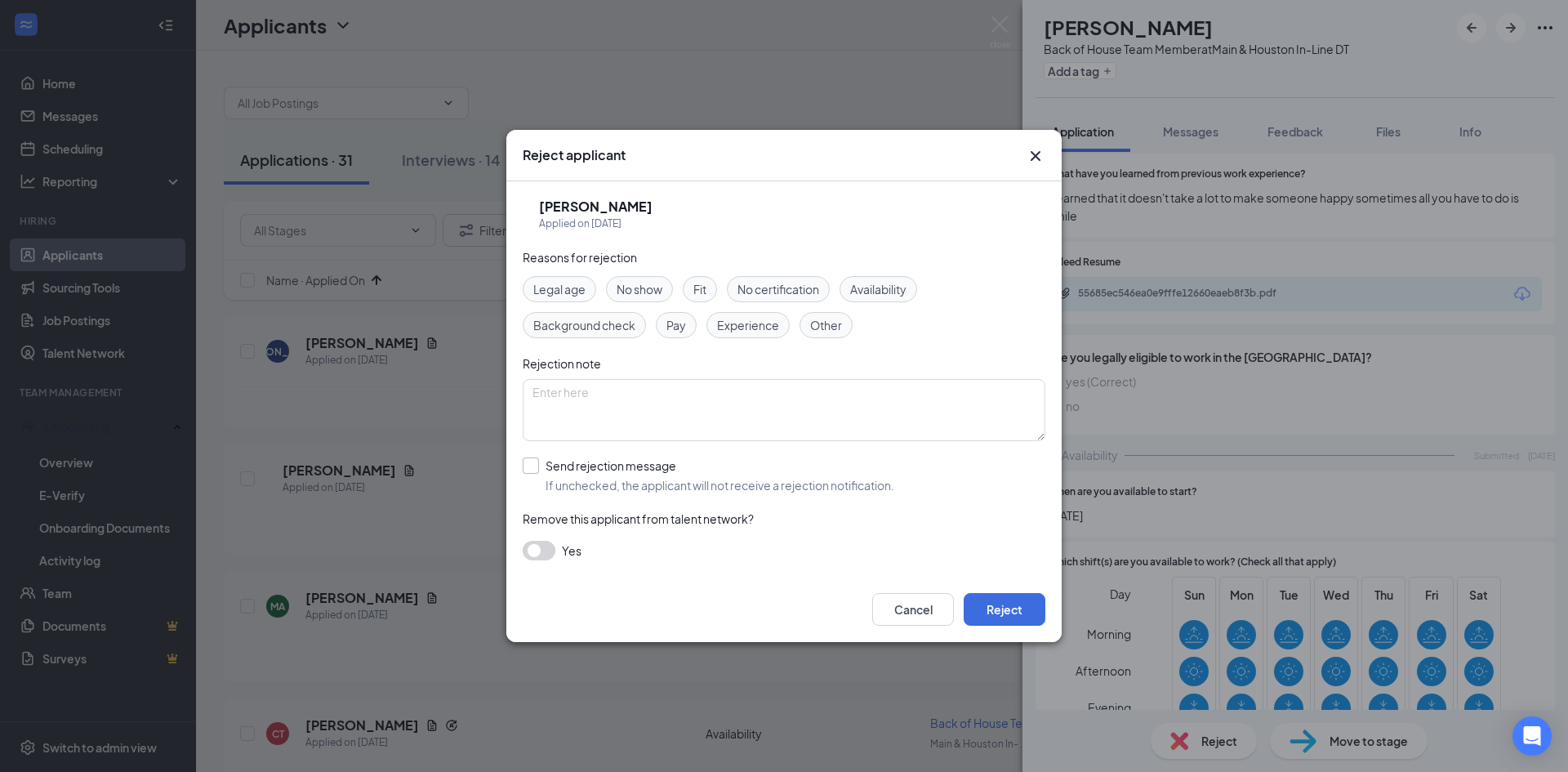
click at [527, 474] on input "Send rejection message If unchecked, the applicant will not receive a rejection…" at bounding box center [709, 475] width 372 height 36
checkbox input "true"
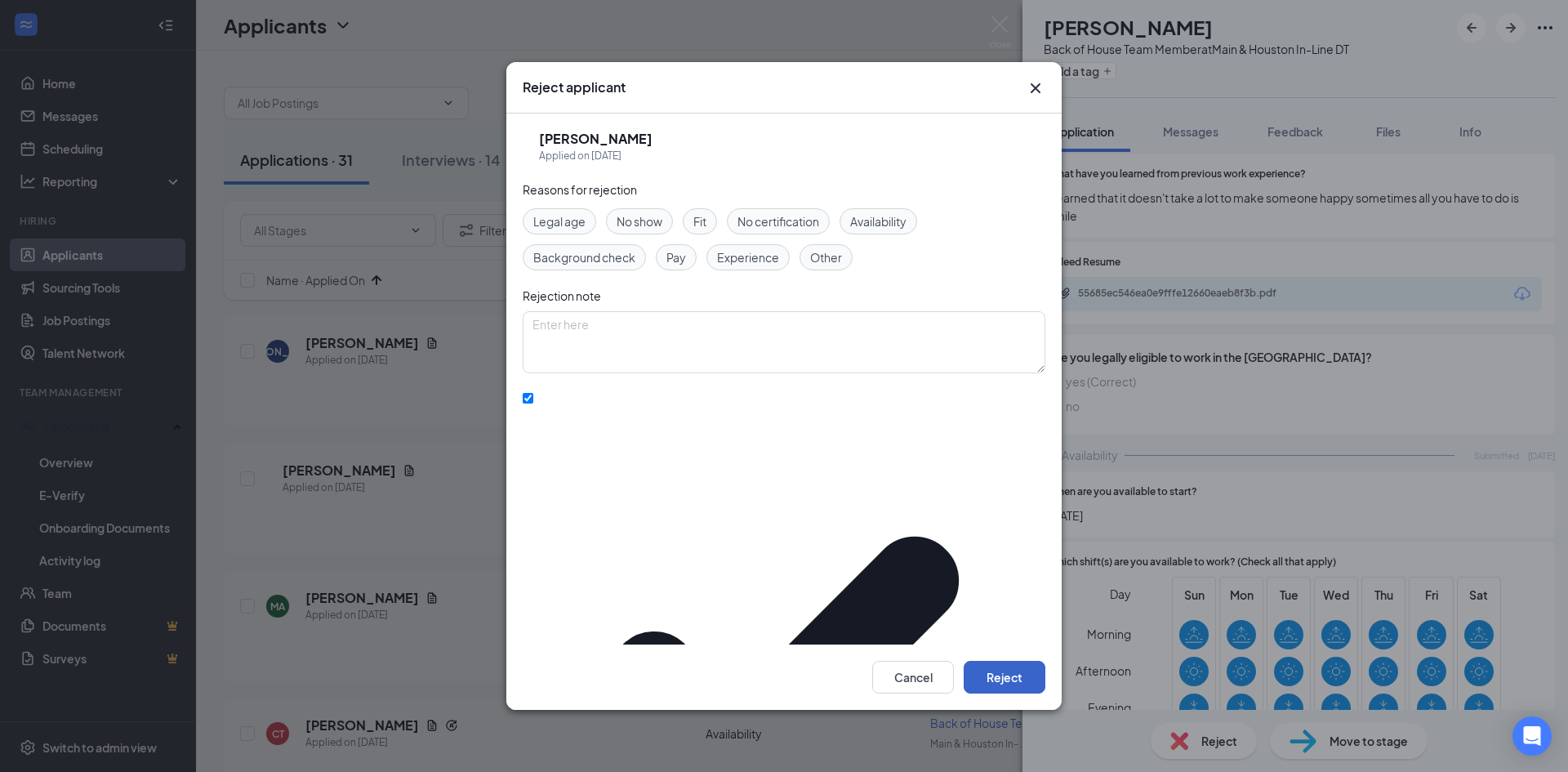
click at [1025, 661] on button "Reject" at bounding box center [1005, 677] width 82 height 32
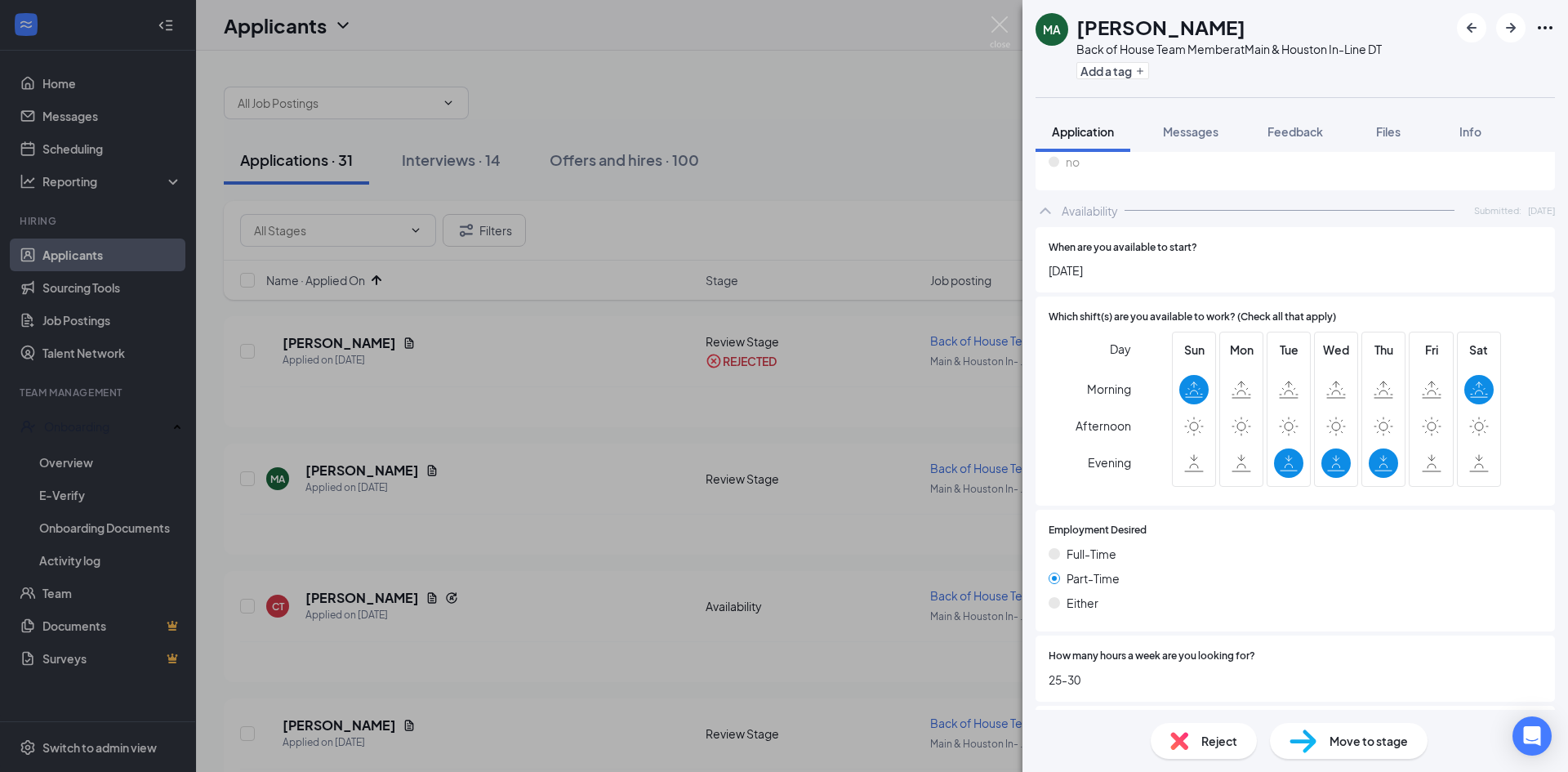
scroll to position [817, 0]
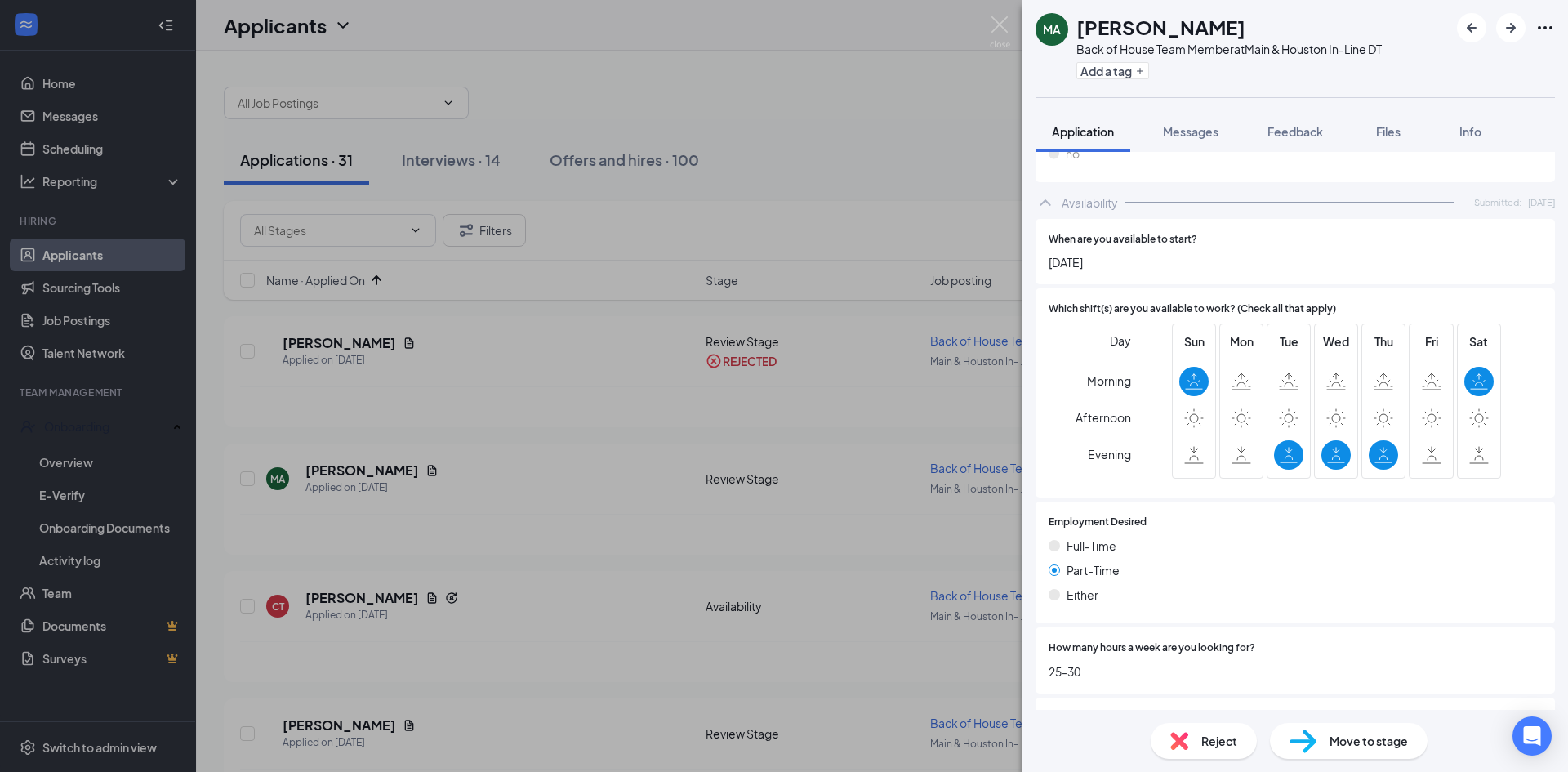
click at [1194, 743] on div "Reject" at bounding box center [1204, 741] width 106 height 36
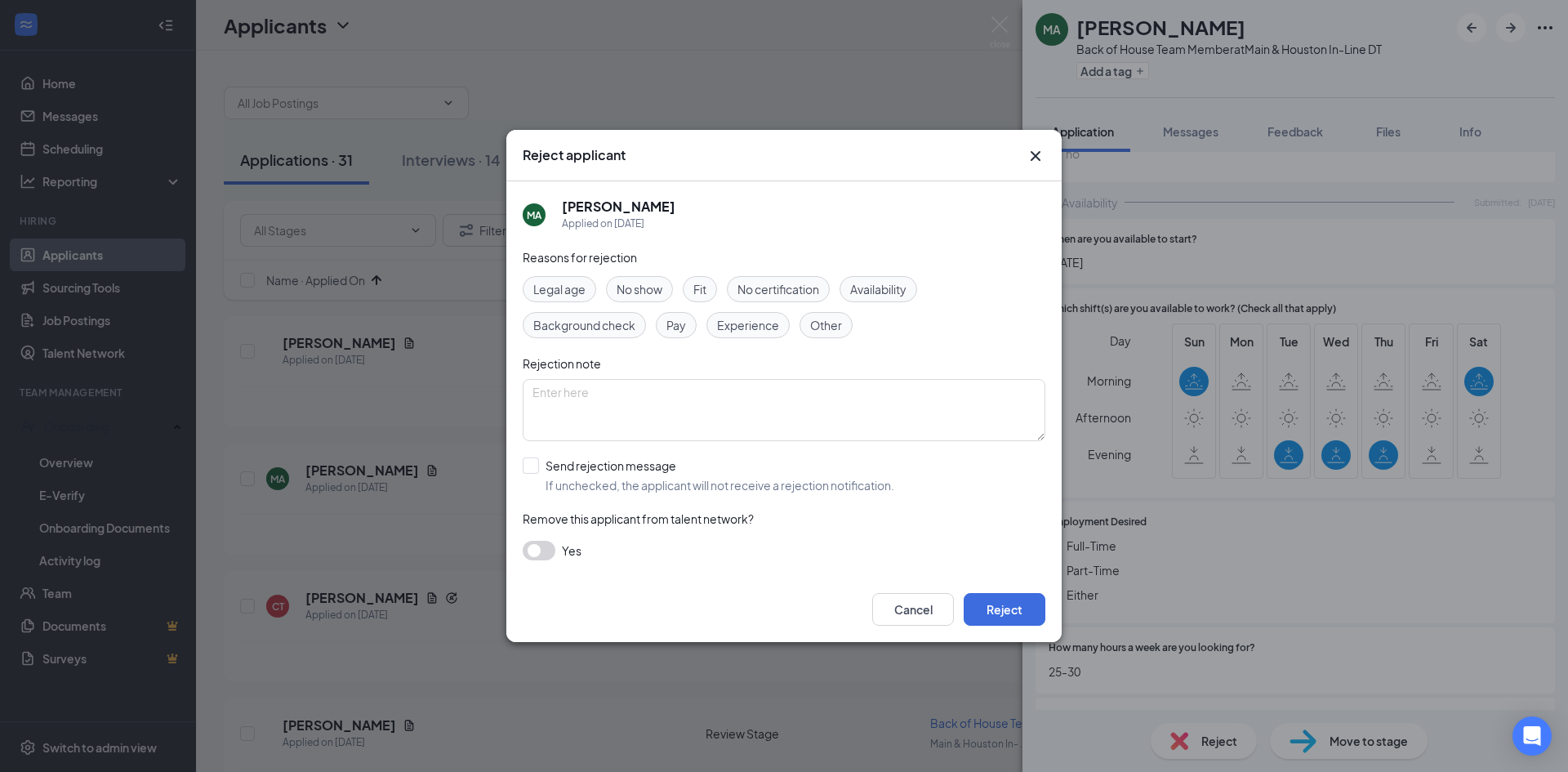
click at [893, 296] on span "Availability" at bounding box center [878, 289] width 57 height 18
click at [522, 468] on div "MA [PERSON_NAME] Applied on [DATE] Reasons for rejection Legal age No show Fit …" at bounding box center [784, 379] width 555 height 395
click at [533, 470] on input "Send rejection message If unchecked, the applicant will not receive a rejection…" at bounding box center [709, 475] width 372 height 36
checkbox input "true"
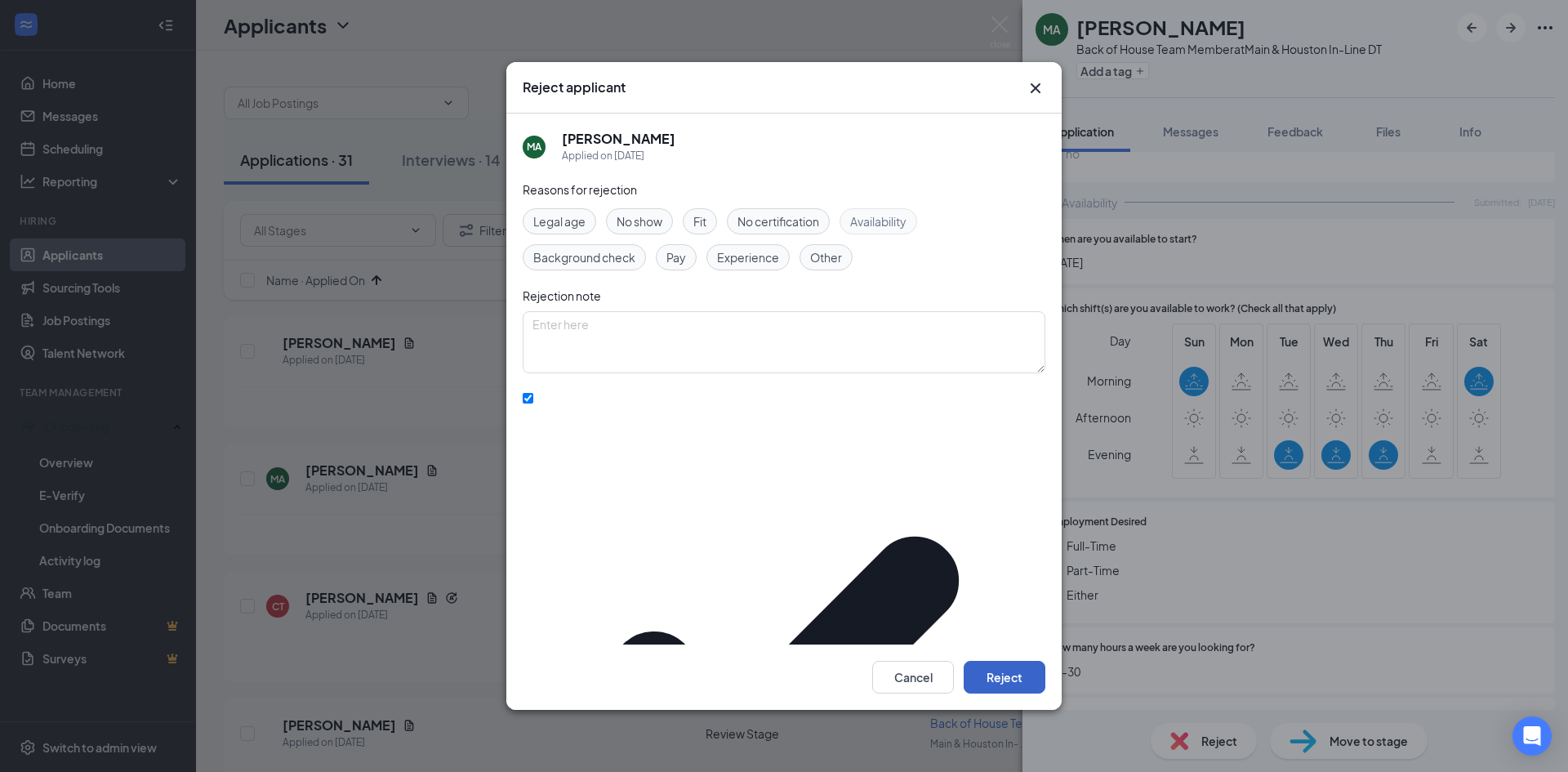
click at [1019, 661] on button "Reject" at bounding box center [1005, 677] width 82 height 32
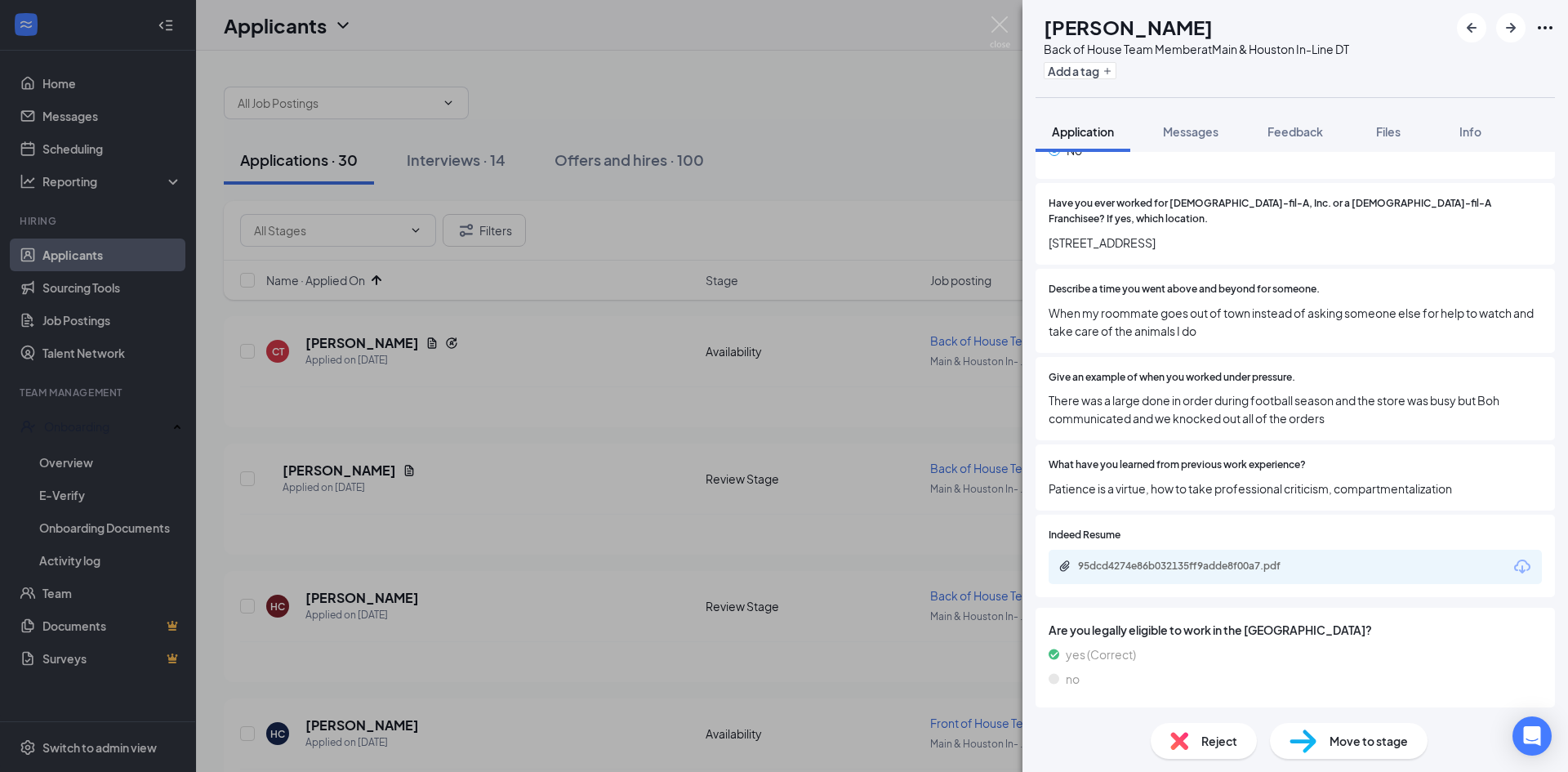
scroll to position [375, 0]
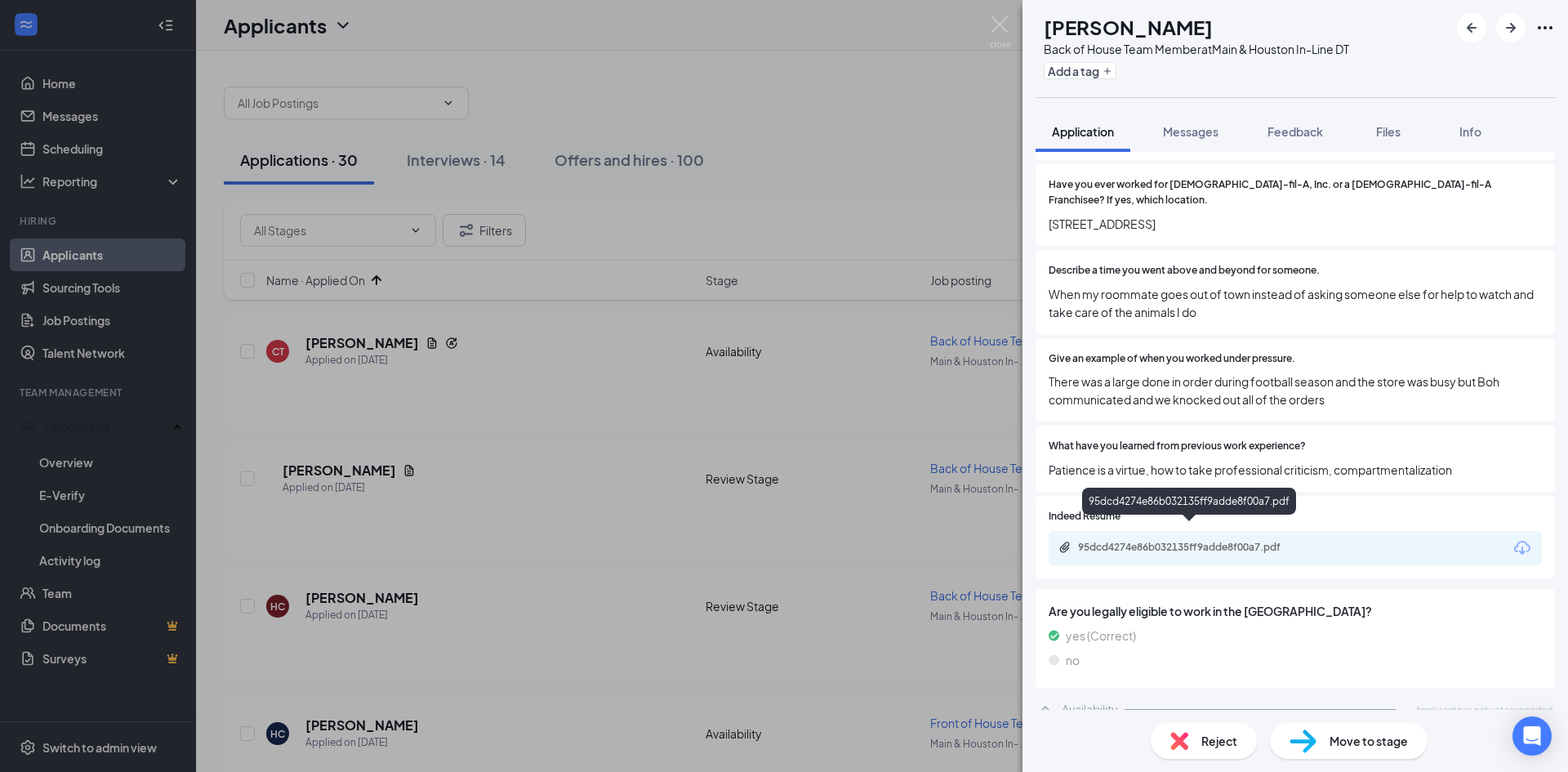
click at [1244, 541] on div "95dcd4274e86b032135ff9adde8f00a7.pdf" at bounding box center [1192, 547] width 229 height 13
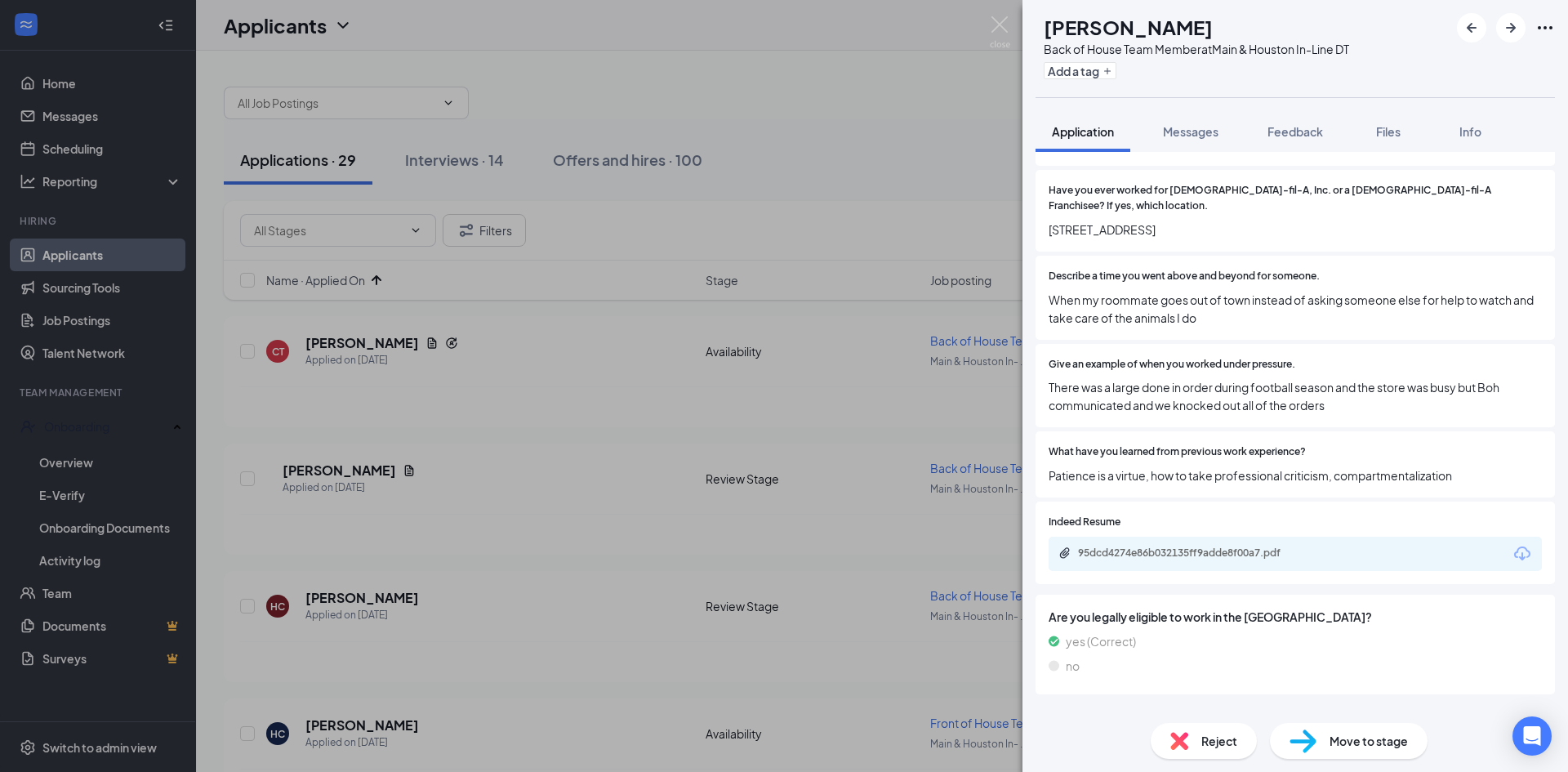
click at [1214, 736] on span "Reject" at bounding box center [1219, 741] width 36 height 18
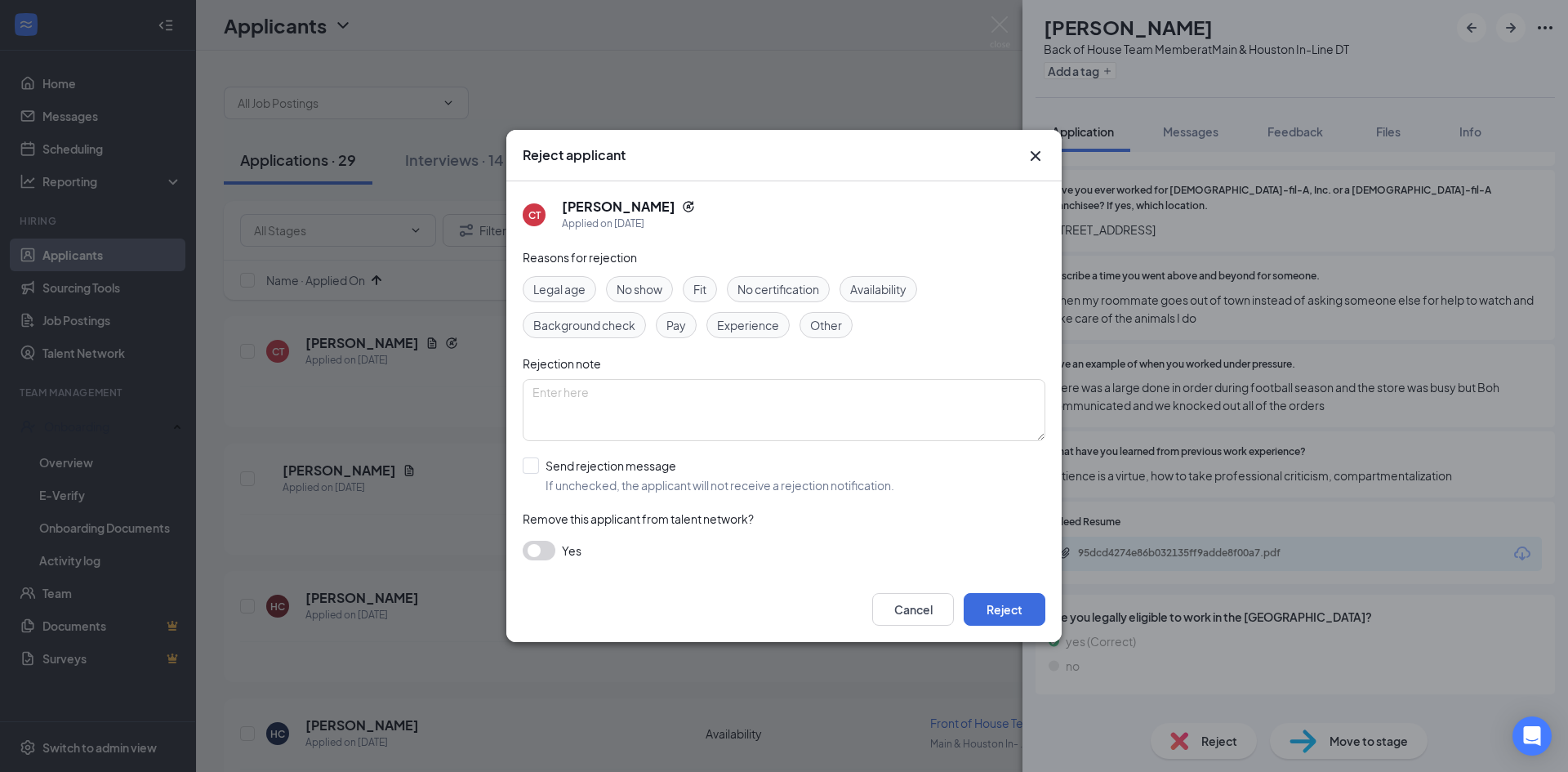
click at [884, 282] on span "Availability" at bounding box center [878, 289] width 57 height 18
click at [535, 469] on input "Send rejection message If unchecked, the applicant will not receive a rejection…" at bounding box center [709, 475] width 372 height 36
checkbox input "true"
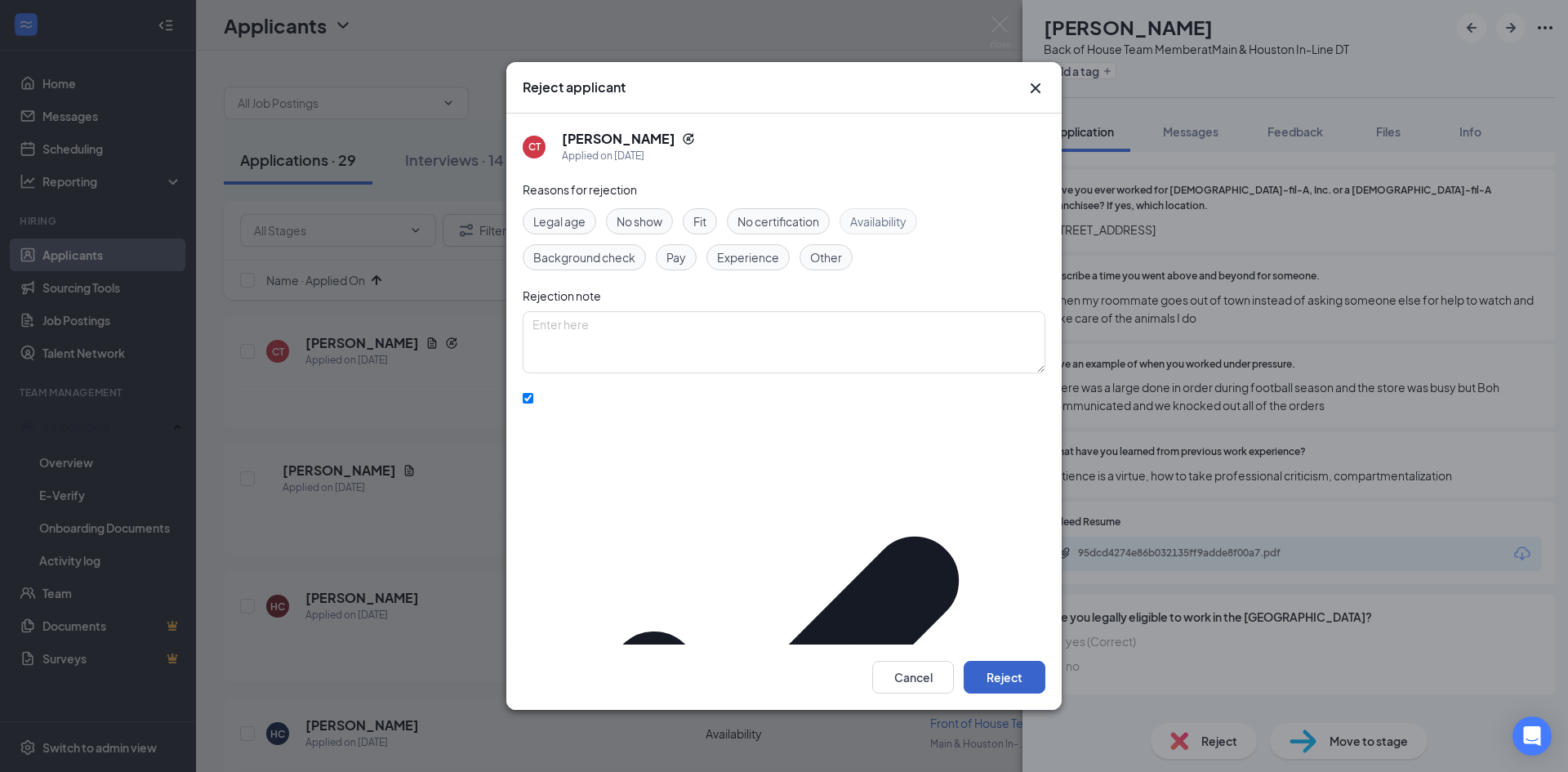
click at [1004, 661] on button "Reject" at bounding box center [1005, 677] width 82 height 32
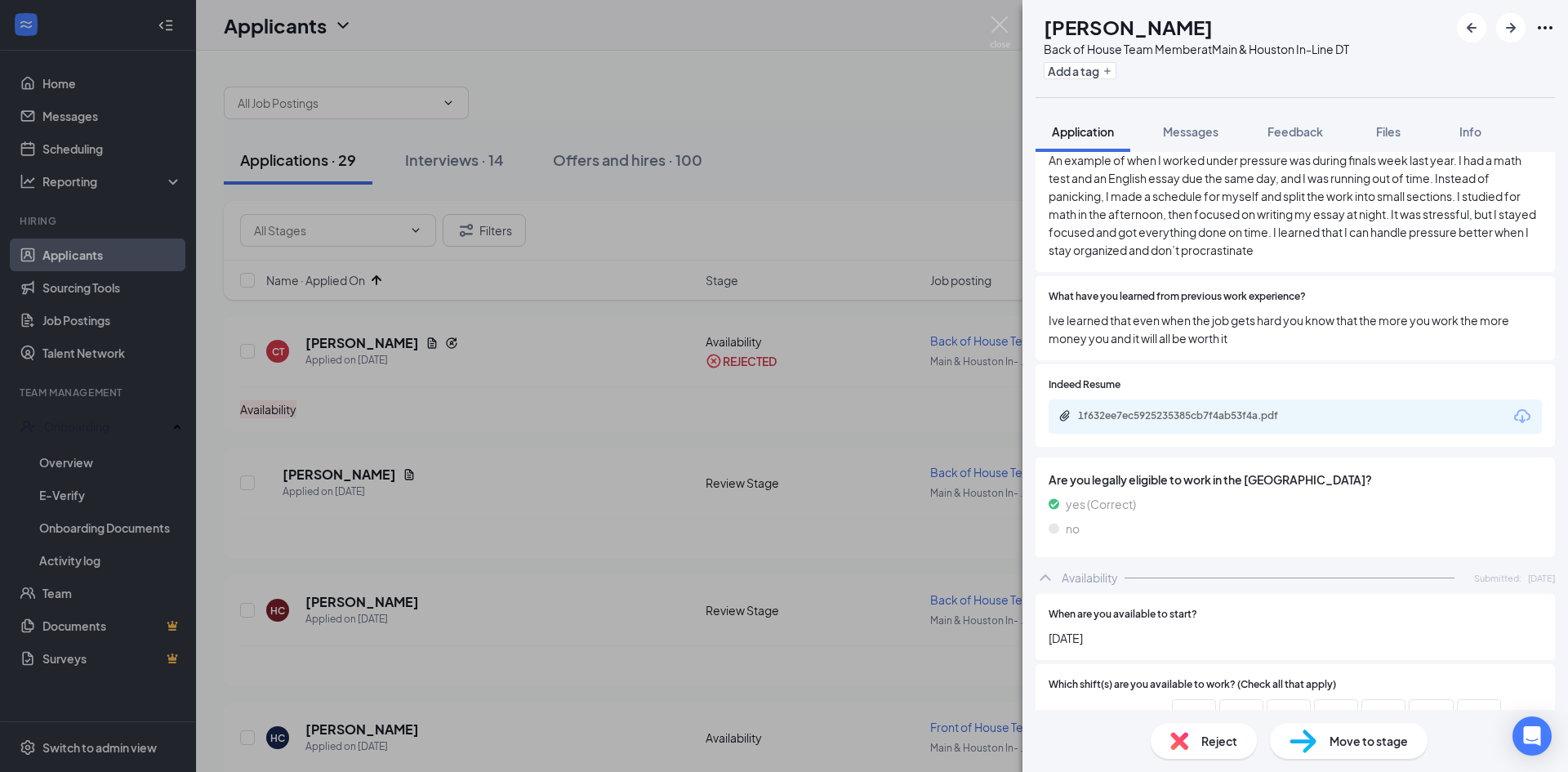
scroll to position [572, 0]
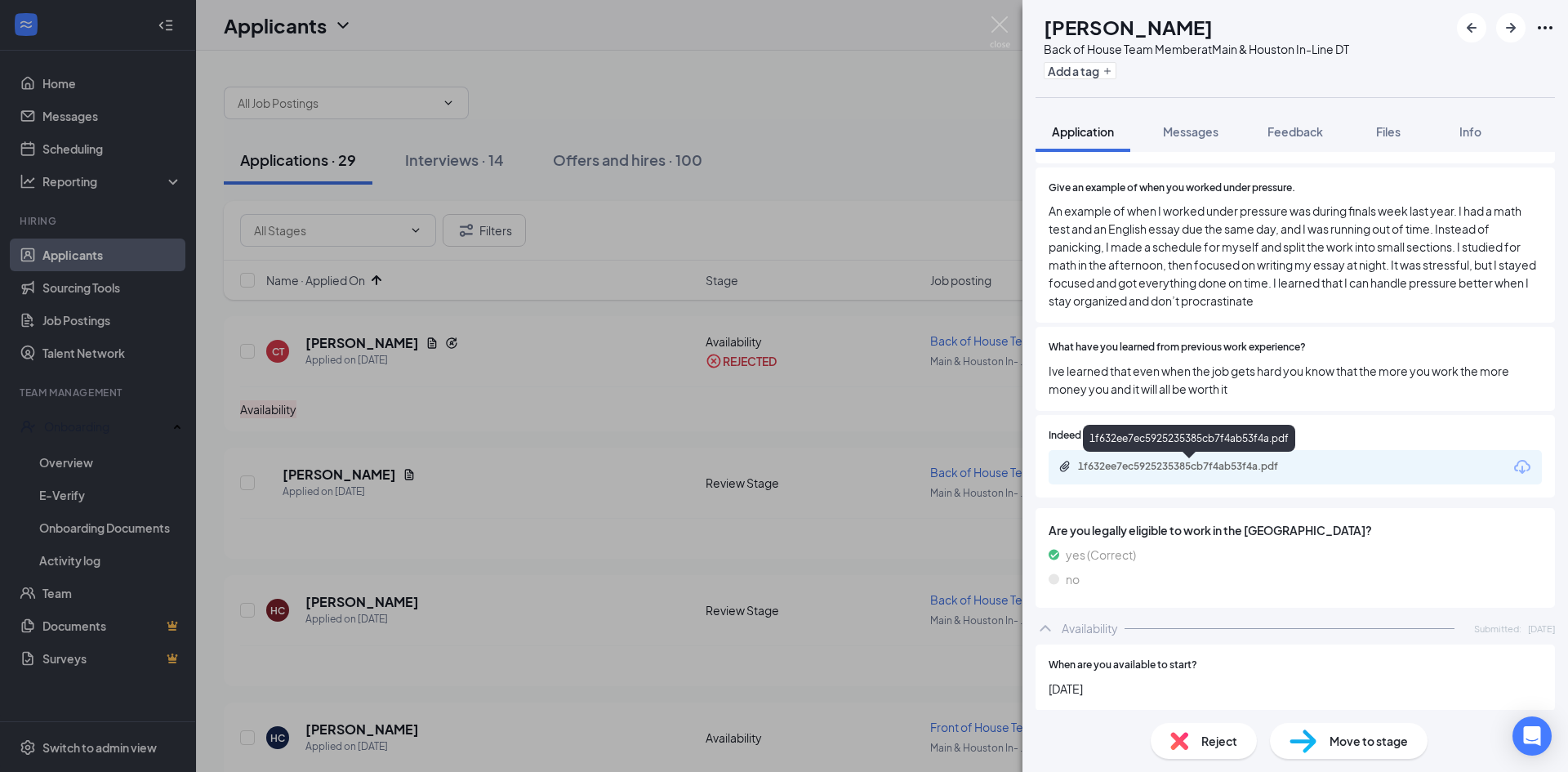
click at [1188, 464] on div "1f632ee7ec5925235385cb7f4ab53f4a.pdf" at bounding box center [1192, 466] width 229 height 13
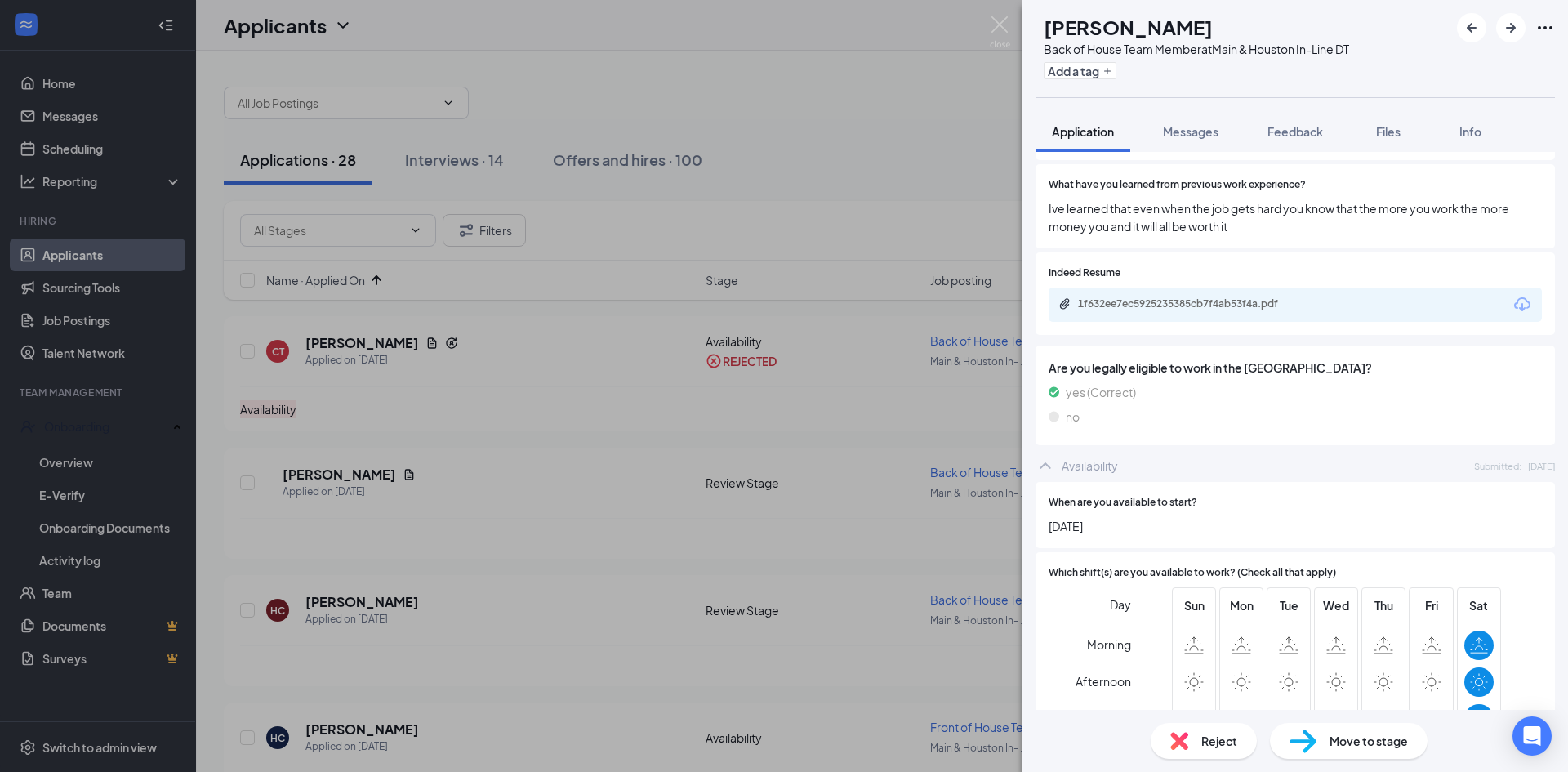
scroll to position [735, 0]
click at [1192, 738] on div "Reject" at bounding box center [1204, 741] width 106 height 36
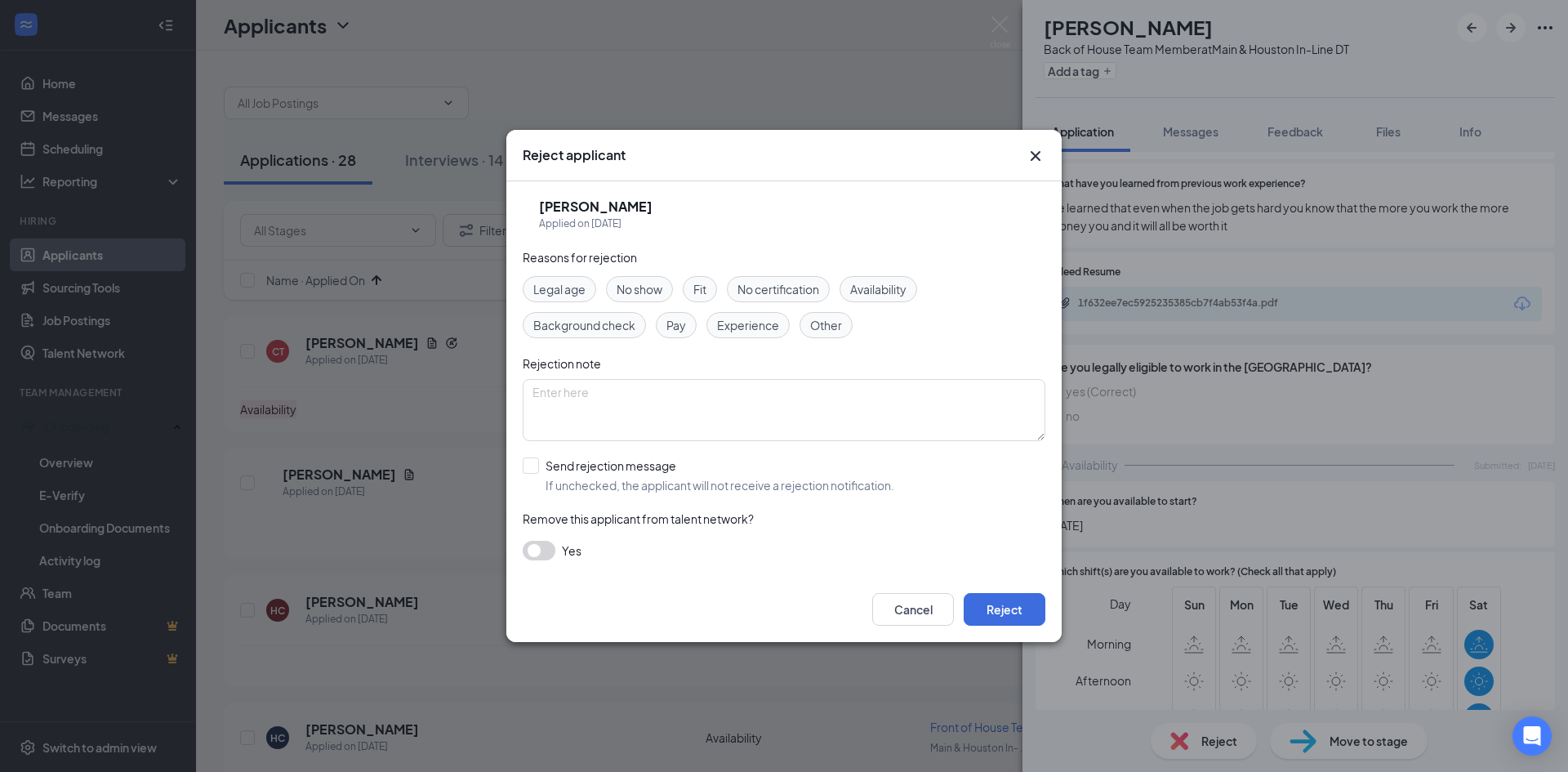
click at [883, 294] on span "Availability" at bounding box center [878, 289] width 57 height 18
click at [525, 469] on input "Send rejection message If unchecked, the applicant will not receive a rejection…" at bounding box center [709, 475] width 372 height 36
checkbox input "true"
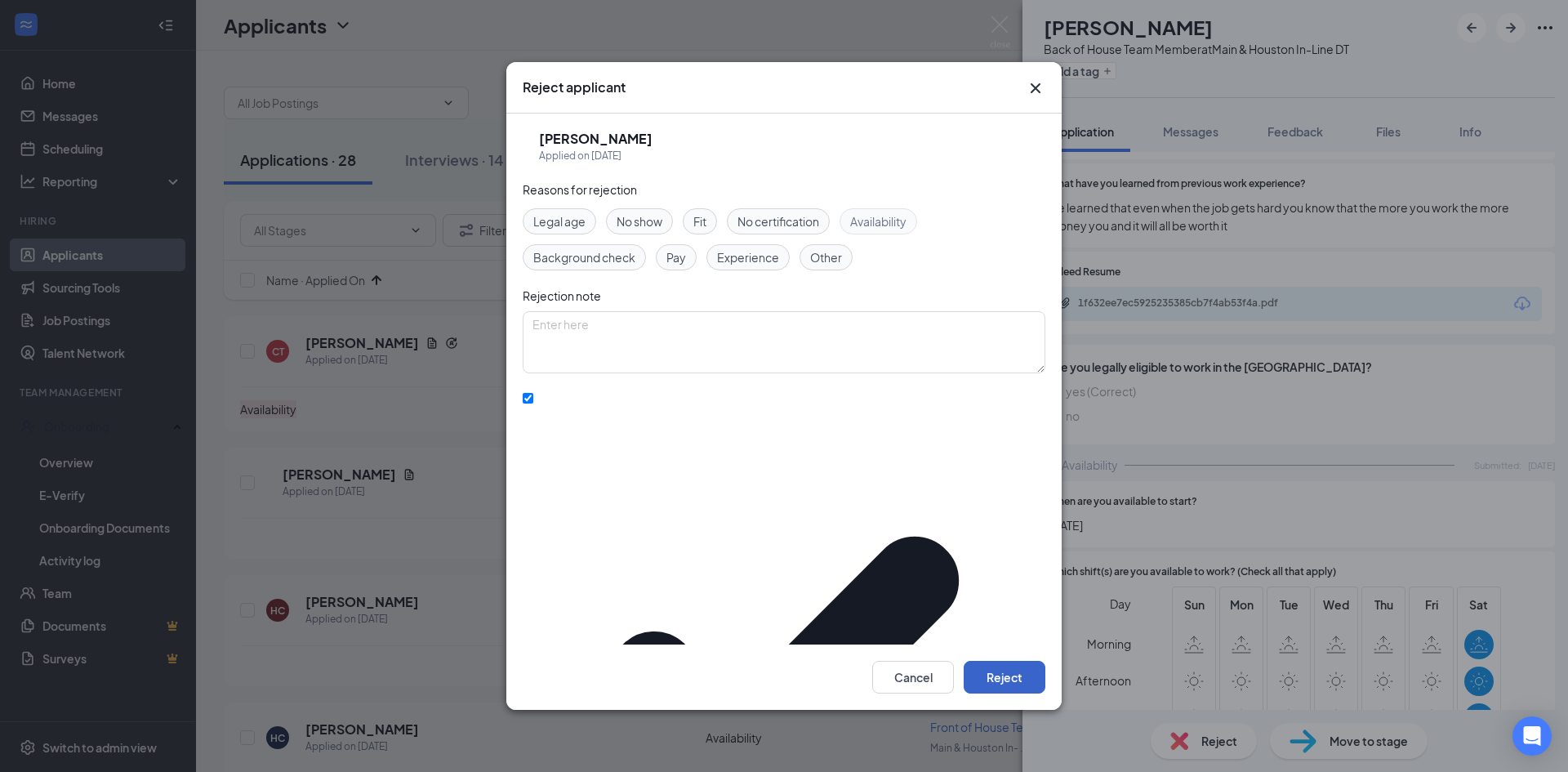
click at [993, 661] on button "Reject" at bounding box center [1005, 677] width 82 height 32
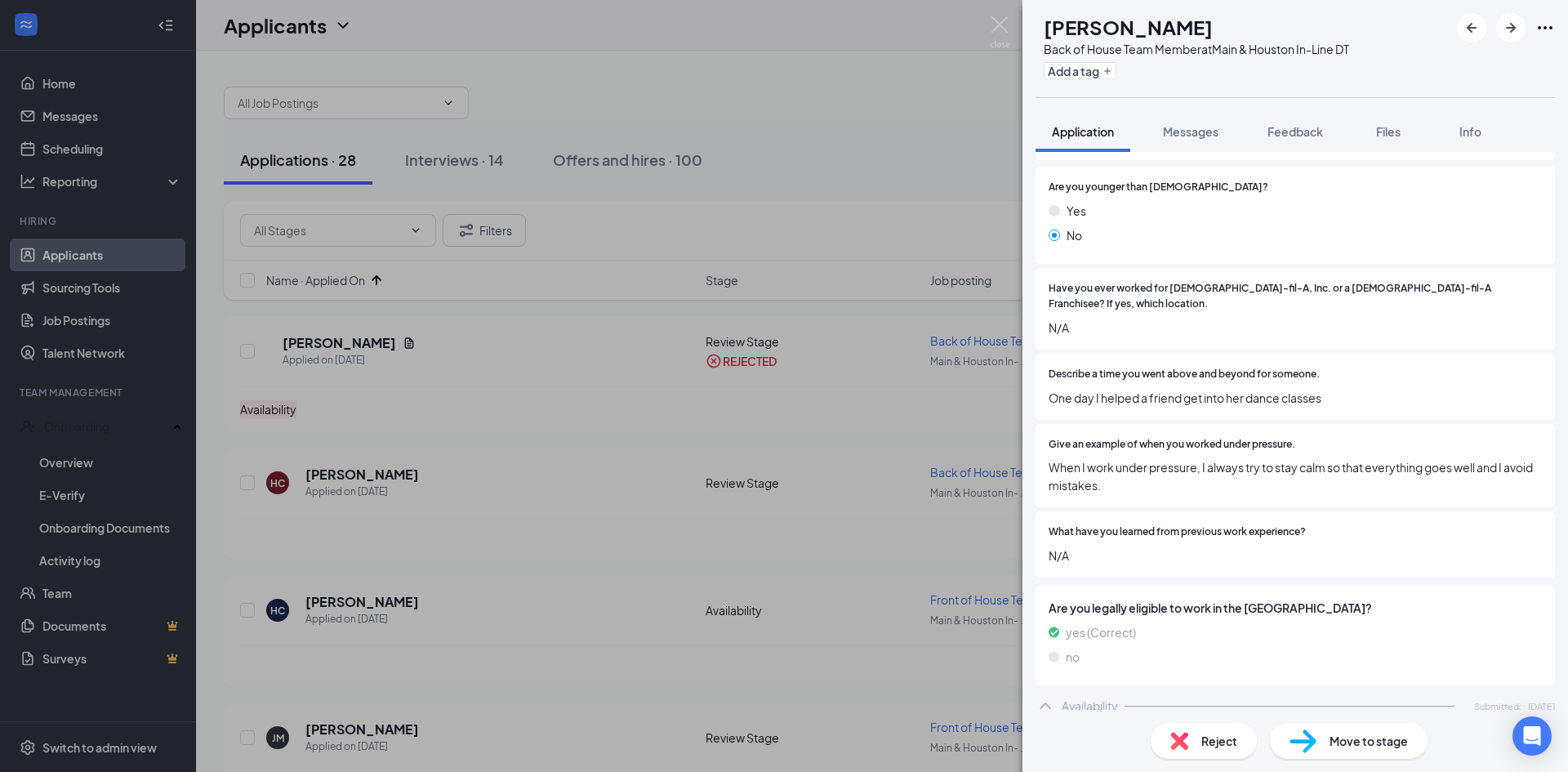
scroll to position [476, 0]
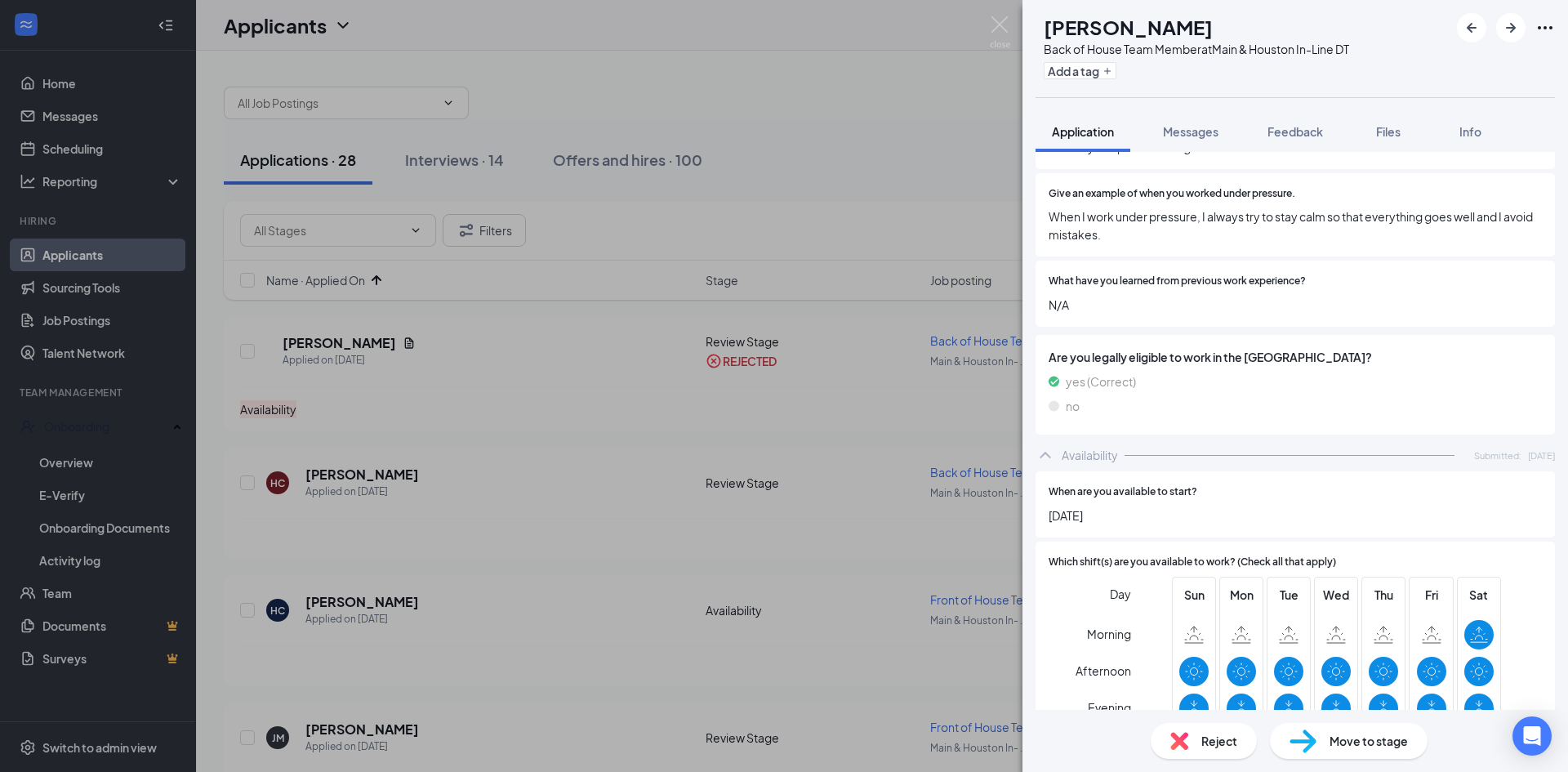
click at [1208, 752] on div "Reject" at bounding box center [1204, 741] width 106 height 36
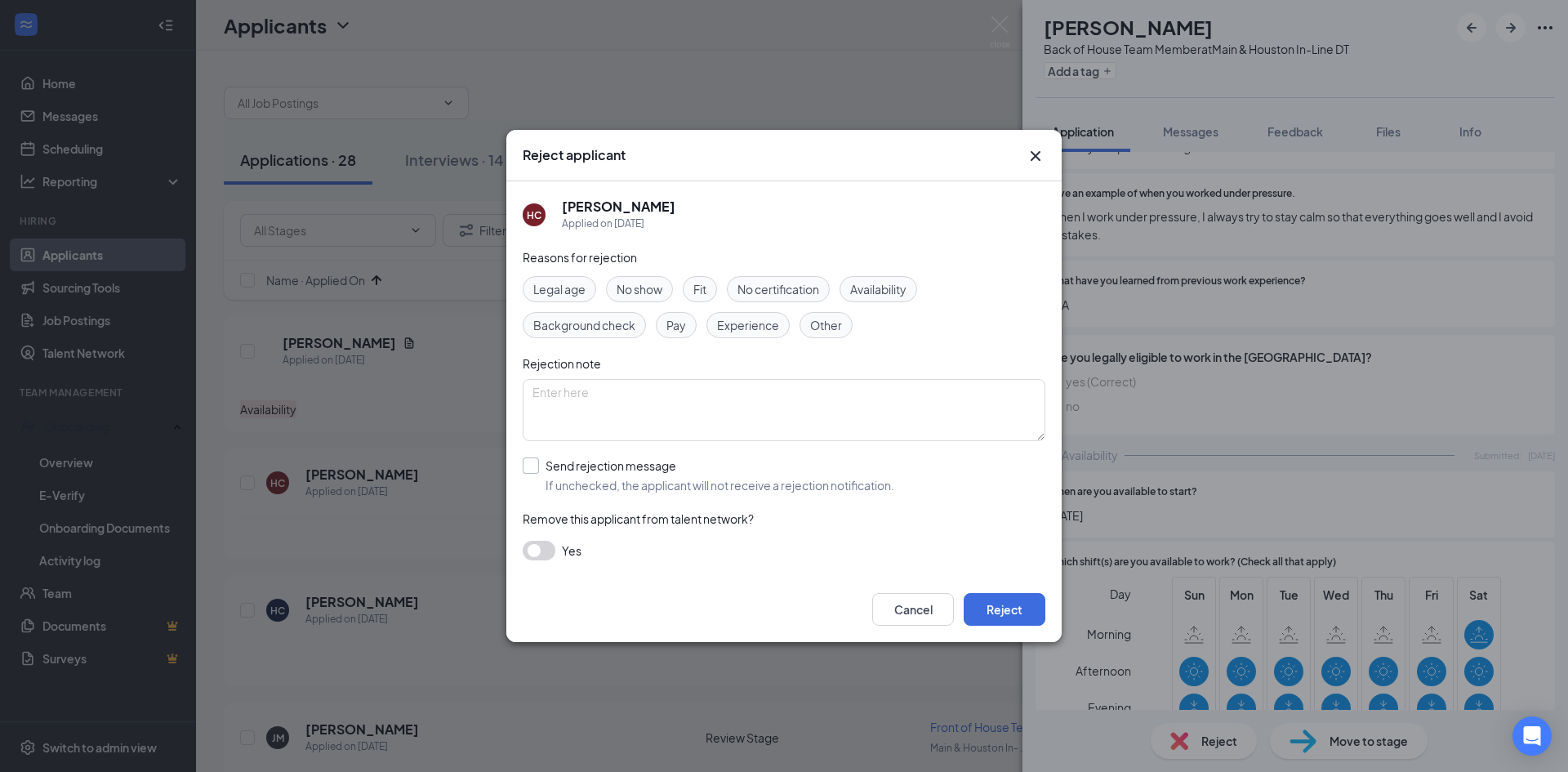
click at [528, 466] on input "Send rejection message If unchecked, the applicant will not receive a rejection…" at bounding box center [709, 475] width 372 height 36
checkbox input "true"
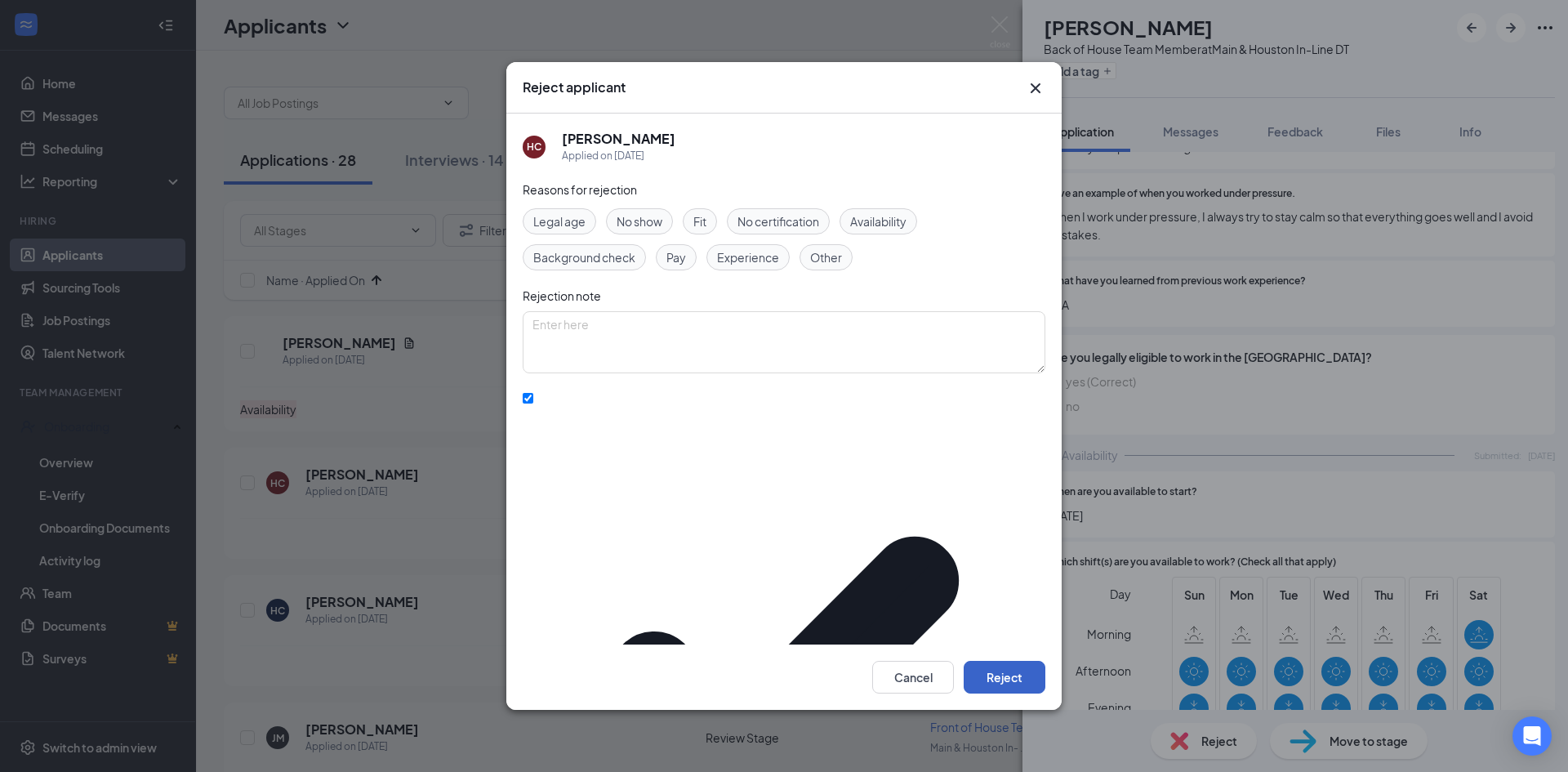
click at [995, 661] on button "Reject" at bounding box center [1005, 677] width 82 height 32
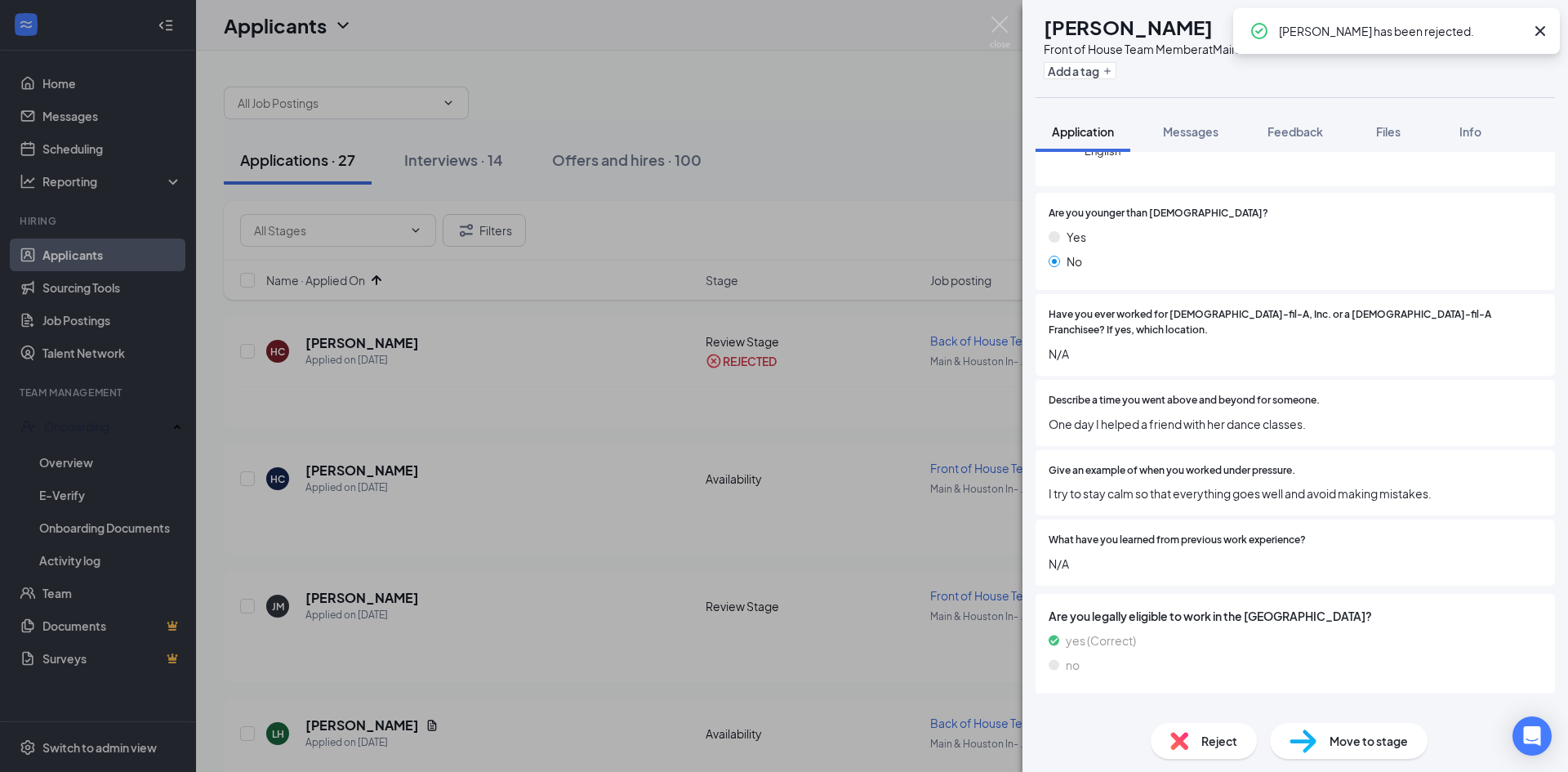
scroll to position [204, 0]
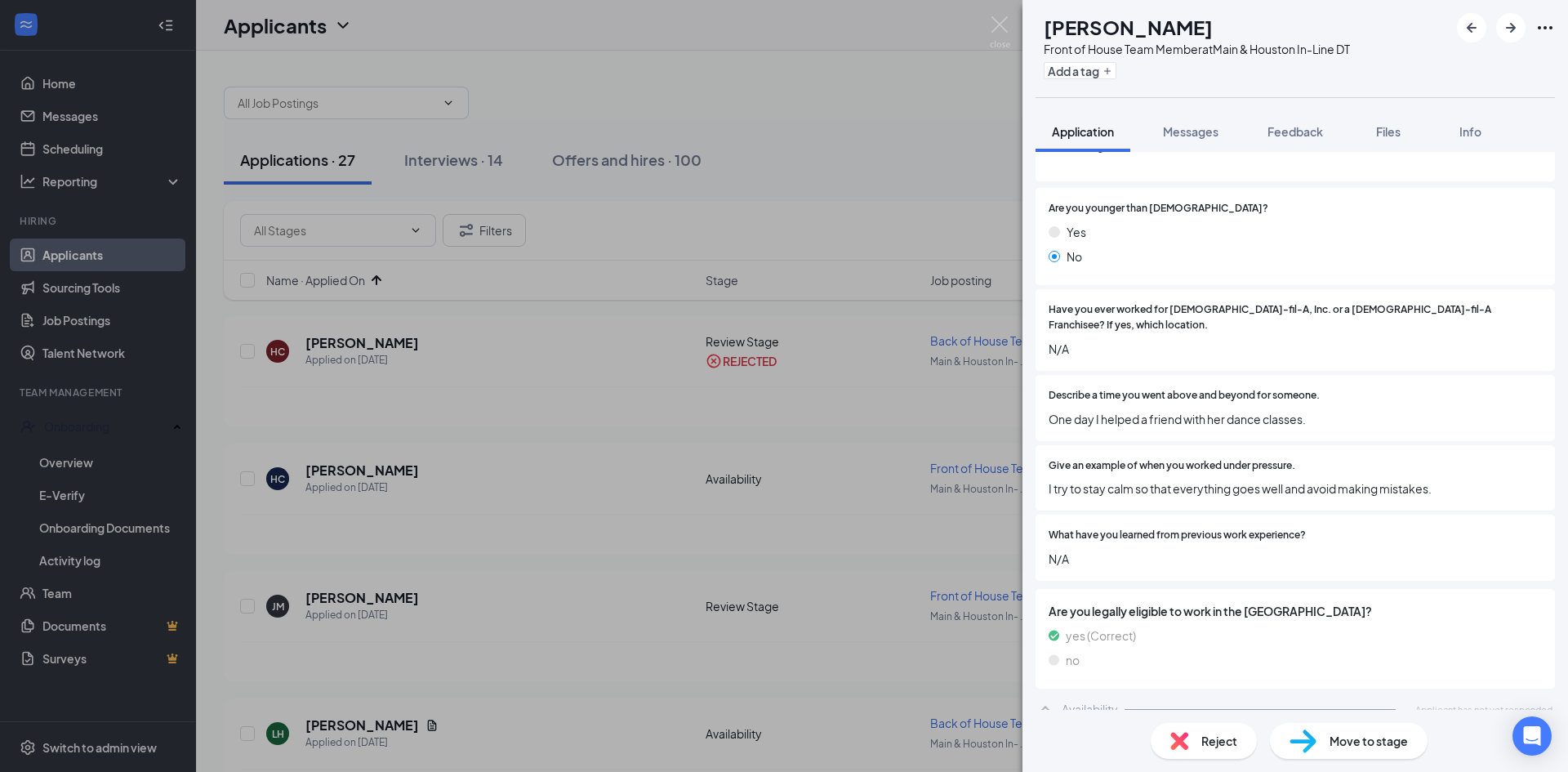
click at [1236, 741] on span "Reject" at bounding box center [1219, 741] width 36 height 18
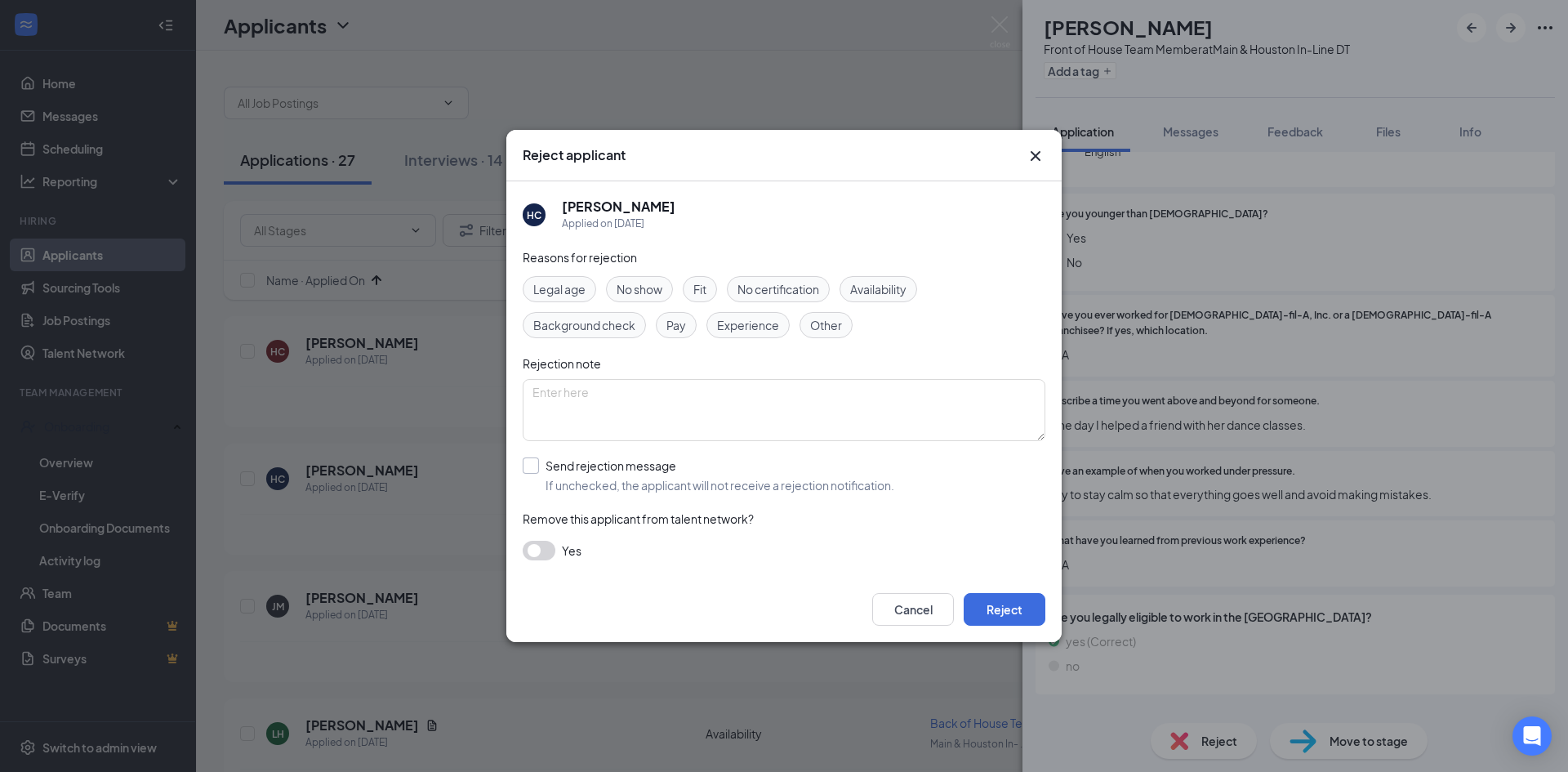
click at [539, 468] on input "Send rejection message If unchecked, the applicant will not receive a rejection…" at bounding box center [709, 475] width 372 height 36
checkbox input "true"
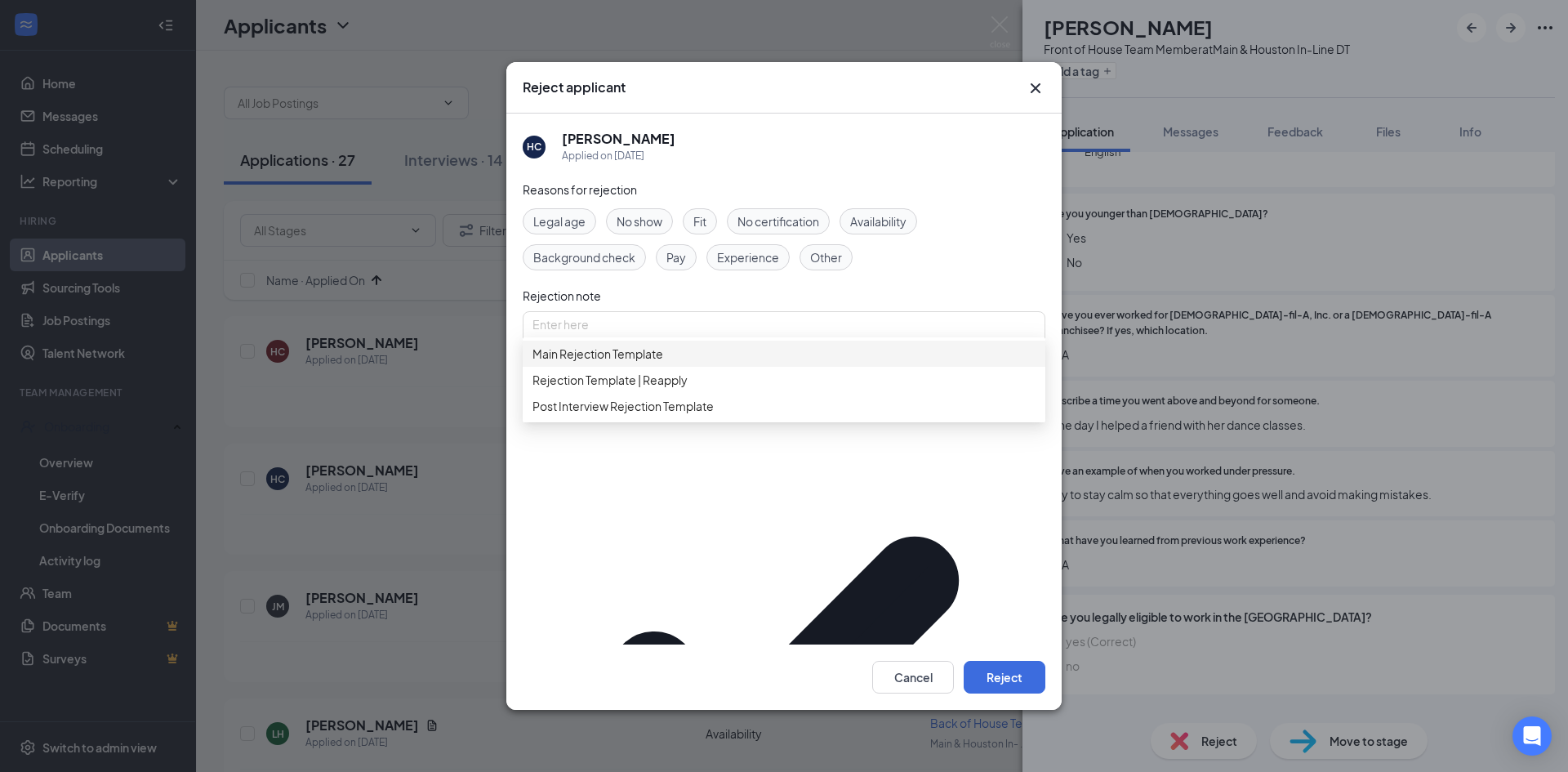
click at [660, 363] on span "Main Rejection Template" at bounding box center [598, 354] width 130 height 18
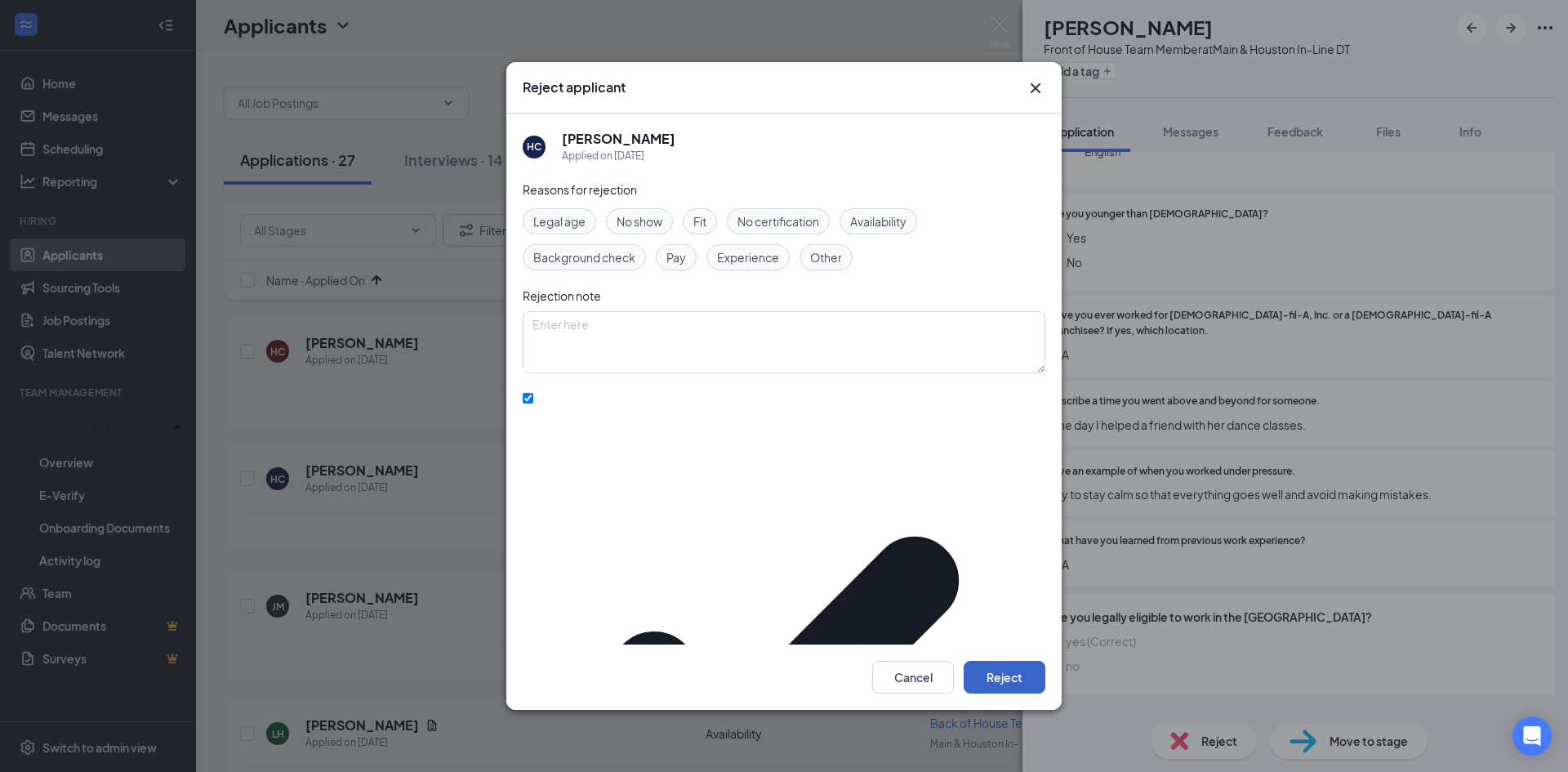
click at [1016, 661] on button "Reject" at bounding box center [1005, 677] width 82 height 32
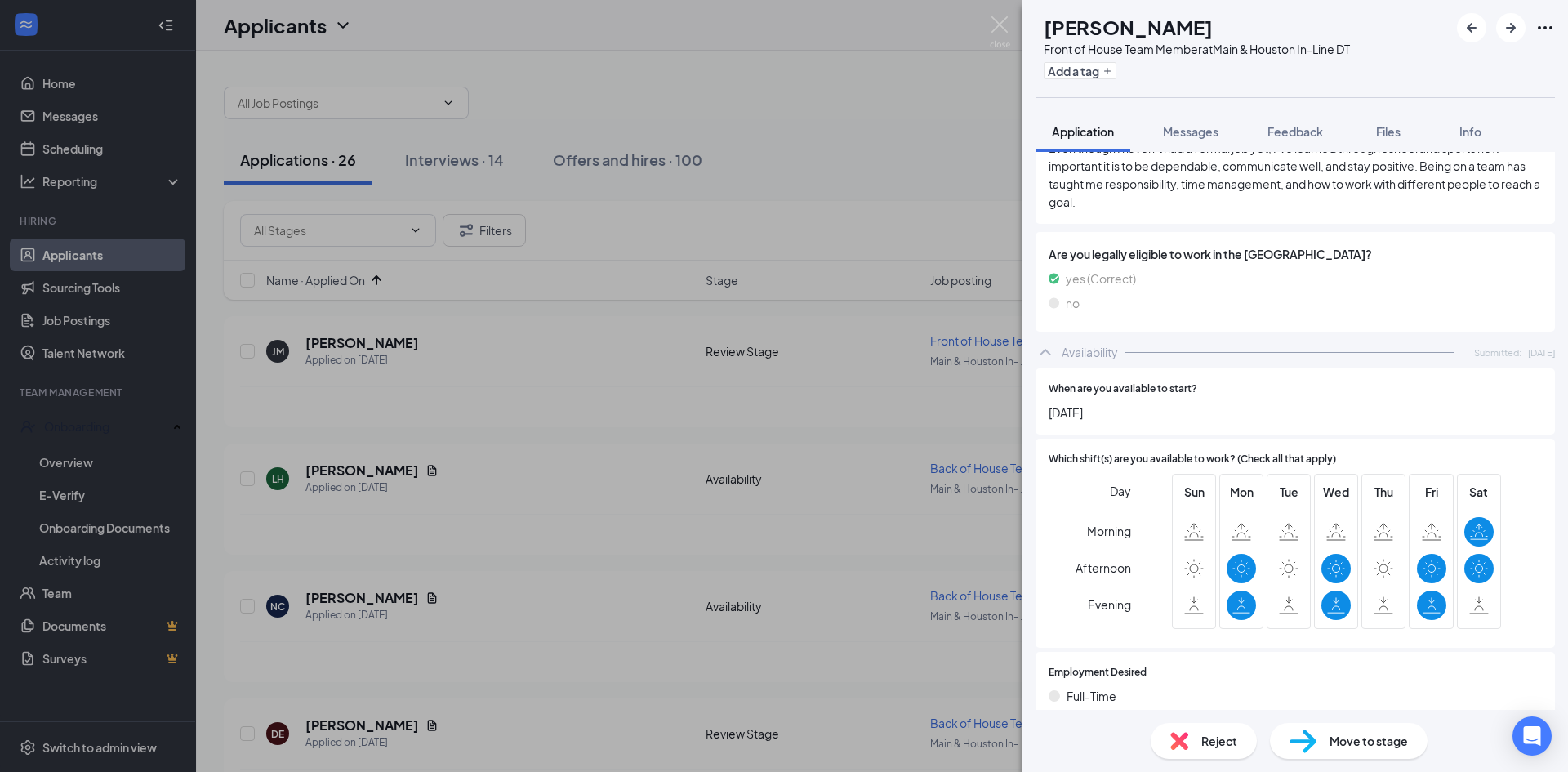
scroll to position [817, 0]
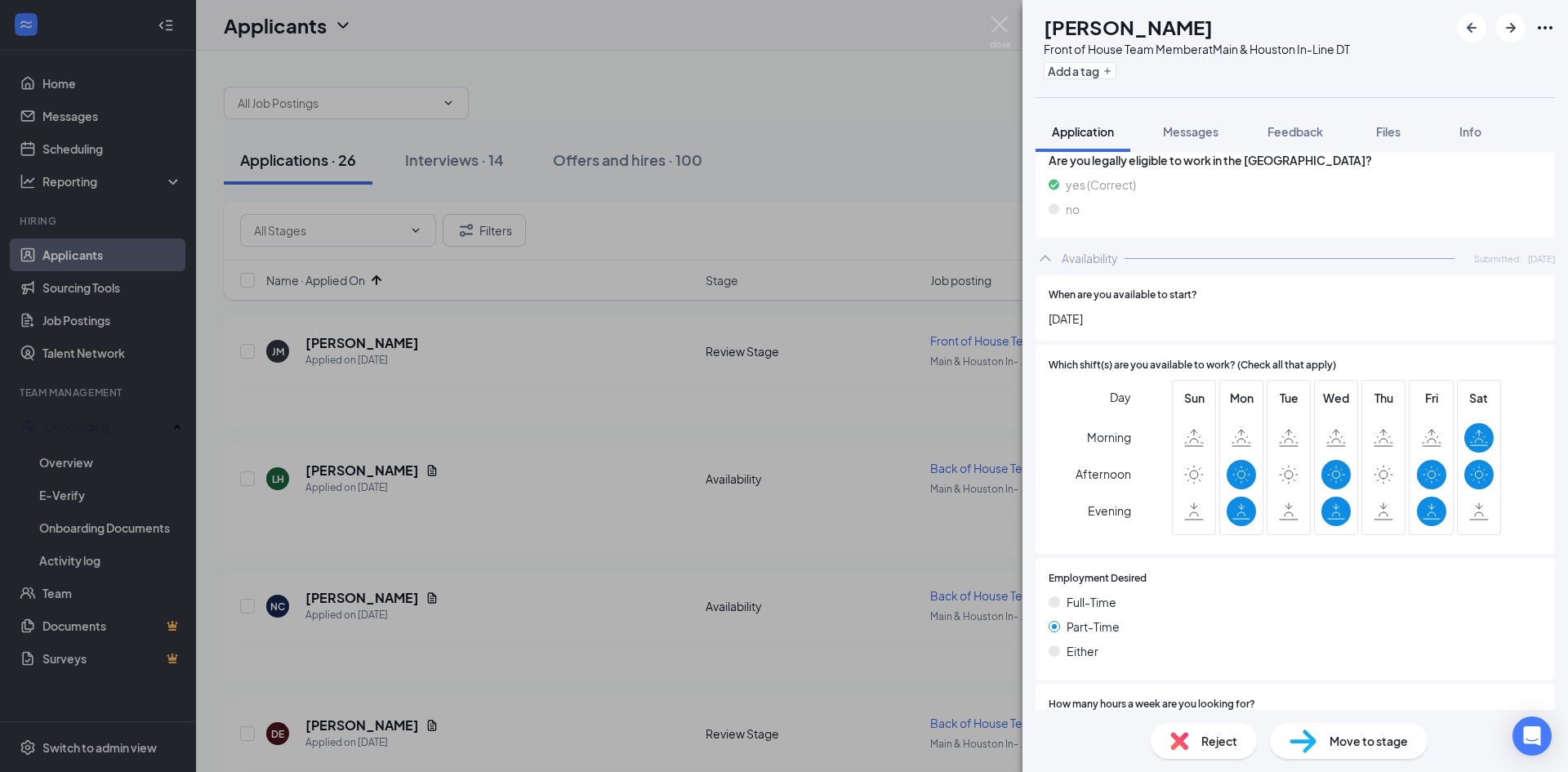
click at [1242, 742] on div "Reject" at bounding box center [1204, 741] width 106 height 36
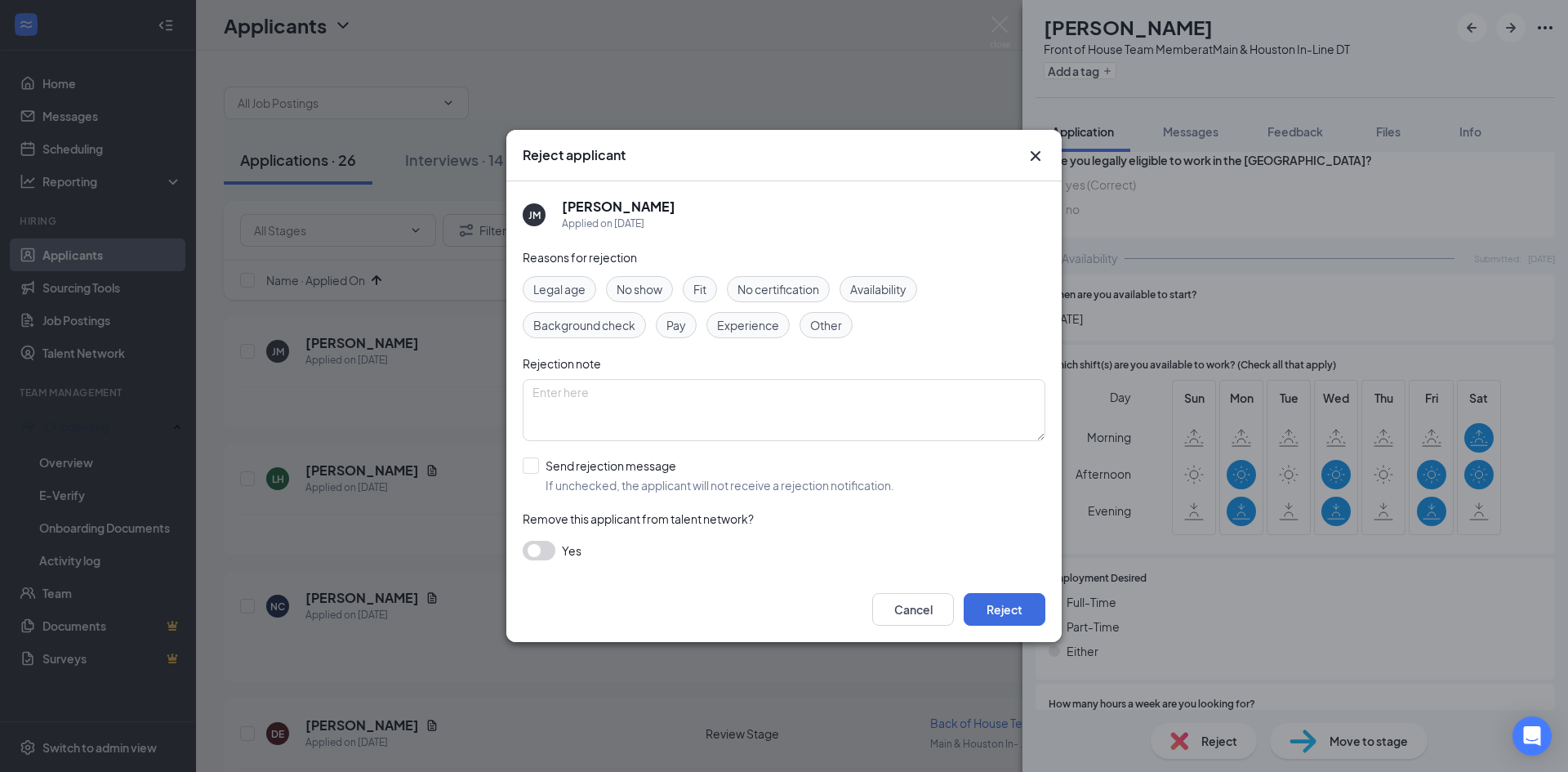
click at [885, 289] on span "Availability" at bounding box center [878, 289] width 57 height 18
click at [536, 466] on input "Send rejection message If unchecked, the applicant will not receive a rejection…" at bounding box center [709, 475] width 372 height 36
checkbox input "true"
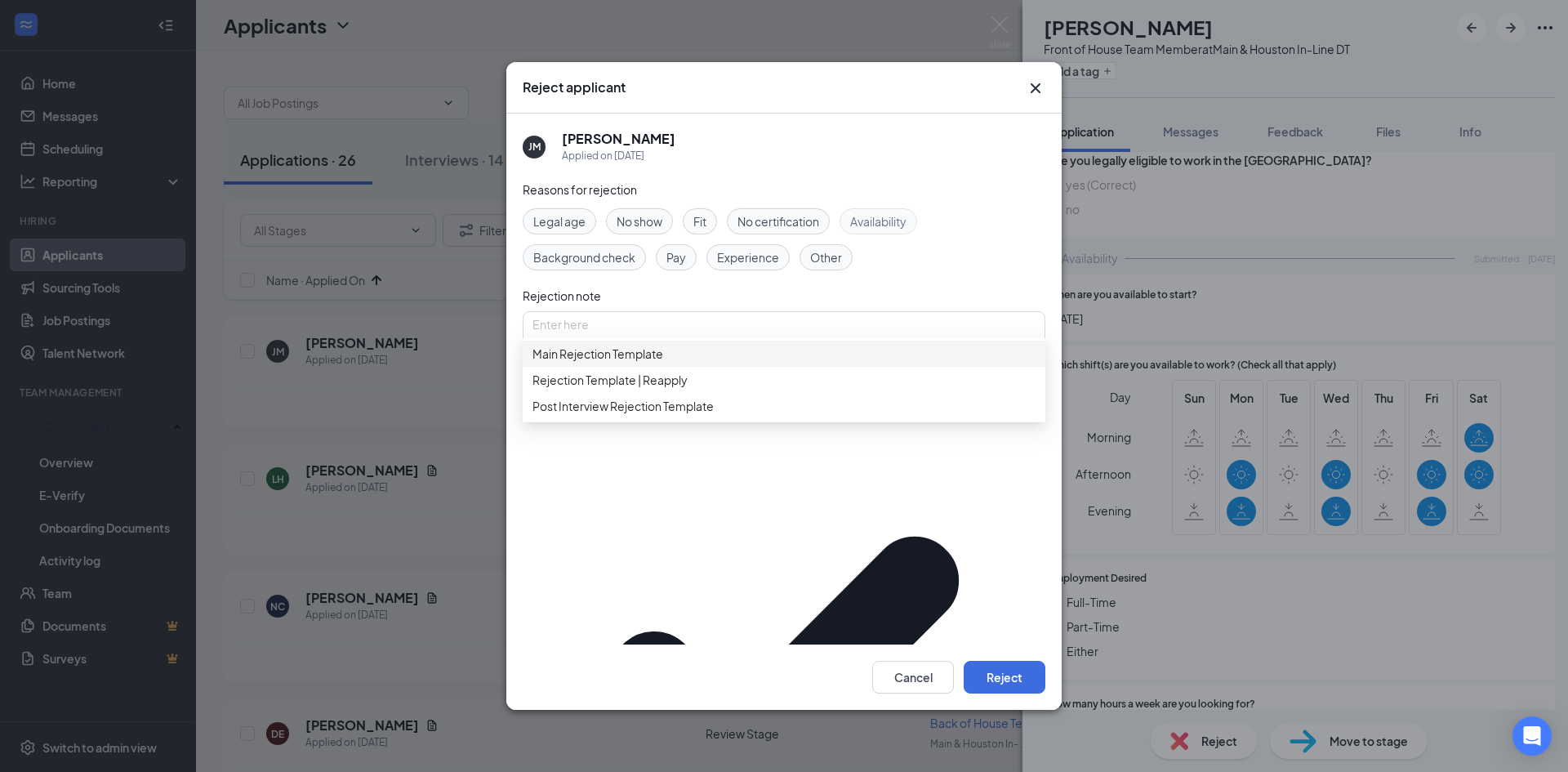
click at [606, 367] on div "Main Rejection Template" at bounding box center [784, 353] width 523 height 26
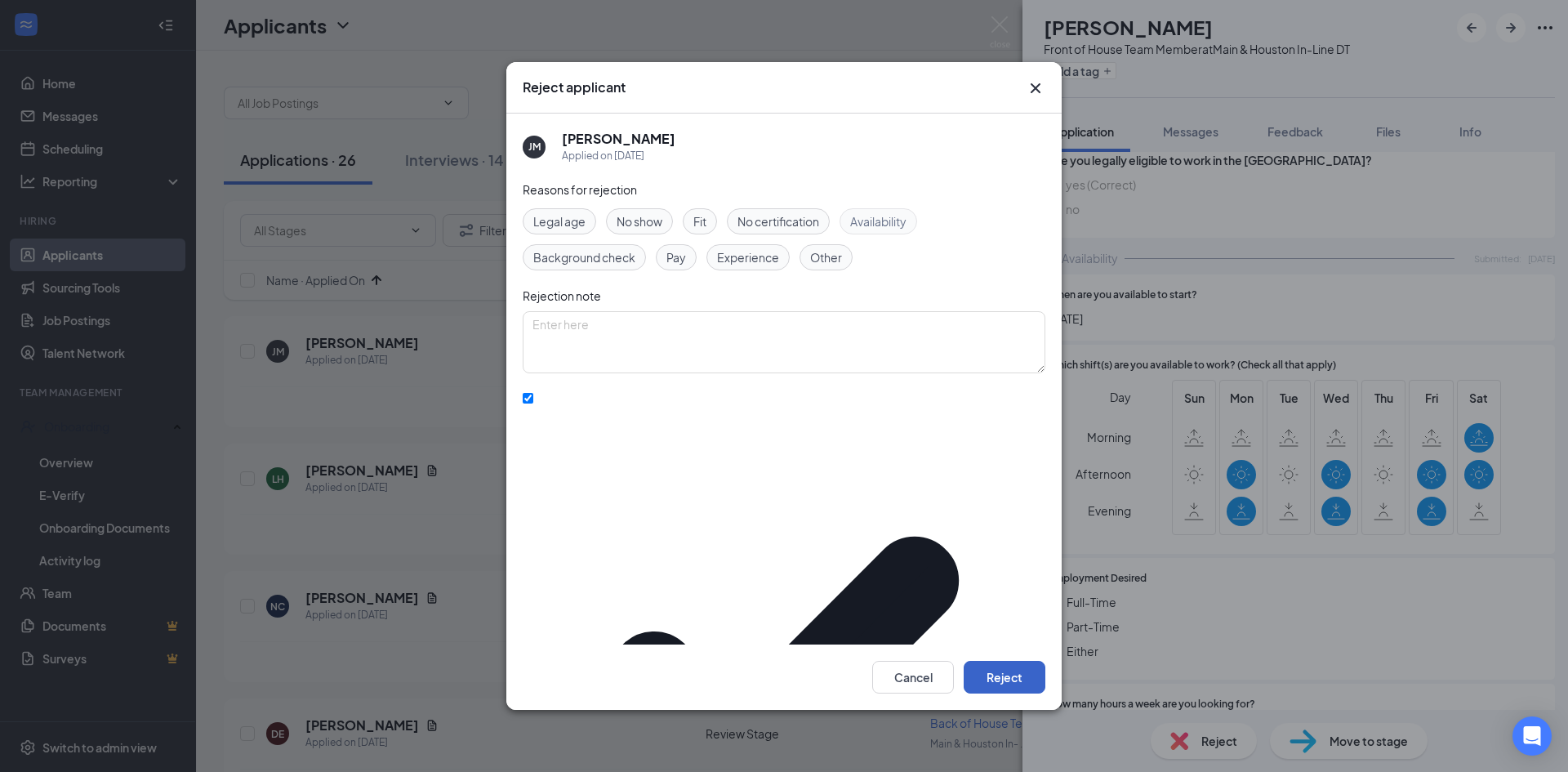
click at [1002, 661] on button "Reject" at bounding box center [1005, 677] width 82 height 32
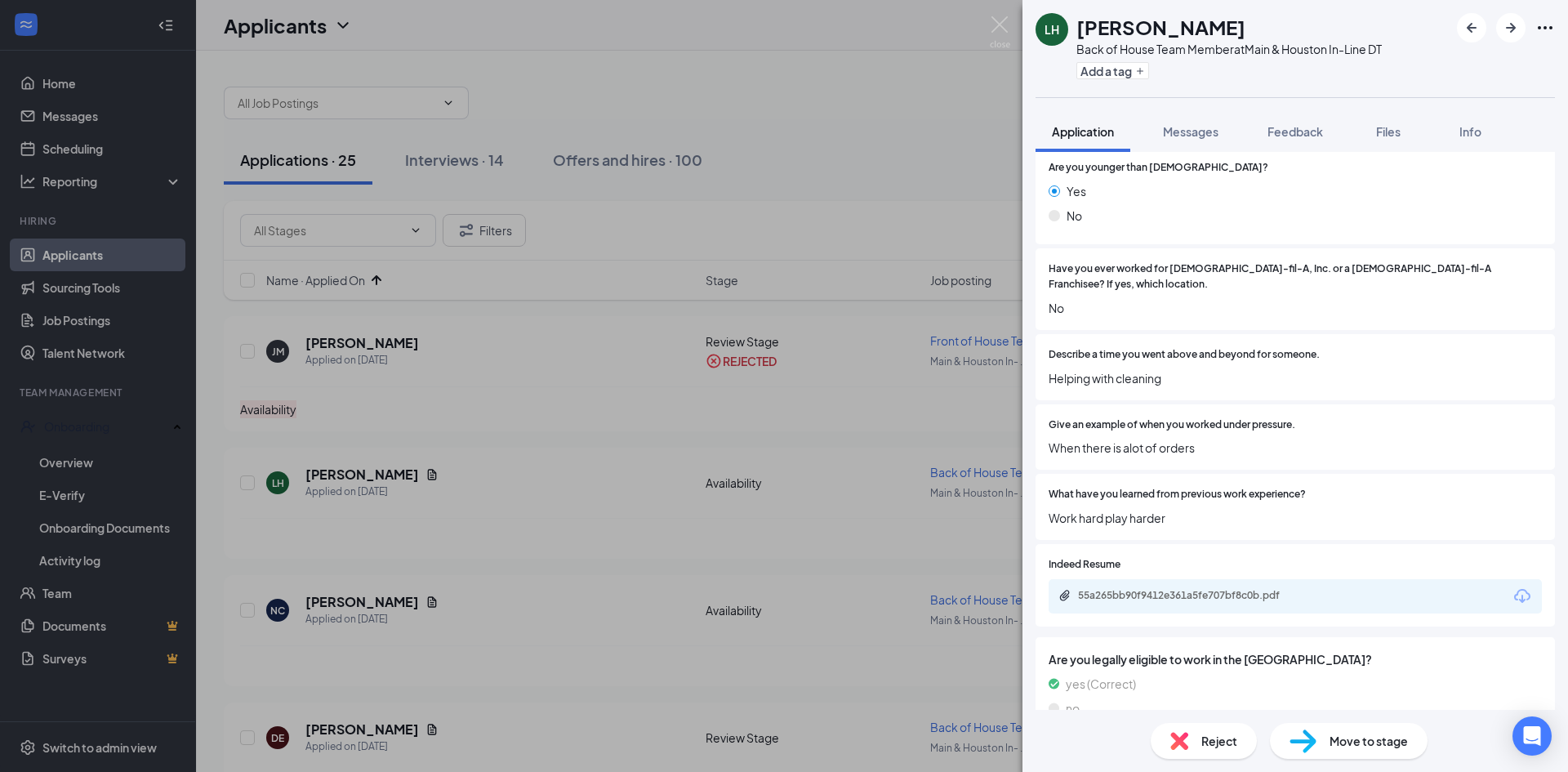
scroll to position [293, 0]
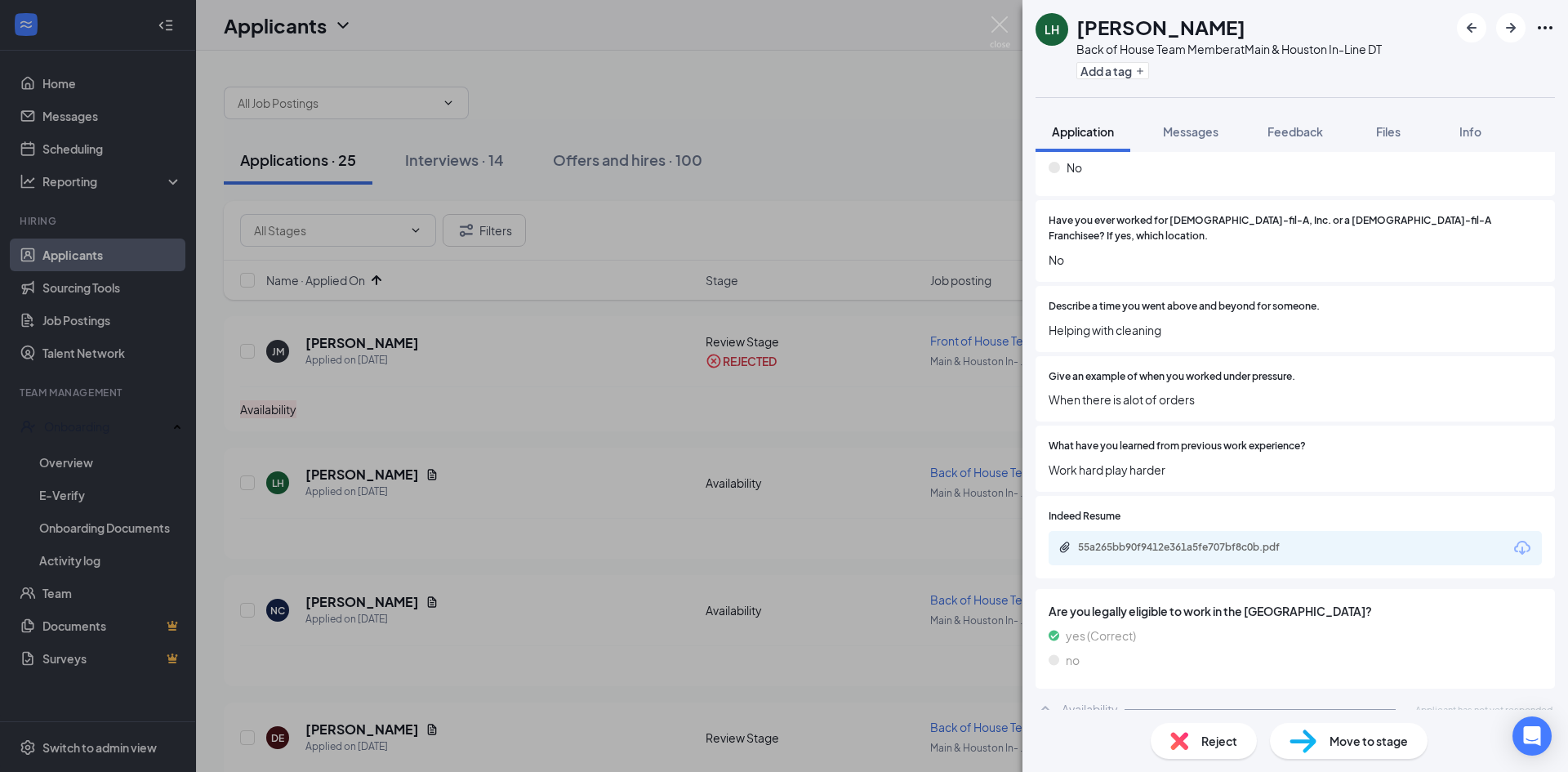
click at [1197, 736] on div "Reject" at bounding box center [1204, 741] width 106 height 36
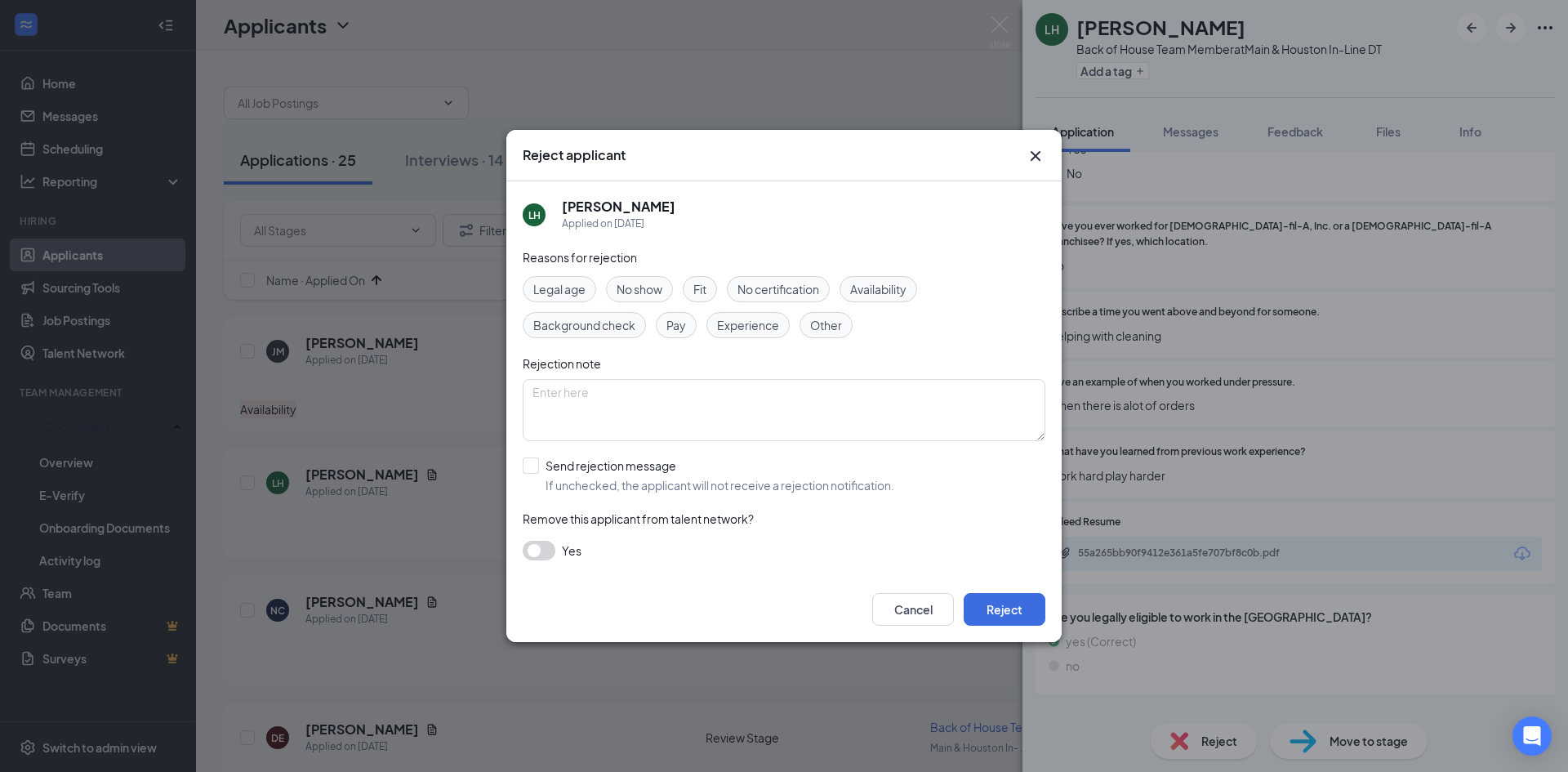
click at [890, 292] on span "Availability" at bounding box center [878, 289] width 57 height 18
click at [529, 469] on input "Send rejection message If unchecked, the applicant will not receive a rejection…" at bounding box center [709, 475] width 372 height 36
checkbox input "true"
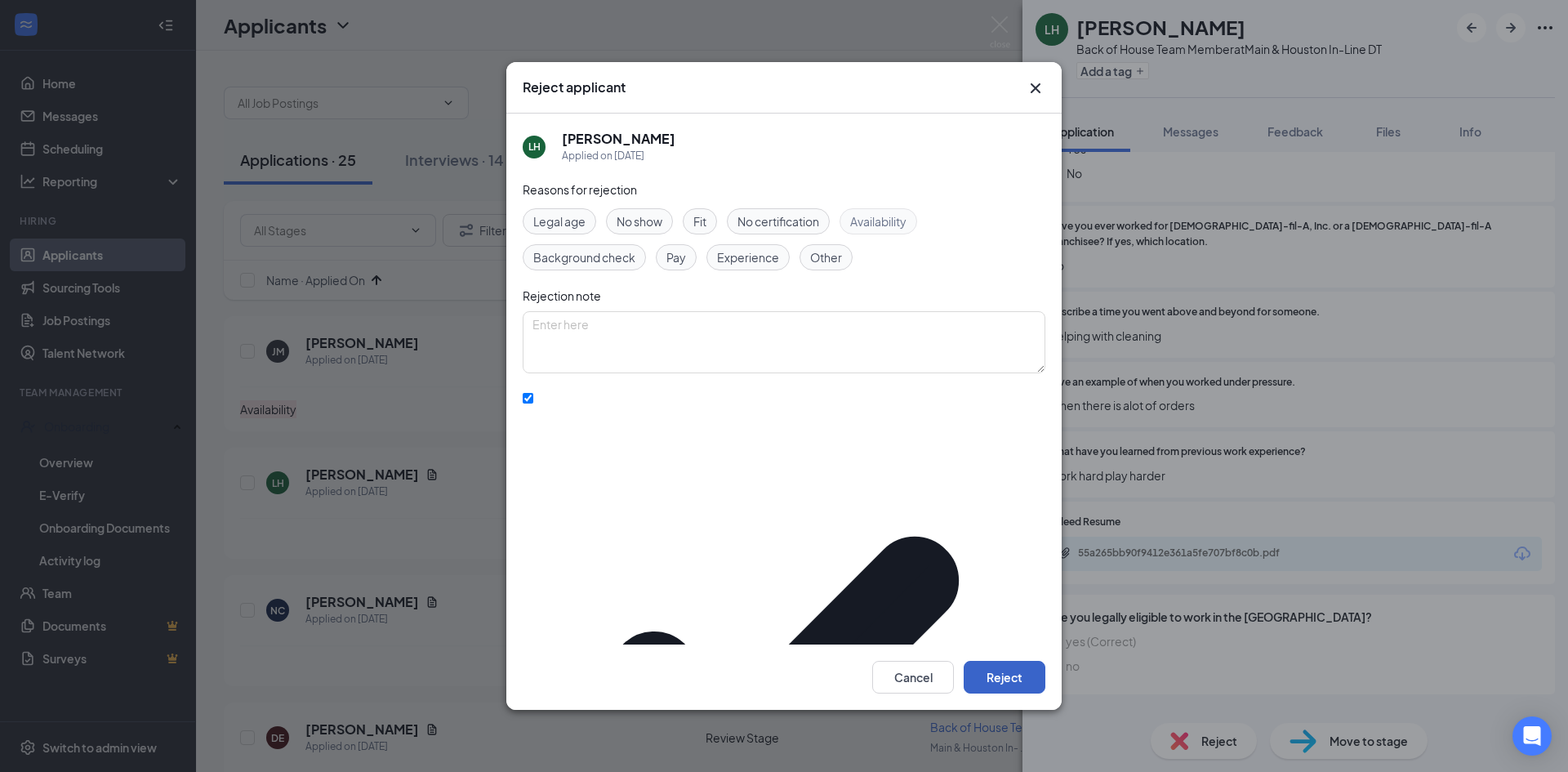
click at [1014, 661] on button "Reject" at bounding box center [1005, 677] width 82 height 32
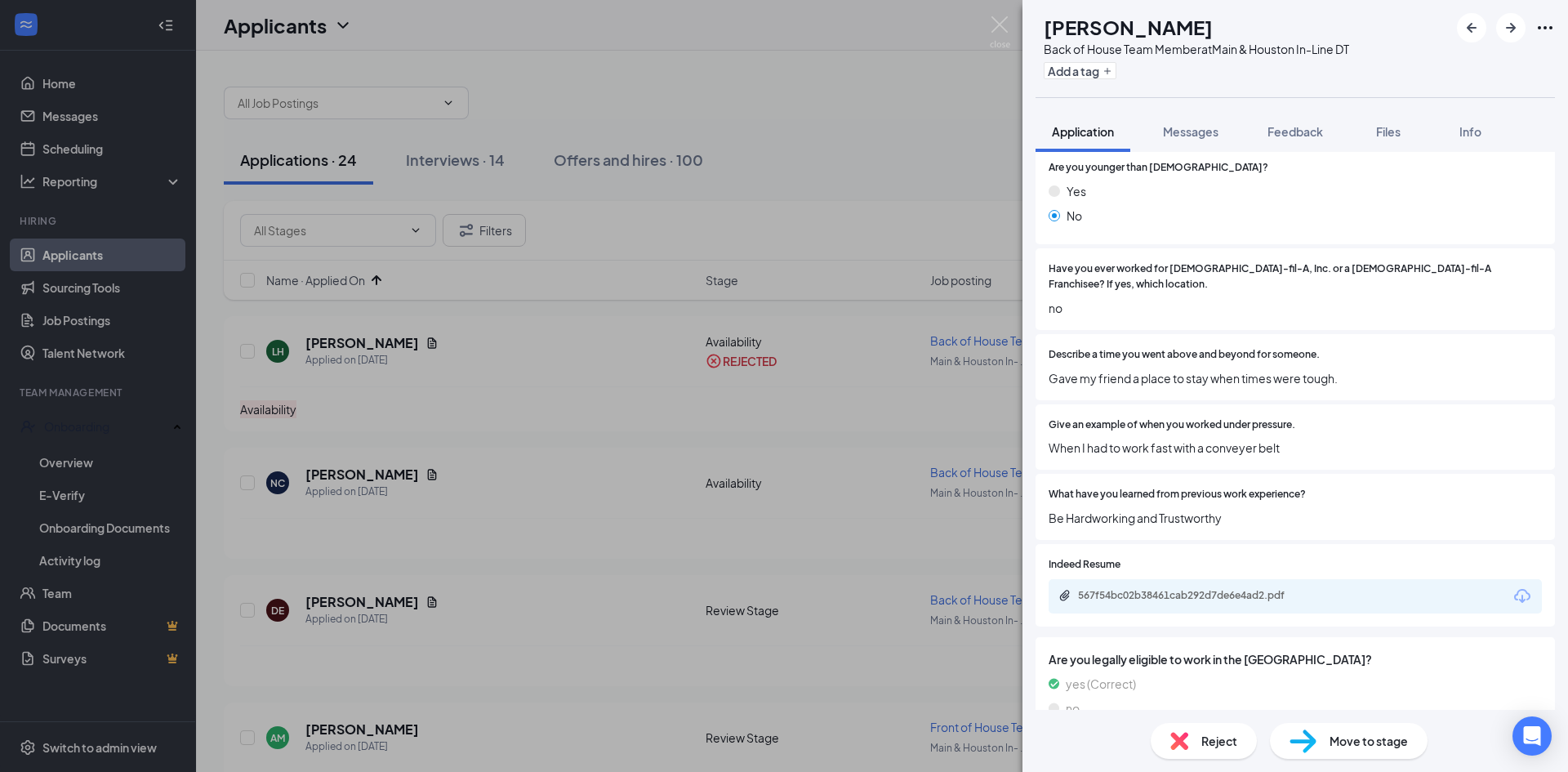
scroll to position [293, 0]
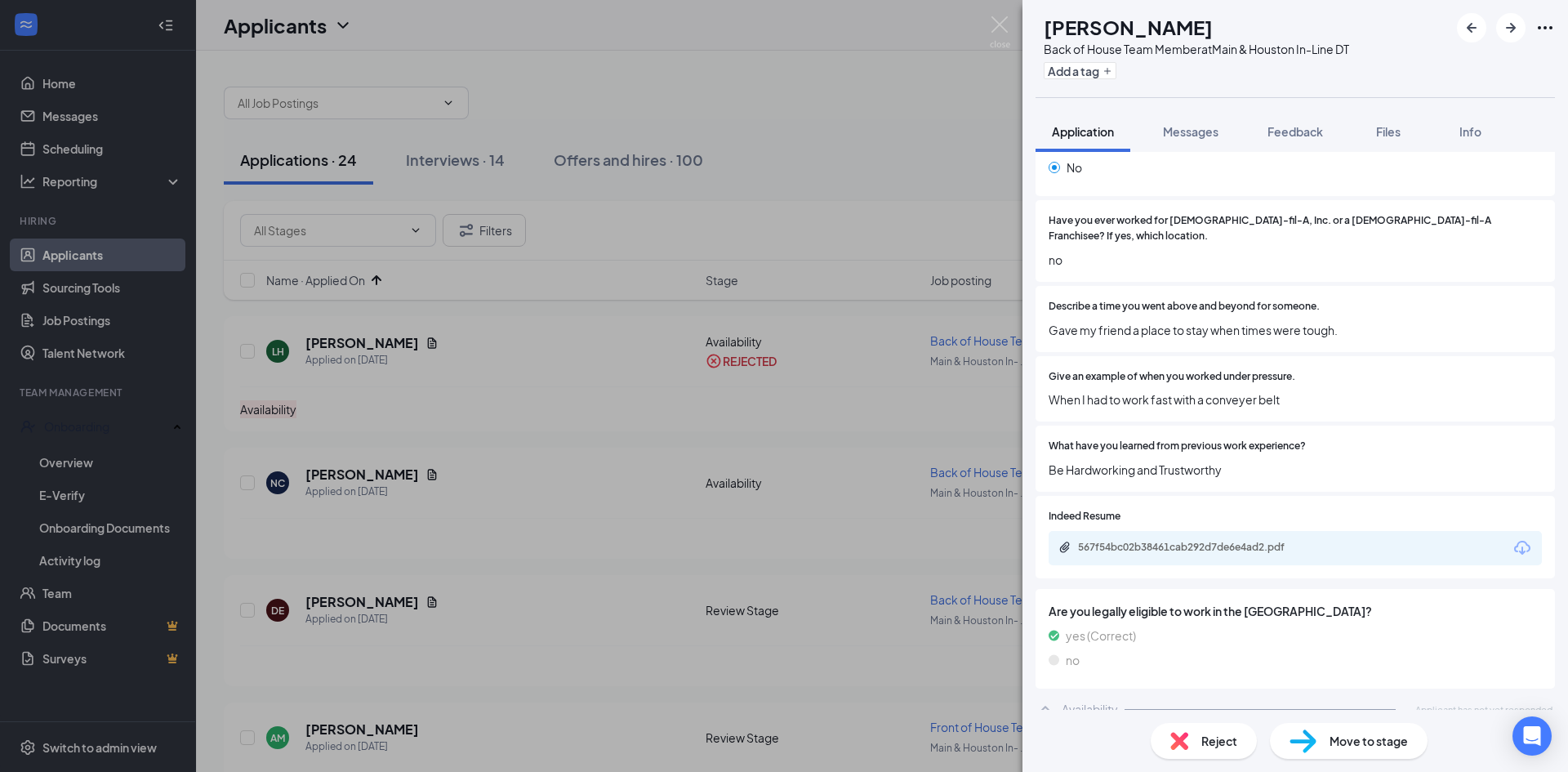
click at [1199, 740] on div "Reject" at bounding box center [1204, 741] width 106 height 36
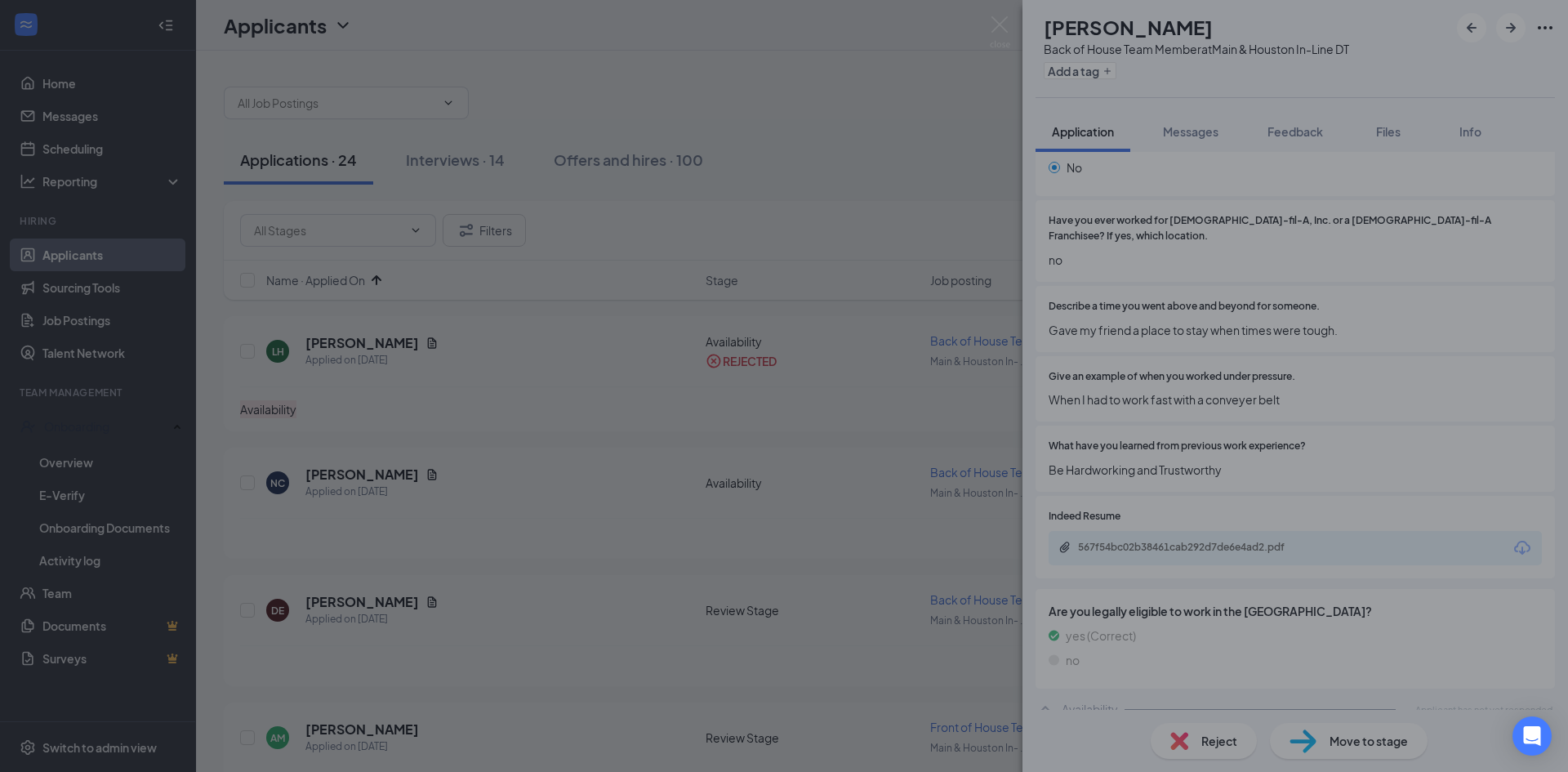
scroll to position [288, 0]
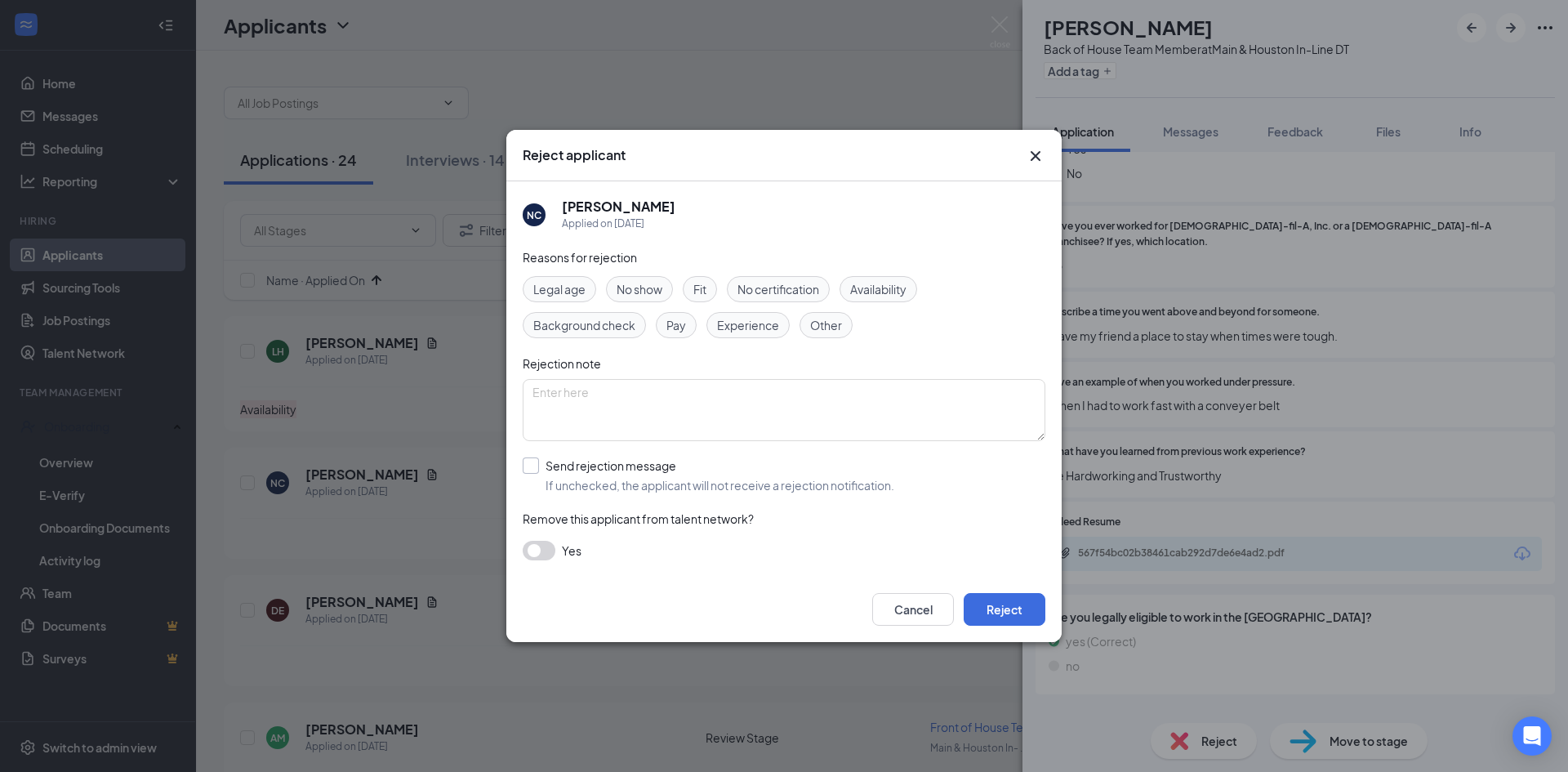
click at [532, 466] on input "Send rejection message If unchecked, the applicant will not receive a rejection…" at bounding box center [709, 475] width 372 height 36
checkbox input "true"
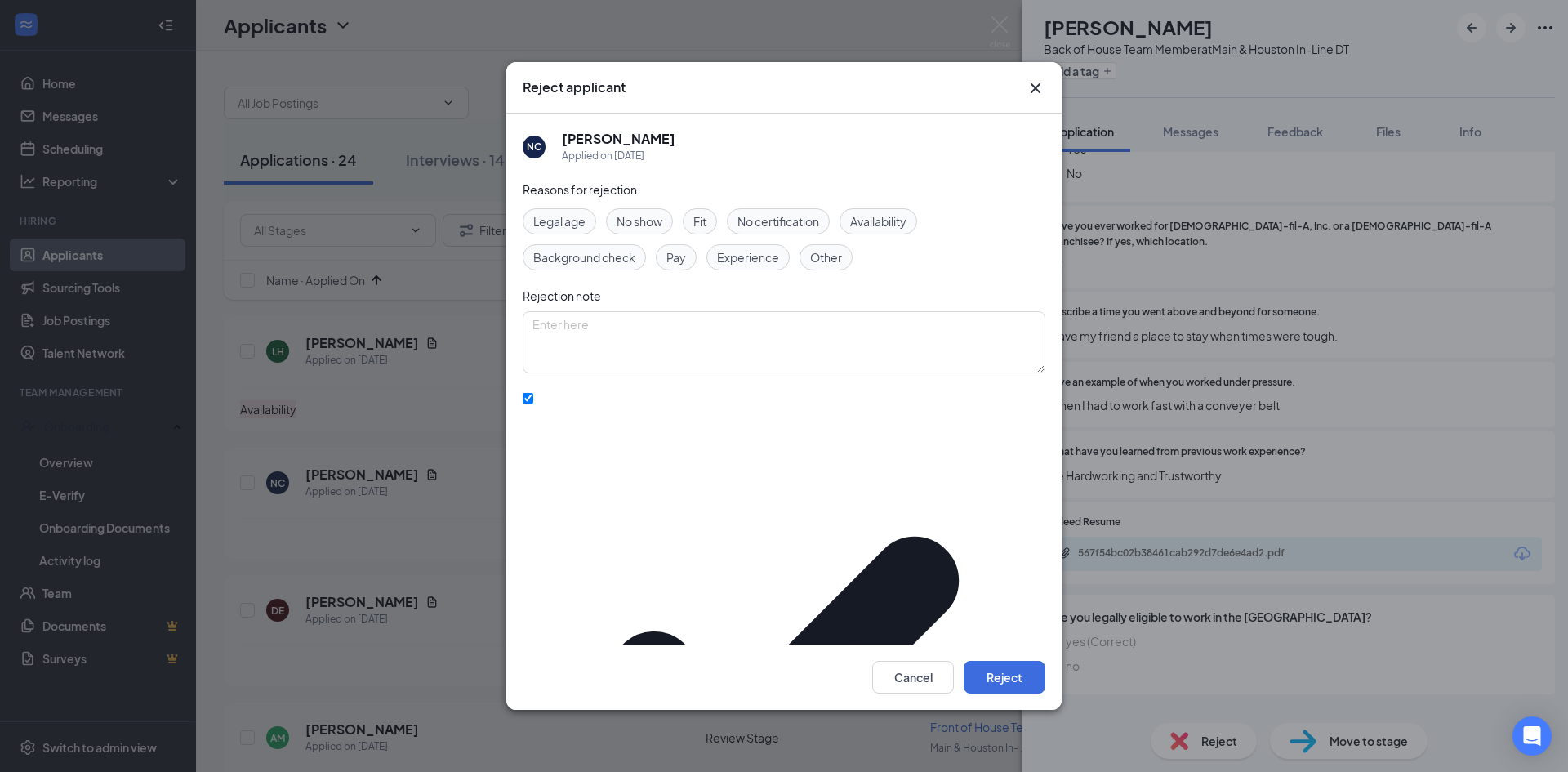
click at [880, 230] on span "Availability" at bounding box center [878, 221] width 57 height 18
click at [997, 661] on button "Reject" at bounding box center [1005, 677] width 82 height 32
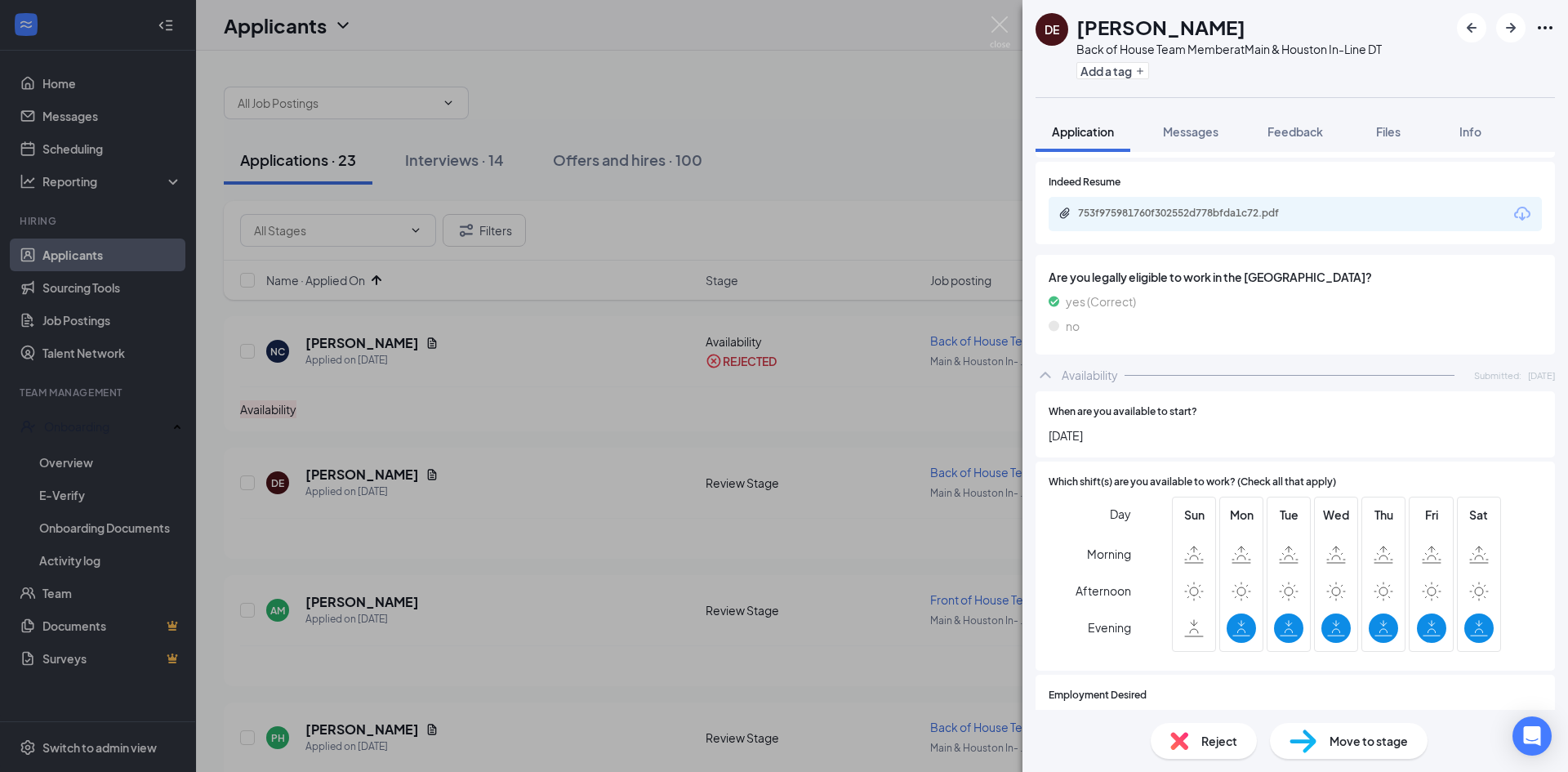
scroll to position [547, 0]
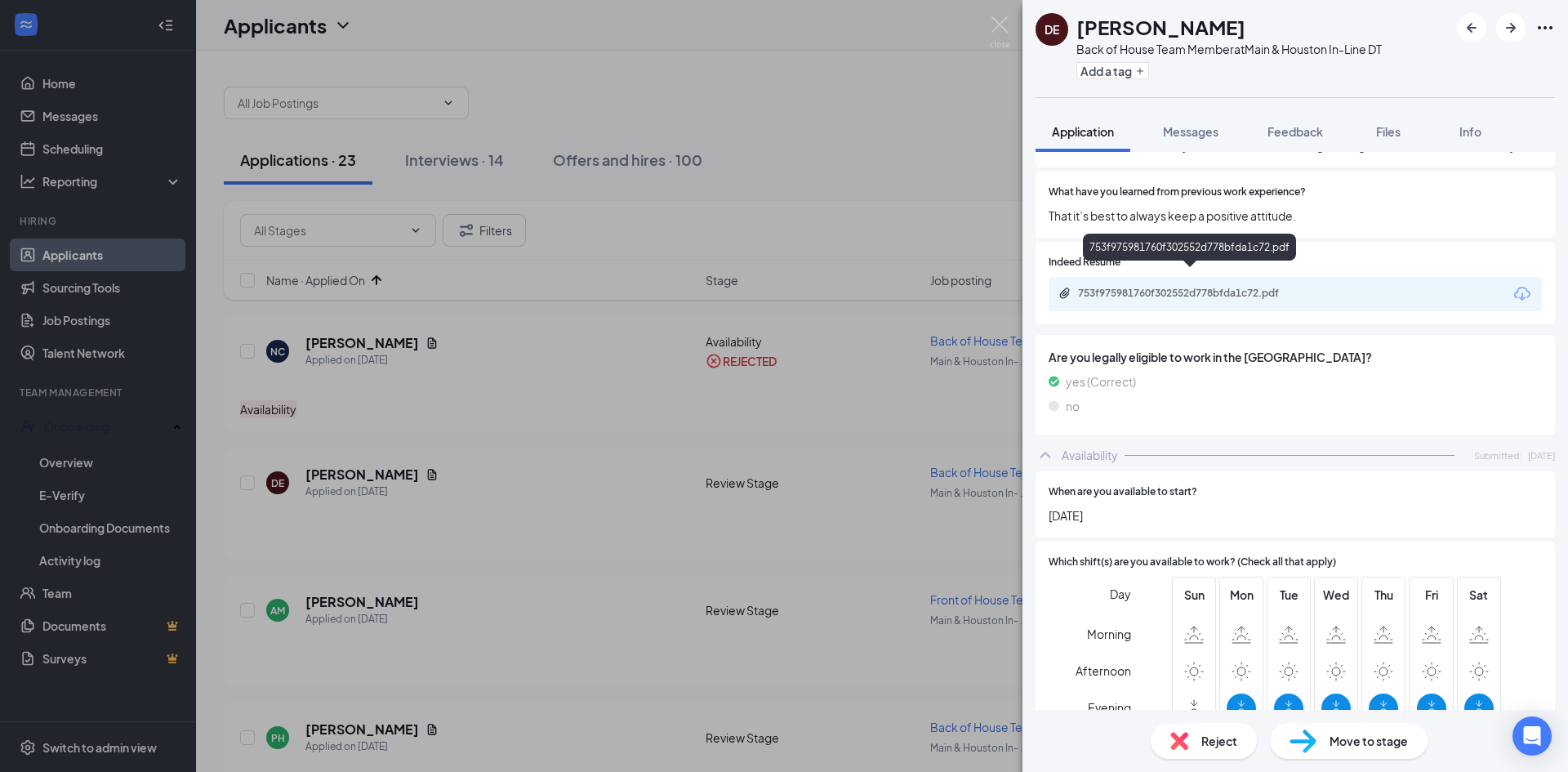
click at [1171, 287] on div "753f975981760f302552d778bfda1c72.pdf" at bounding box center [1192, 293] width 229 height 13
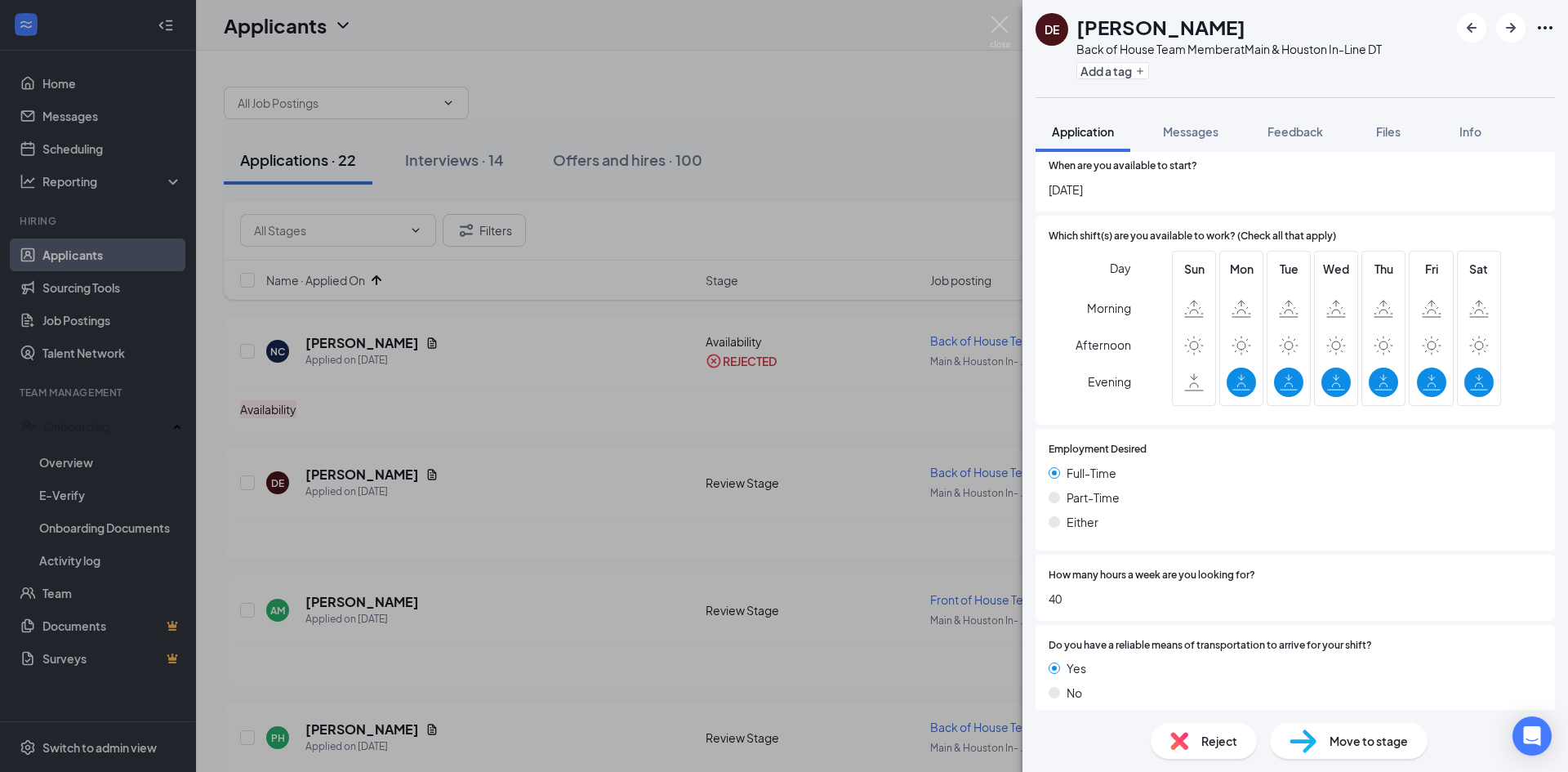
scroll to position [874, 0]
click at [1315, 750] on img at bounding box center [1303, 741] width 27 height 23
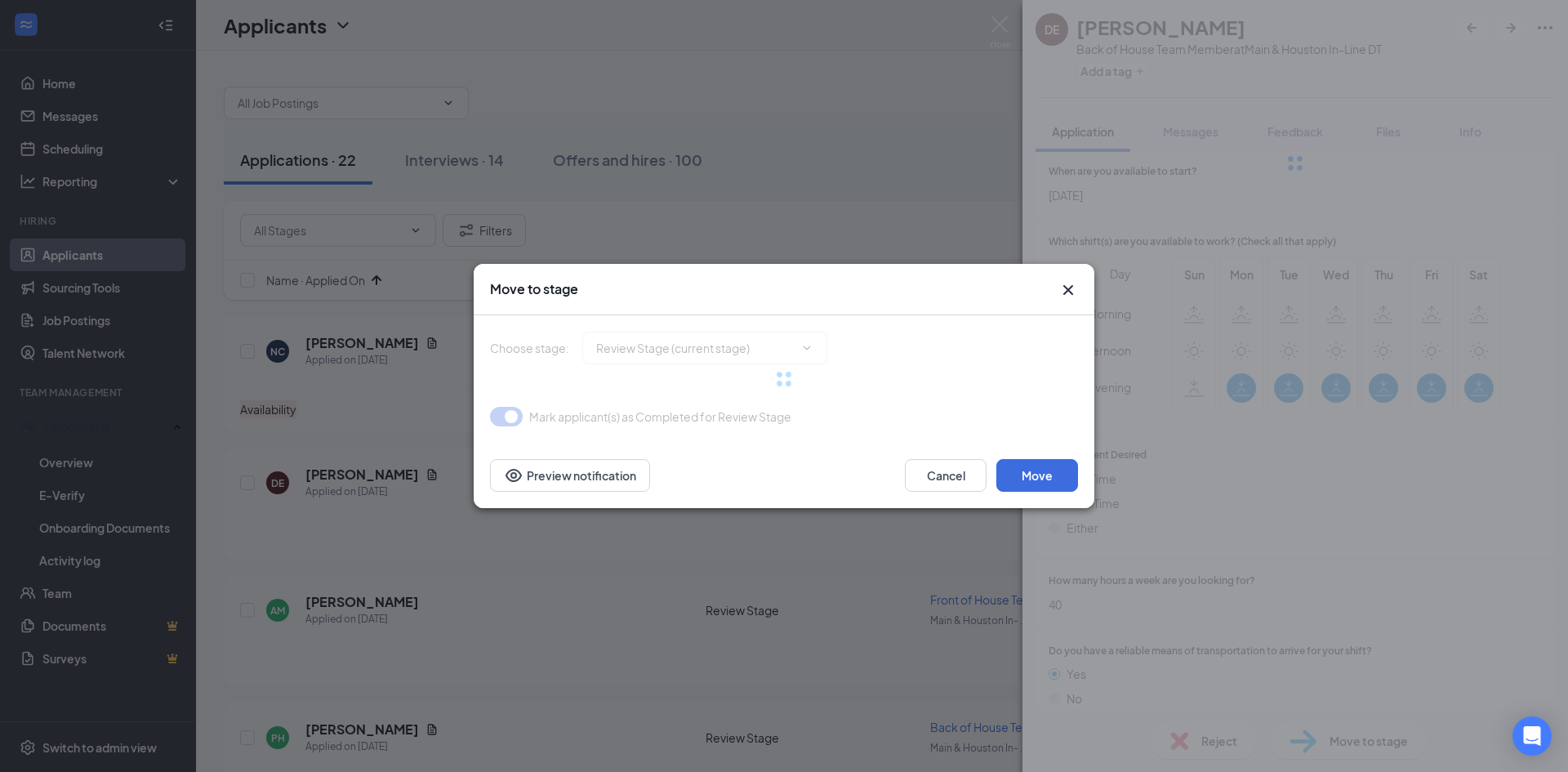
type input "Onsite Interview (next stage)"
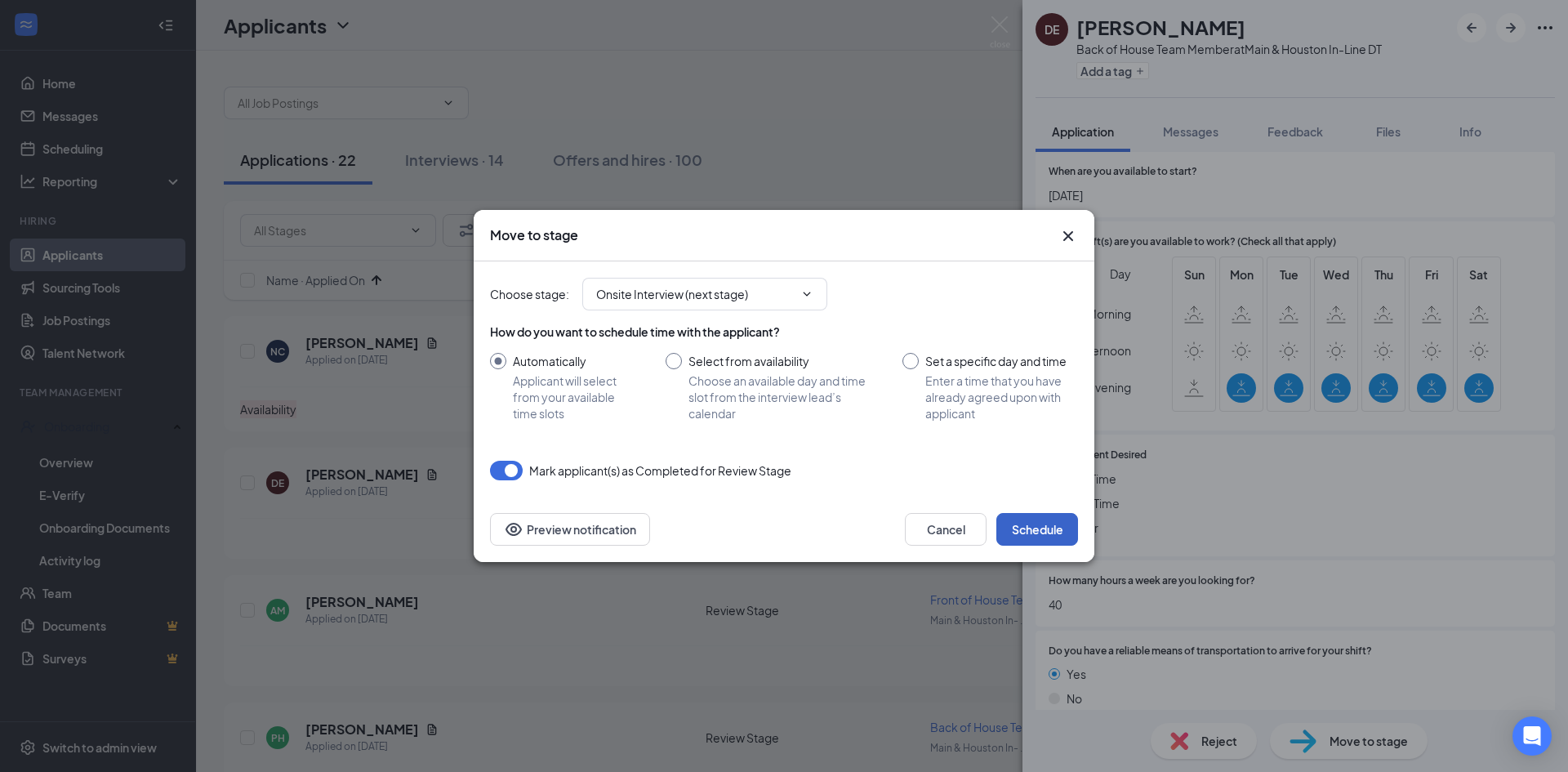
click at [1037, 539] on button "Schedule" at bounding box center [1037, 529] width 82 height 32
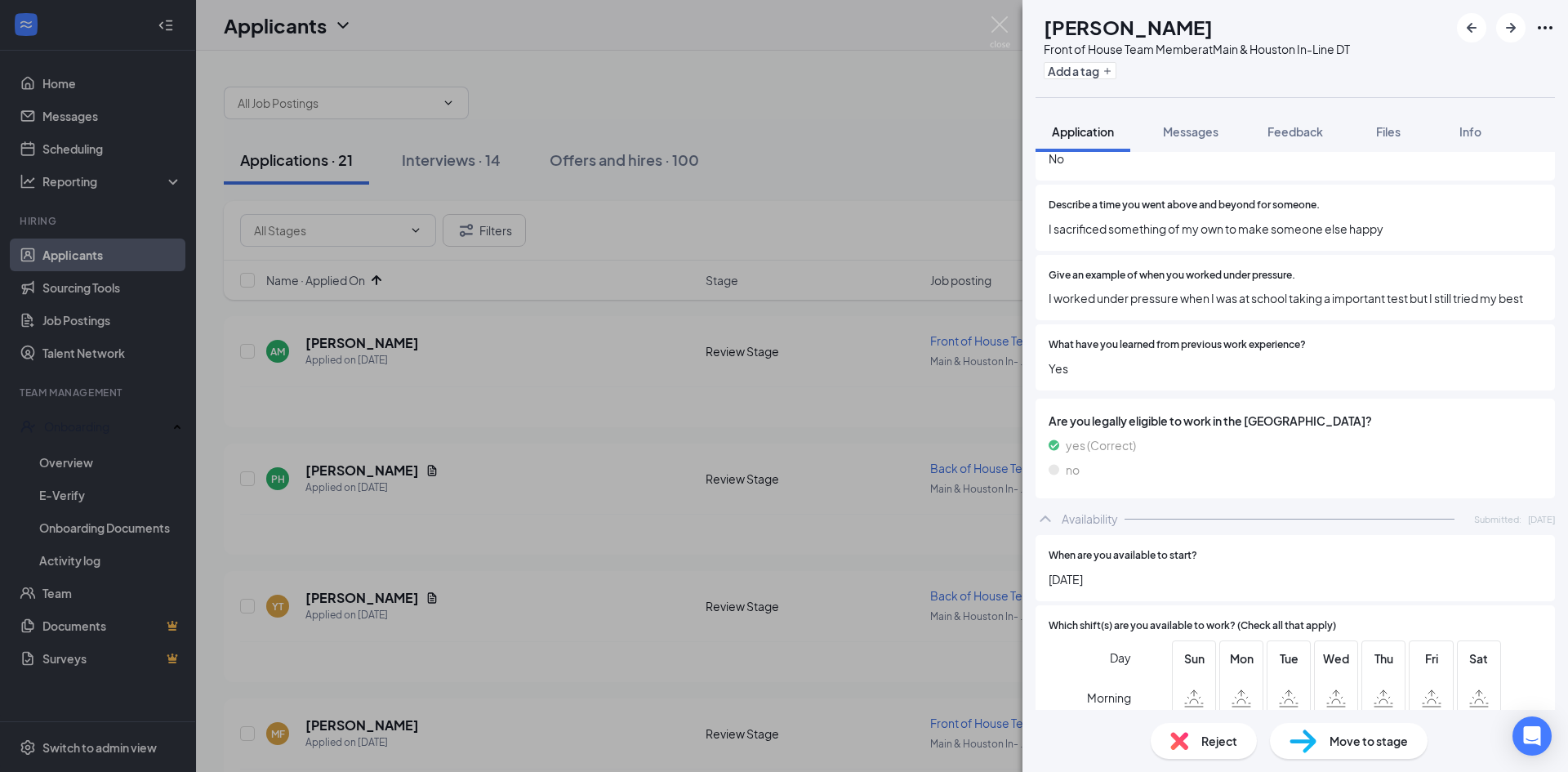
scroll to position [313, 0]
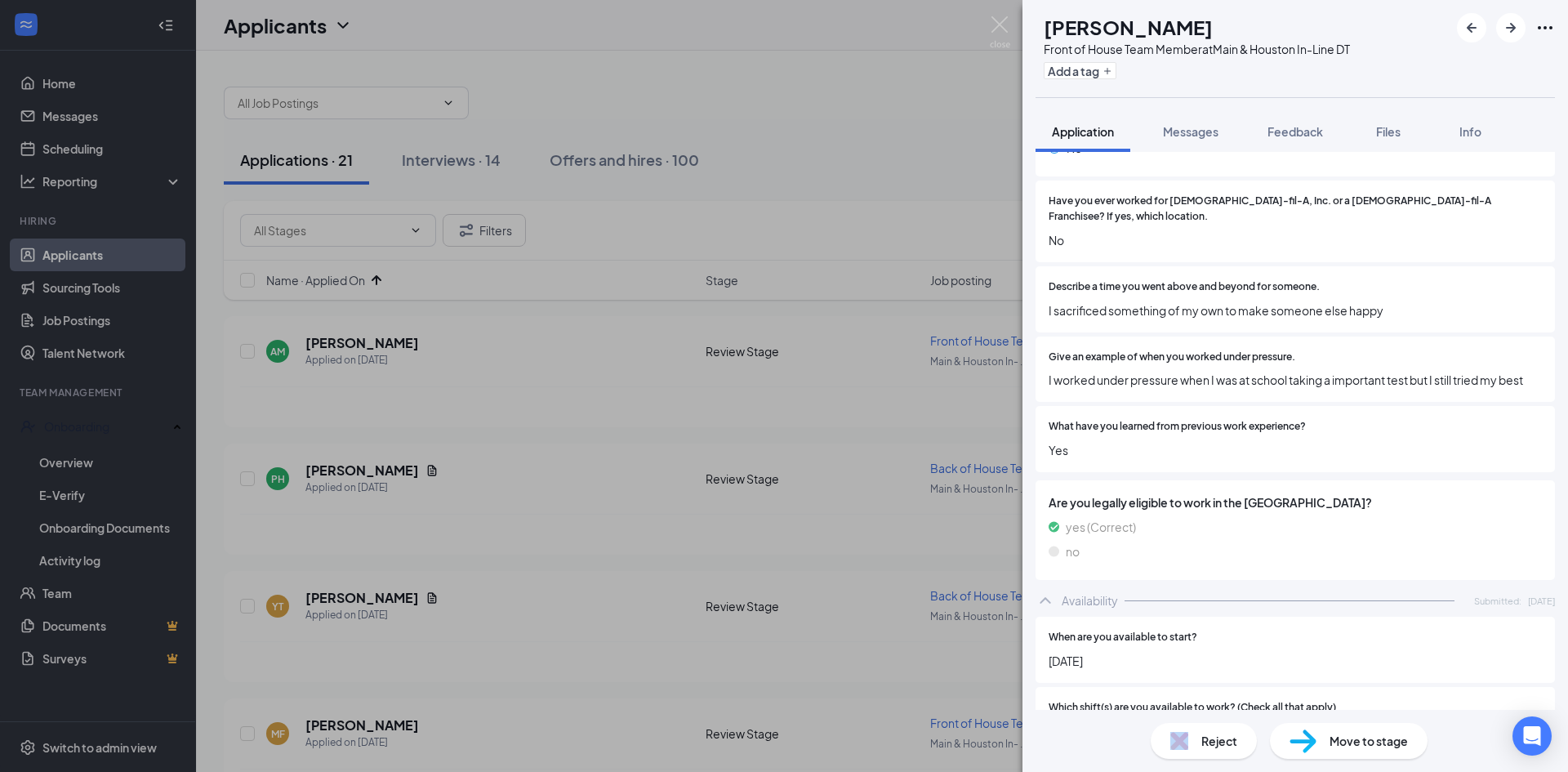
click at [1196, 743] on div "Reject" at bounding box center [1204, 741] width 106 height 36
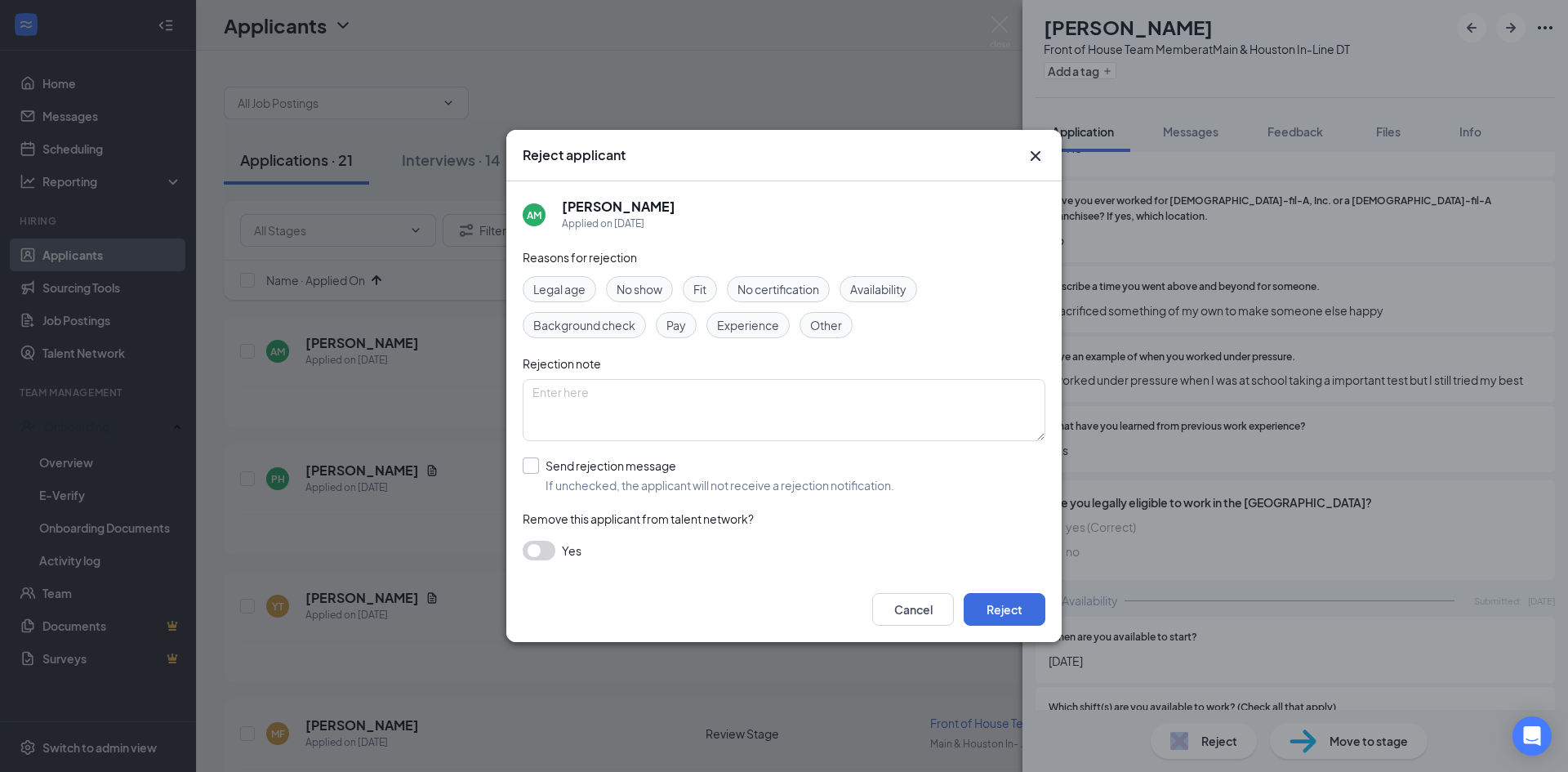
click at [526, 465] on input "Send rejection message If unchecked, the applicant will not receive a rejection…" at bounding box center [709, 475] width 372 height 36
checkbox input "true"
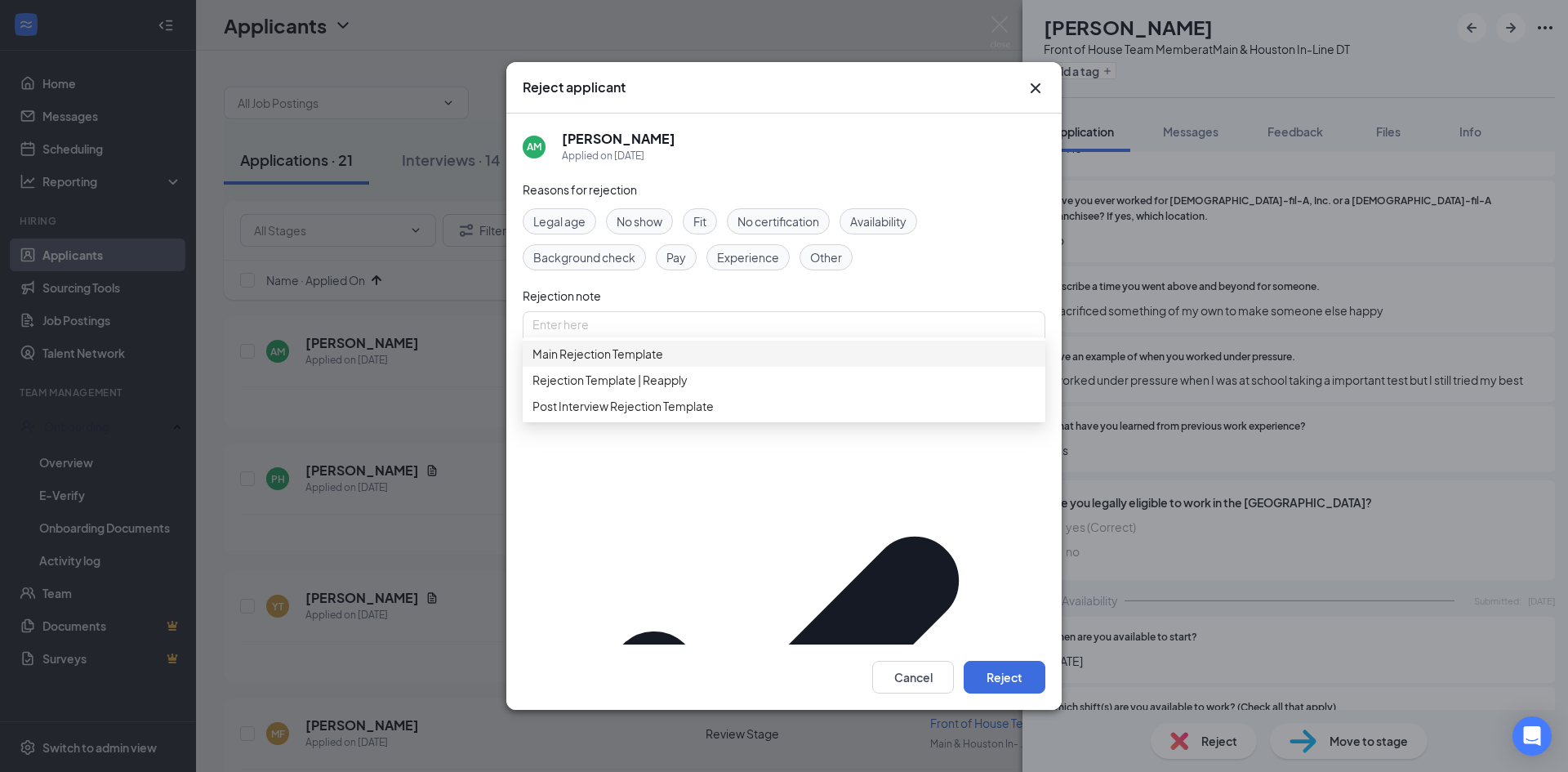
click at [596, 363] on span "Main Rejection Template" at bounding box center [598, 354] width 130 height 18
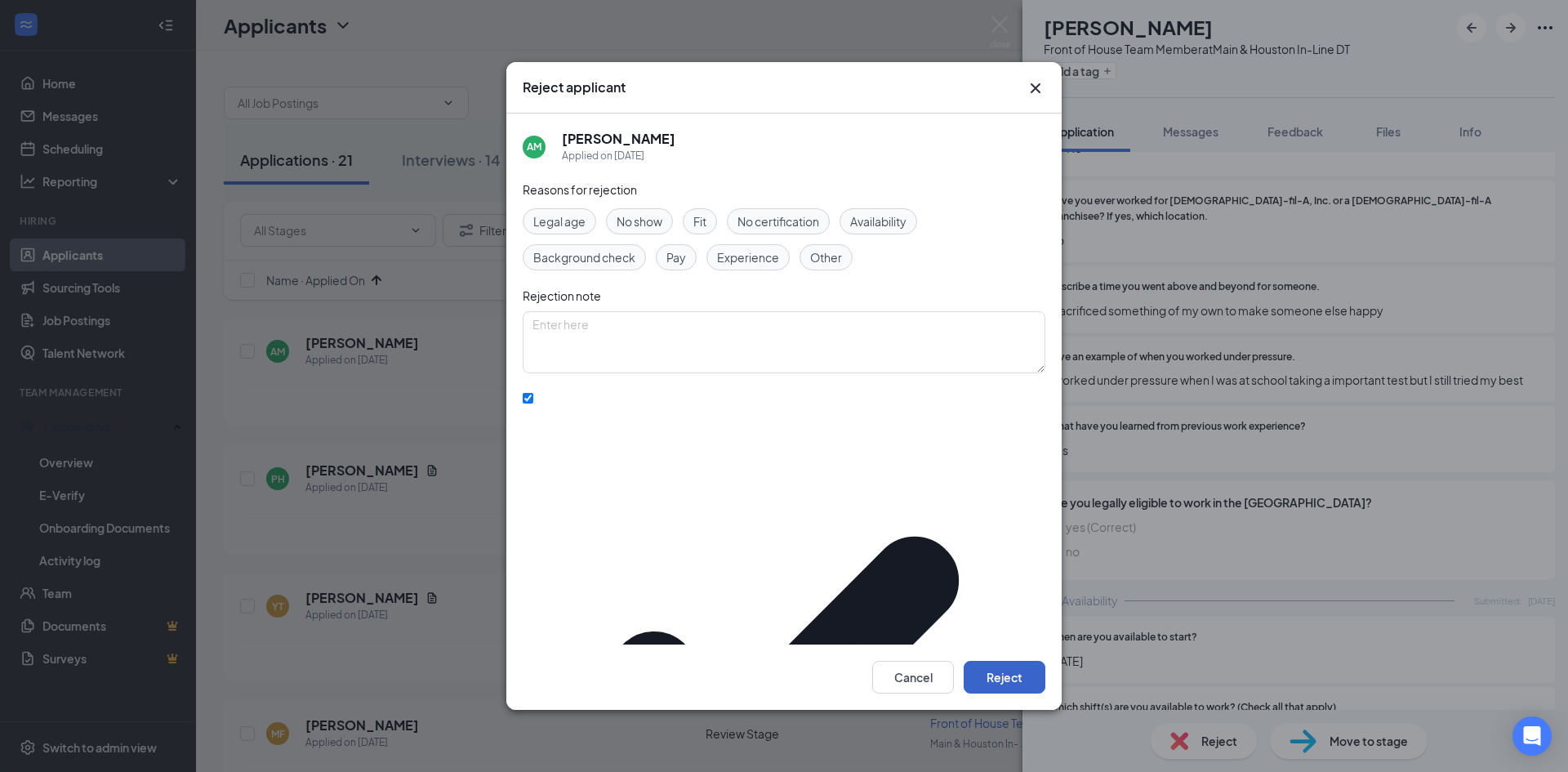
click at [1013, 661] on button "Reject" at bounding box center [1005, 677] width 82 height 32
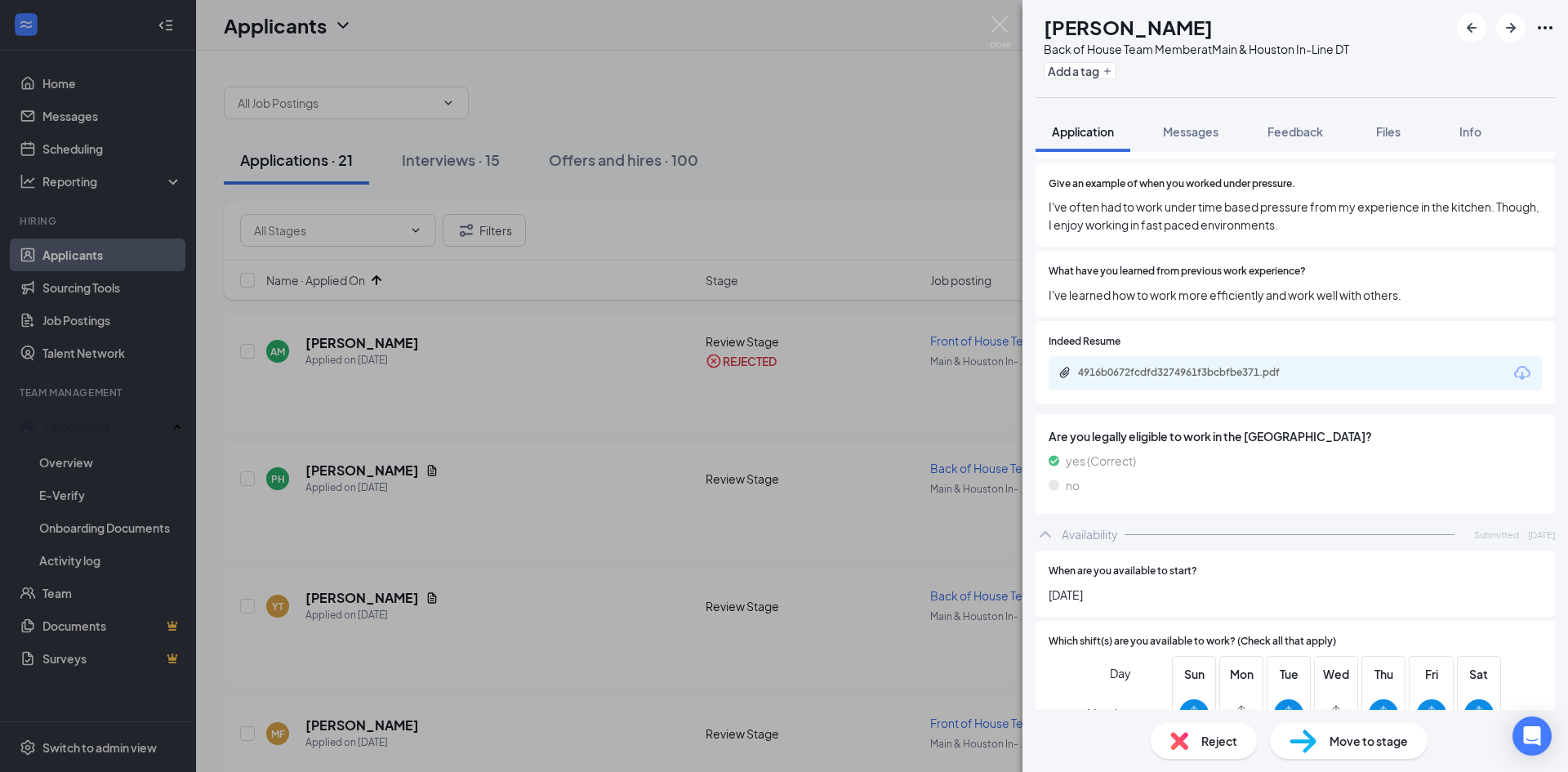
scroll to position [490, 0]
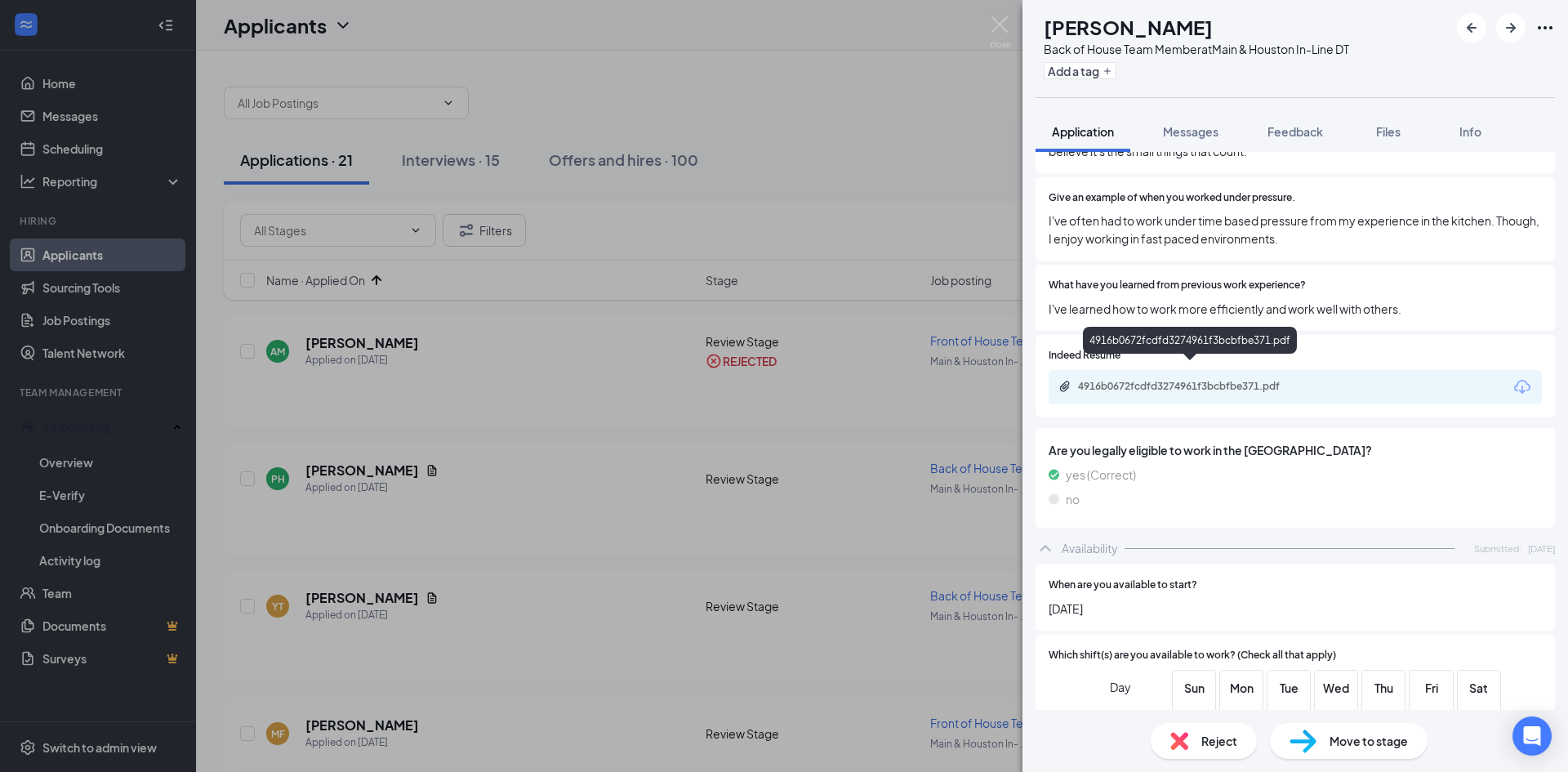
click at [1179, 380] on div "4916b0672fcdfd3274961f3bcbfbe371.pdf" at bounding box center [1192, 386] width 229 height 13
click at [1216, 749] on span "Reject" at bounding box center [1219, 741] width 36 height 18
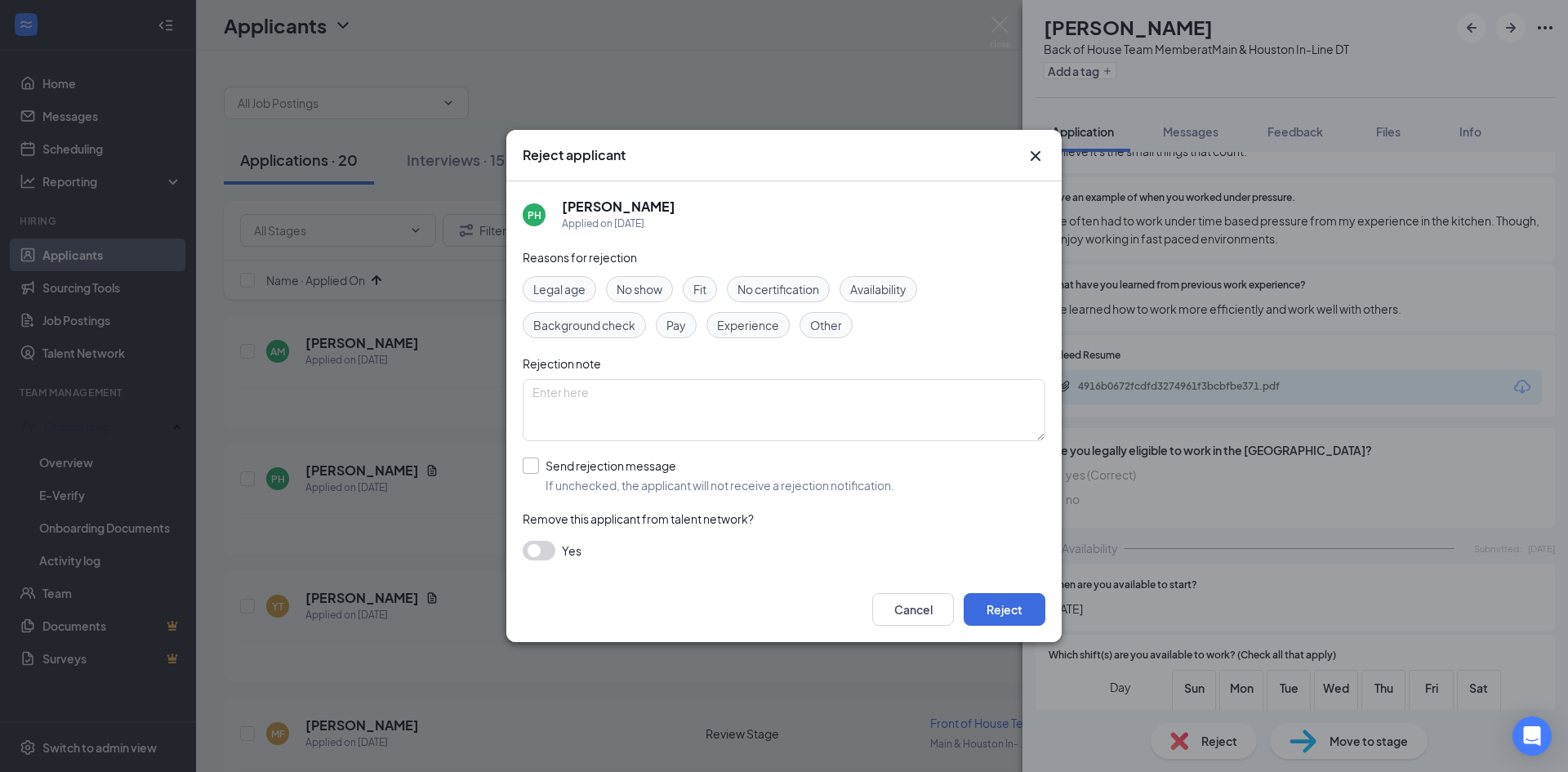
click at [534, 461] on input "Send rejection message If unchecked, the applicant will not receive a rejection…" at bounding box center [709, 475] width 372 height 36
checkbox input "true"
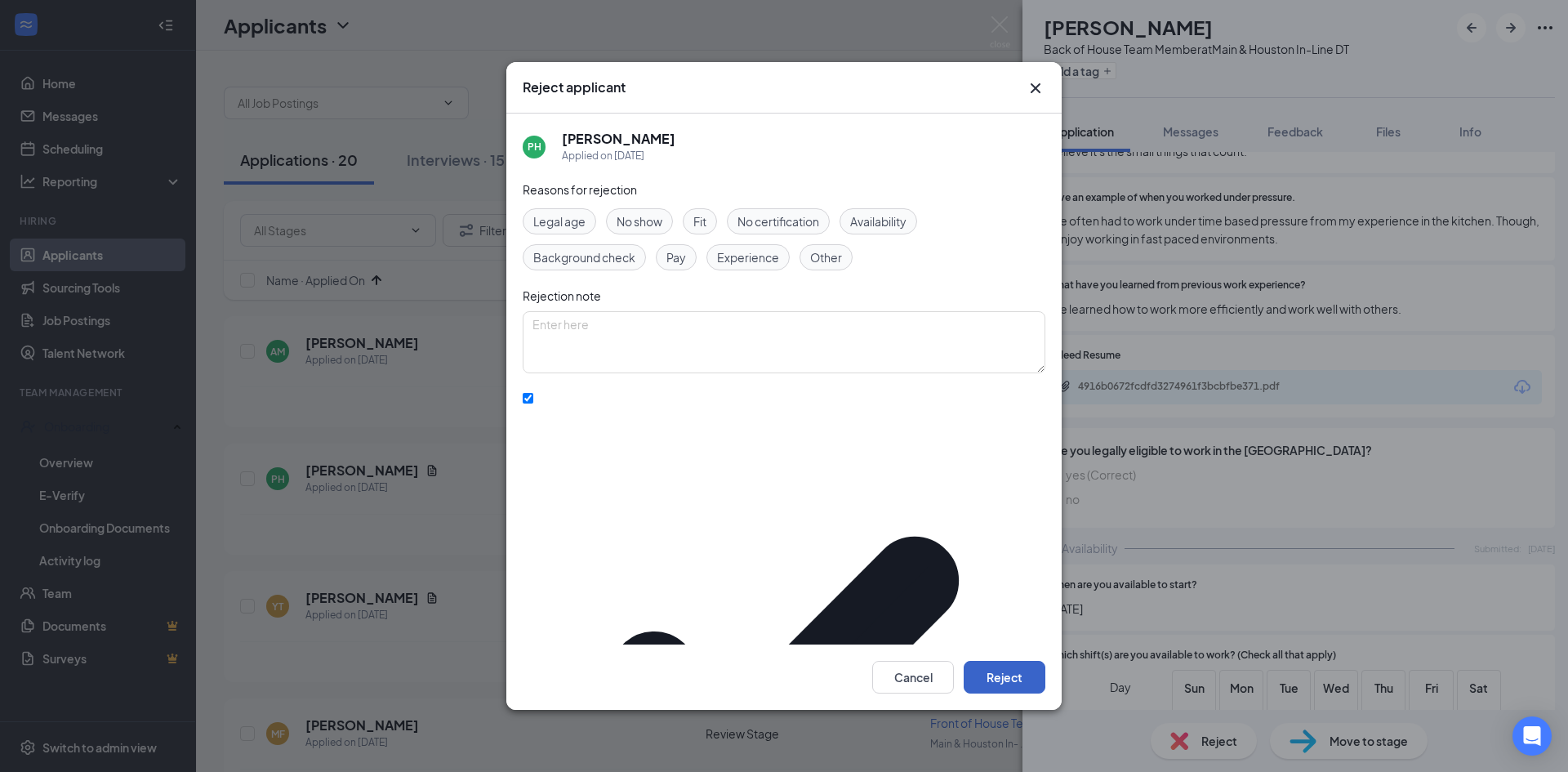
click at [1021, 661] on button "Reject" at bounding box center [1005, 677] width 82 height 32
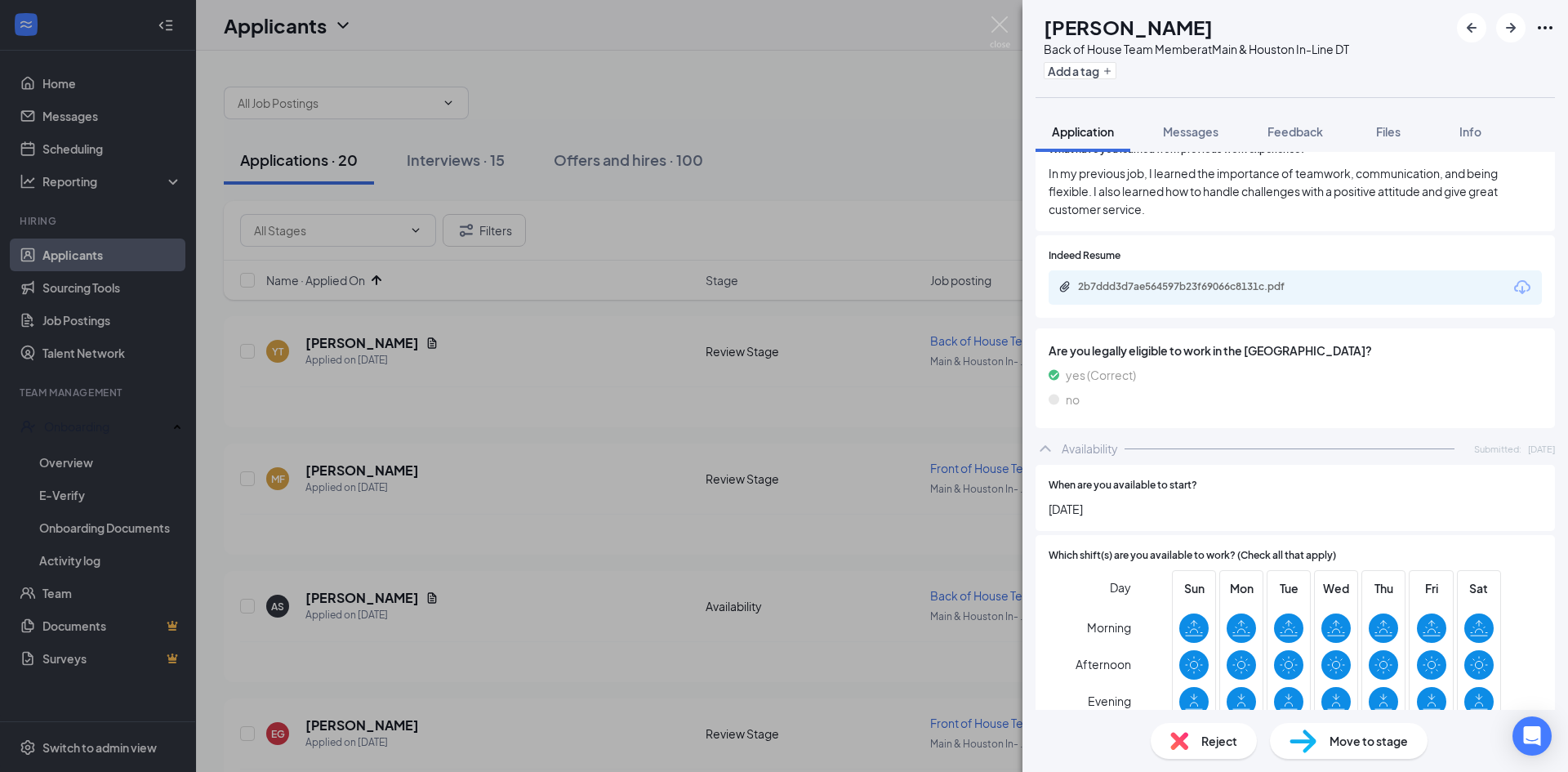
scroll to position [601, 0]
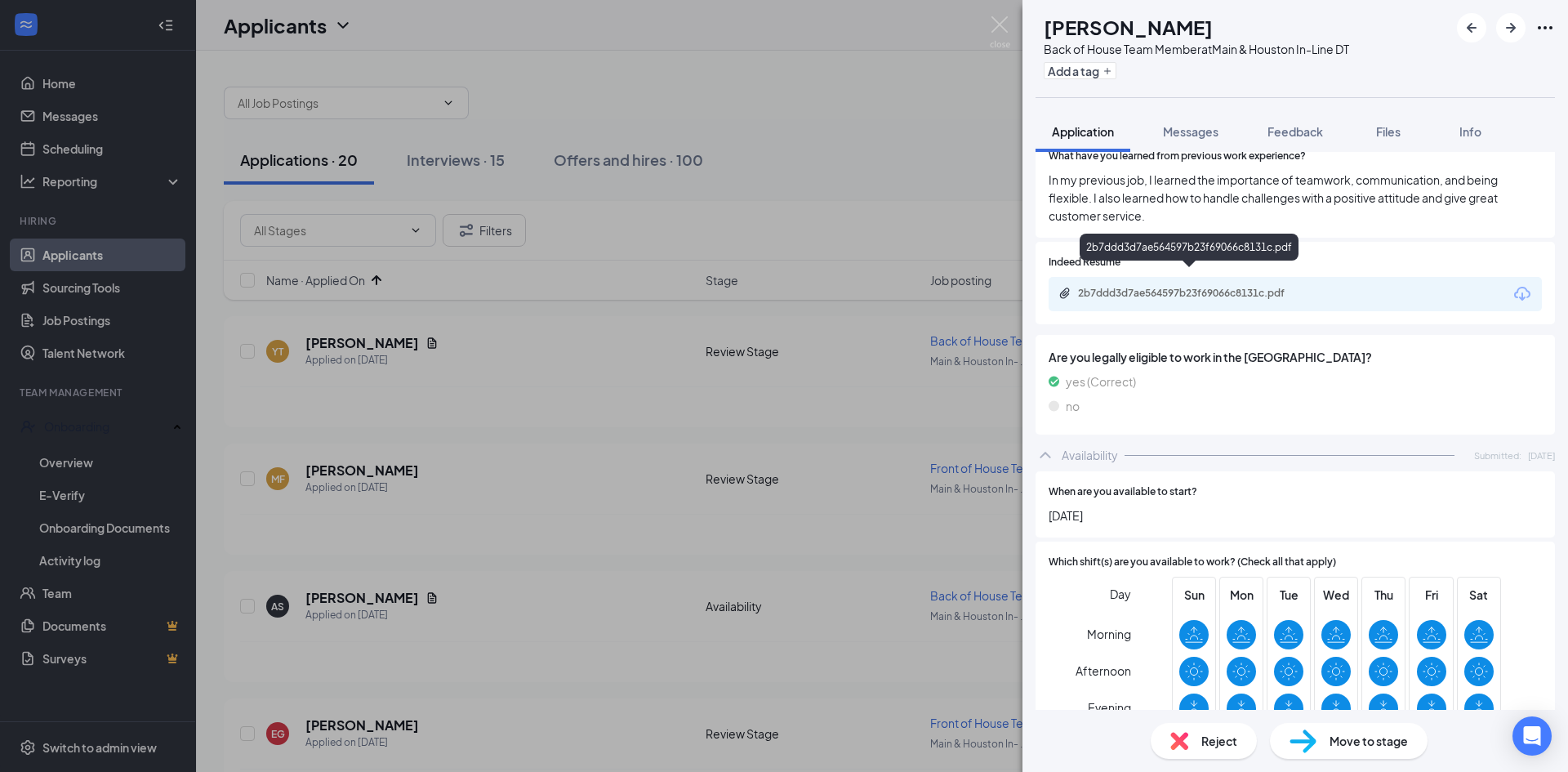
click at [1222, 287] on div "2b7ddd3d7ae564597b23f69066c8131c.pdf" at bounding box center [1192, 293] width 229 height 13
click at [1321, 740] on div "Move to stage" at bounding box center [1349, 741] width 157 height 36
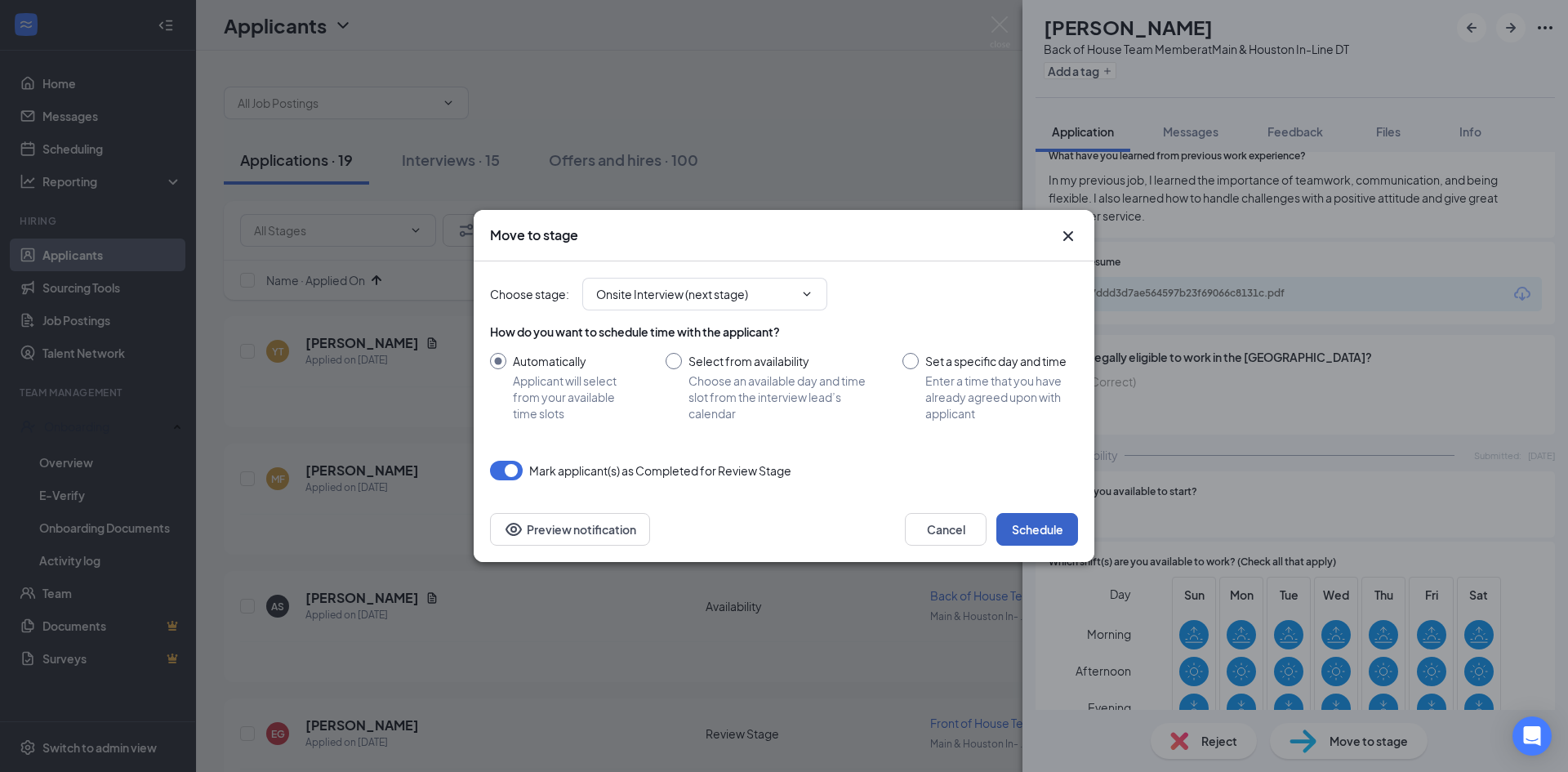
click at [1024, 538] on button "Schedule" at bounding box center [1037, 529] width 82 height 32
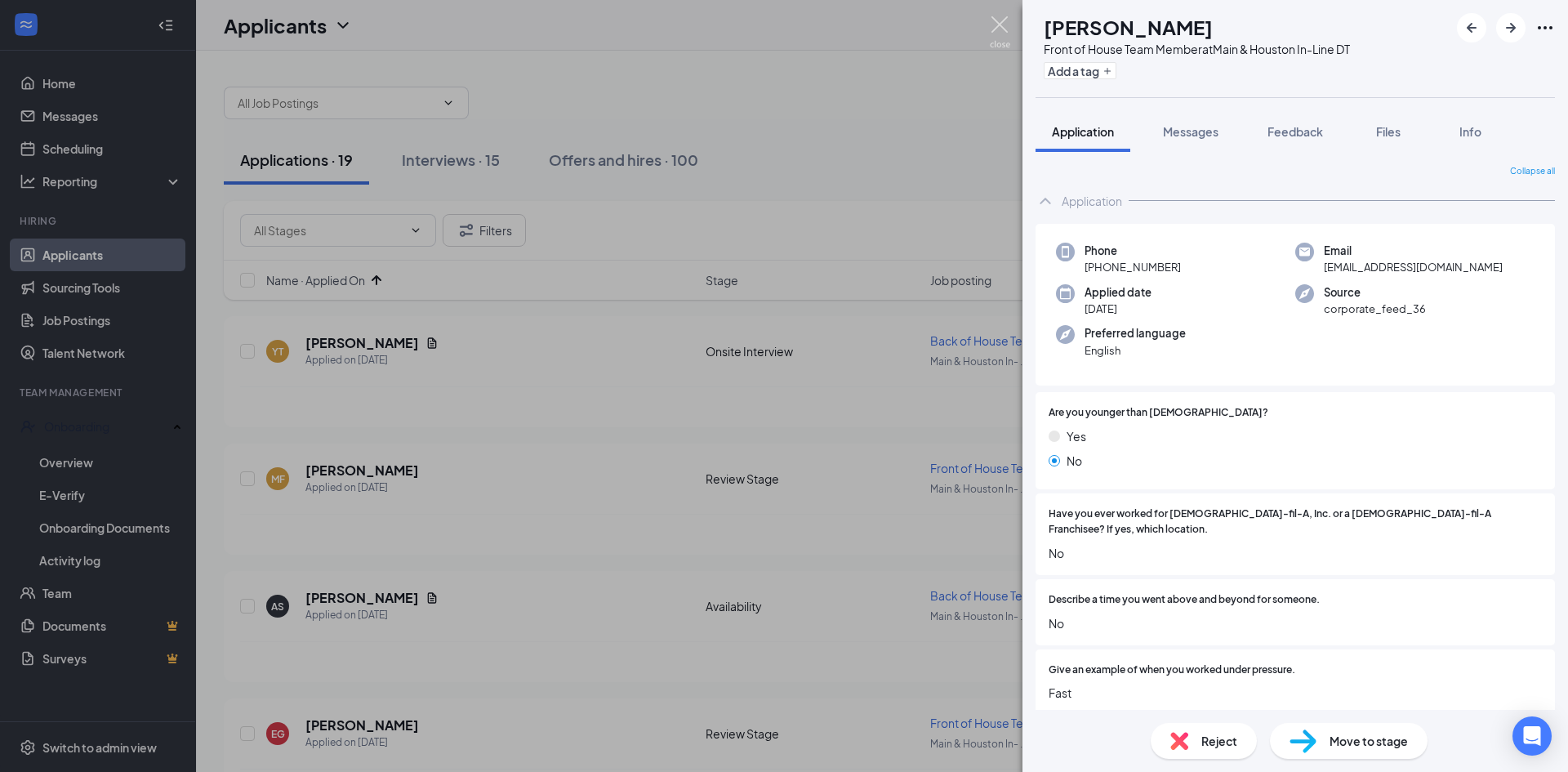
click at [1001, 22] on img at bounding box center [1000, 31] width 21 height 31
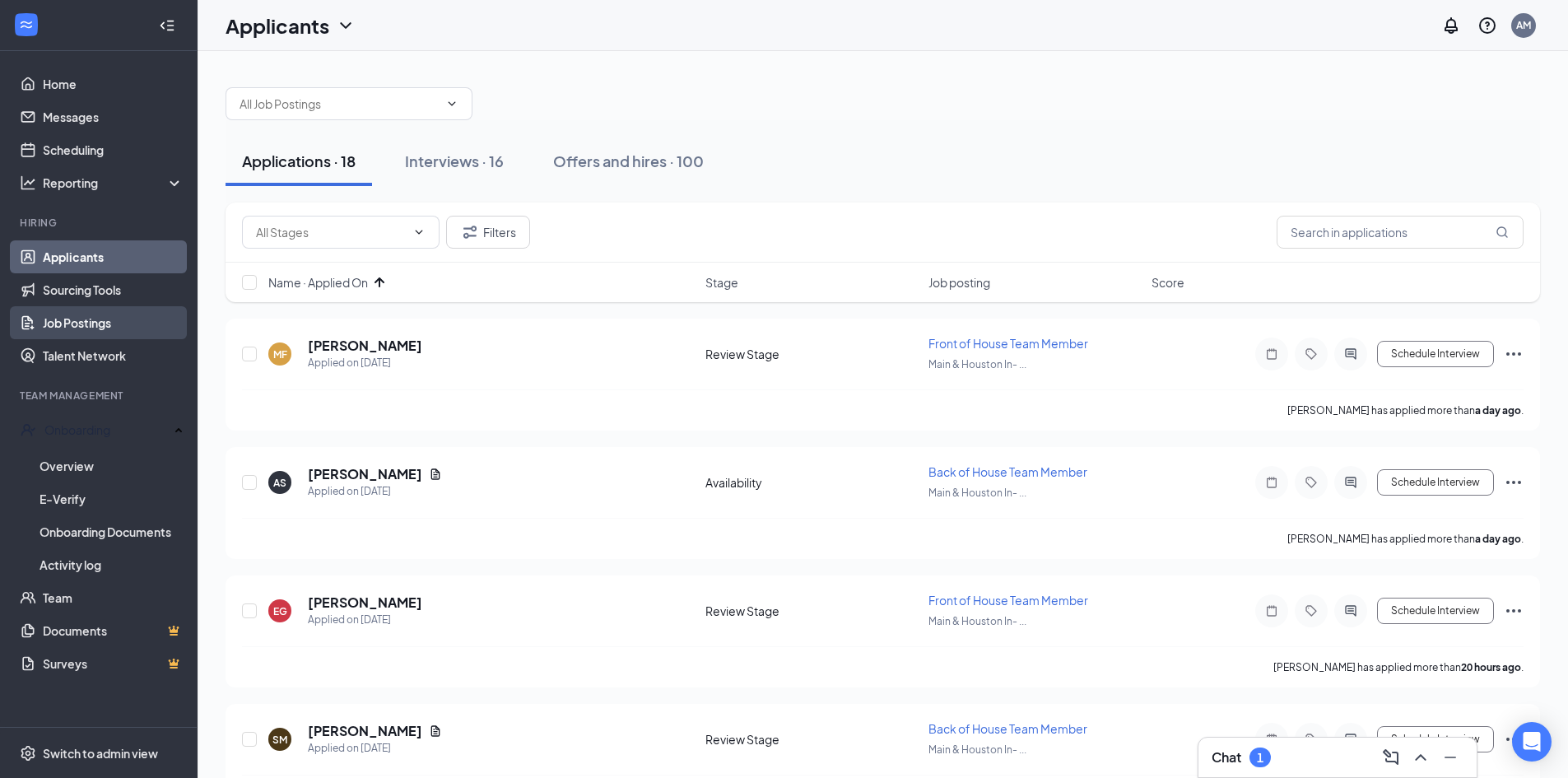
click at [91, 324] on link "Job Postings" at bounding box center [112, 322] width 140 height 33
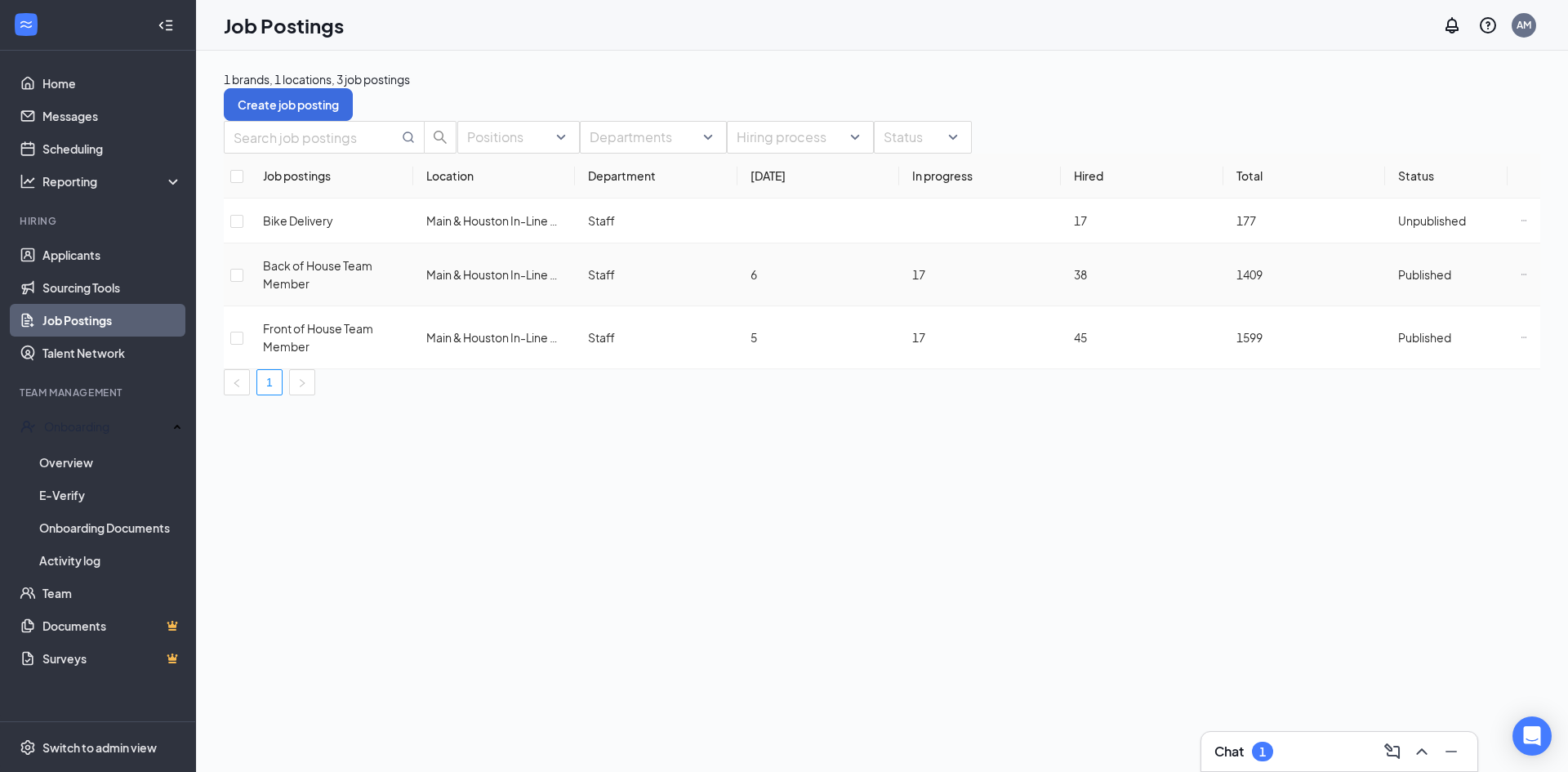
click at [1431, 282] on span "Published" at bounding box center [1424, 274] width 53 height 14
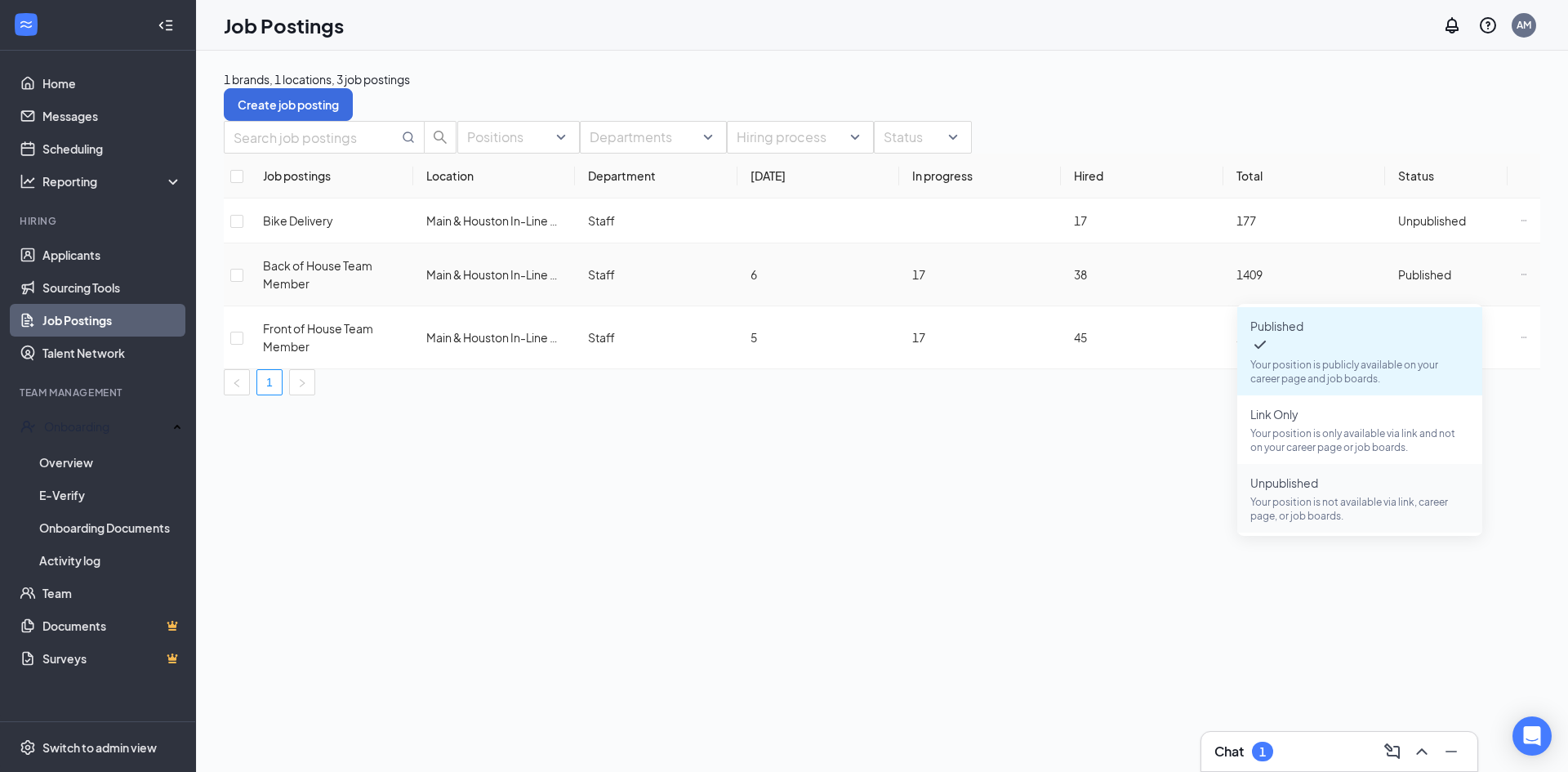
click at [1295, 495] on p "Your position is not available via link, career page, or job boards." at bounding box center [1360, 509] width 219 height 28
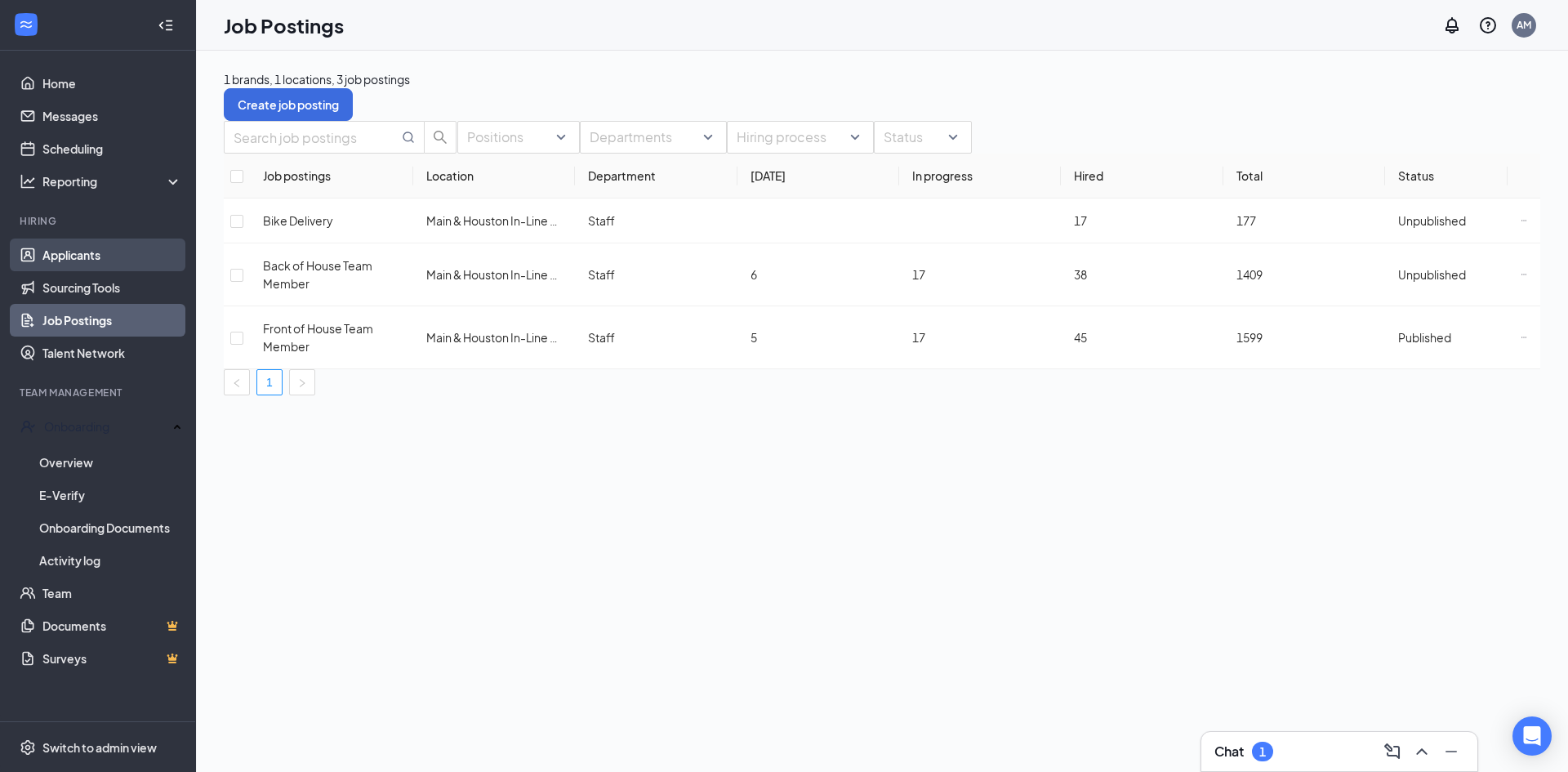
click at [67, 254] on link "Applicants" at bounding box center [111, 254] width 139 height 32
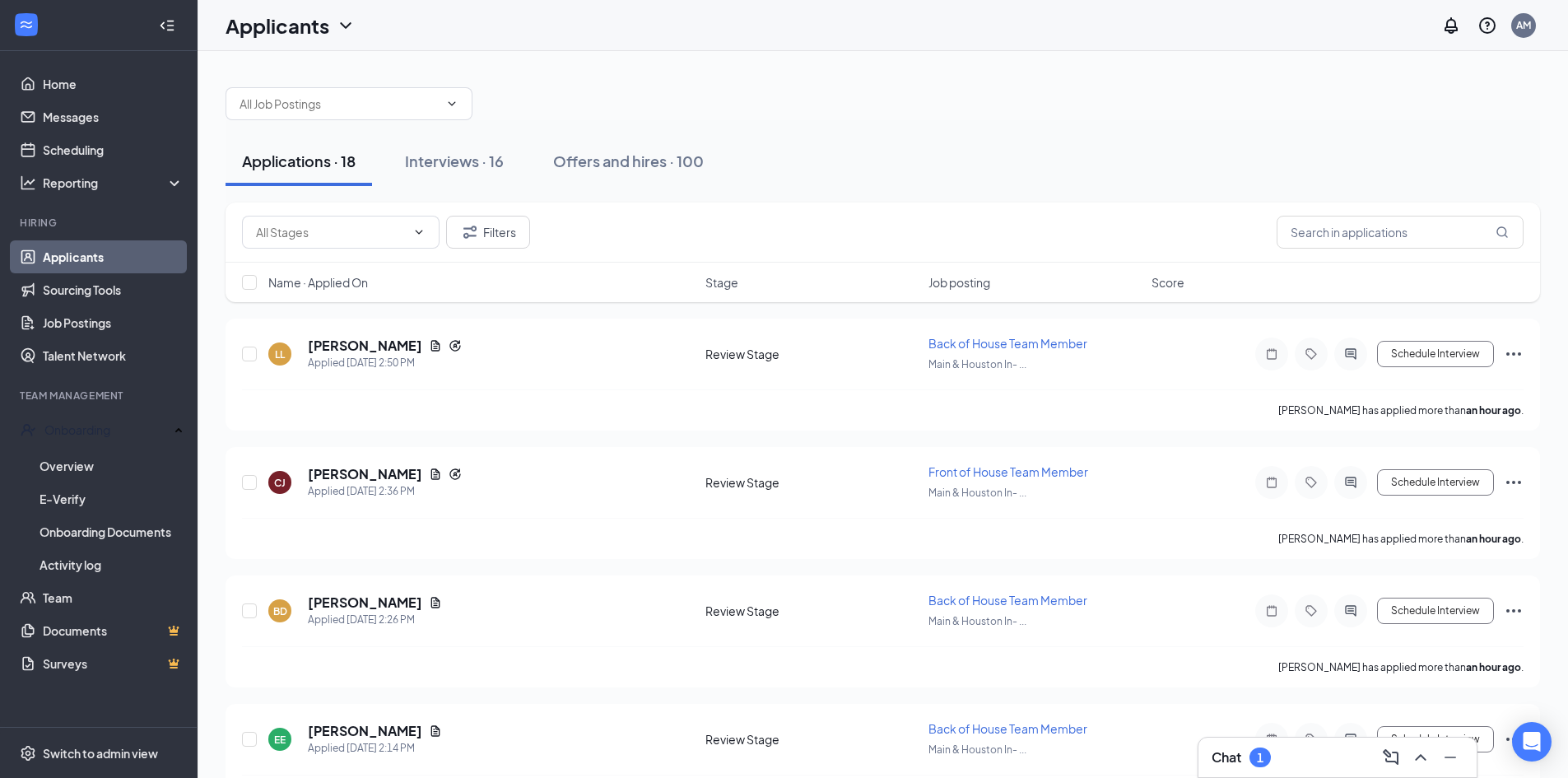
click at [341, 281] on span "Name · Applied On" at bounding box center [318, 283] width 100 height 16
click at [339, 351] on h5 "[PERSON_NAME]" at bounding box center [365, 346] width 114 height 18
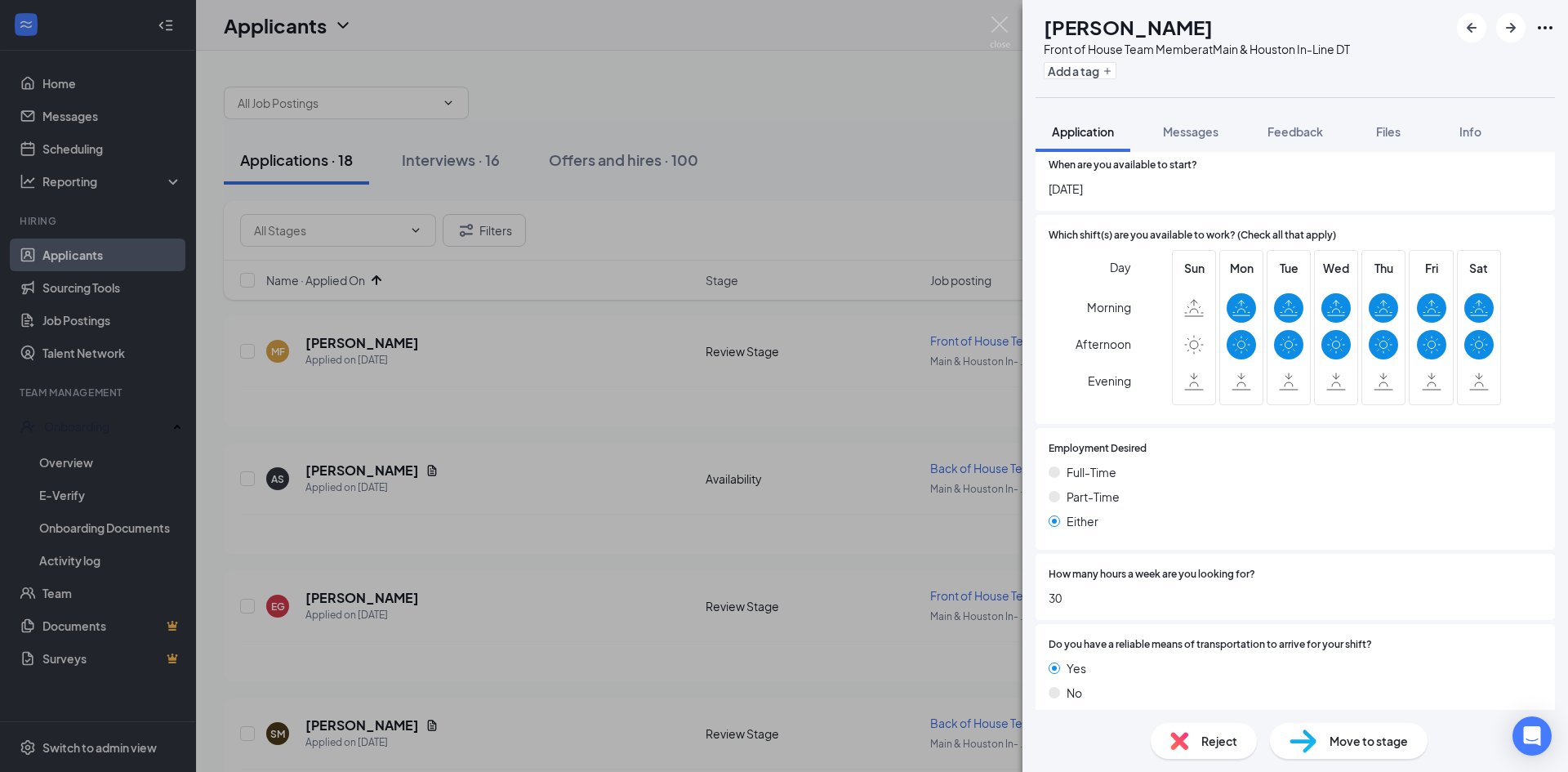
click at [1203, 737] on span "Reject" at bounding box center [1219, 741] width 36 height 18
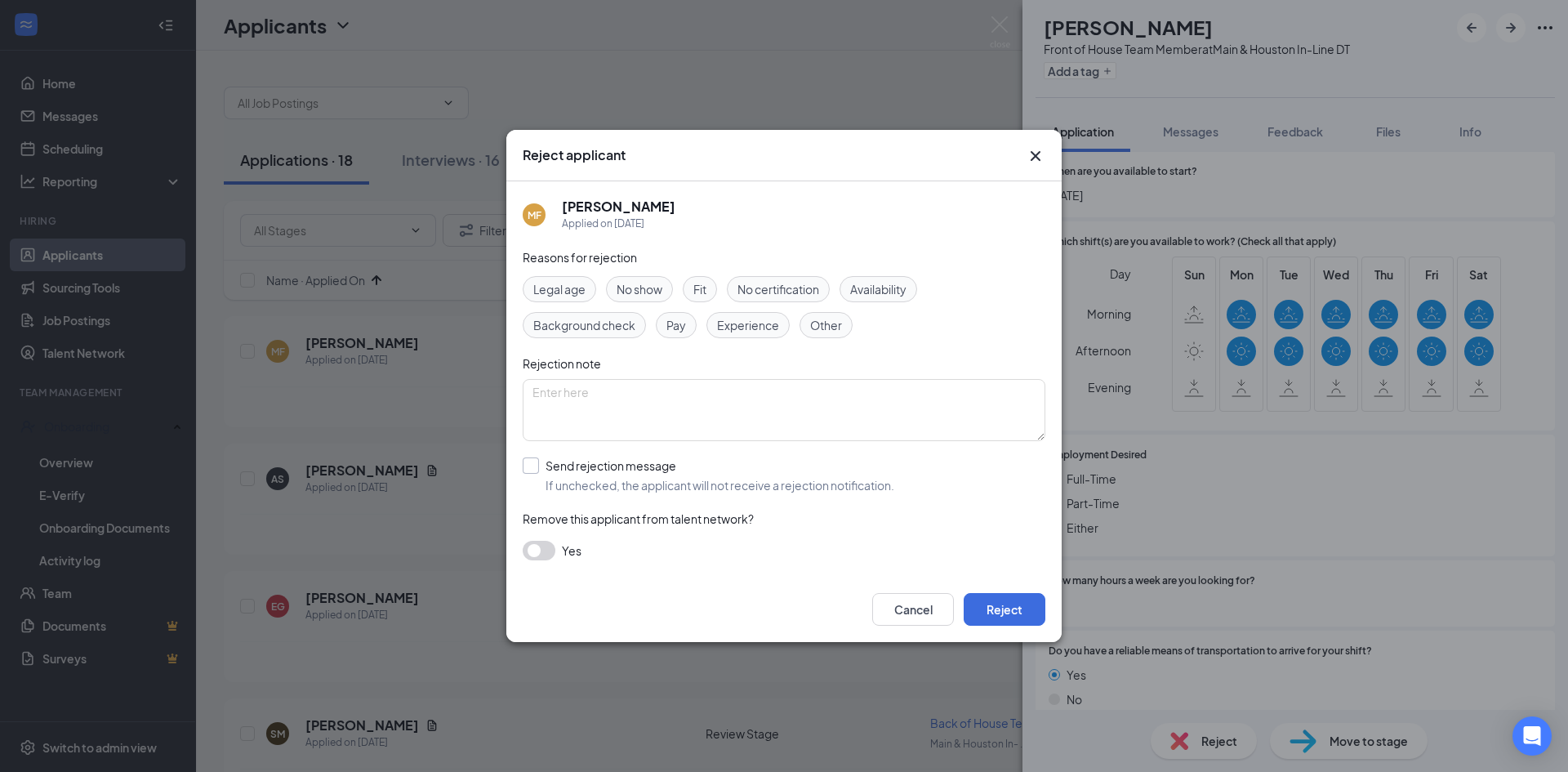
click at [524, 467] on input "Send rejection message If unchecked, the applicant will not receive a rejection…" at bounding box center [709, 475] width 372 height 36
checkbox input "true"
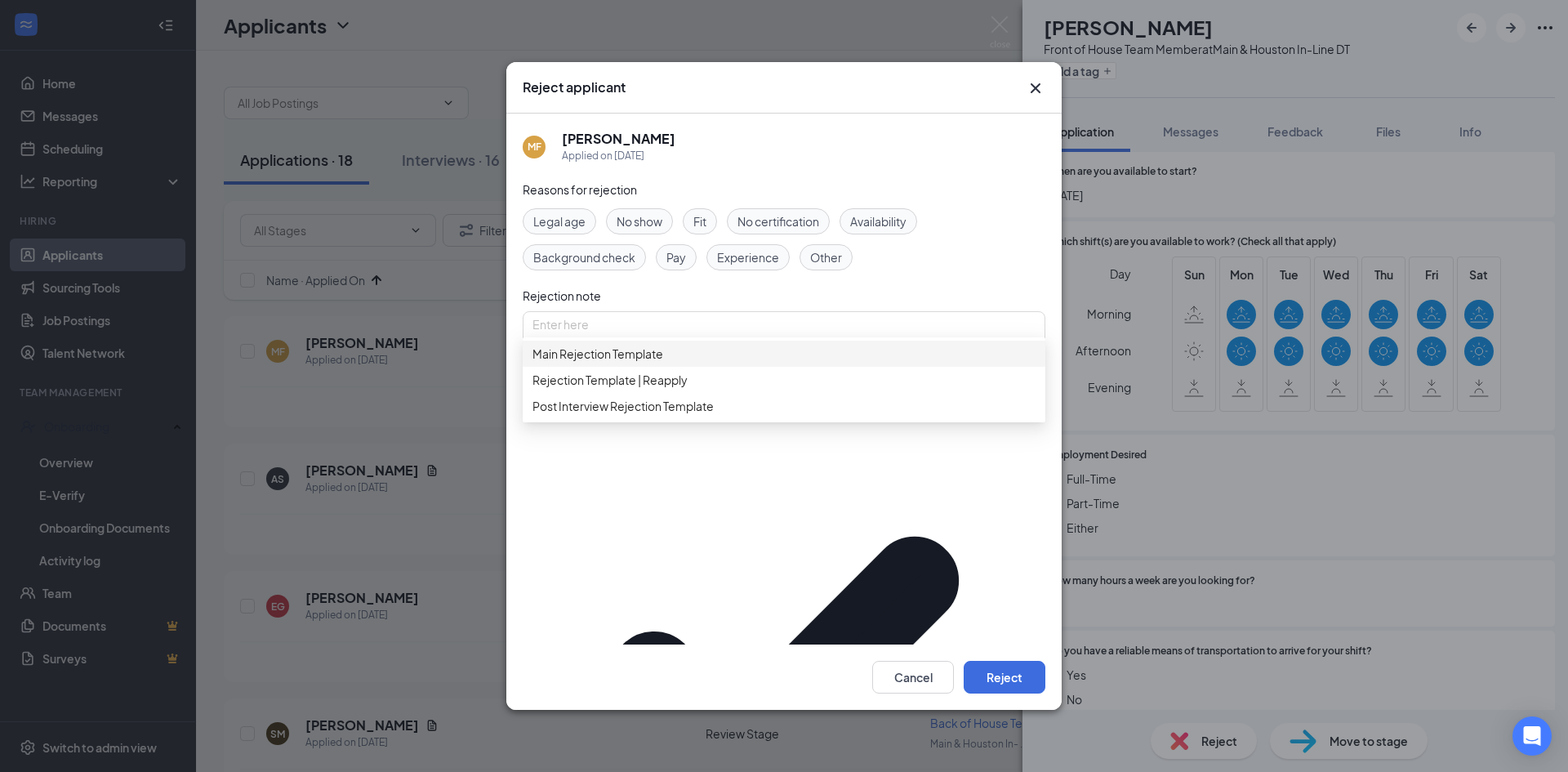
click at [589, 367] on div "Main Rejection Template" at bounding box center [784, 353] width 523 height 26
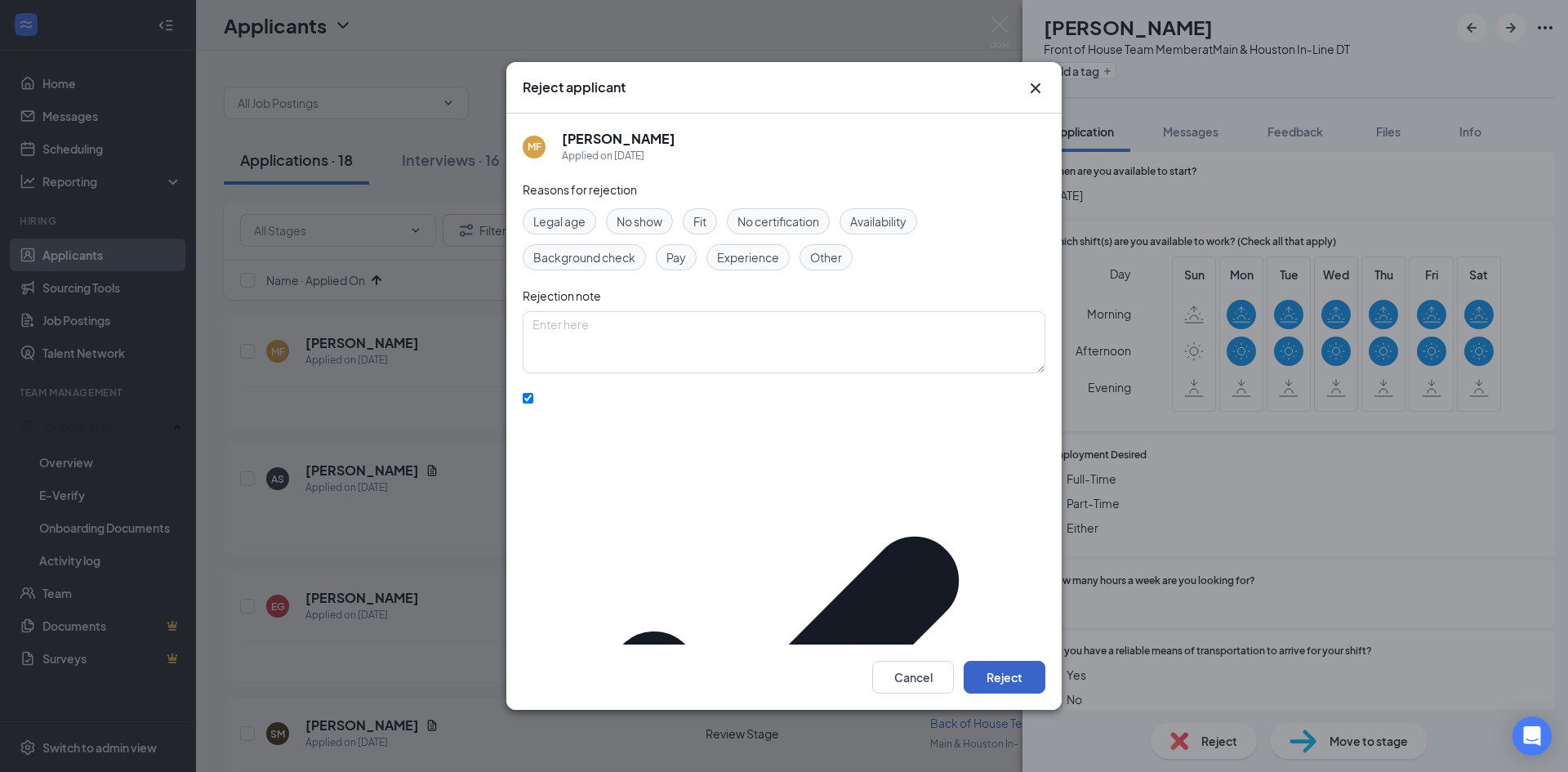
click at [979, 661] on button "Reject" at bounding box center [1005, 677] width 82 height 32
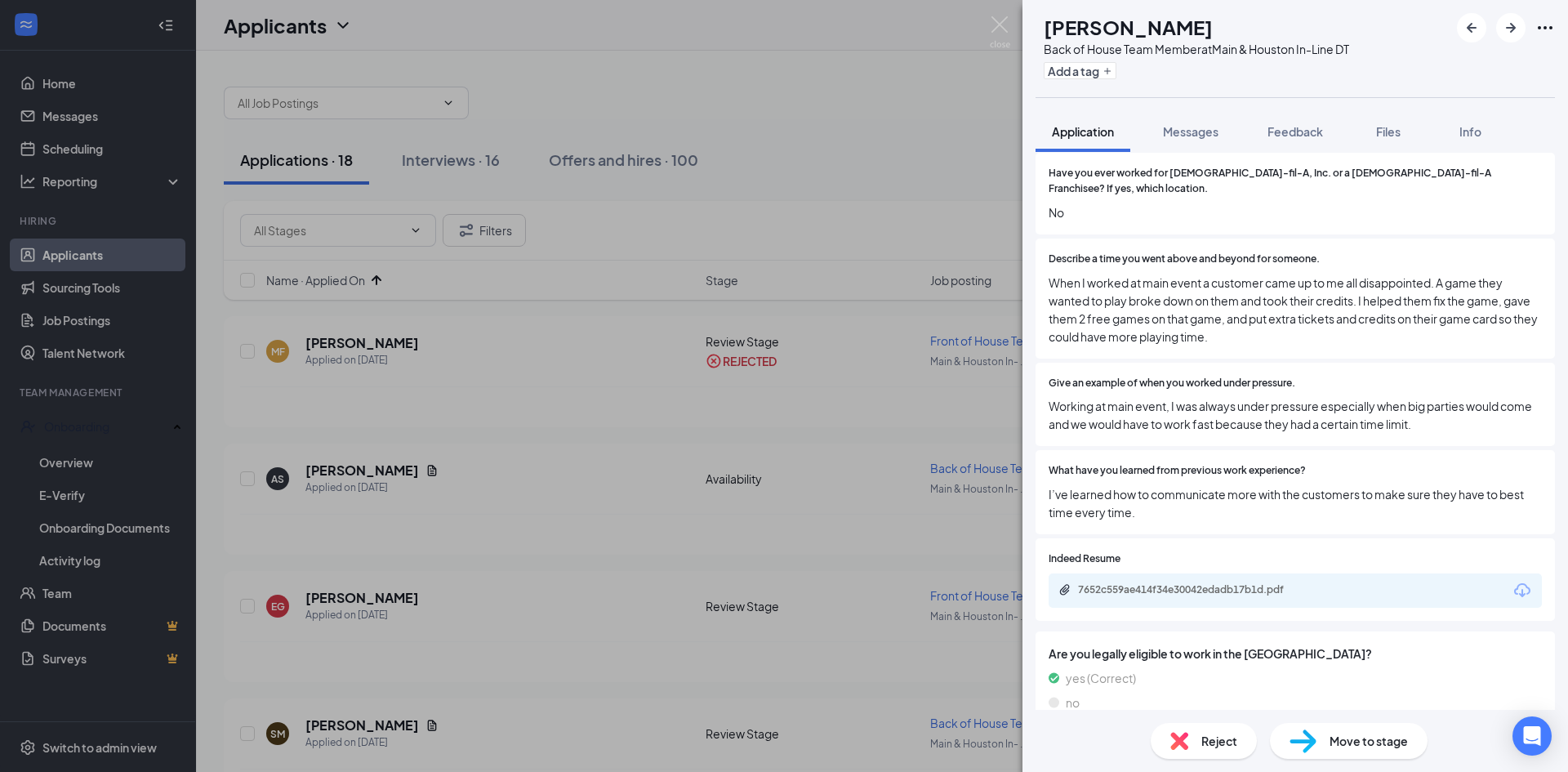
scroll to position [383, 0]
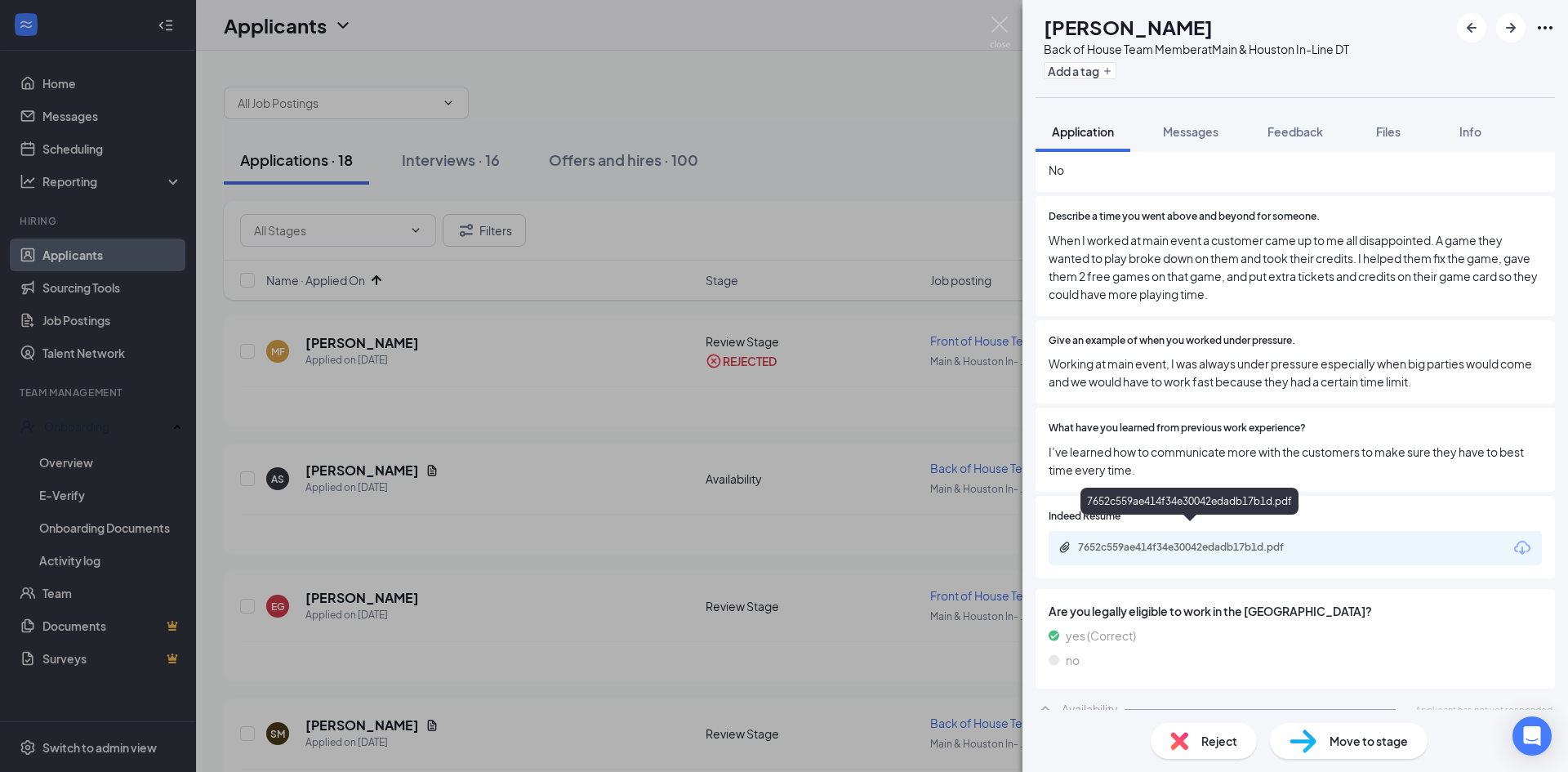
click at [1184, 541] on div "7652c559ae414f34e30042edadb17b1d.pdf" at bounding box center [1192, 547] width 229 height 13
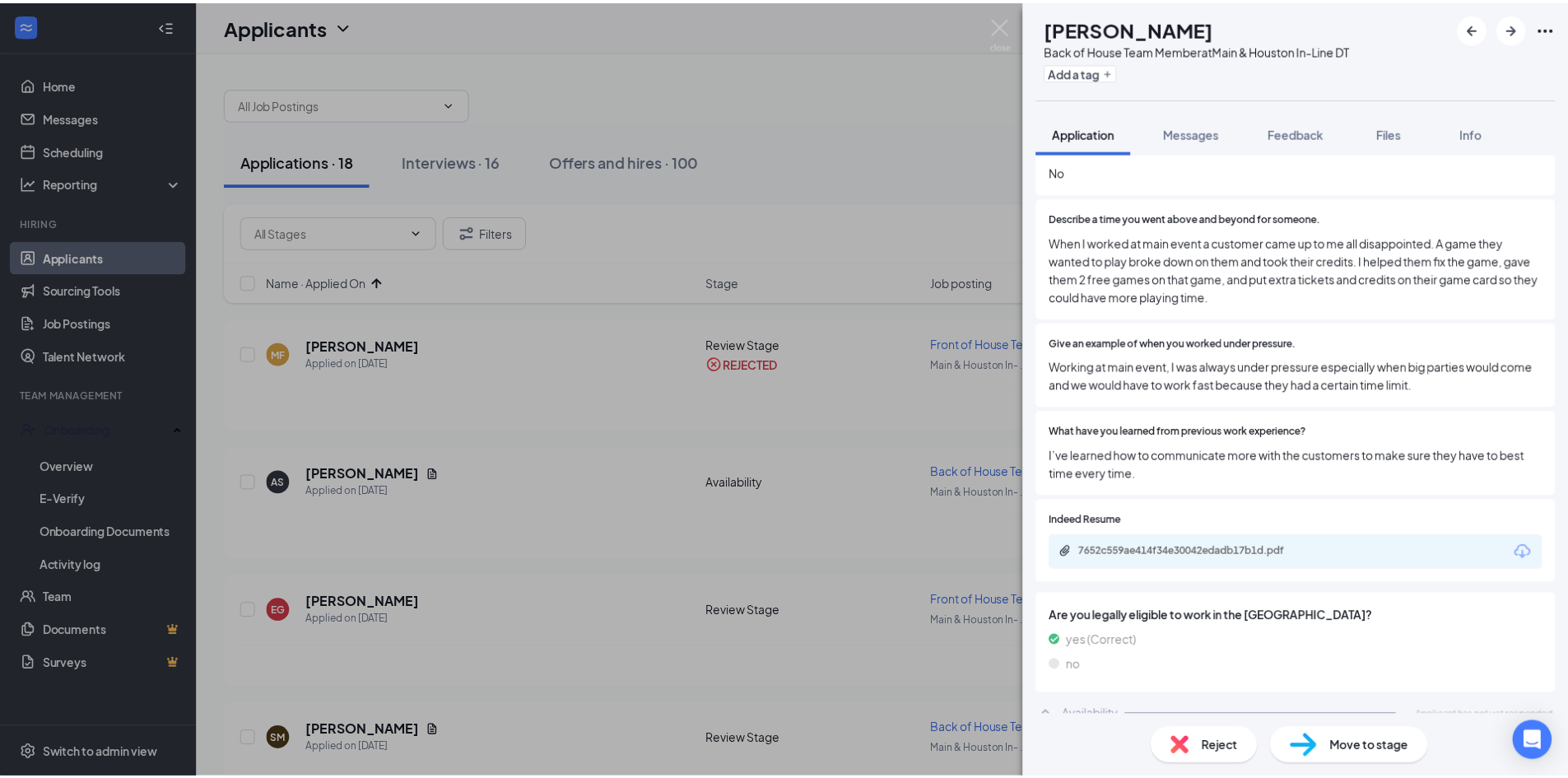
scroll to position [380, 0]
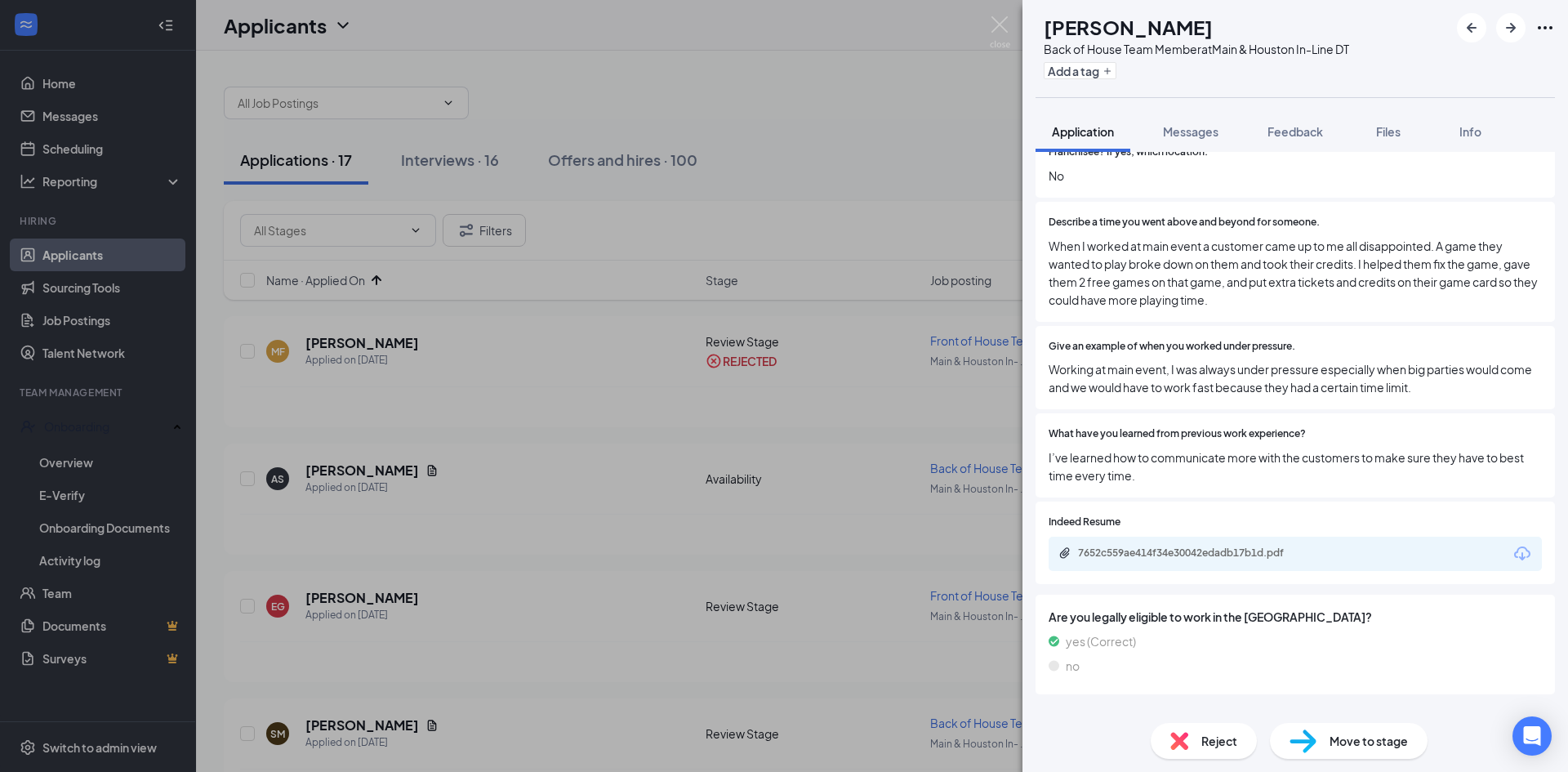
click at [1544, 27] on icon "Ellipses" at bounding box center [1546, 28] width 20 height 20
click at [1004, 24] on img at bounding box center [1000, 31] width 21 height 31
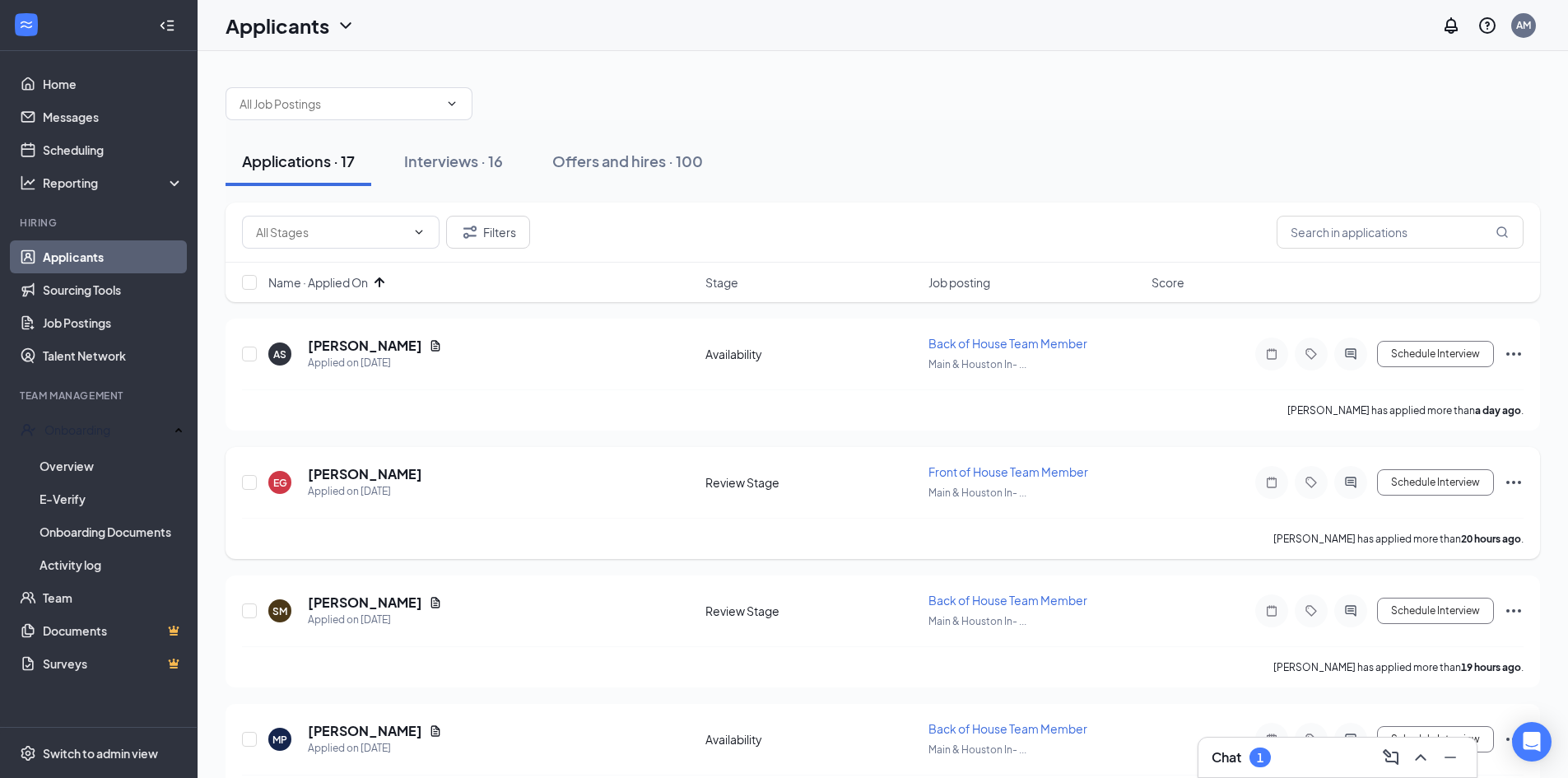
click at [1508, 482] on icon "Ellipses" at bounding box center [1514, 483] width 14 height 4
click at [1533, 492] on div "EG [PERSON_NAME] Applied on [DATE] Review Stage Front of House Team Member Main…" at bounding box center [883, 504] width 1315 height 112
click at [392, 477] on h5 "[PERSON_NAME]" at bounding box center [365, 475] width 114 height 18
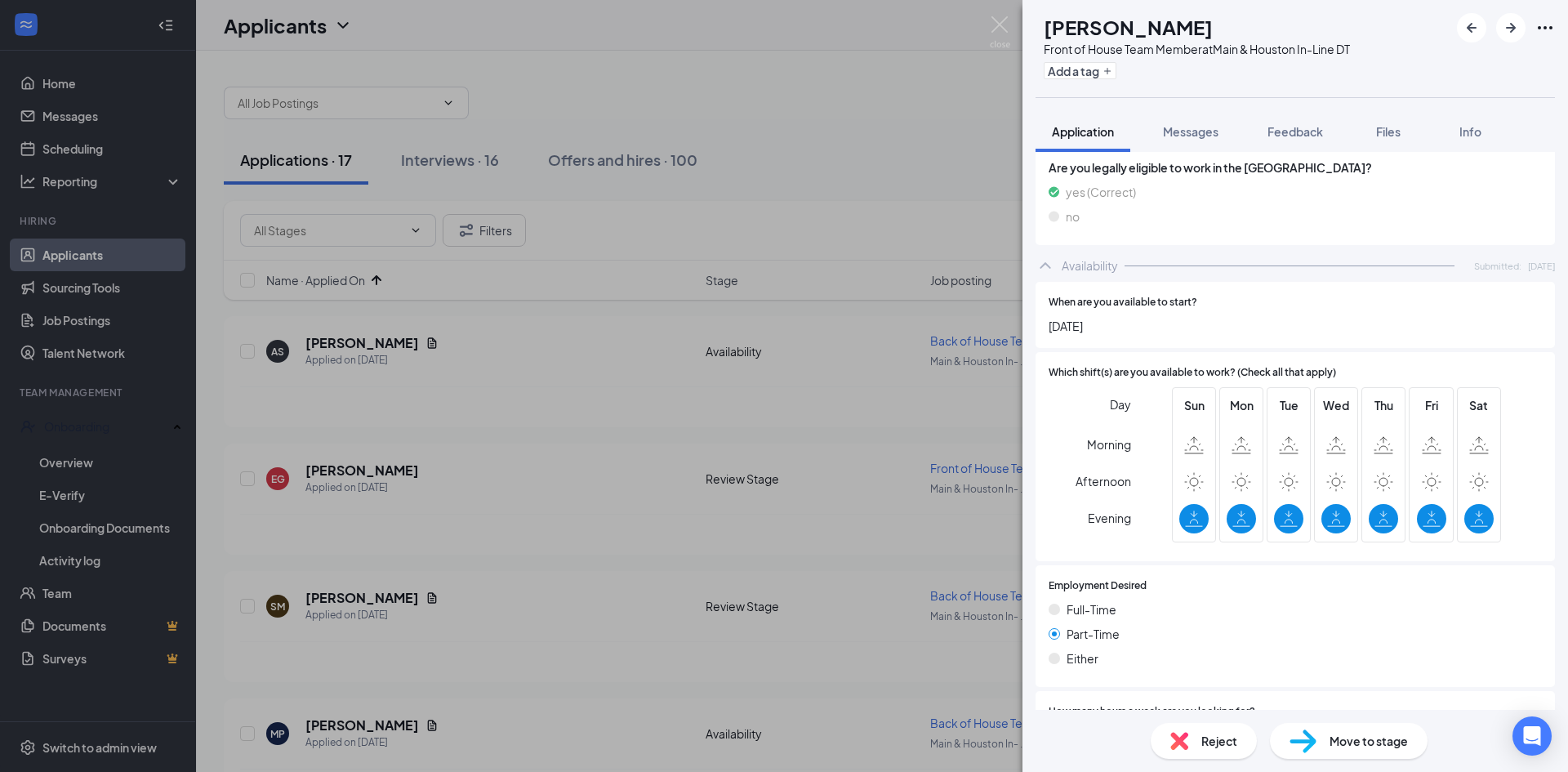
scroll to position [653, 0]
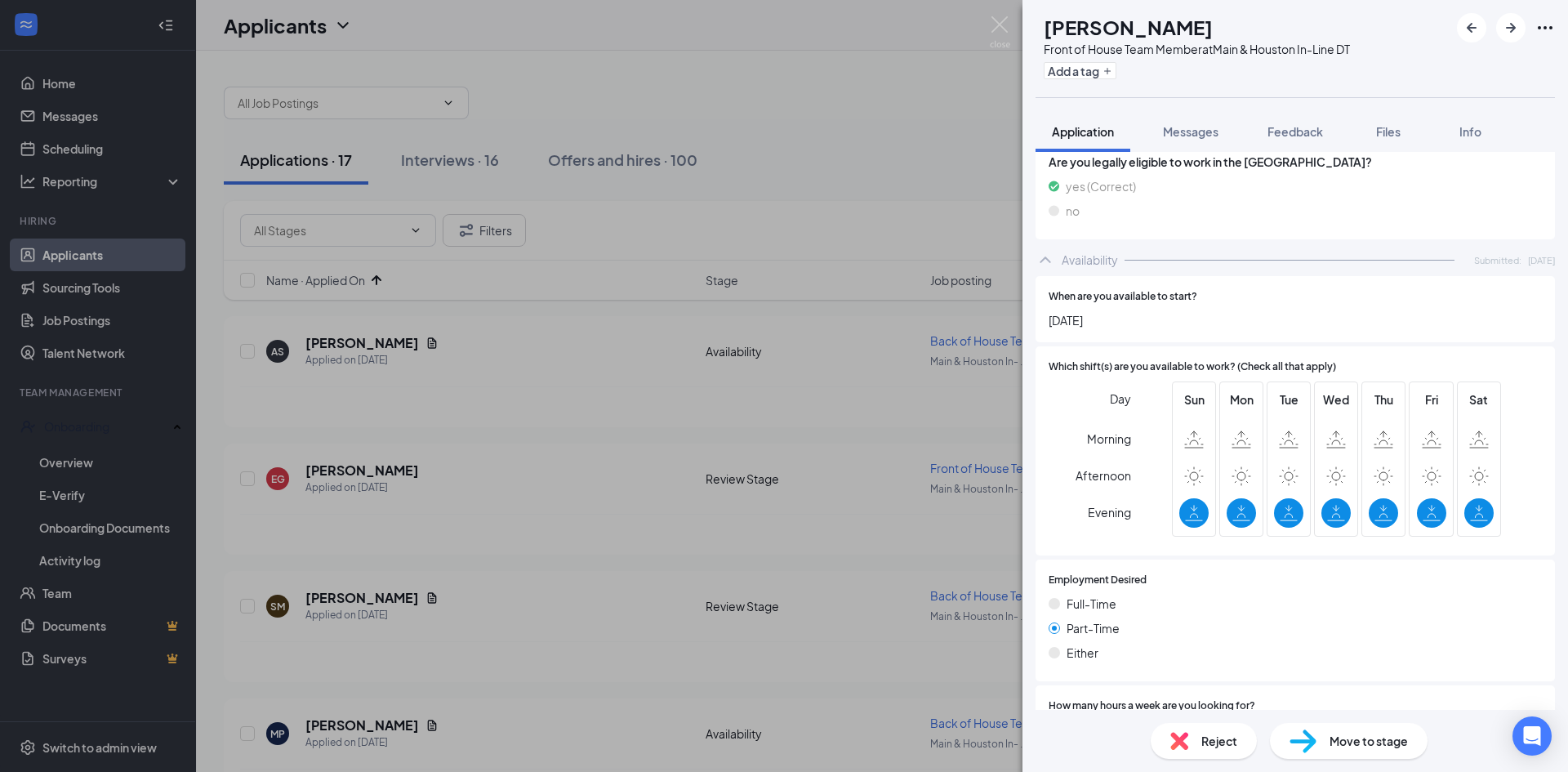
click at [1199, 744] on div "Reject" at bounding box center [1204, 741] width 106 height 36
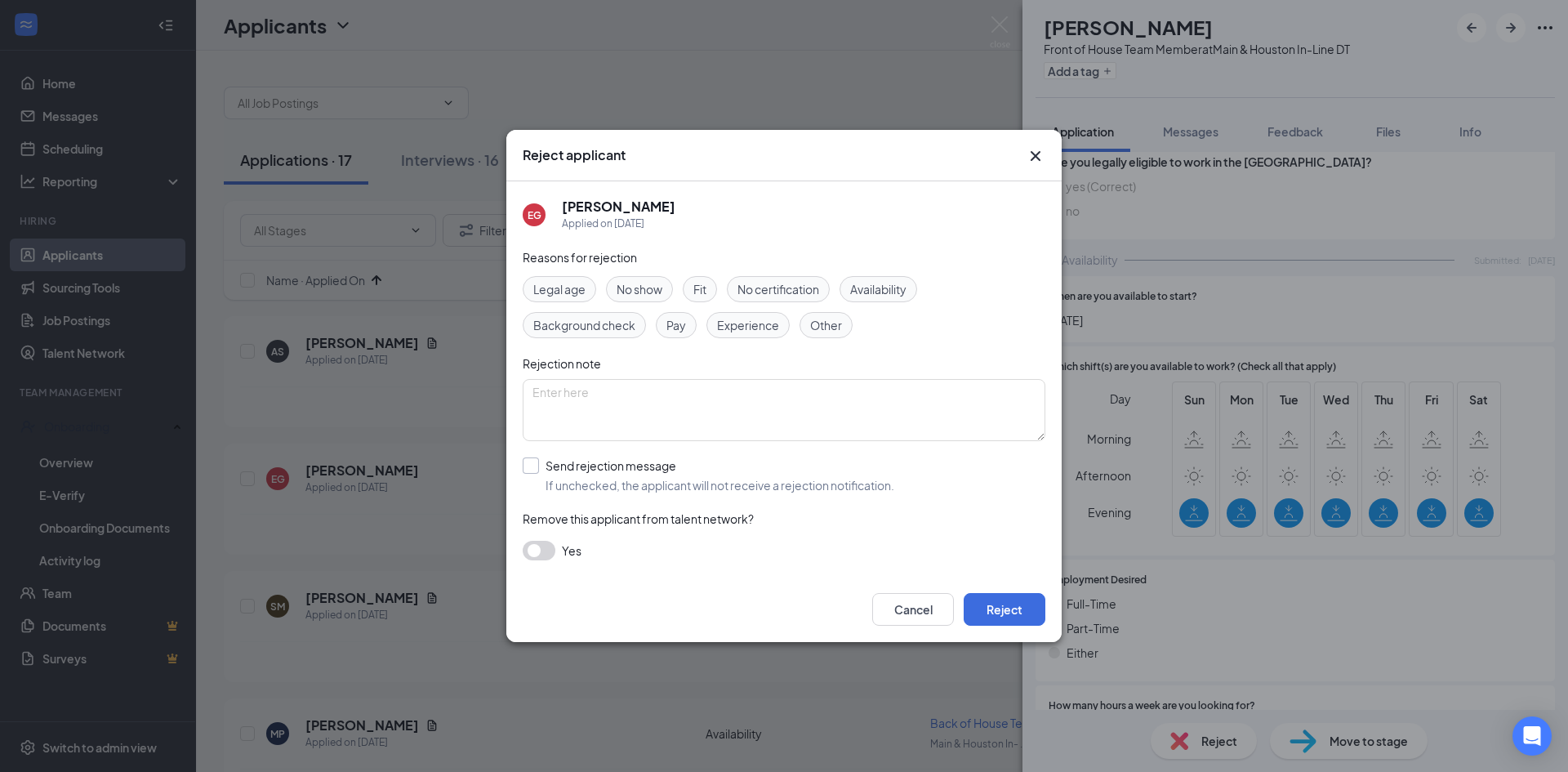
click at [527, 473] on input "Send rejection message If unchecked, the applicant will not receive a rejection…" at bounding box center [709, 475] width 372 height 36
checkbox input "true"
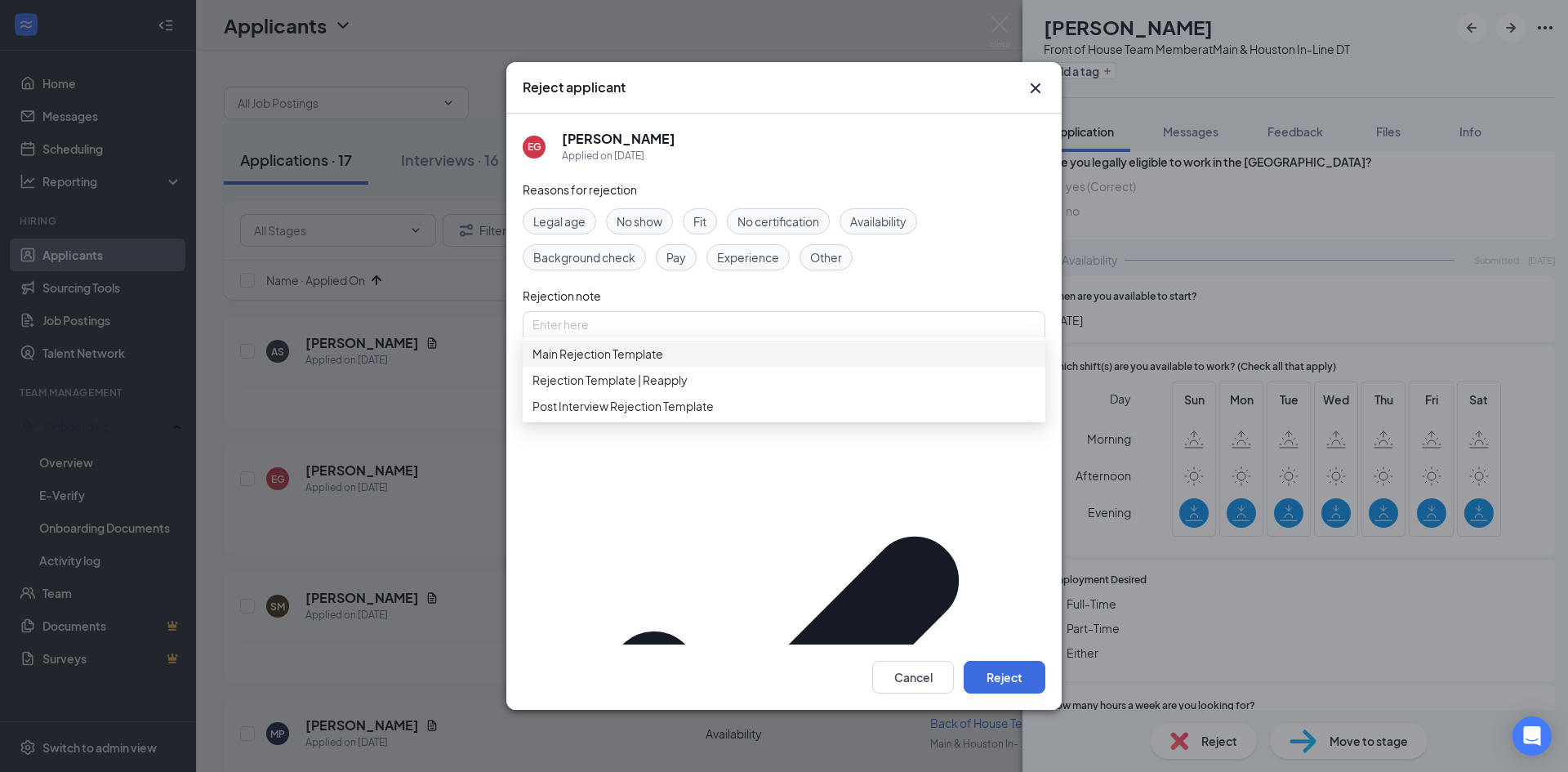
click at [621, 363] on span "Main Rejection Template" at bounding box center [598, 354] width 130 height 18
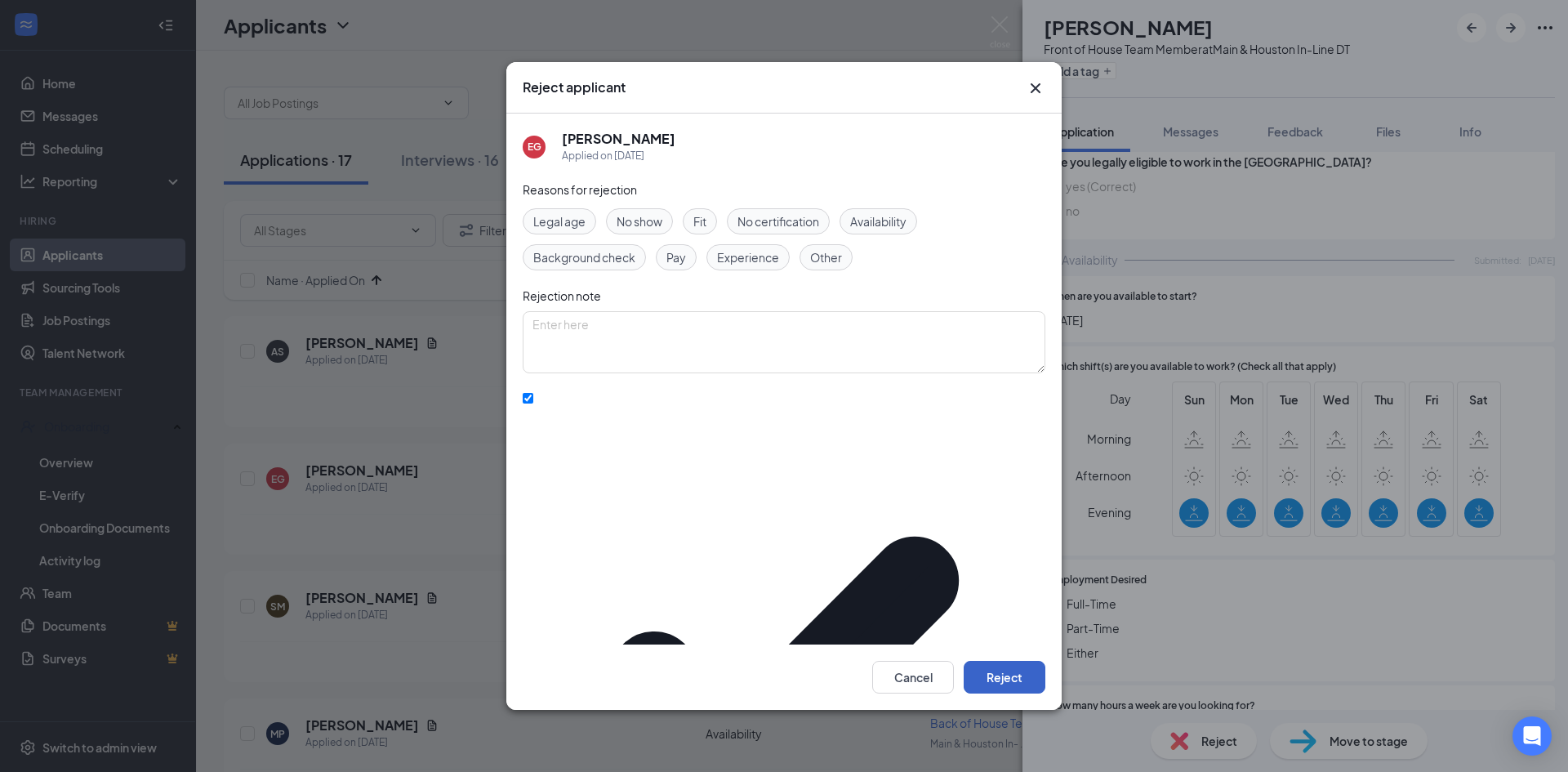
click at [999, 661] on button "Reject" at bounding box center [1005, 677] width 82 height 32
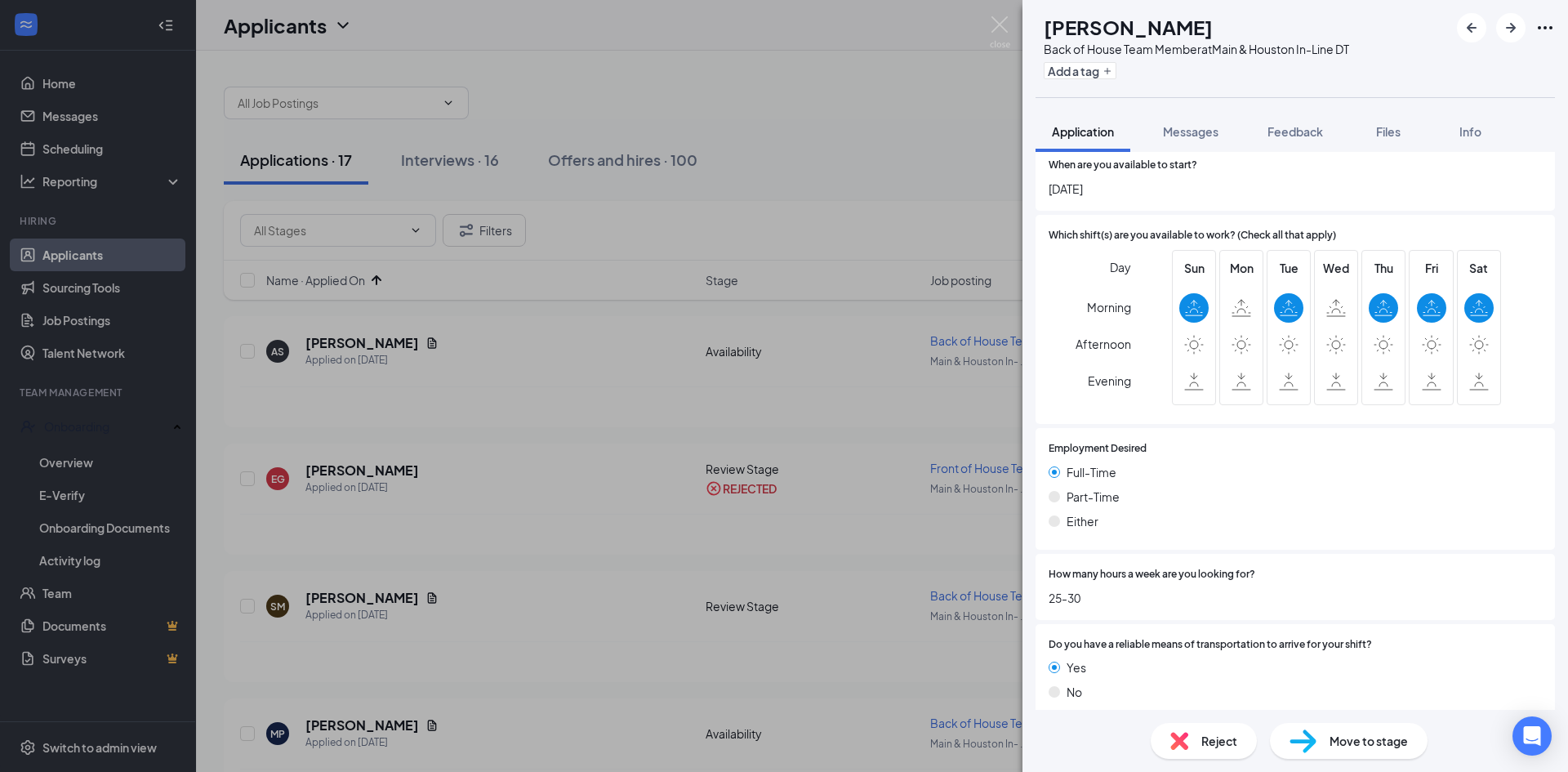
click at [1205, 753] on div "Reject" at bounding box center [1204, 741] width 106 height 36
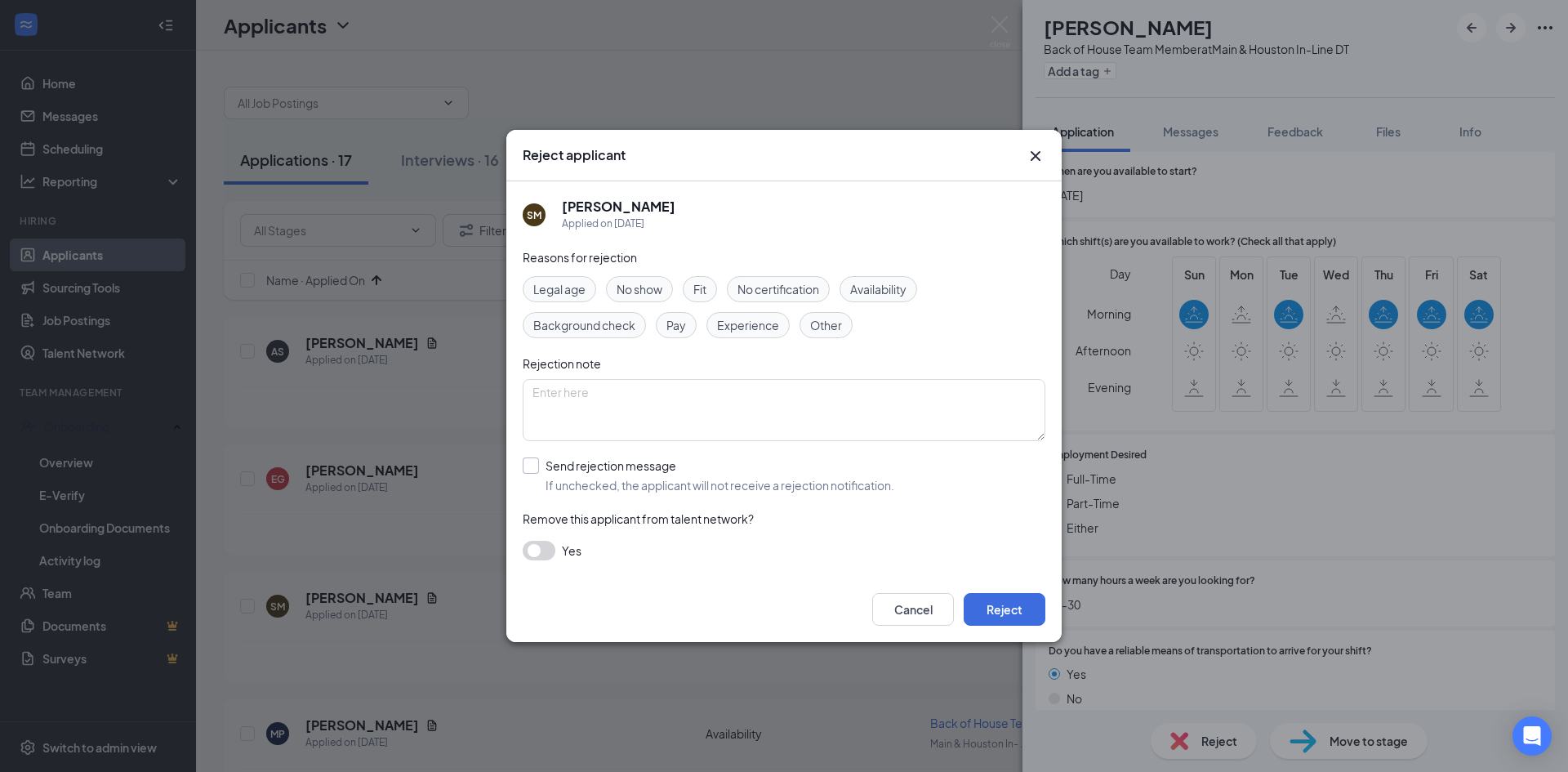
click at [536, 463] on input "Send rejection message If unchecked, the applicant will not receive a rejection…" at bounding box center [709, 475] width 372 height 36
checkbox input "true"
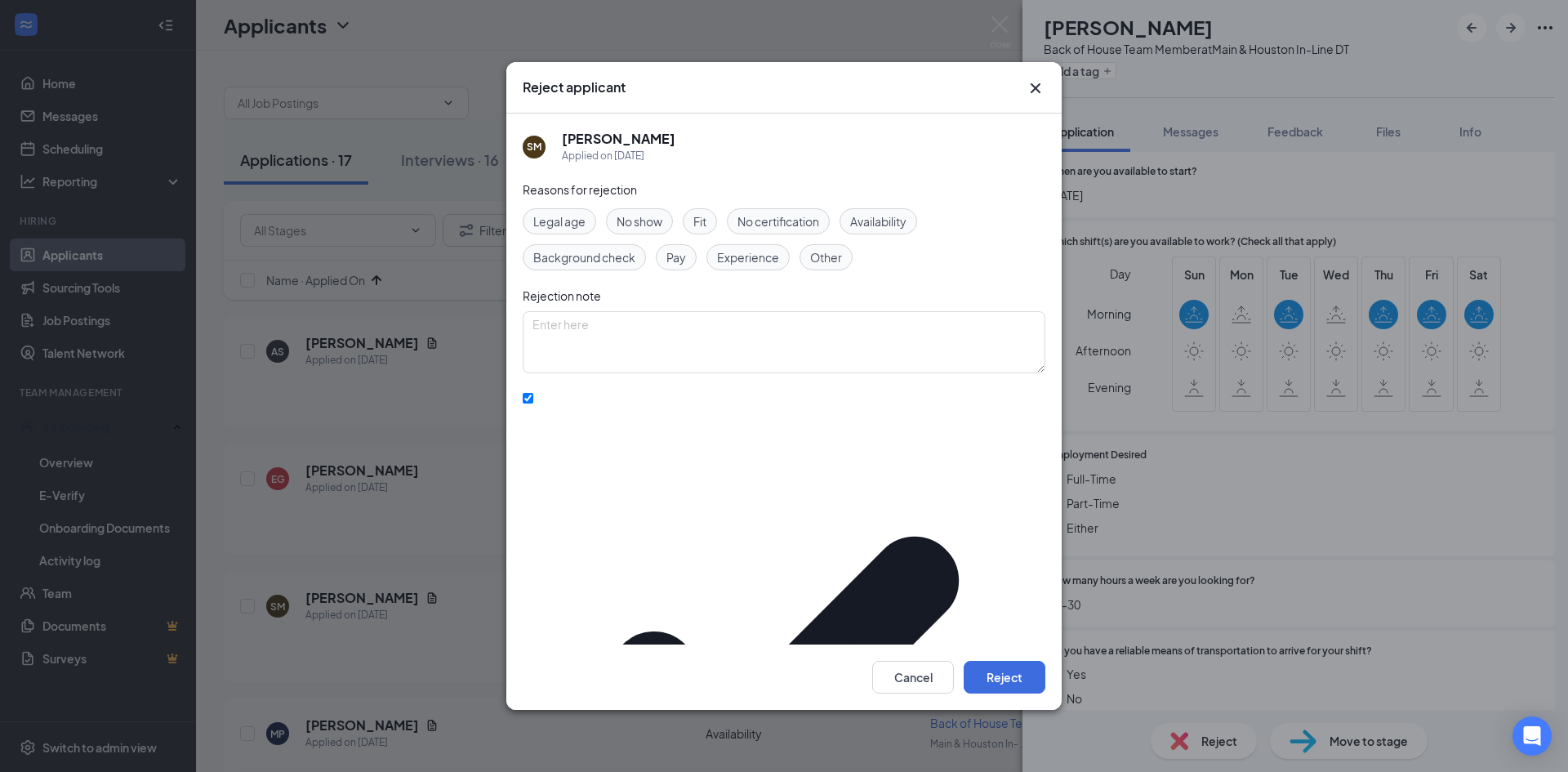
click at [880, 230] on span "Availability" at bounding box center [878, 221] width 57 height 18
click at [1004, 661] on button "Reject" at bounding box center [1005, 677] width 82 height 32
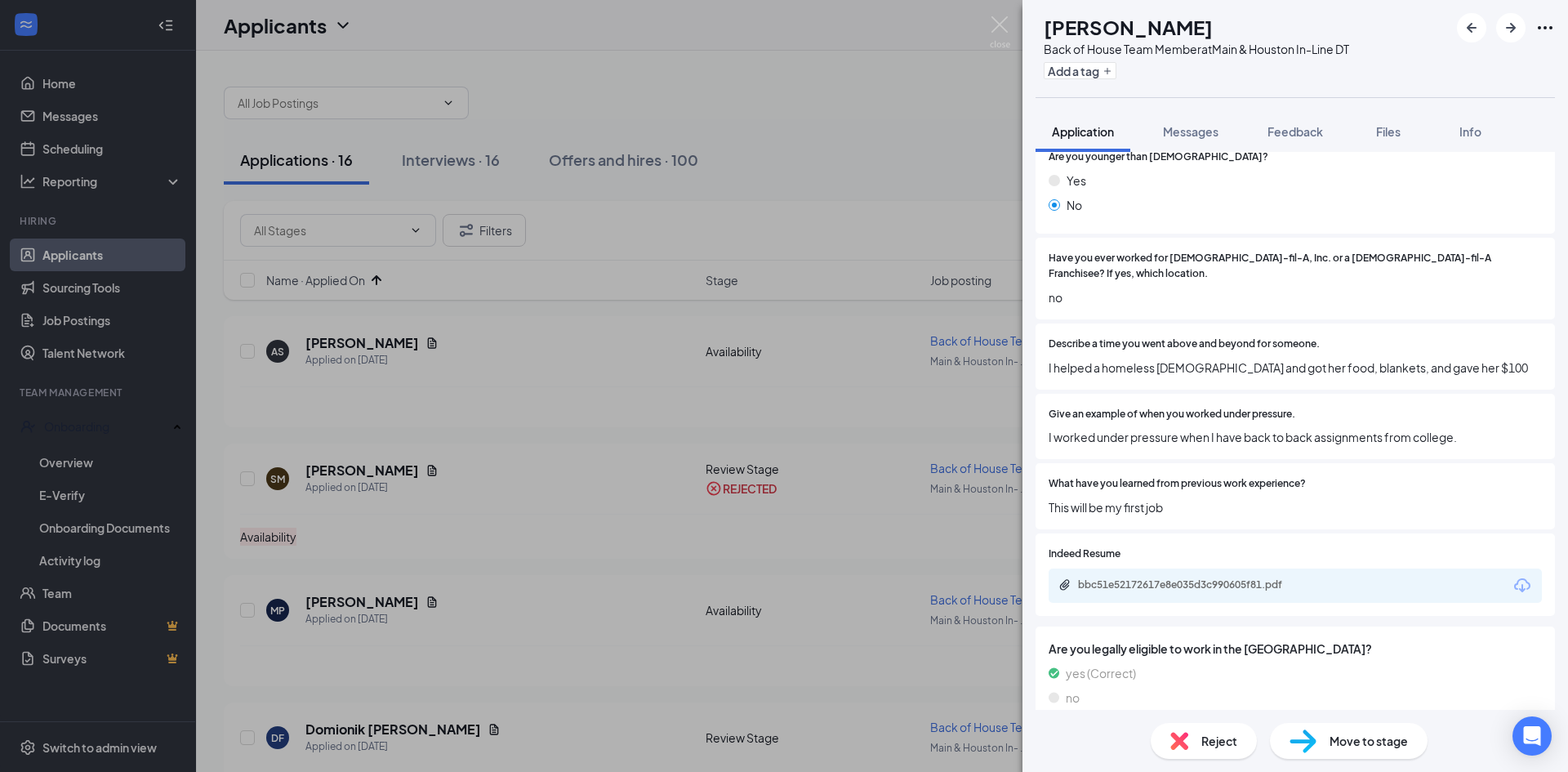
scroll to position [211, 0]
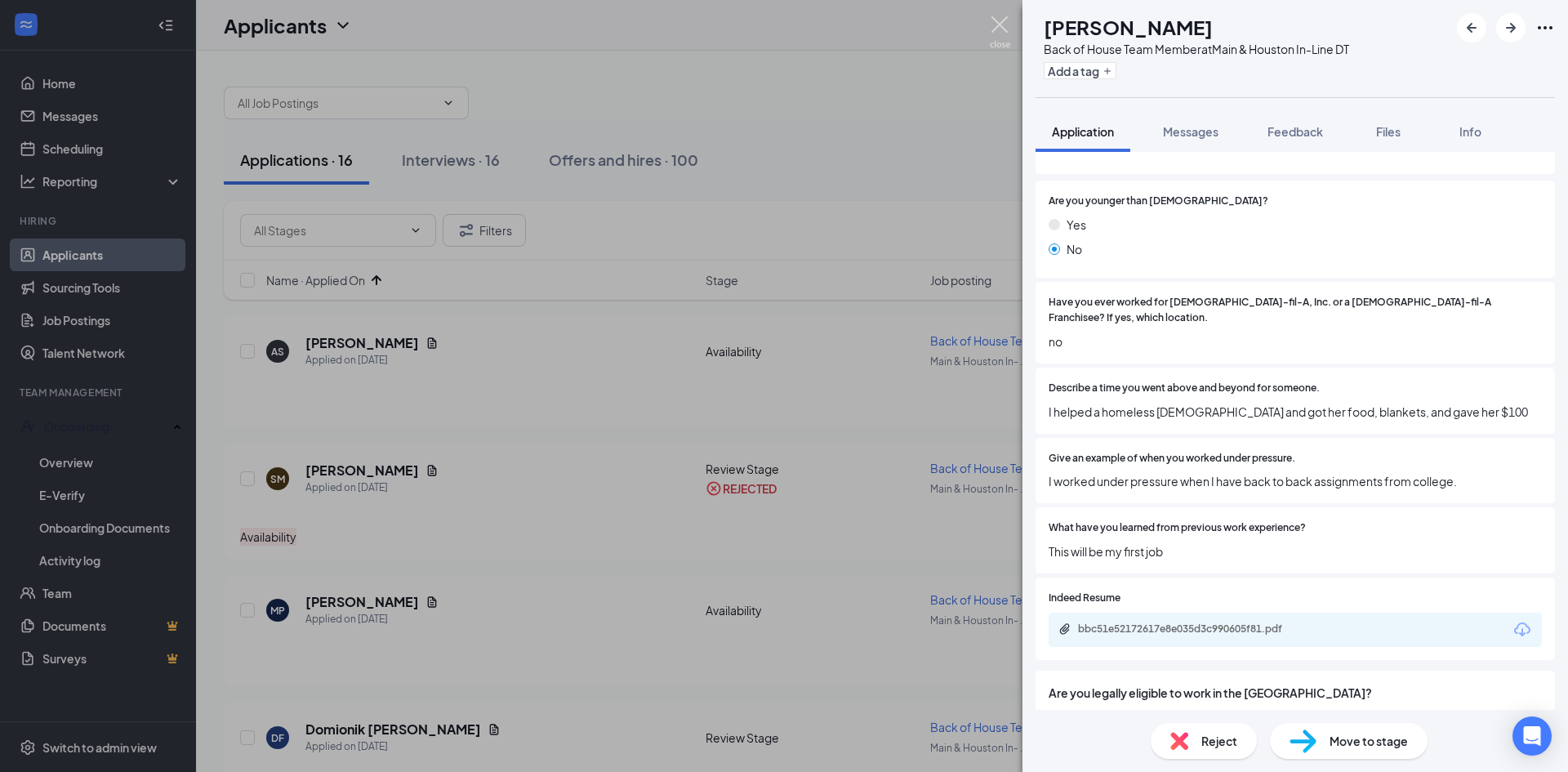
click at [1005, 22] on img at bounding box center [1000, 31] width 21 height 31
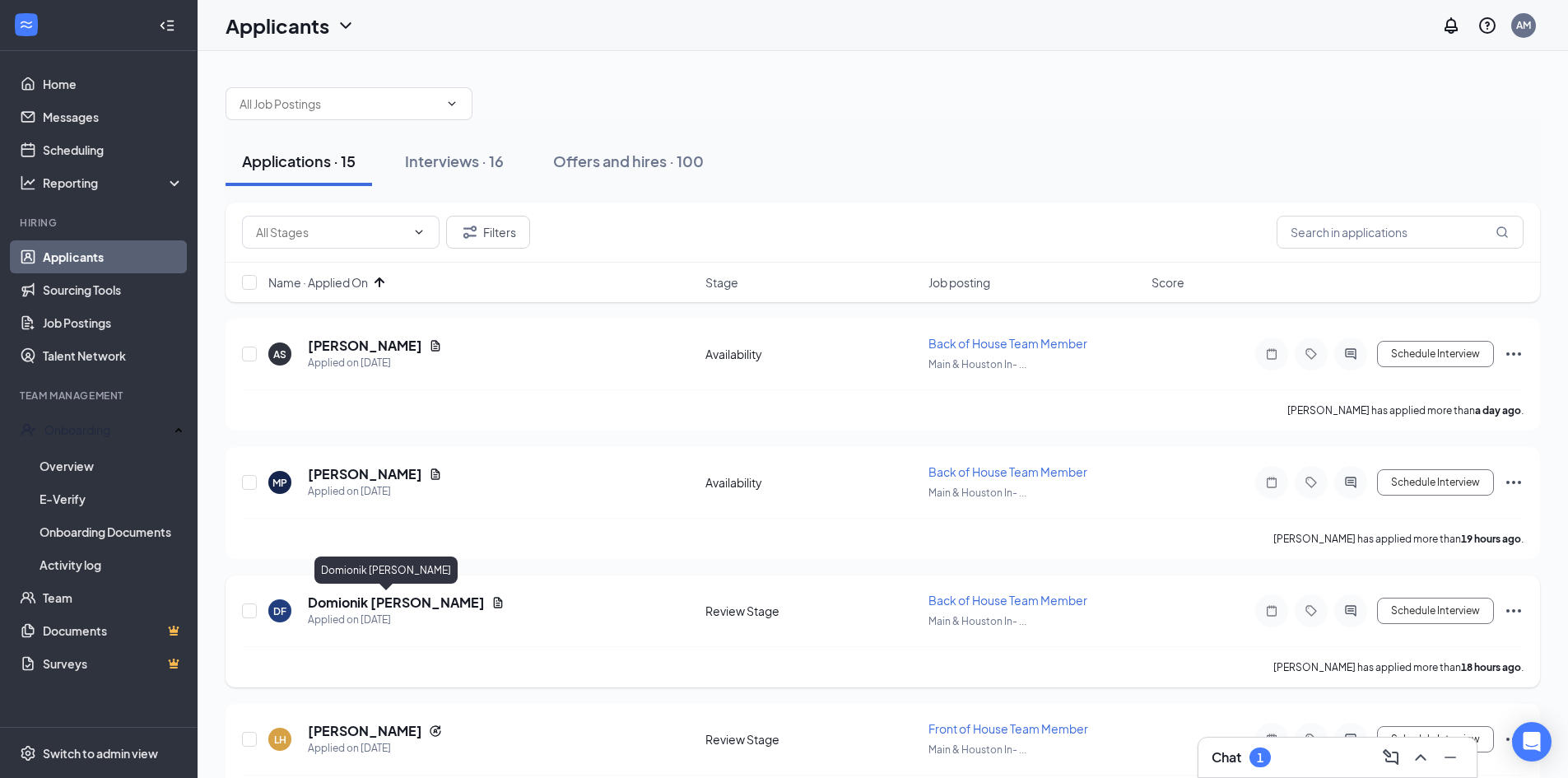
click at [372, 606] on h5 "Domionik [PERSON_NAME]" at bounding box center [396, 602] width 177 height 18
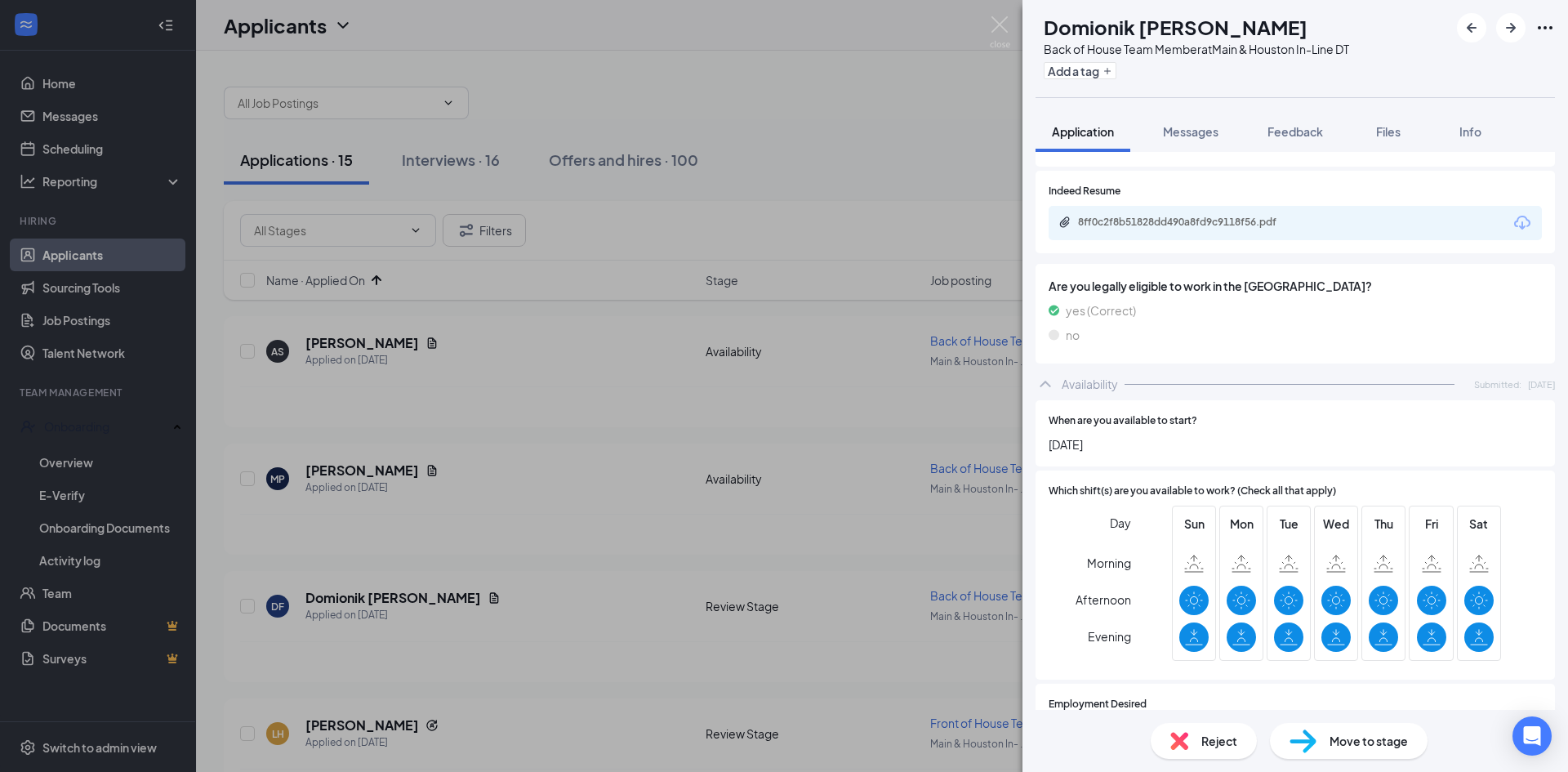
scroll to position [519, 0]
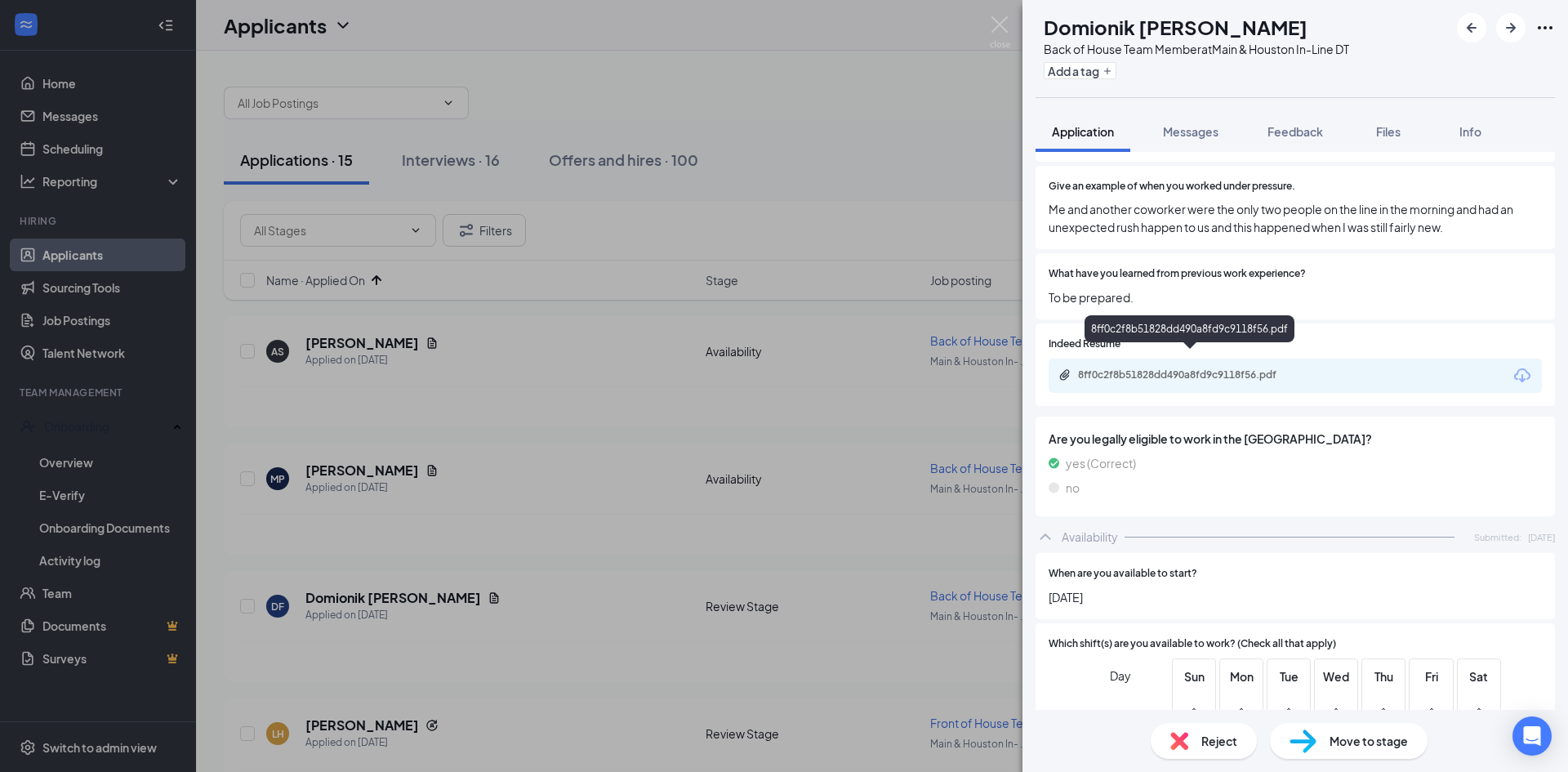
click at [1156, 368] on div "8ff0c2f8b51828dd490a8fd9c9118f56.pdf" at bounding box center [1192, 375] width 229 height 13
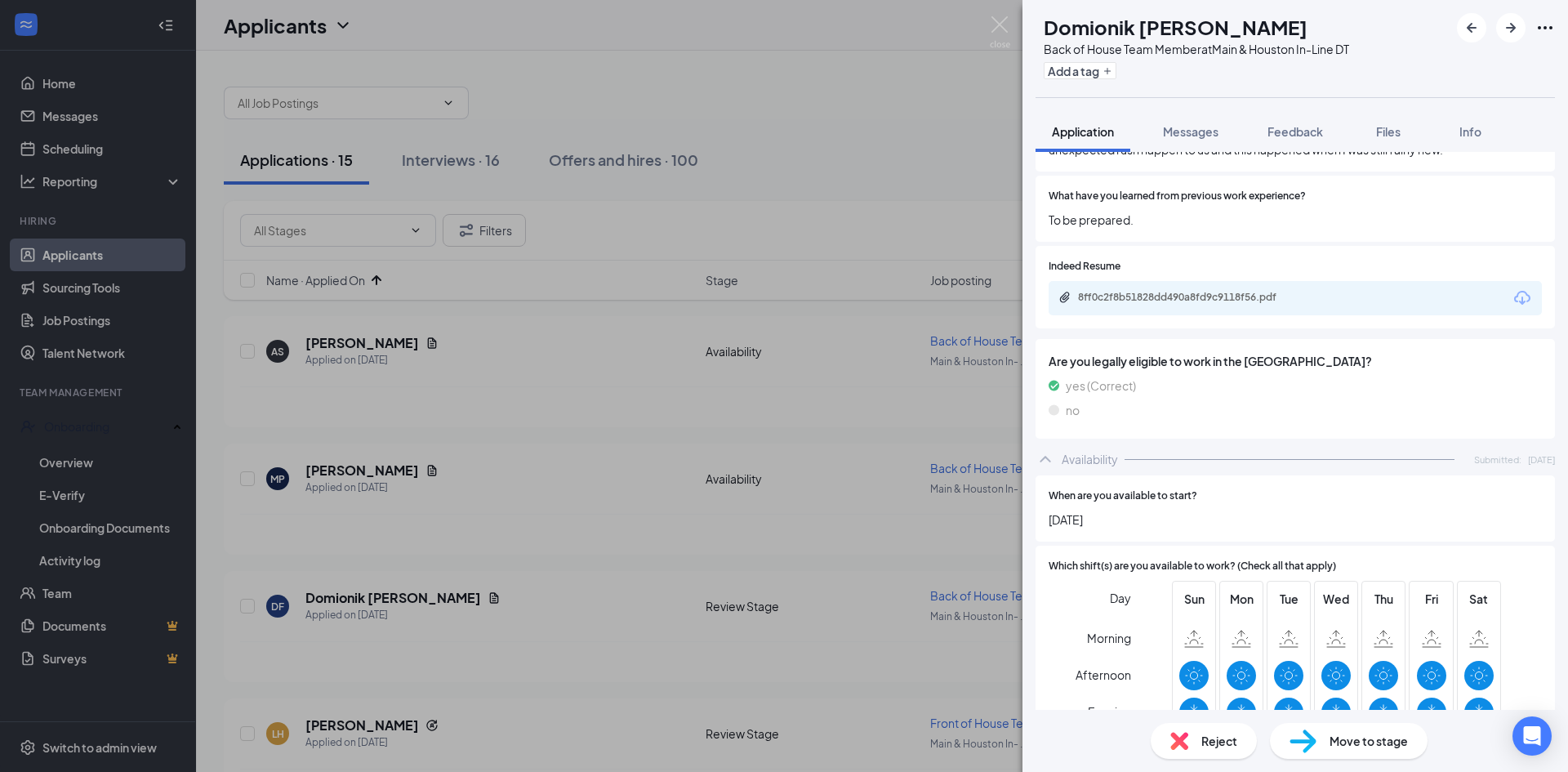
scroll to position [653, 0]
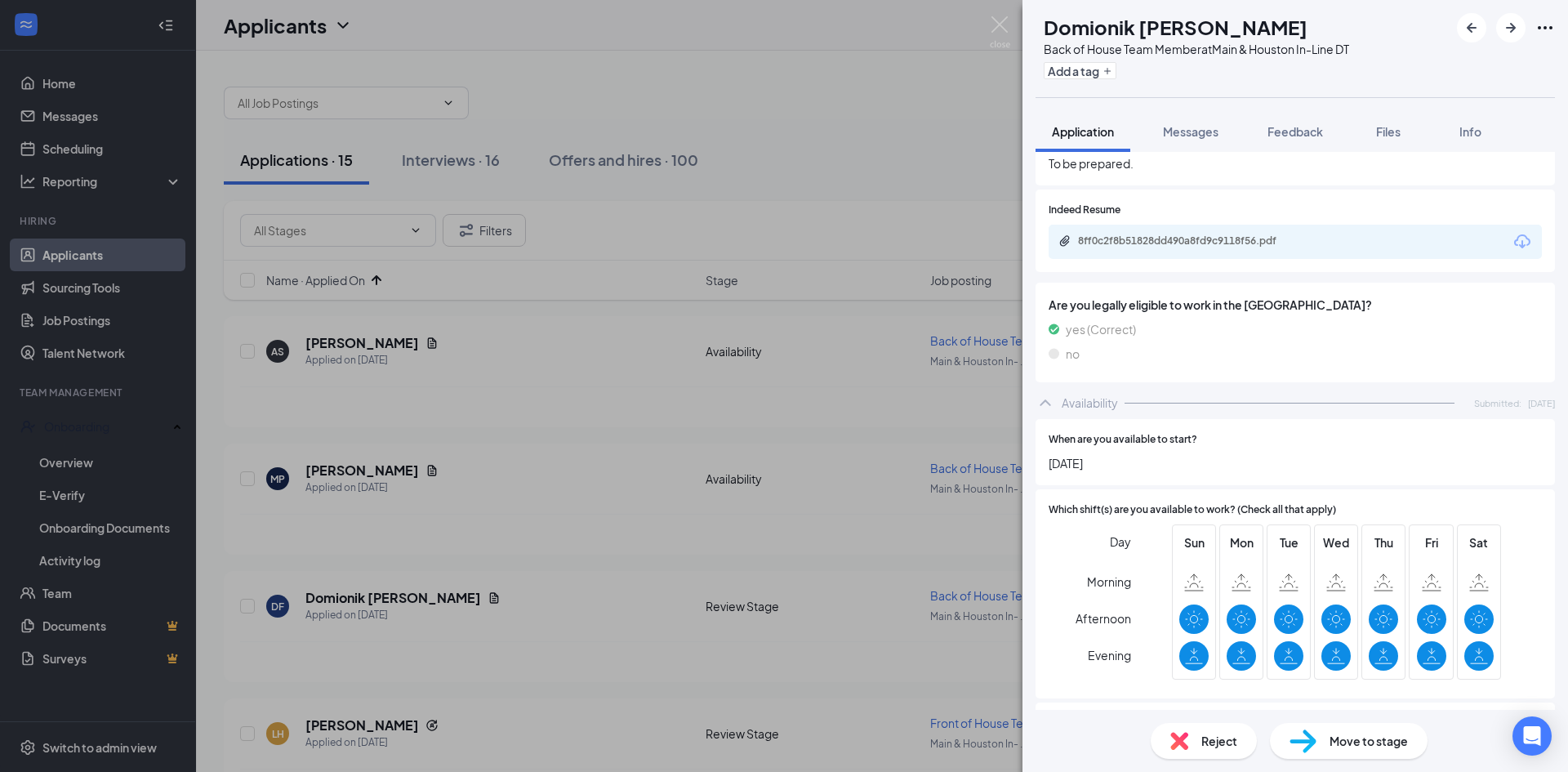
click at [1316, 752] on img at bounding box center [1303, 741] width 27 height 23
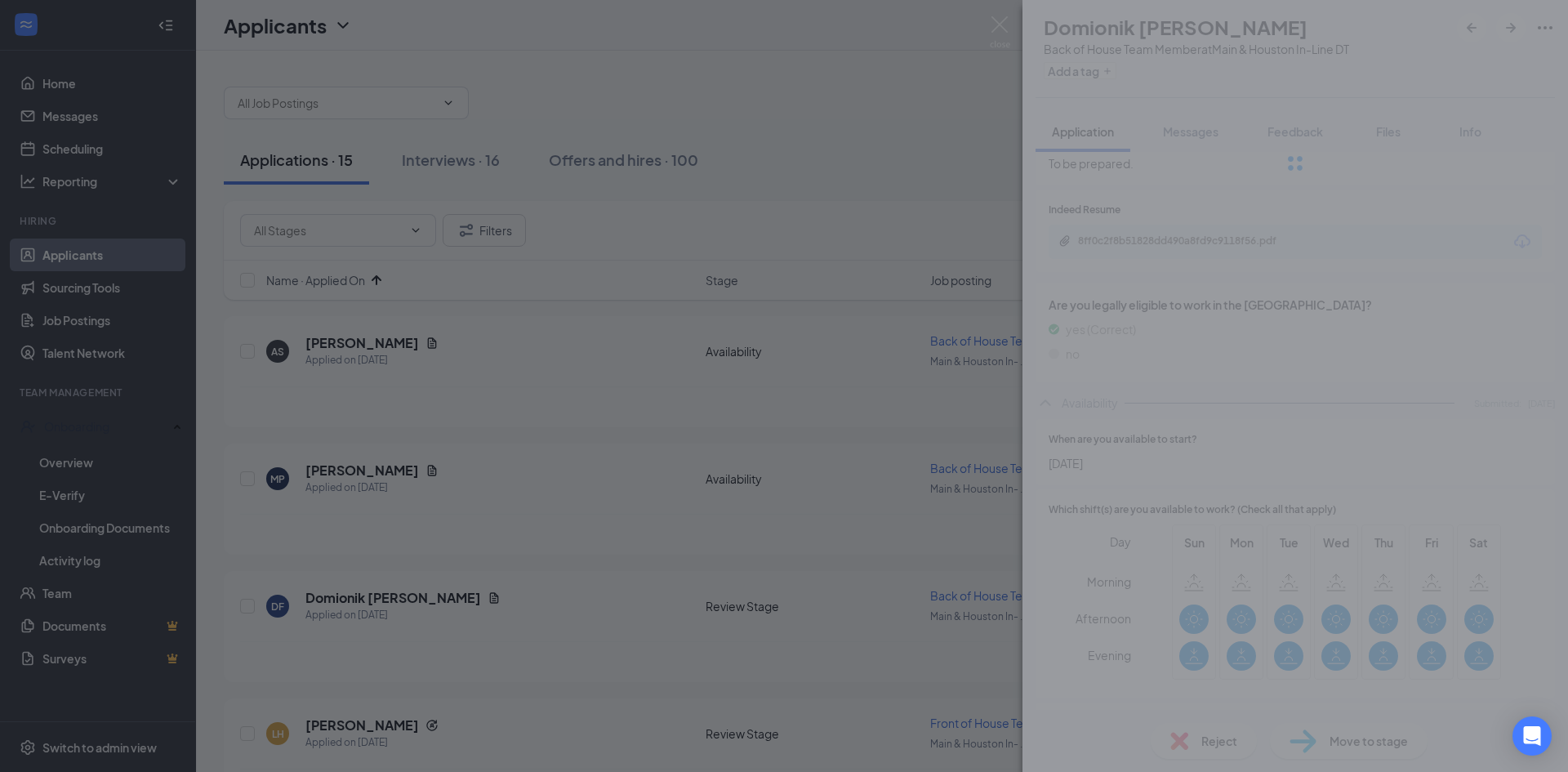
type input "Onsite Interview (next stage)"
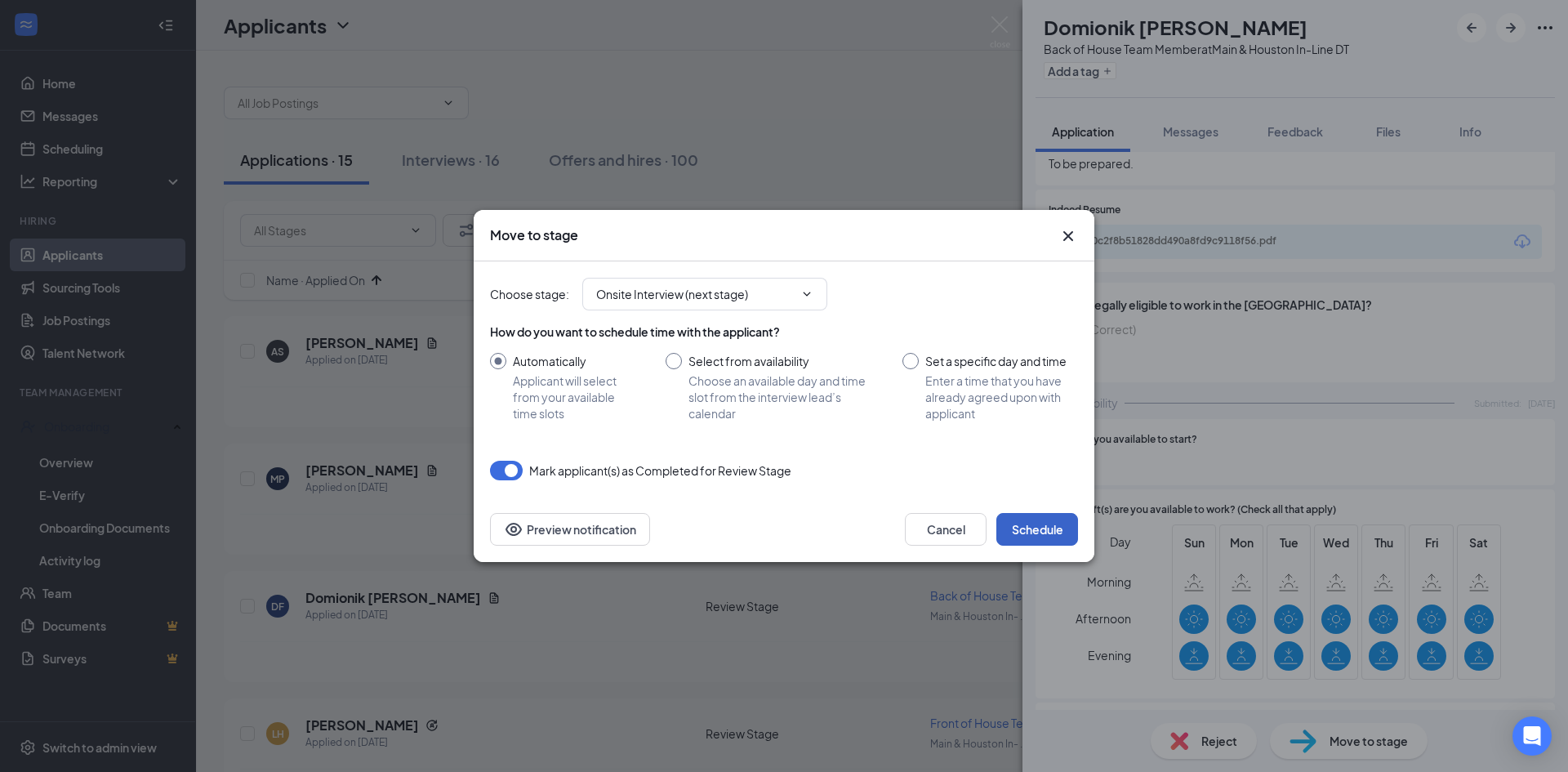
click at [1019, 527] on button "Schedule" at bounding box center [1037, 529] width 82 height 32
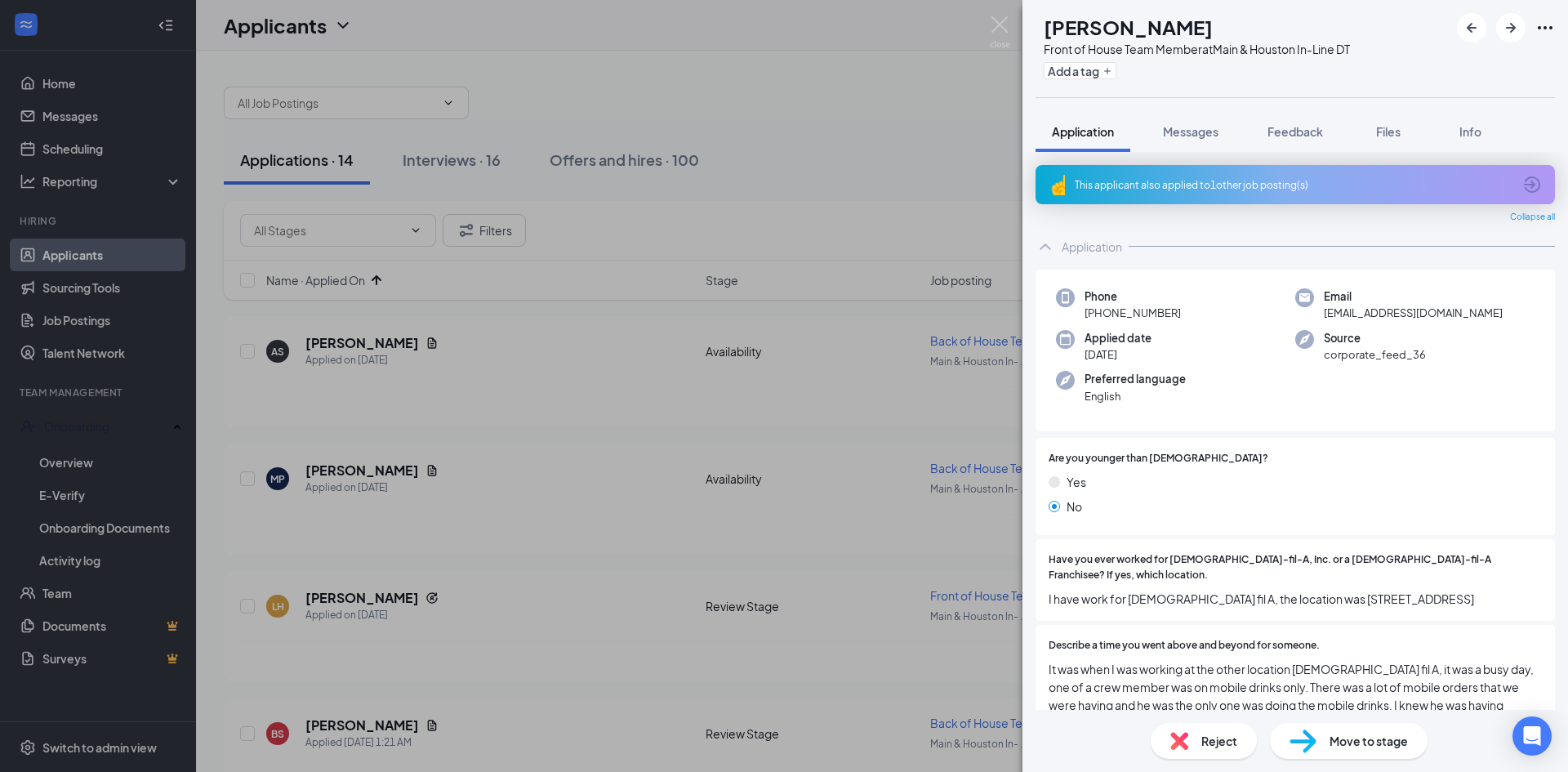
click at [1528, 179] on icon "ArrowCircle" at bounding box center [1532, 185] width 20 height 20
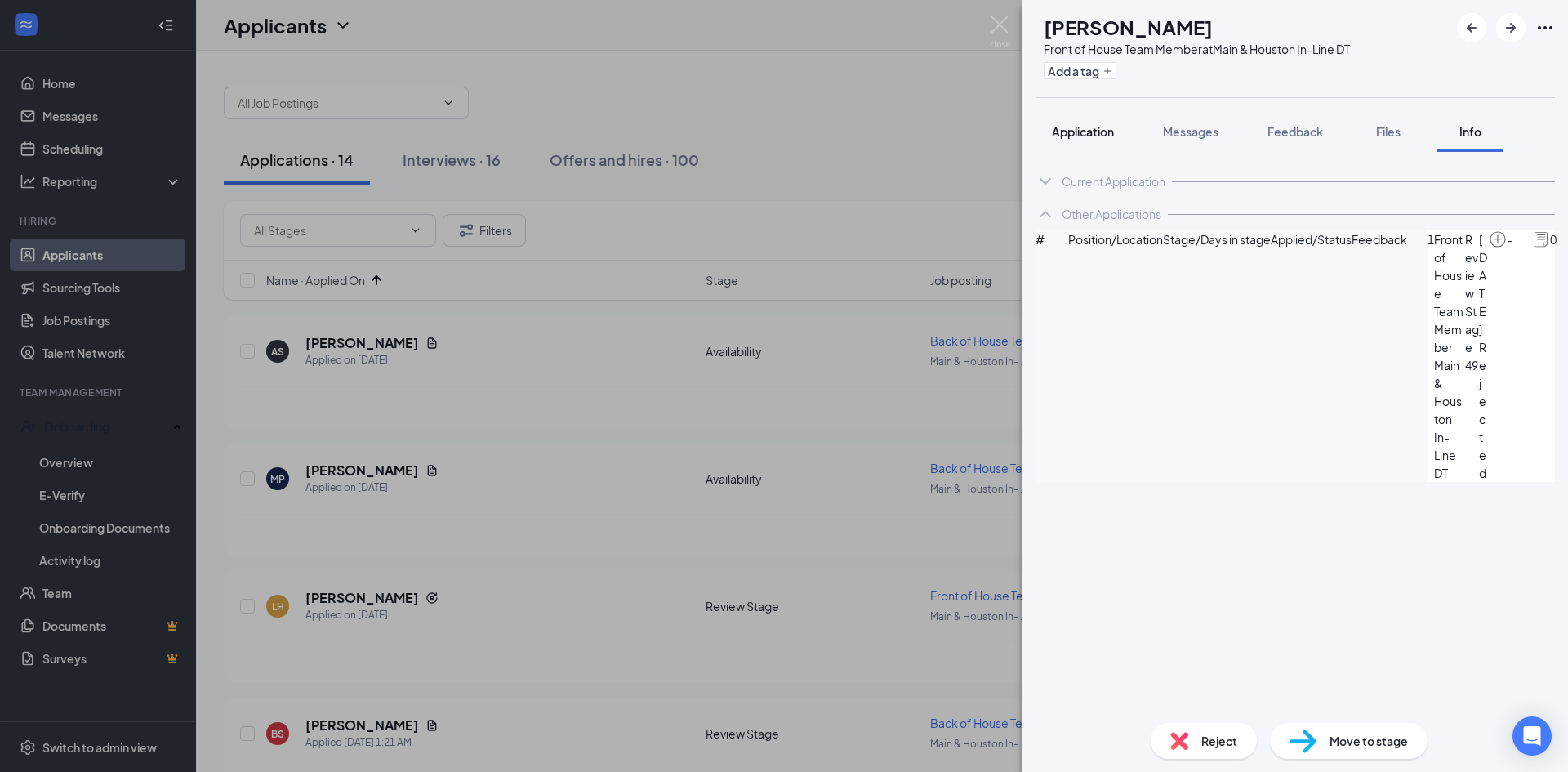
click at [1055, 130] on span "Application" at bounding box center [1083, 131] width 62 height 14
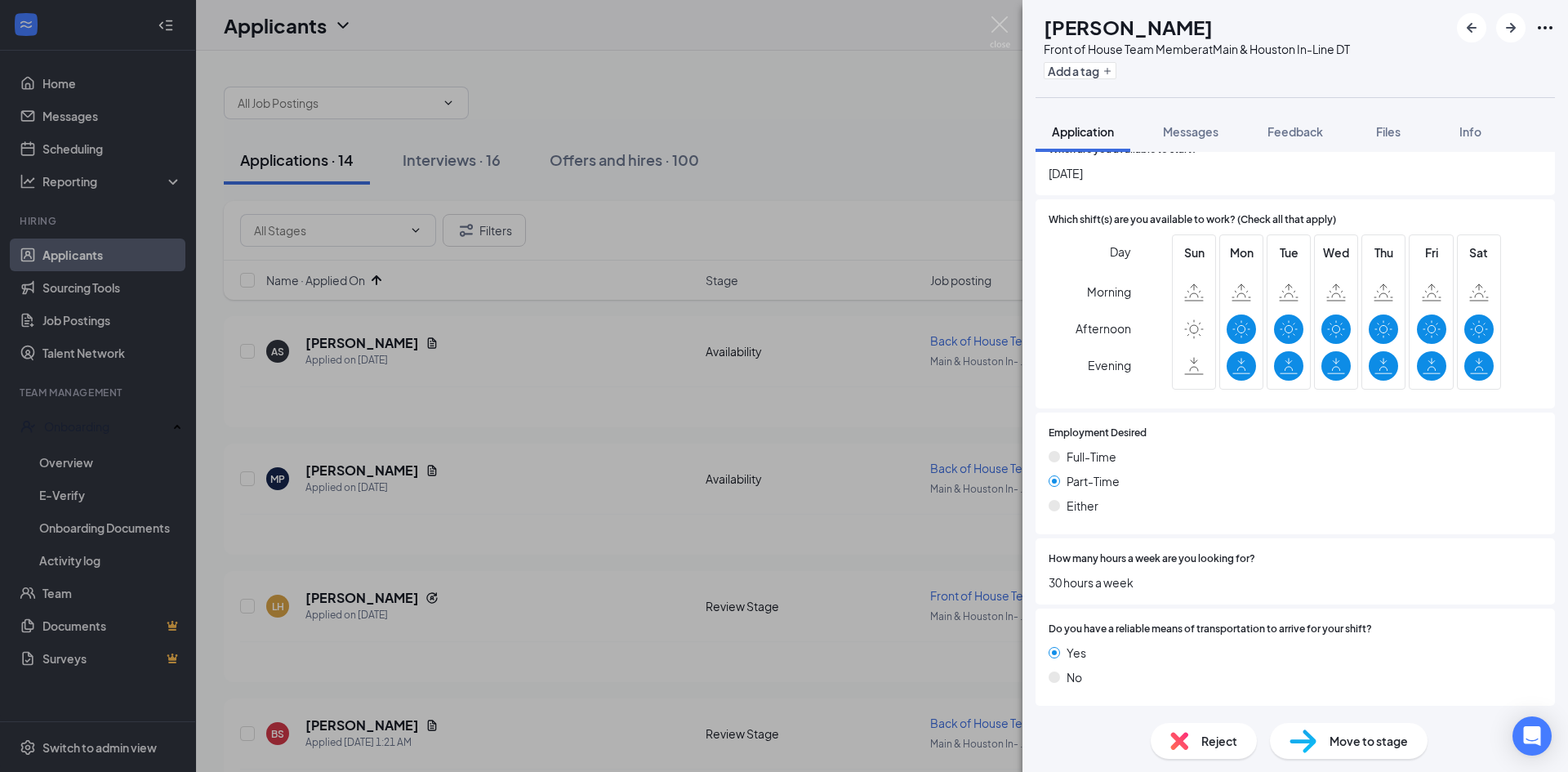
scroll to position [1100, 0]
click at [1206, 741] on span "Reject" at bounding box center [1219, 741] width 36 height 18
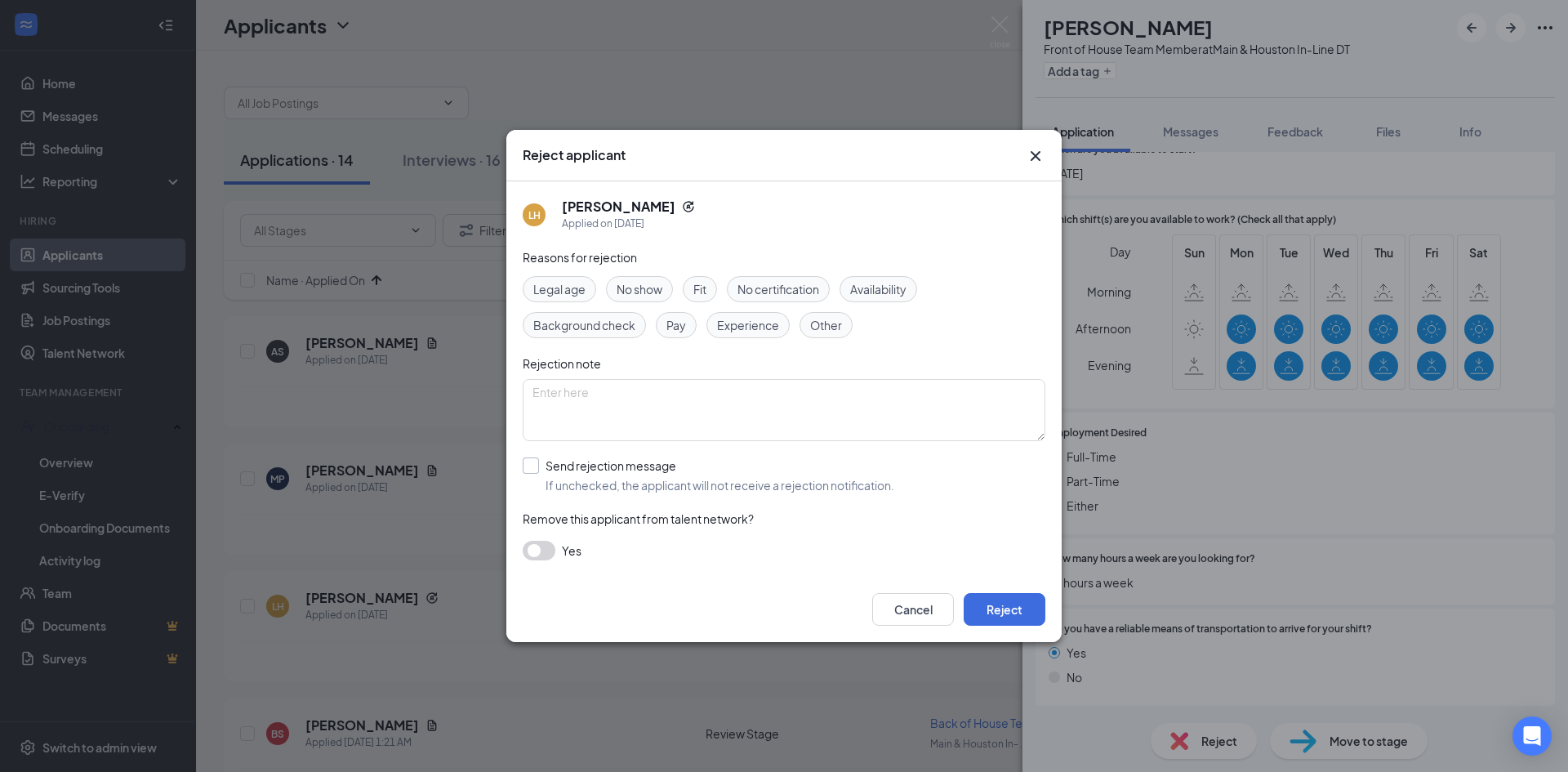
click at [536, 471] on input "Send rejection message If unchecked, the applicant will not receive a rejection…" at bounding box center [709, 475] width 372 height 36
checkbox input "true"
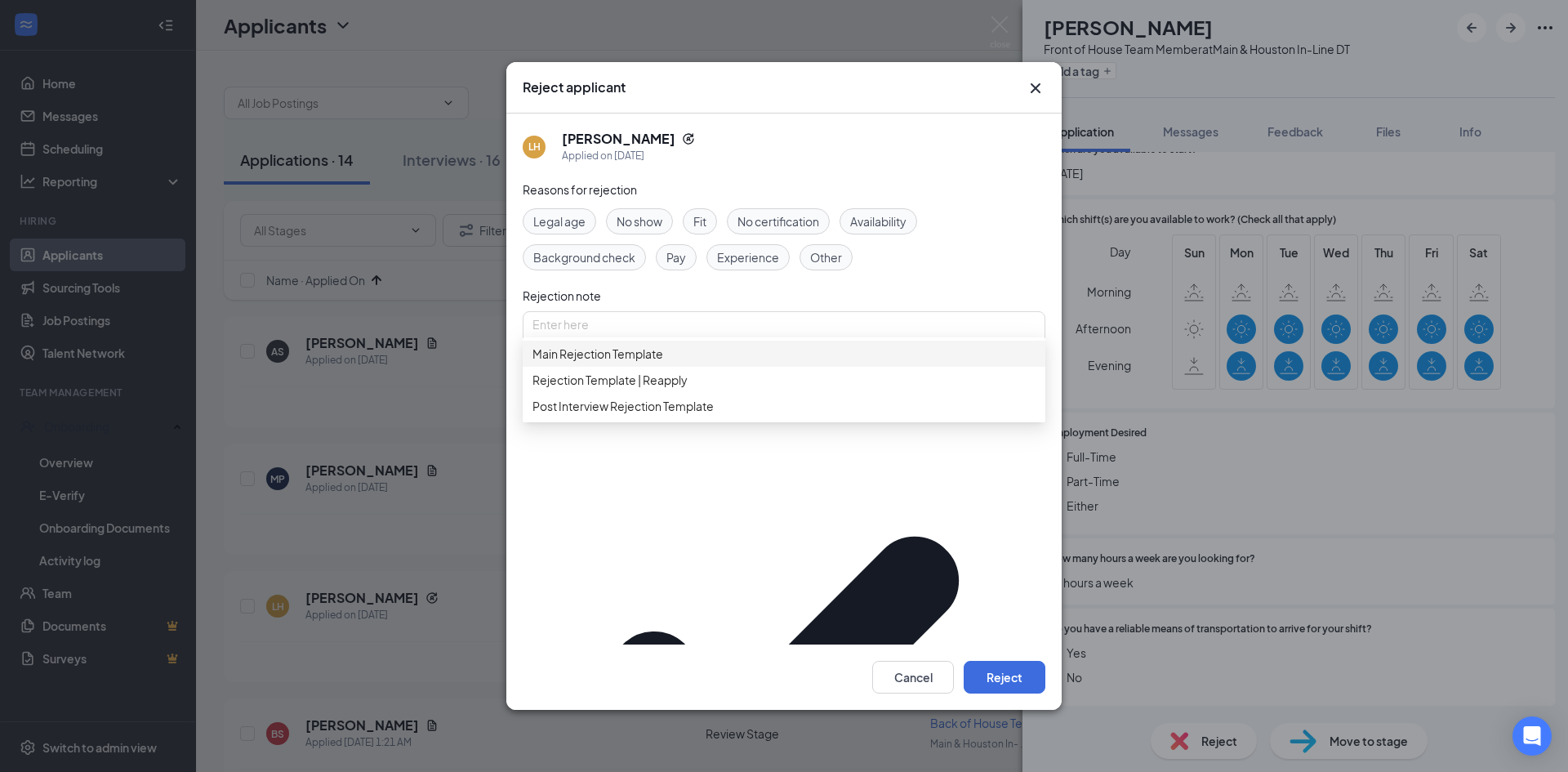
click at [687, 363] on span "Main Rejection Template" at bounding box center [784, 354] width 503 height 18
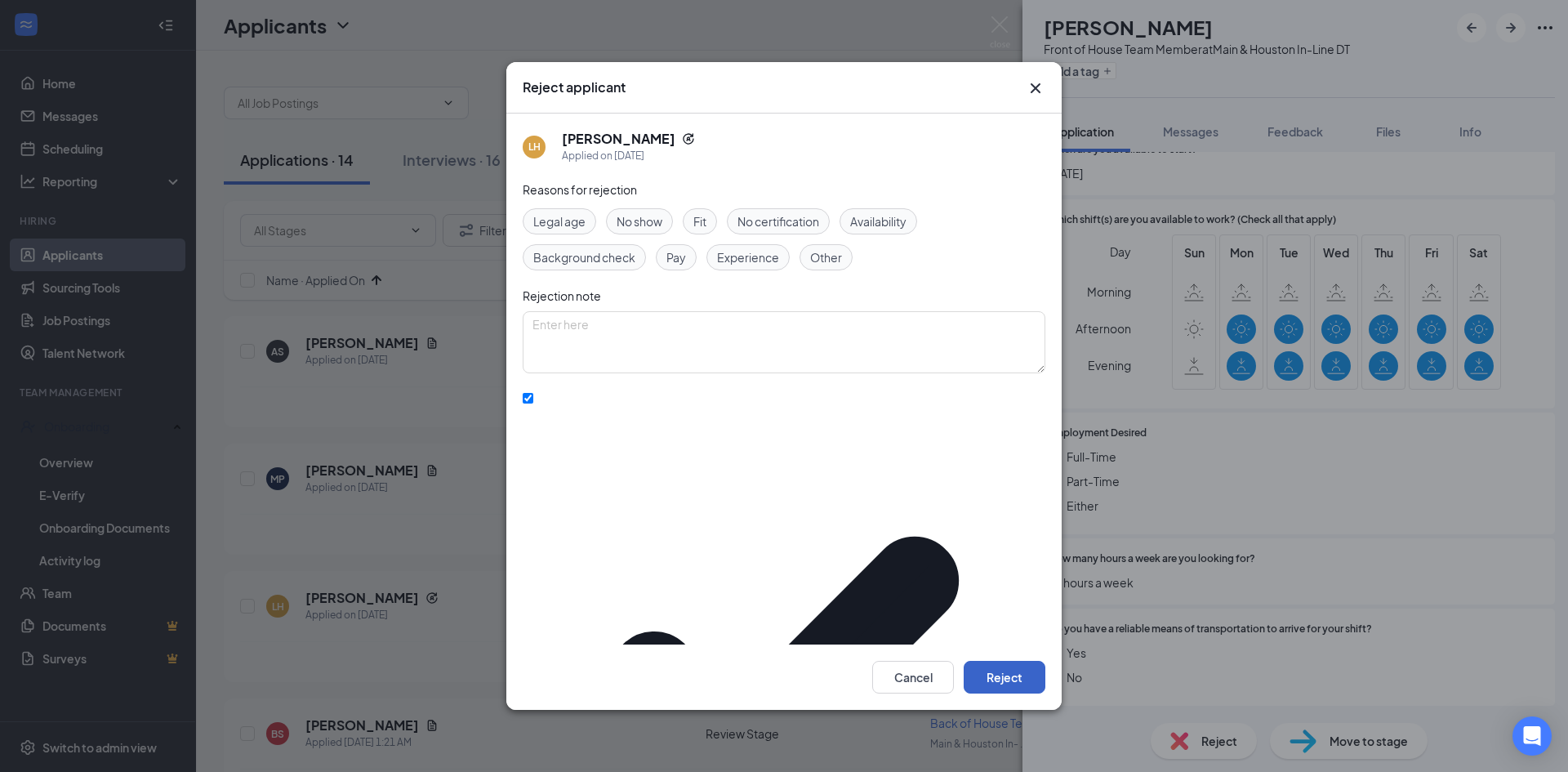
click at [1010, 661] on button "Reject" at bounding box center [1005, 677] width 82 height 32
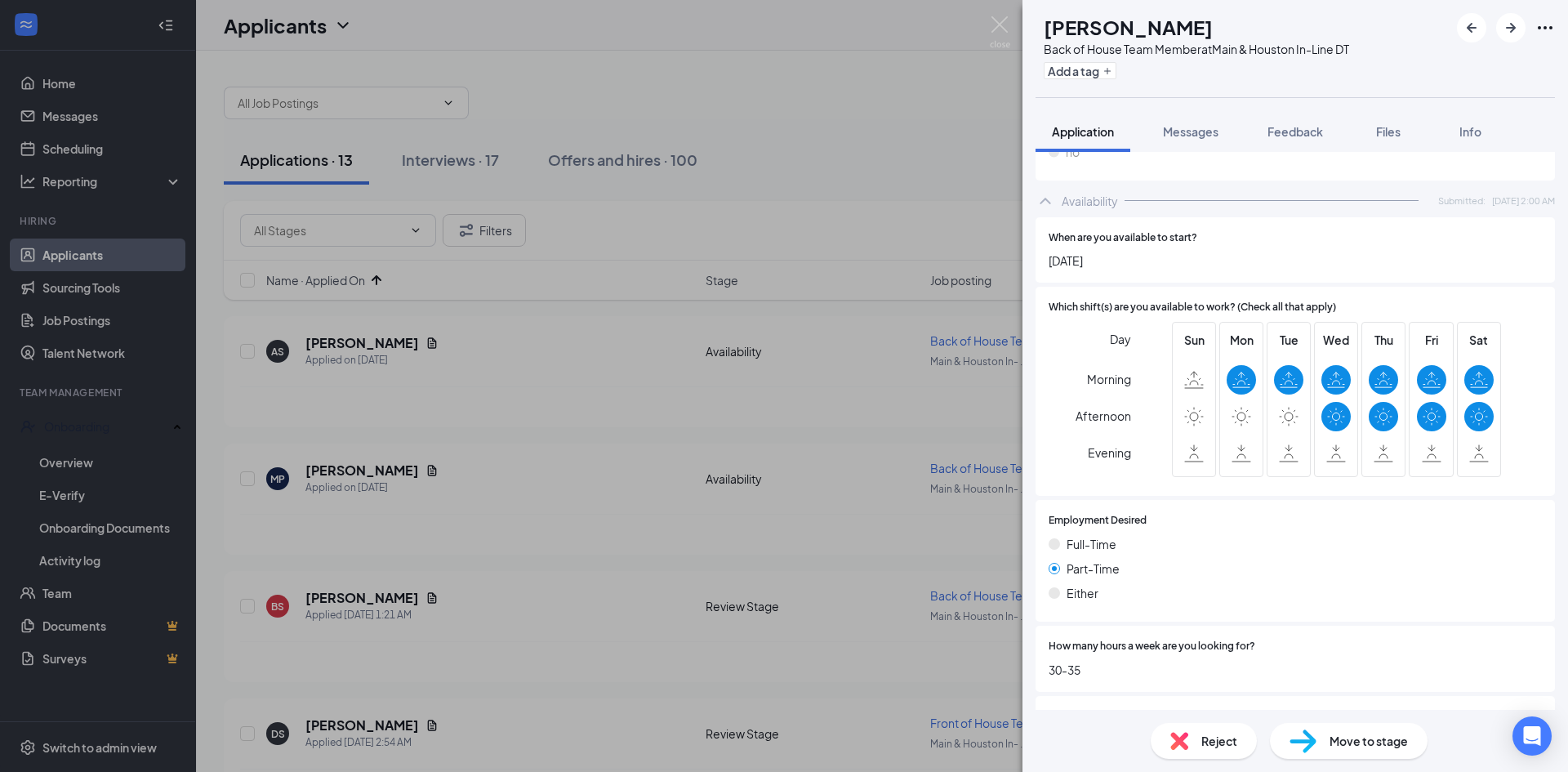
scroll to position [910, 0]
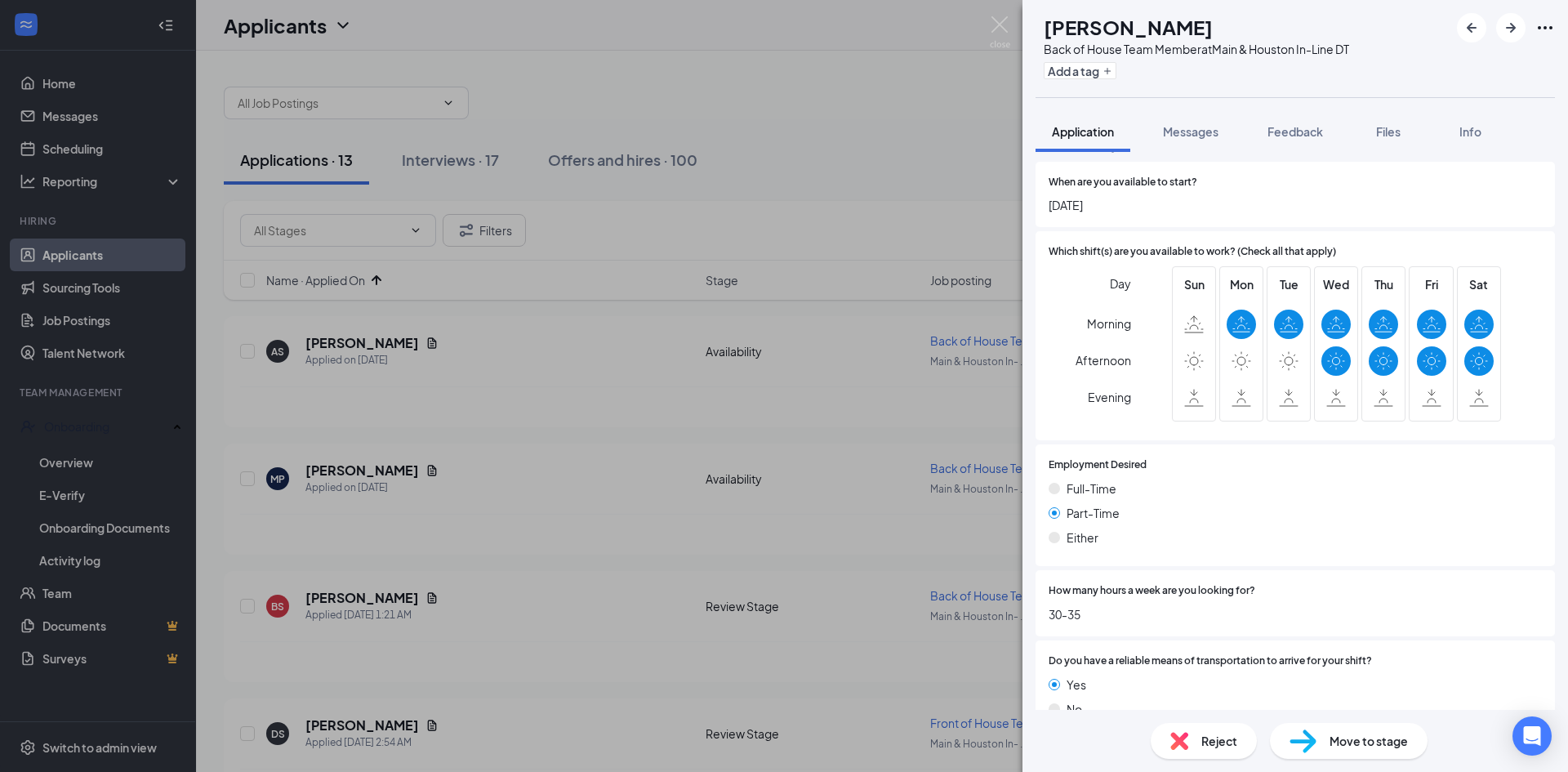
click at [1321, 759] on div "Reject Move to stage" at bounding box center [1295, 741] width 545 height 62
click at [1310, 741] on img at bounding box center [1303, 741] width 27 height 23
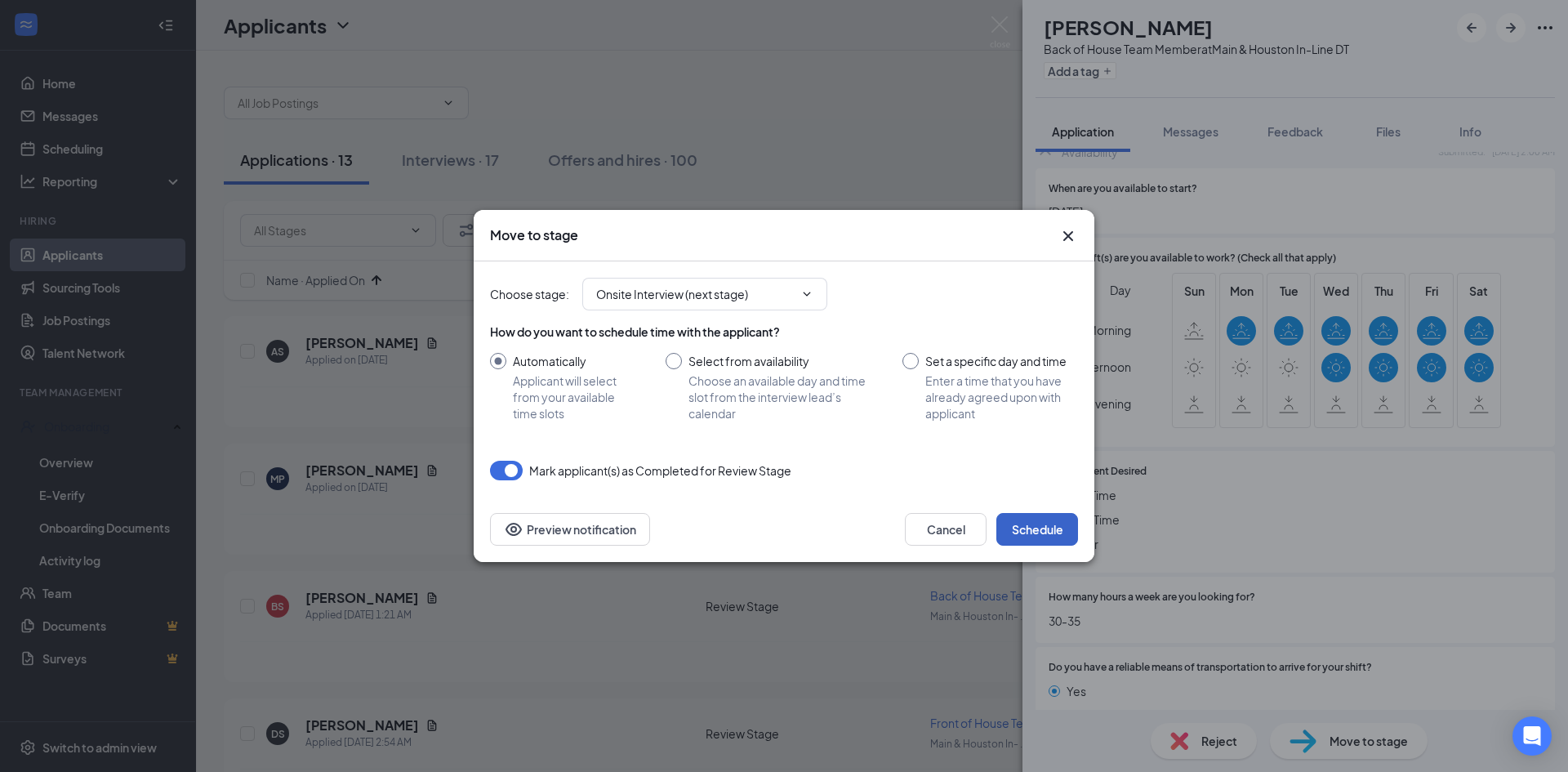
click at [1029, 540] on button "Schedule" at bounding box center [1037, 529] width 82 height 32
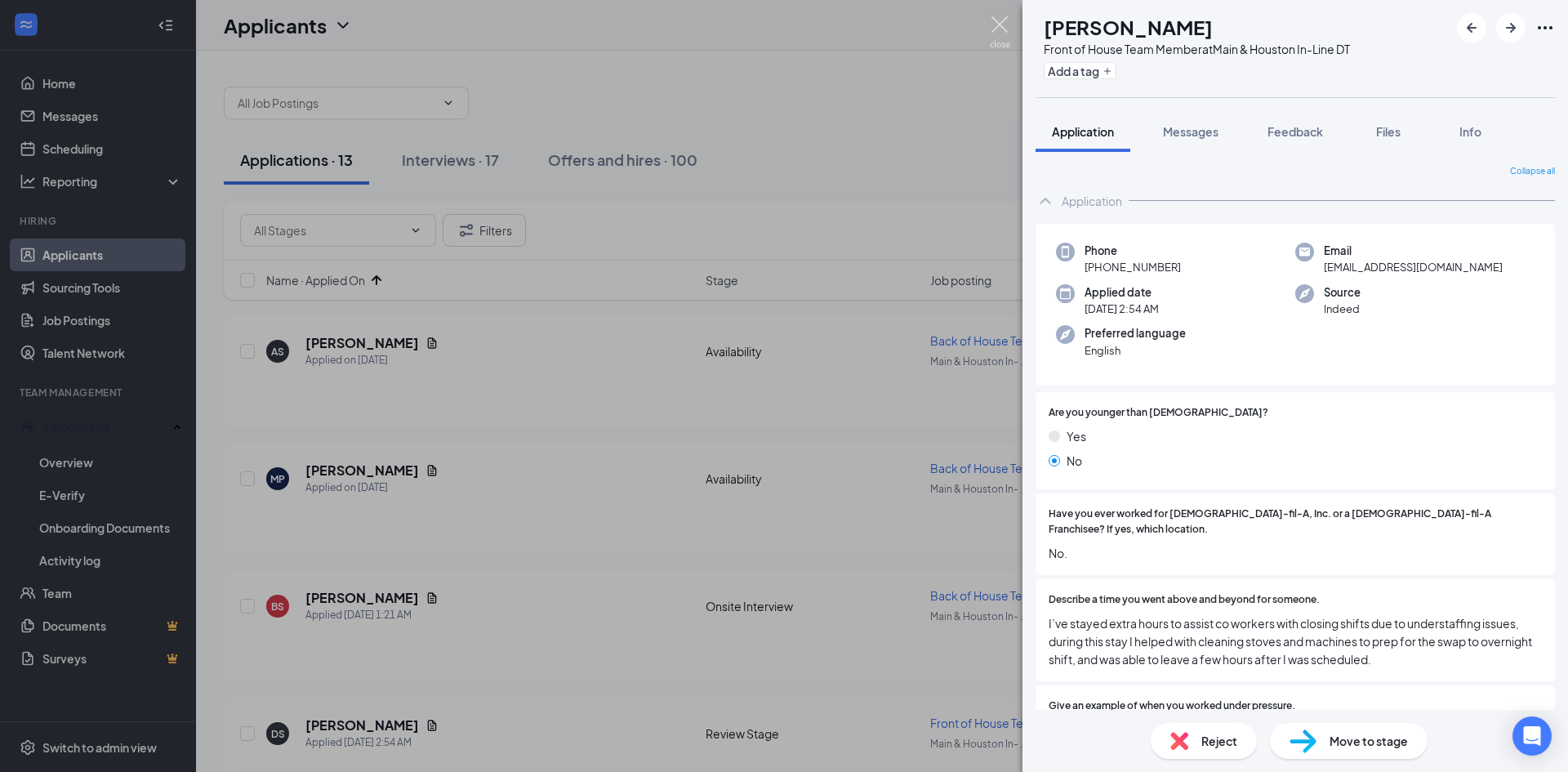
click at [1010, 18] on img at bounding box center [1000, 31] width 21 height 31
